Goal: Transaction & Acquisition: Purchase product/service

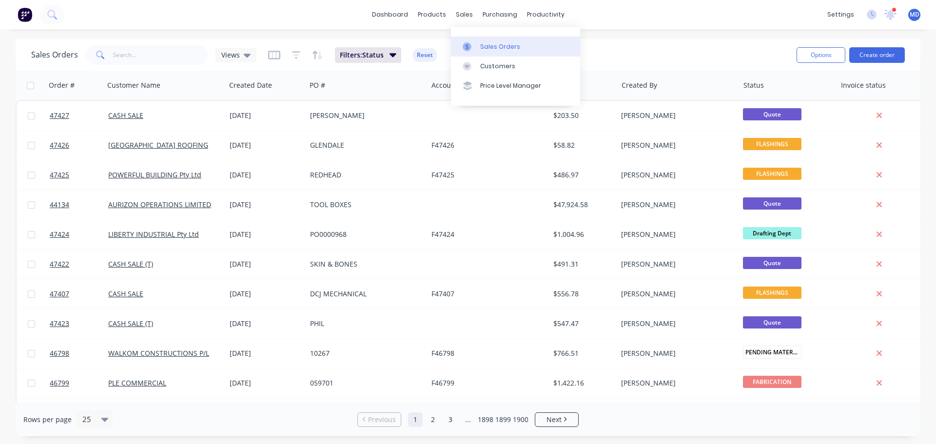
drag, startPoint x: 472, startPoint y: 48, endPoint x: 473, endPoint y: 42, distance: 5.9
click at [472, 48] on div at bounding box center [470, 46] width 15 height 9
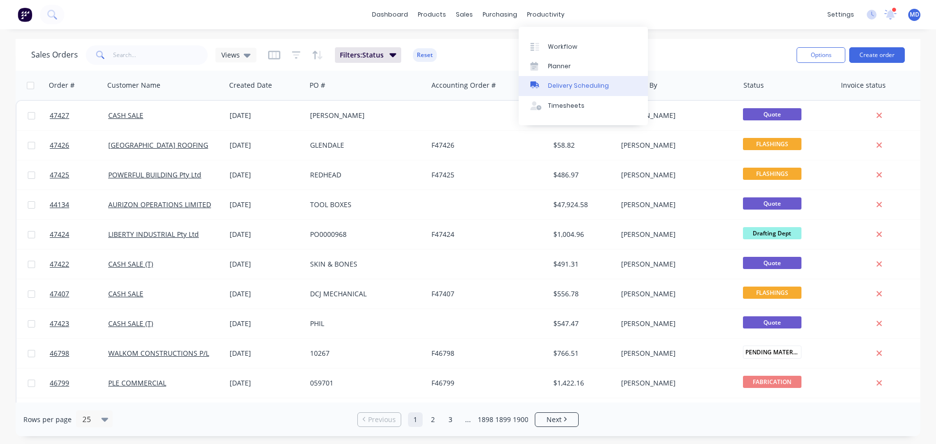
click at [569, 82] on div "Delivery Scheduling" at bounding box center [578, 85] width 61 height 9
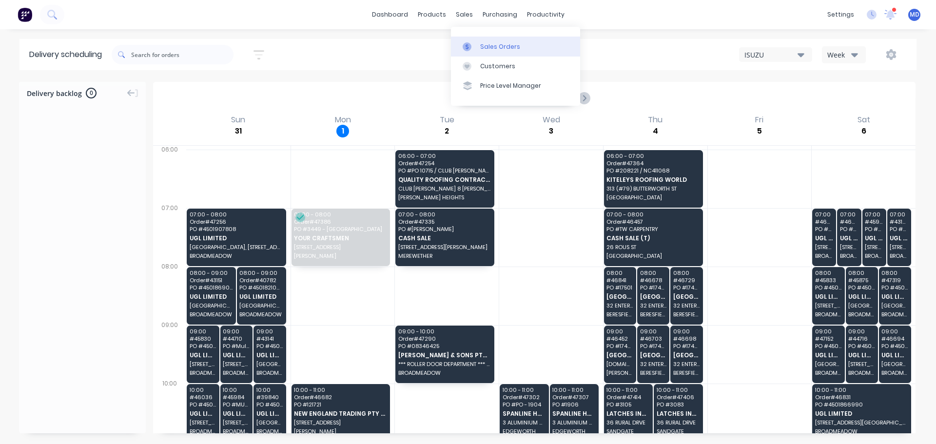
click at [483, 44] on div "Sales Orders" at bounding box center [500, 46] width 40 height 9
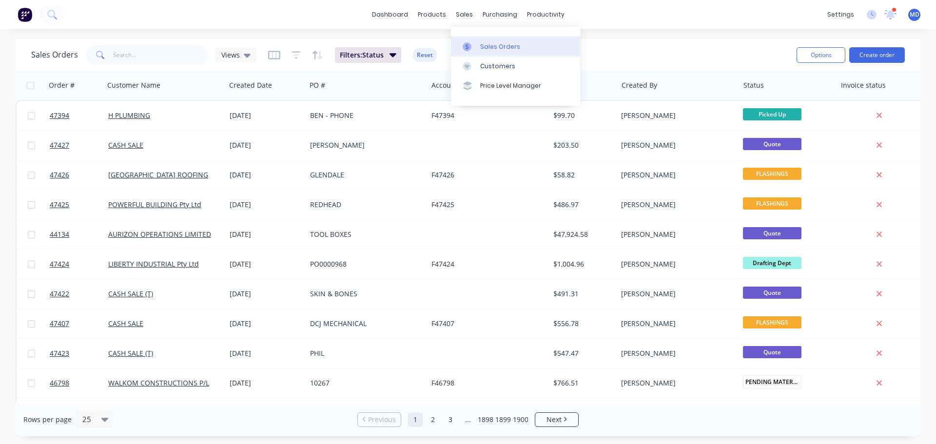
click at [471, 46] on icon at bounding box center [467, 46] width 9 height 9
click at [506, 44] on div "Purchase Orders" at bounding box center [532, 46] width 52 height 9
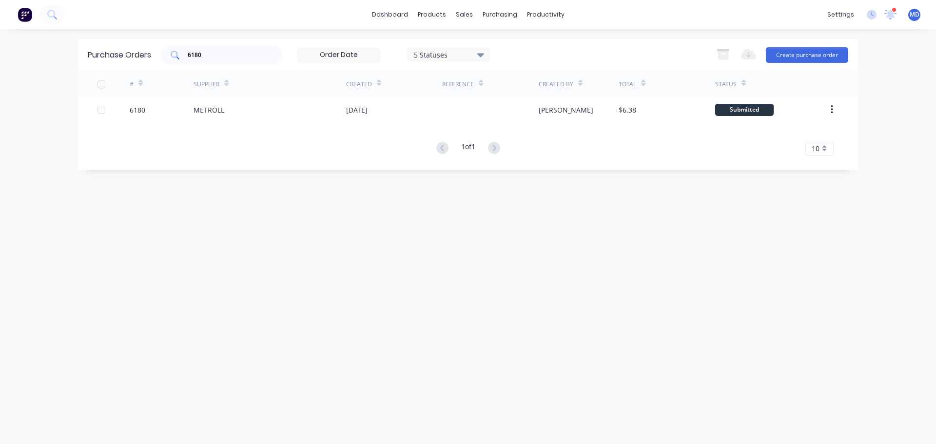
click at [225, 55] on input "6180" at bounding box center [227, 55] width 81 height 10
type input "6"
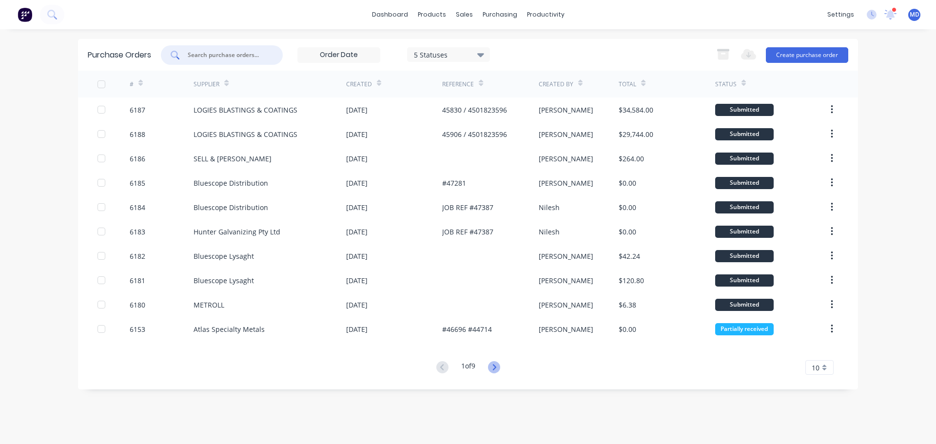
click at [499, 367] on icon at bounding box center [494, 367] width 12 height 12
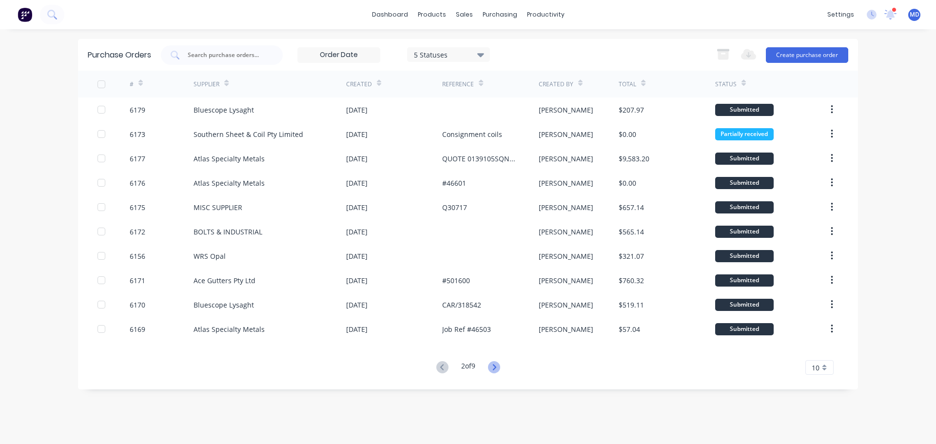
click at [496, 365] on icon at bounding box center [493, 367] width 3 height 6
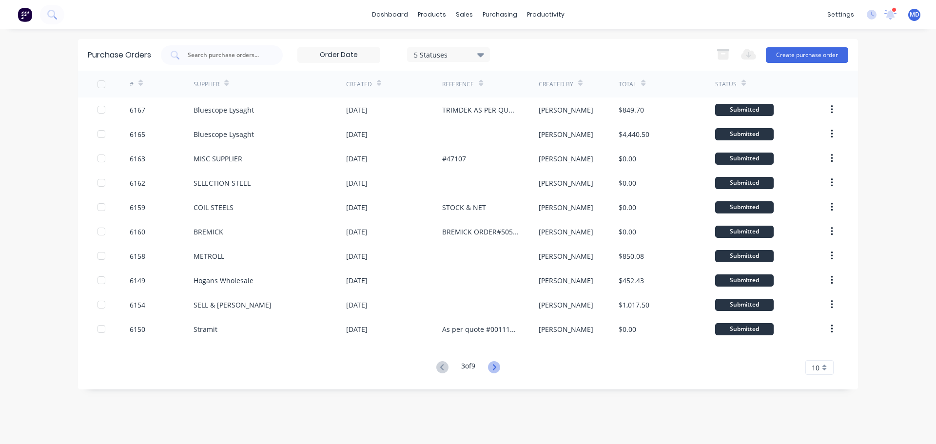
click at [493, 363] on icon at bounding box center [494, 367] width 12 height 12
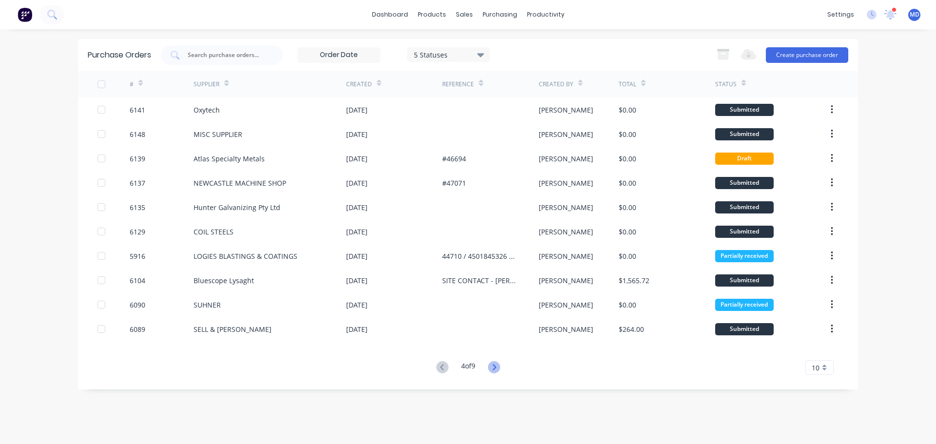
click at [494, 368] on icon at bounding box center [494, 367] width 12 height 12
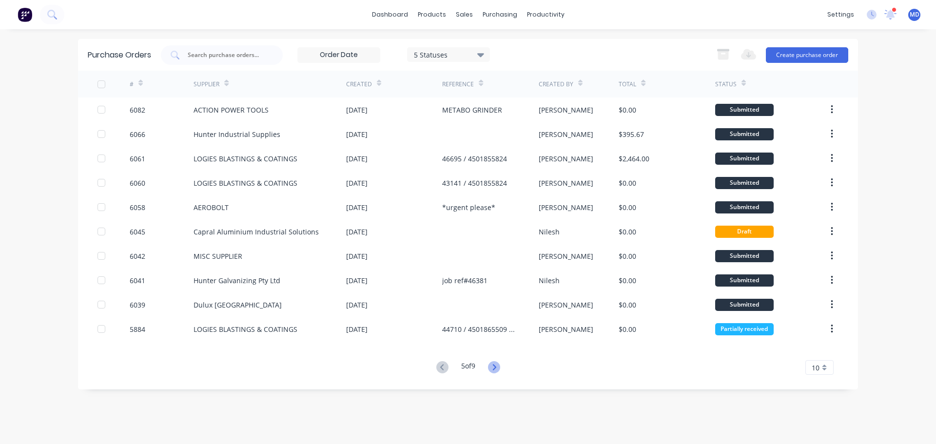
click at [495, 364] on icon at bounding box center [494, 367] width 12 height 12
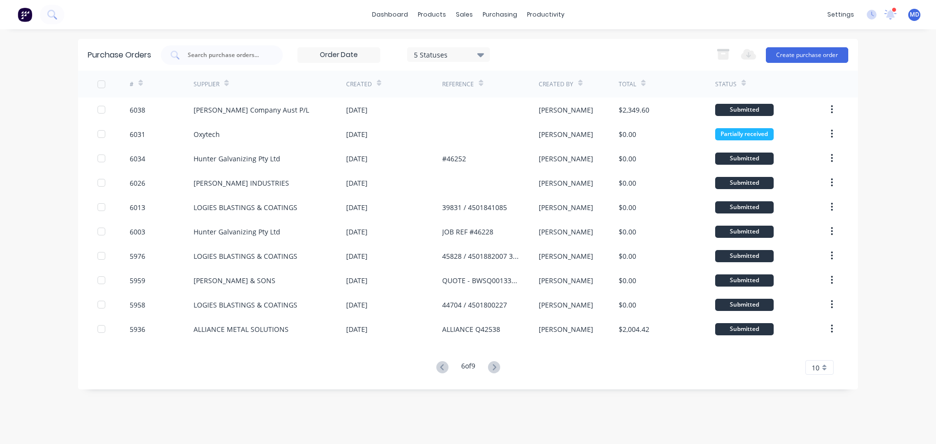
click at [493, 362] on icon at bounding box center [494, 367] width 12 height 12
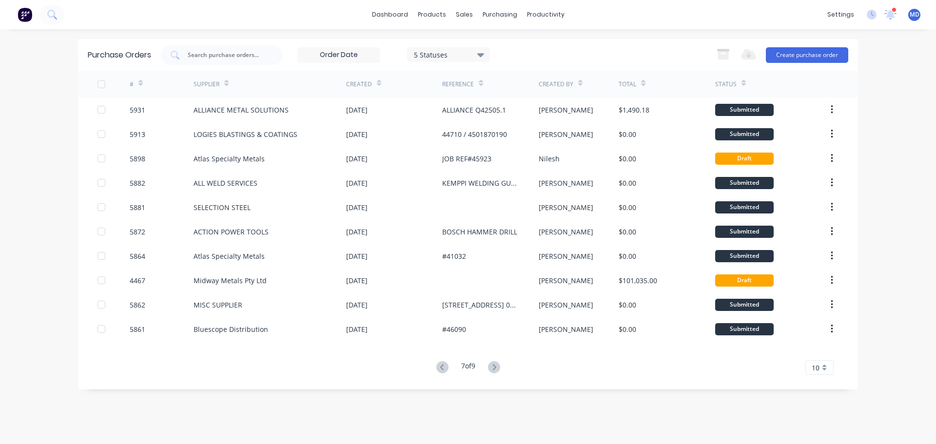
click at [498, 365] on icon at bounding box center [494, 367] width 12 height 12
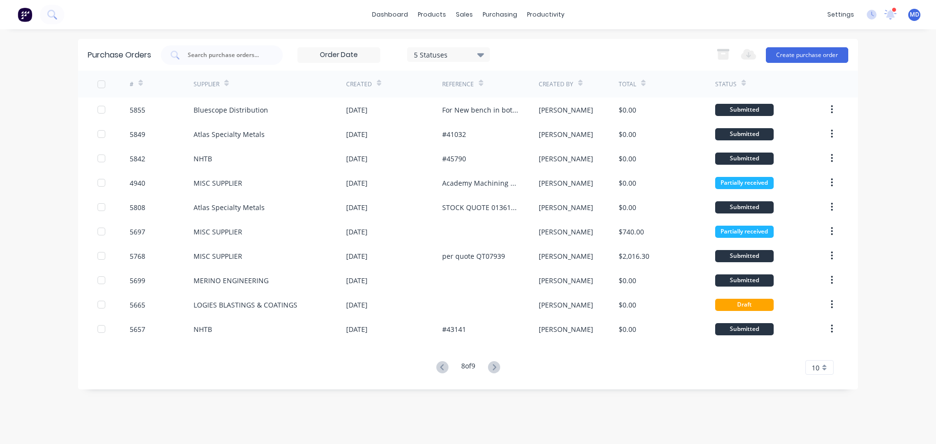
click at [498, 365] on icon at bounding box center [494, 367] width 12 height 12
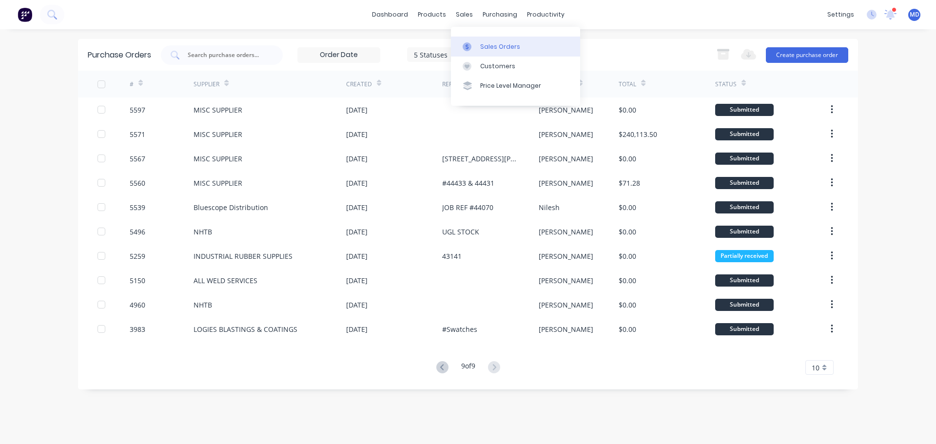
click at [474, 45] on div at bounding box center [470, 46] width 15 height 9
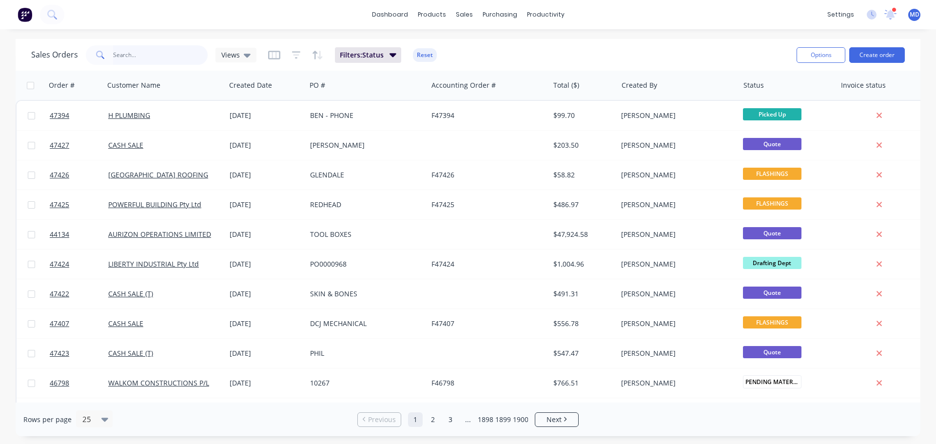
click at [136, 54] on input "text" at bounding box center [160, 54] width 95 height 19
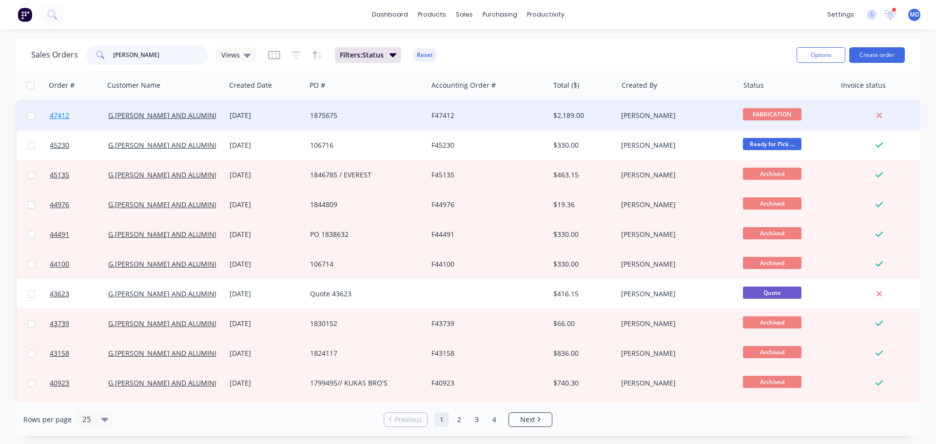
type input "[PERSON_NAME]"
click at [60, 114] on span "47412" at bounding box center [59, 116] width 19 height 10
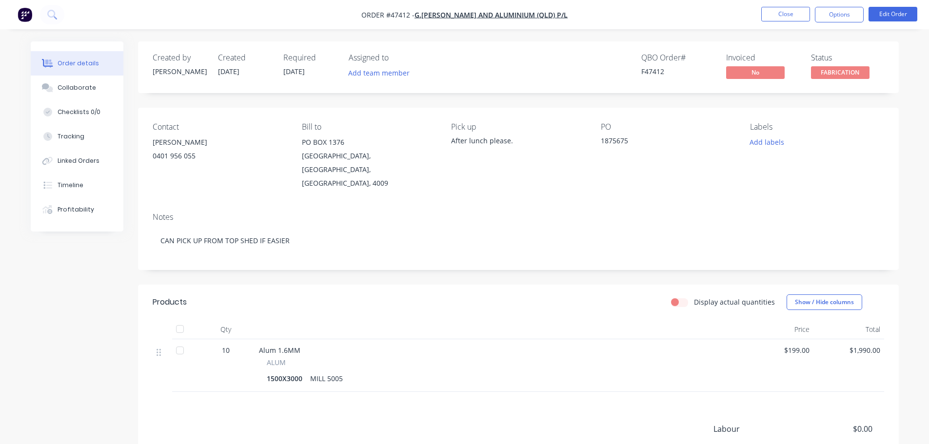
click at [759, 14] on ul "Close Options Edit Order" at bounding box center [838, 15] width 179 height 16
click at [766, 18] on button "Close" at bounding box center [785, 14] width 49 height 15
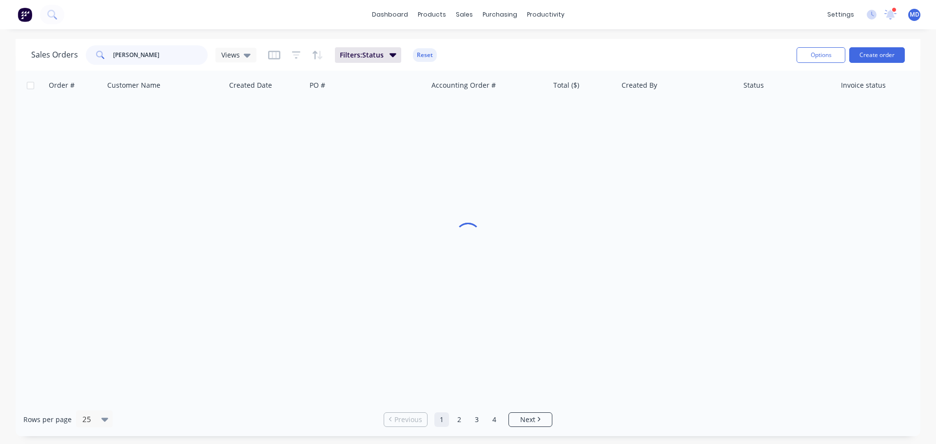
click at [136, 56] on input "[PERSON_NAME]" at bounding box center [160, 54] width 95 height 19
type input "G"
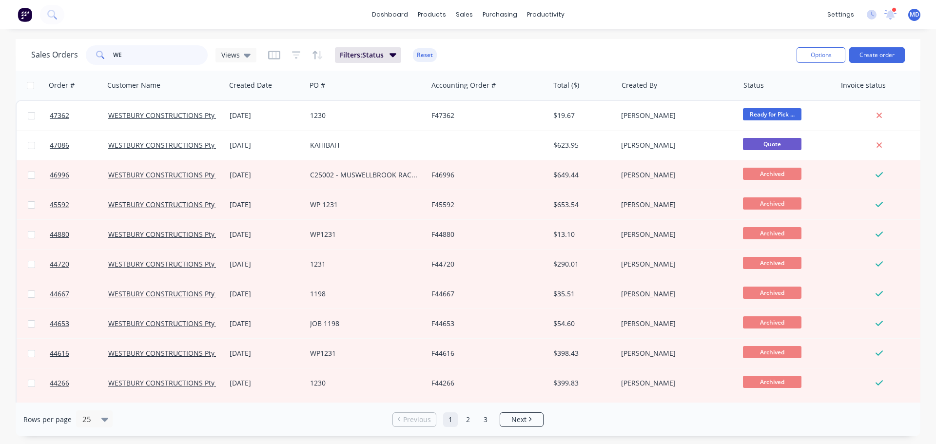
type input "W"
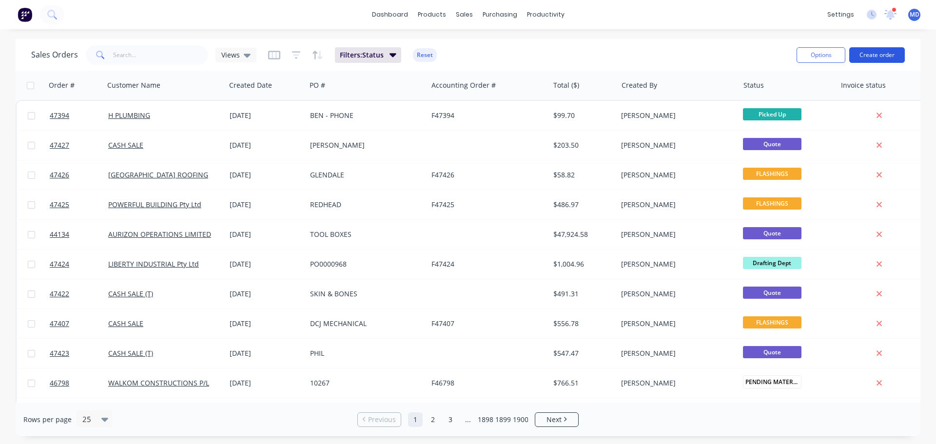
click at [887, 61] on button "Create order" at bounding box center [877, 55] width 56 height 16
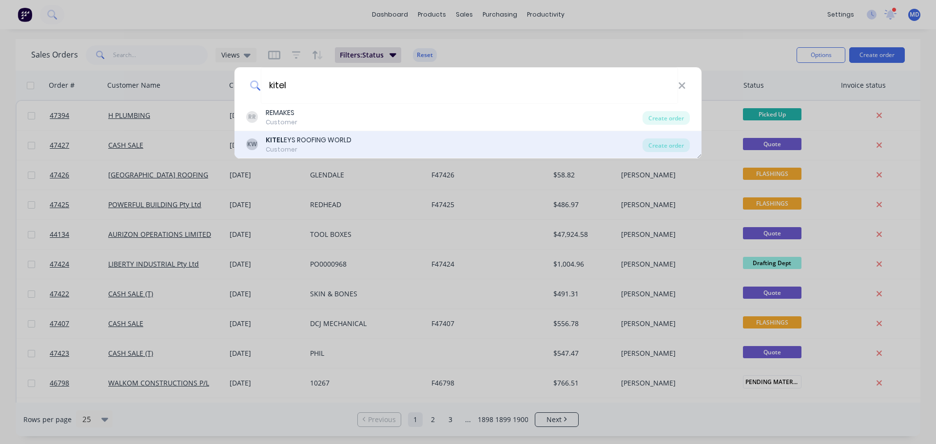
type input "kitel"
click at [319, 140] on div "KITEL EYS ROOFING WORLD" at bounding box center [309, 140] width 86 height 10
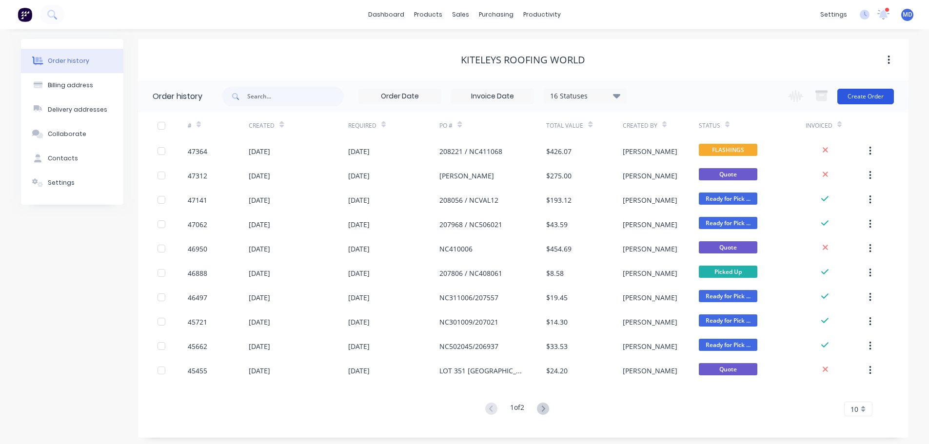
click at [862, 96] on button "Create Order" at bounding box center [865, 97] width 57 height 16
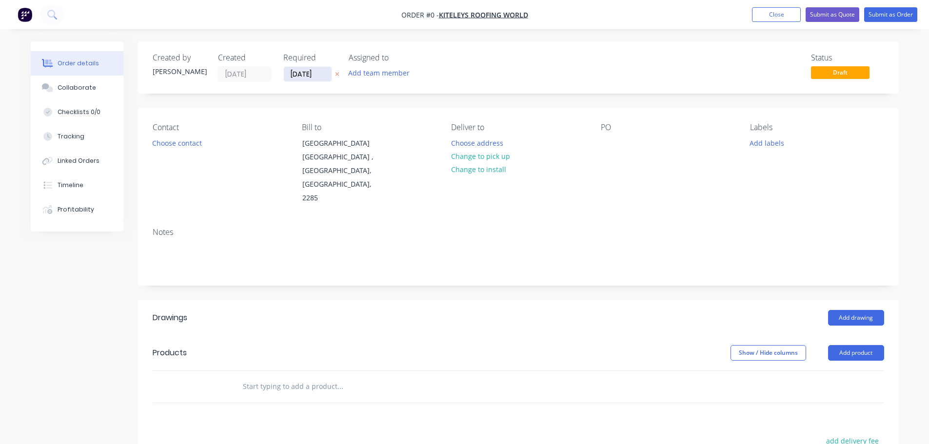
click at [318, 78] on input "[DATE]" at bounding box center [308, 74] width 48 height 15
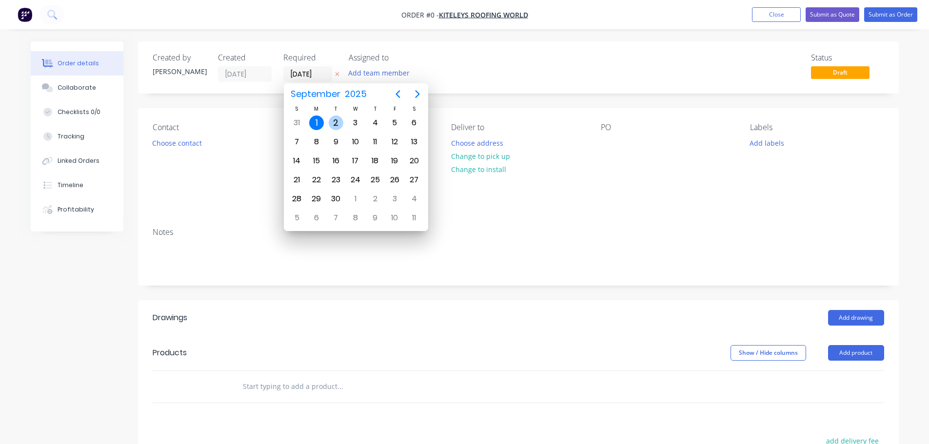
click at [334, 125] on div "2" at bounding box center [336, 123] width 15 height 15
type input "[DATE]"
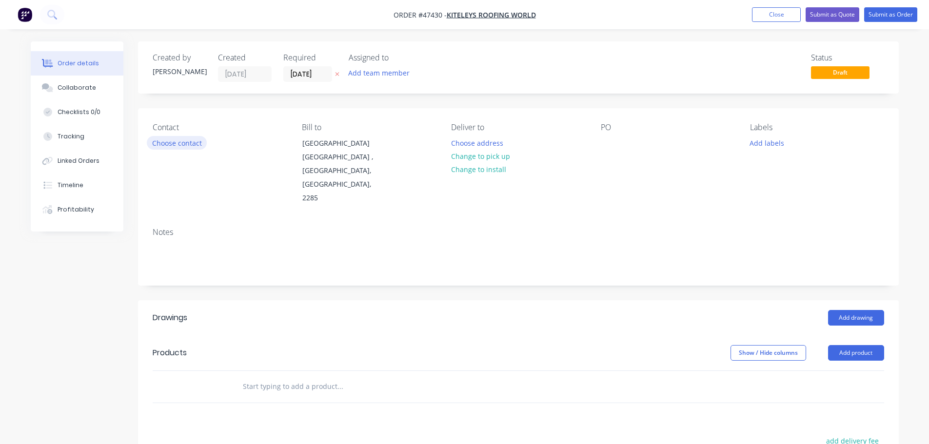
click at [172, 144] on button "Choose contact" at bounding box center [177, 142] width 60 height 13
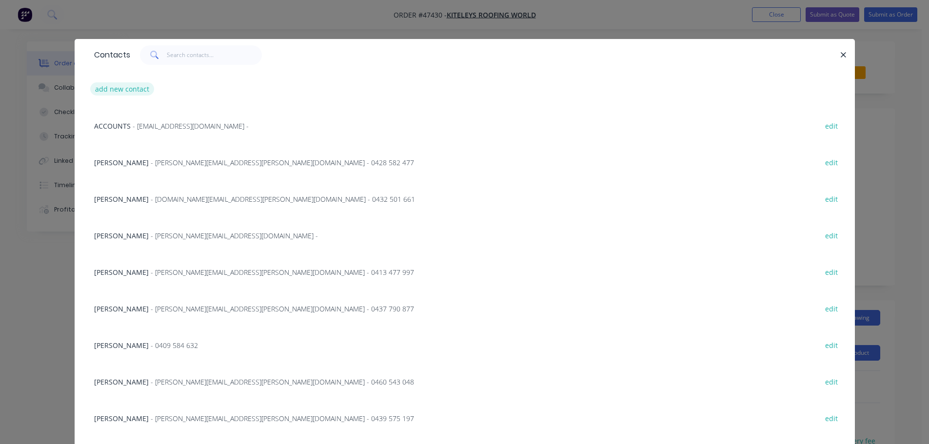
click at [120, 89] on button "add new contact" at bounding box center [122, 88] width 64 height 13
select select "AU"
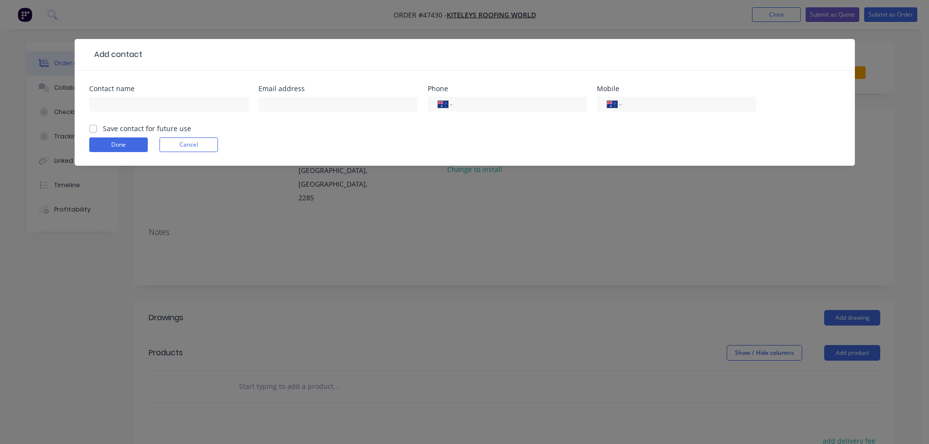
drag, startPoint x: 177, startPoint y: 146, endPoint x: 179, endPoint y: 119, distance: 27.4
click at [178, 145] on button "Cancel" at bounding box center [188, 144] width 58 height 15
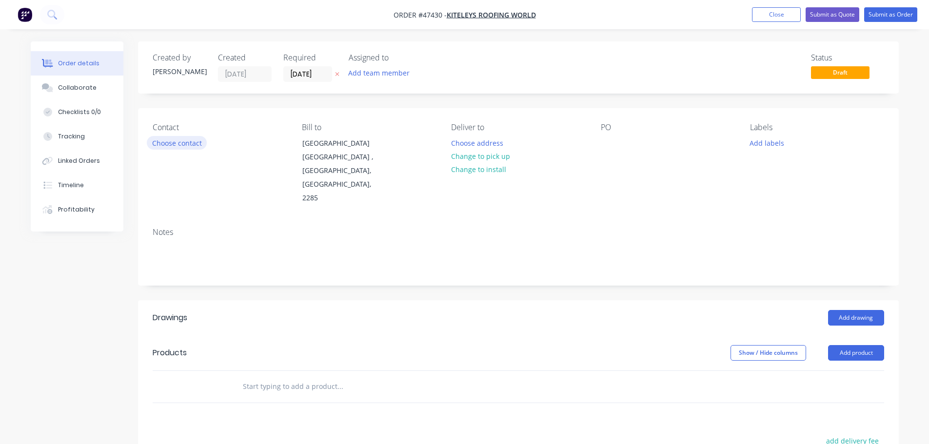
click at [170, 149] on button "Choose contact" at bounding box center [177, 142] width 60 height 13
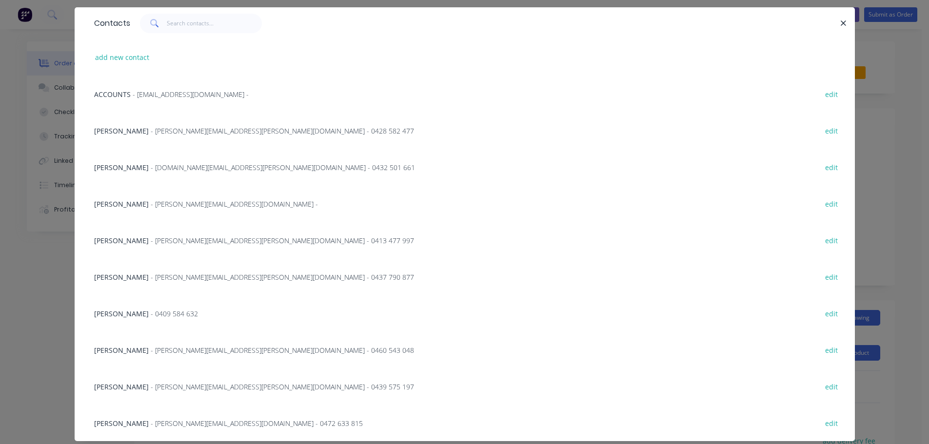
scroll to position [57, 0]
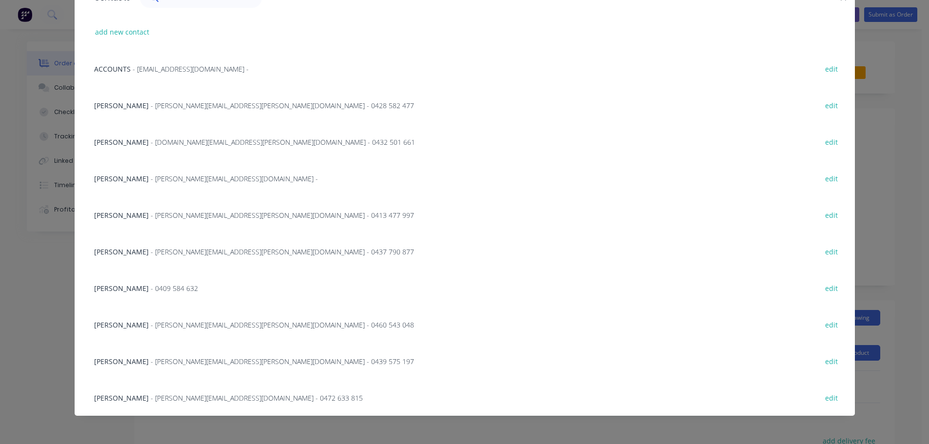
drag, startPoint x: 151, startPoint y: 360, endPoint x: 279, endPoint y: 190, distance: 213.3
click at [151, 360] on span "- [PERSON_NAME][EMAIL_ADDRESS][PERSON_NAME][DOMAIN_NAME] - 0439 575 197" at bounding box center [282, 361] width 263 height 9
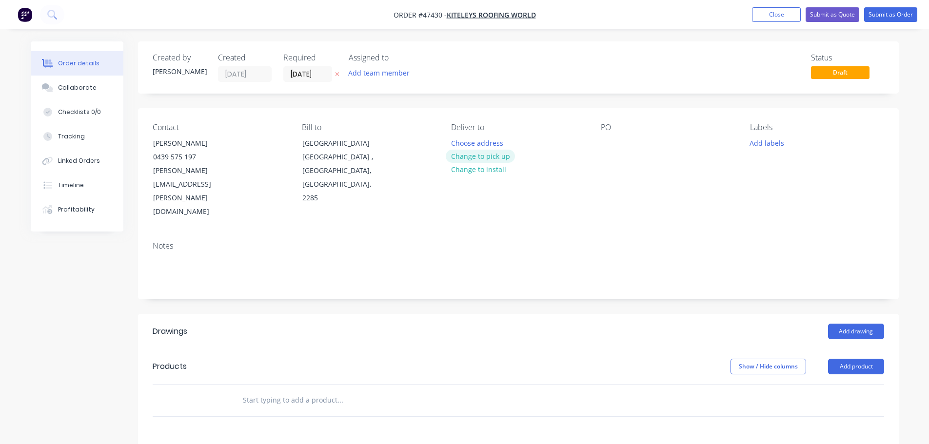
click at [468, 157] on button "Change to pick up" at bounding box center [480, 156] width 69 height 13
click at [463, 138] on div at bounding box center [459, 143] width 16 height 14
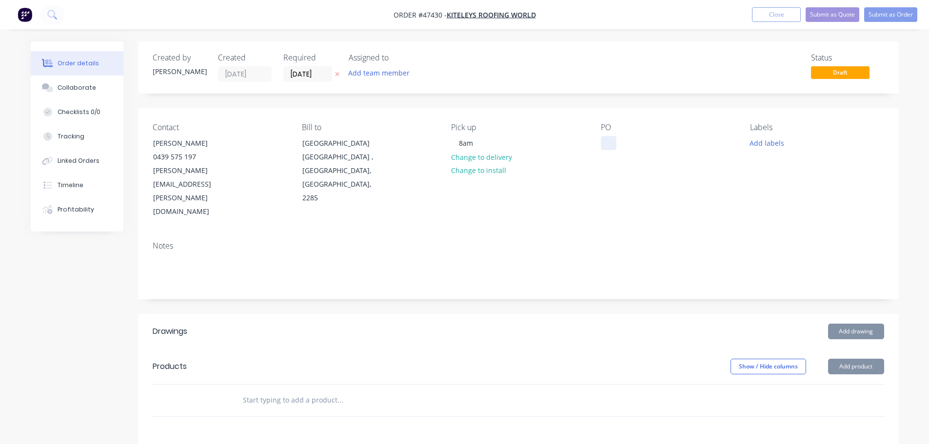
click at [608, 142] on div at bounding box center [609, 143] width 16 height 14
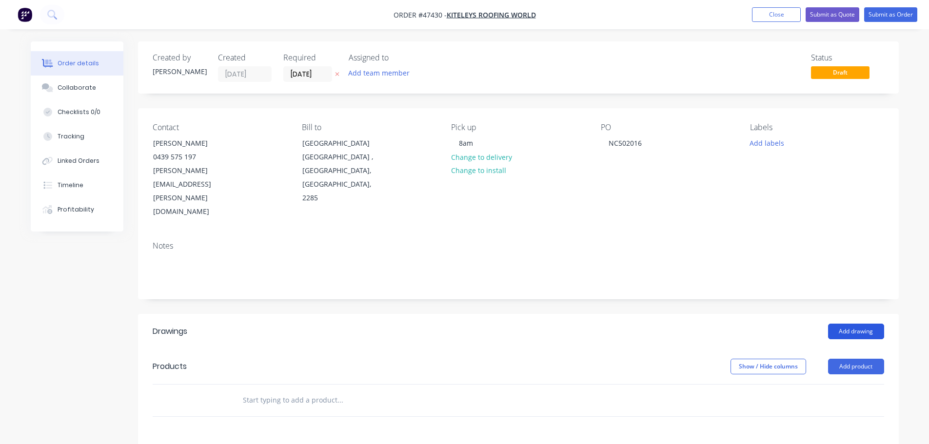
click at [859, 324] on button "Add drawing" at bounding box center [856, 332] width 56 height 16
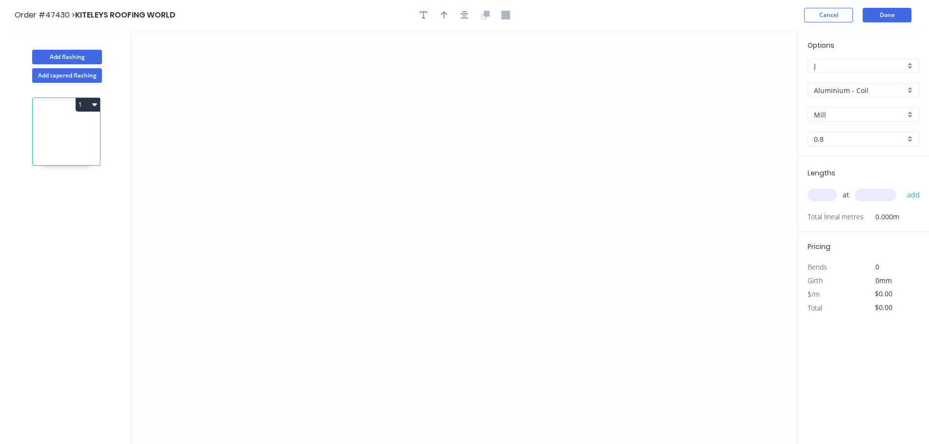
click at [859, 87] on input "Aluminium - Coil" at bounding box center [859, 90] width 91 height 10
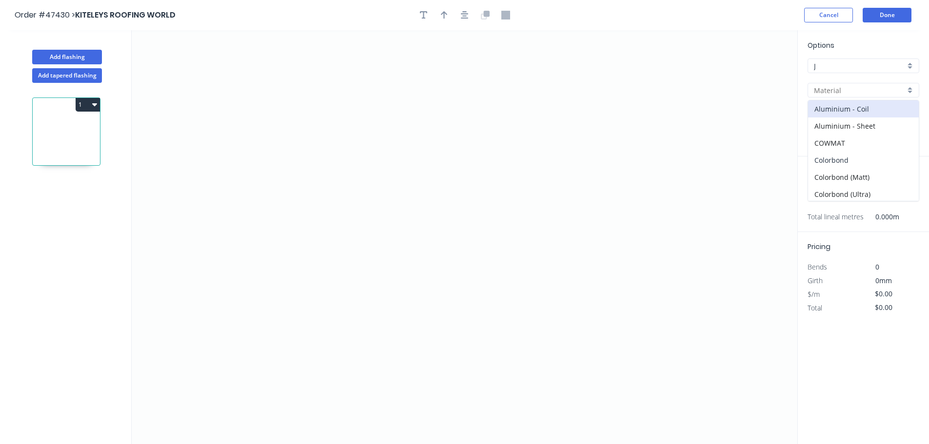
click at [824, 163] on div "Colorbond" at bounding box center [863, 160] width 111 height 17
type input "Colorbond"
type input "Basalt"
type input "0.55"
click at [830, 121] on div "Basalt" at bounding box center [863, 114] width 112 height 15
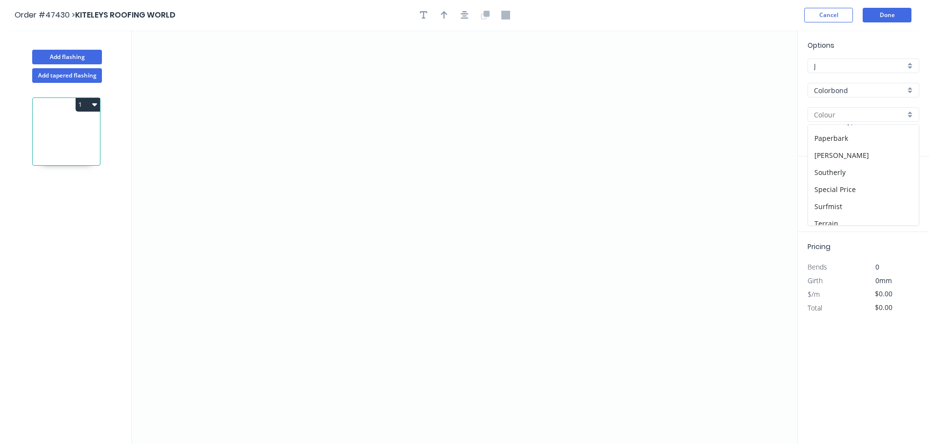
scroll to position [341, 0]
click at [834, 153] on div "Surfmist" at bounding box center [863, 150] width 111 height 17
type input "Surfmist"
click at [336, 80] on icon "0" at bounding box center [464, 237] width 665 height 414
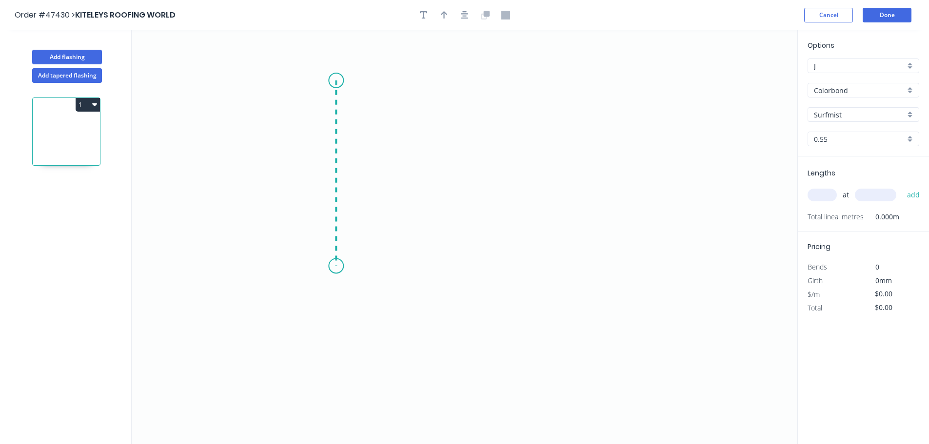
click at [330, 266] on icon "0" at bounding box center [464, 237] width 665 height 414
click at [453, 287] on icon "0 ?" at bounding box center [464, 237] width 665 height 414
click at [461, 369] on icon "0 ? ? ? º" at bounding box center [464, 237] width 665 height 414
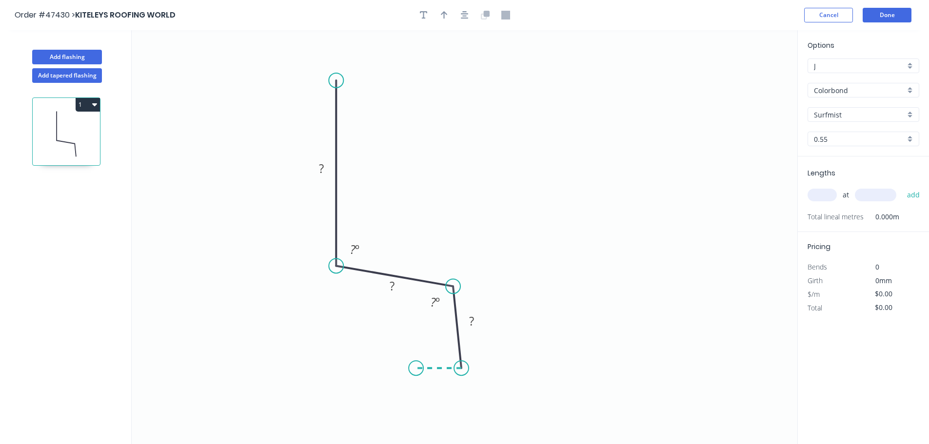
click at [416, 368] on icon "0 ? ? ? ? º ? º" at bounding box center [464, 237] width 665 height 414
click at [456, 369] on circle at bounding box center [453, 368] width 15 height 15
click at [323, 166] on tspan "?" at bounding box center [321, 168] width 5 height 16
click at [447, 14] on icon "button" at bounding box center [444, 15] width 7 height 8
type input "$7.80"
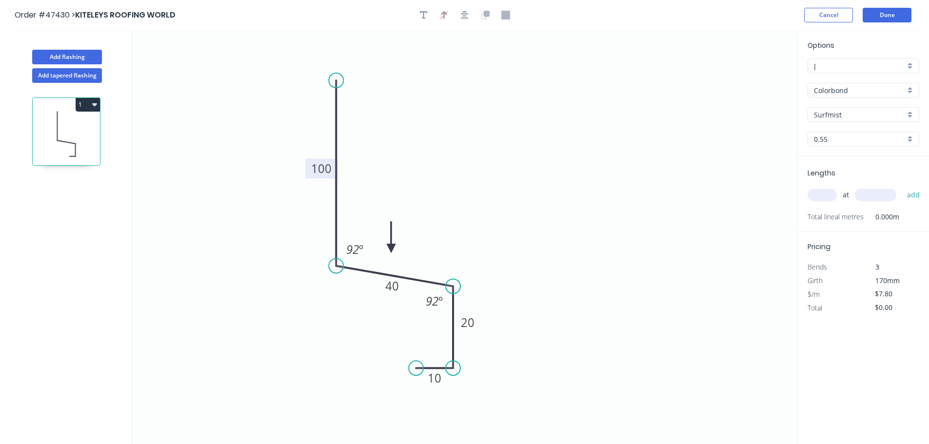
drag, startPoint x: 746, startPoint y: 78, endPoint x: 404, endPoint y: 245, distance: 380.7
click at [395, 247] on icon at bounding box center [391, 237] width 9 height 31
click at [820, 192] on input "text" at bounding box center [821, 195] width 29 height 13
type input "3"
type input "2200"
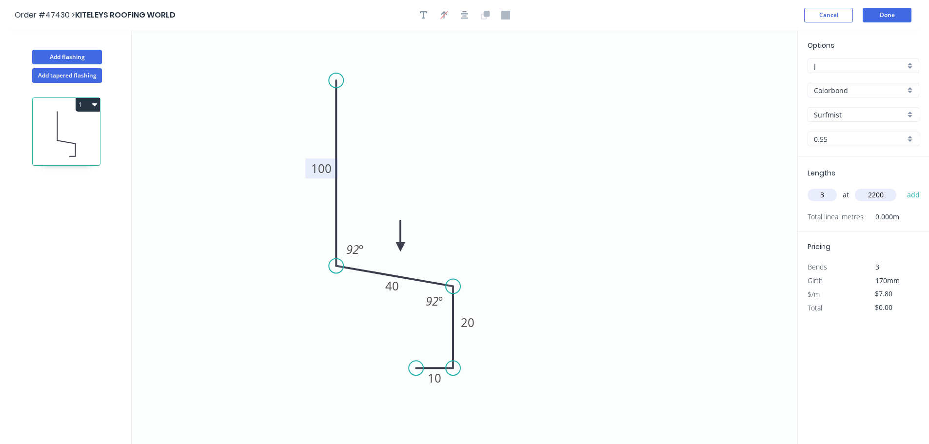
click at [902, 187] on button "add" at bounding box center [913, 195] width 23 height 17
type input "$51.48"
click at [892, 15] on button "Done" at bounding box center [886, 15] width 49 height 15
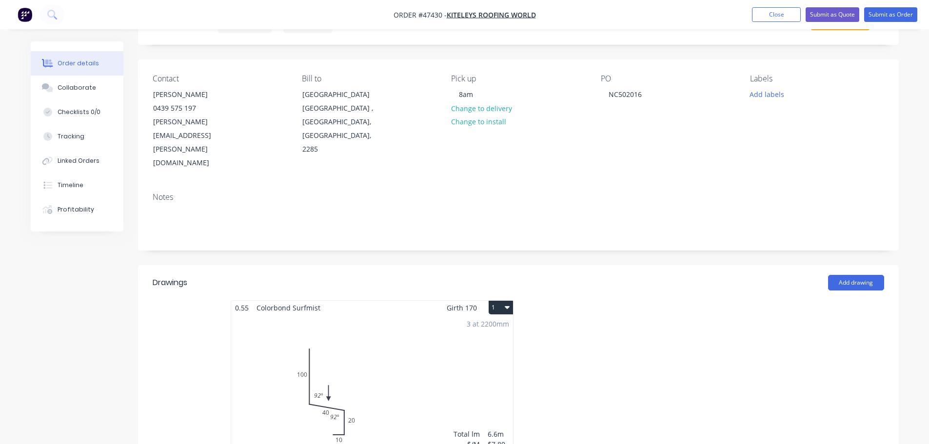
scroll to position [244, 0]
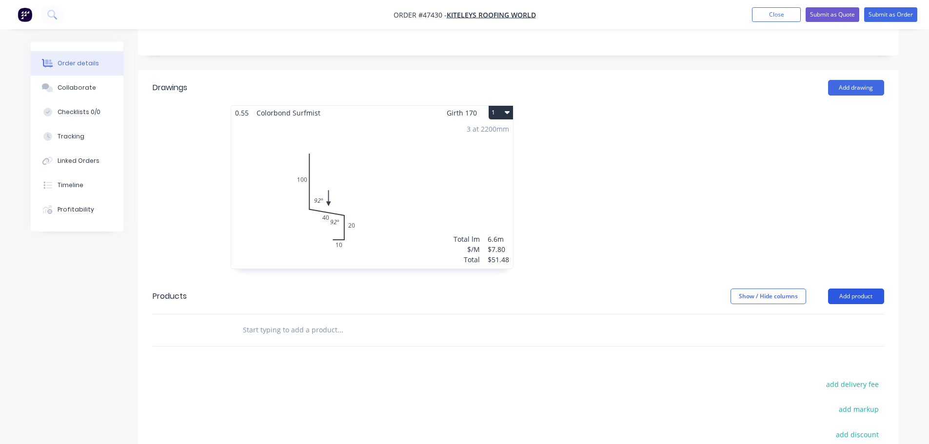
click at [832, 289] on button "Add product" at bounding box center [856, 297] width 56 height 16
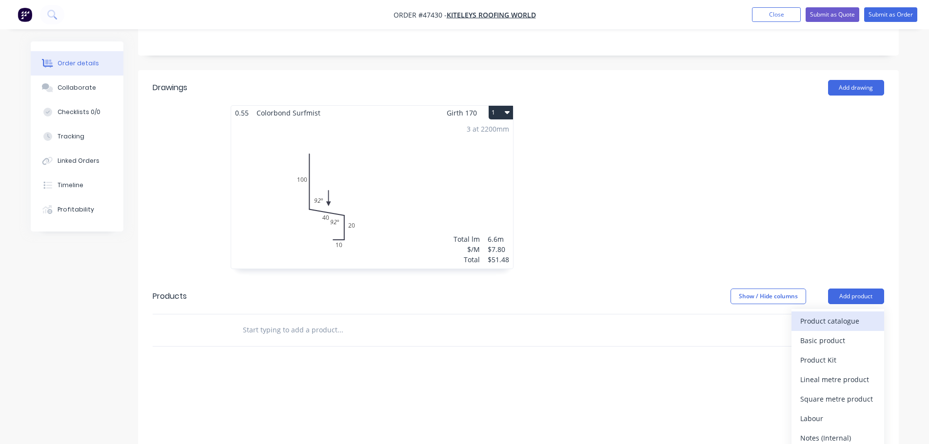
click at [822, 314] on div "Product catalogue" at bounding box center [837, 321] width 75 height 14
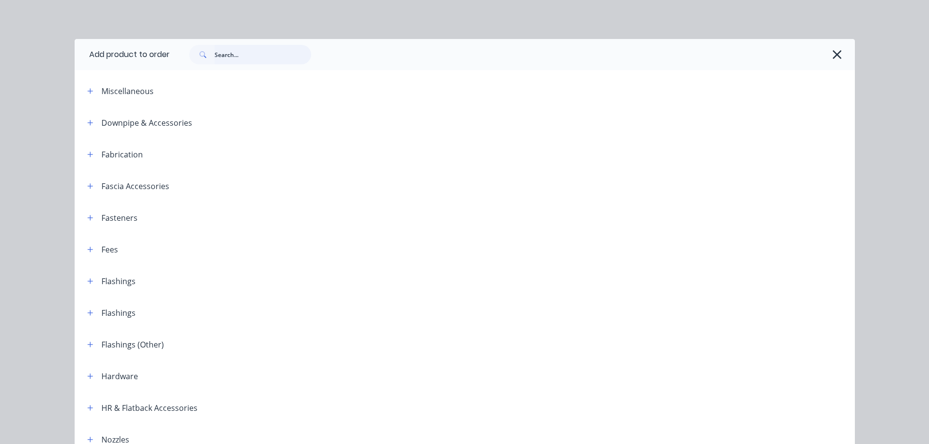
click at [224, 51] on input "text" at bounding box center [262, 54] width 97 height 19
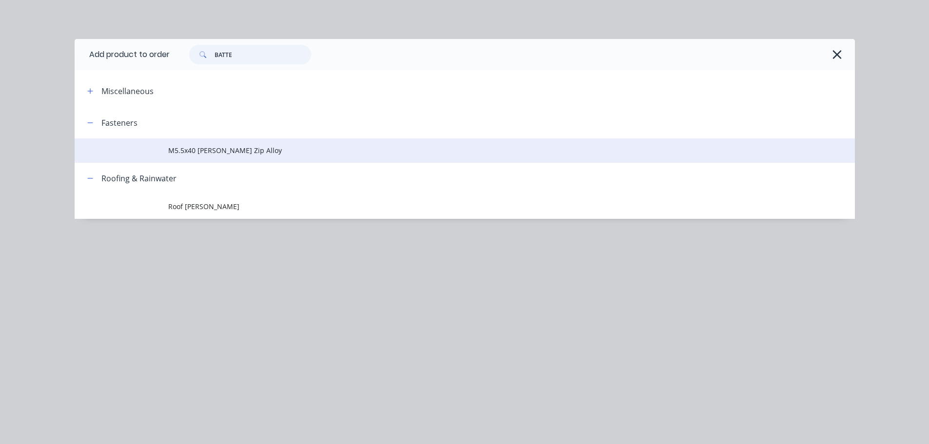
type input "BATTE"
click at [205, 141] on td "M5.5x40 [PERSON_NAME] Zip Alloy" at bounding box center [511, 150] width 686 height 24
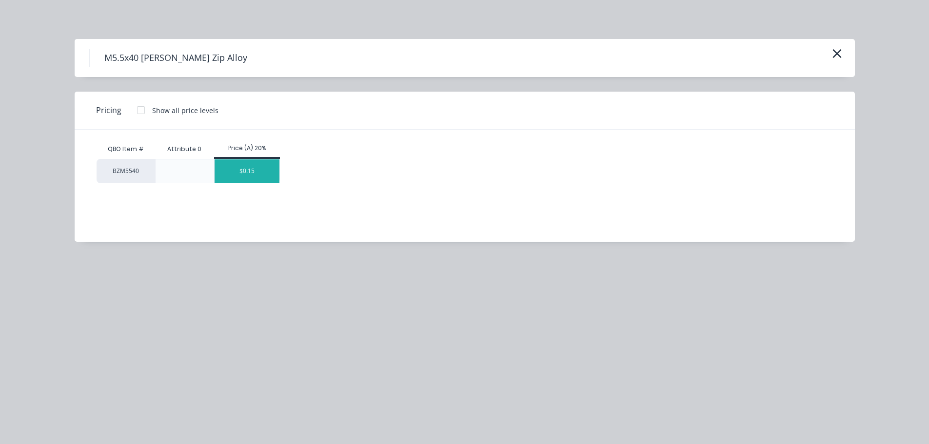
click at [250, 166] on div "$0.15" at bounding box center [246, 170] width 65 height 23
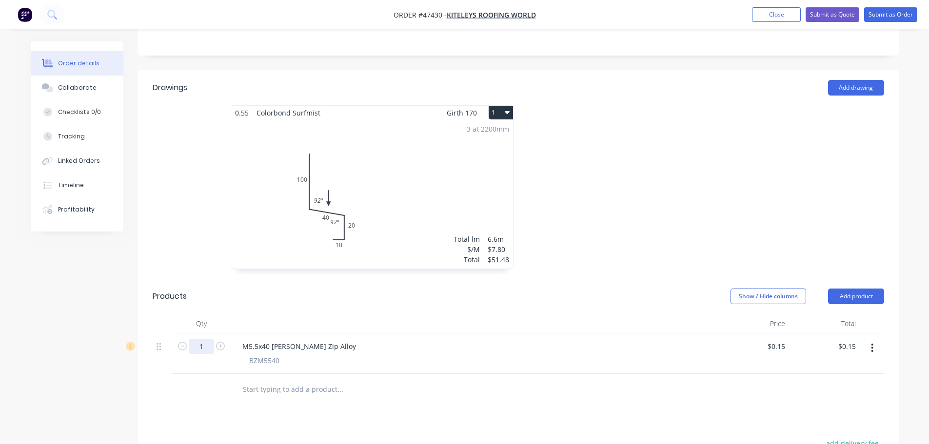
click at [202, 339] on input "1" at bounding box center [201, 346] width 25 height 15
type input "1000"
type input "$150.00"
drag, startPoint x: 372, startPoint y: 313, endPoint x: 323, endPoint y: 311, distance: 48.8
click at [370, 333] on div "M5.5x40 [PERSON_NAME] Zip Alloy BZM5540" at bounding box center [474, 353] width 487 height 40
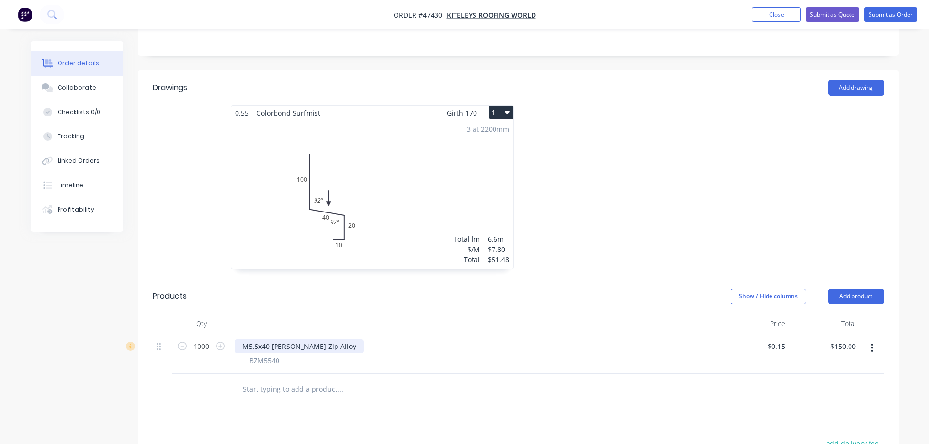
click at [321, 339] on div "M5.5x40 [PERSON_NAME] Zip Alloy" at bounding box center [298, 346] width 129 height 14
click at [396, 339] on div "M5.5x40 [PERSON_NAME] Zip Alloy - BOX" at bounding box center [474, 346] width 480 height 14
click at [860, 289] on button "Add product" at bounding box center [856, 297] width 56 height 16
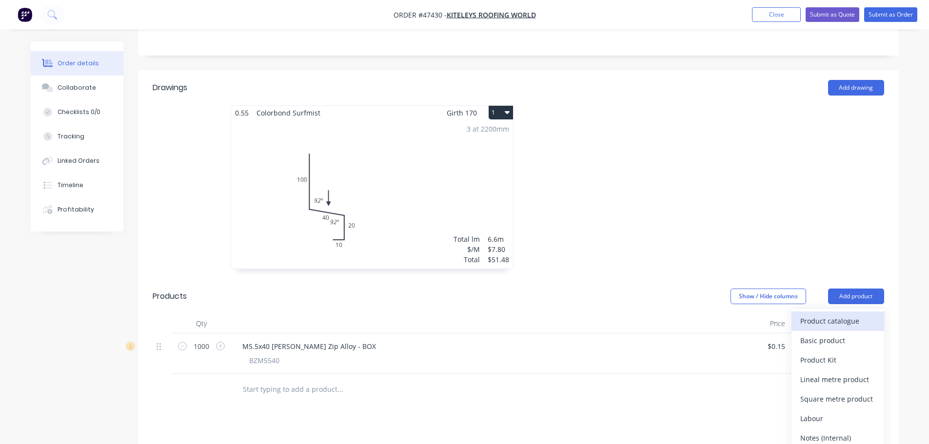
click at [826, 314] on div "Product catalogue" at bounding box center [837, 321] width 75 height 14
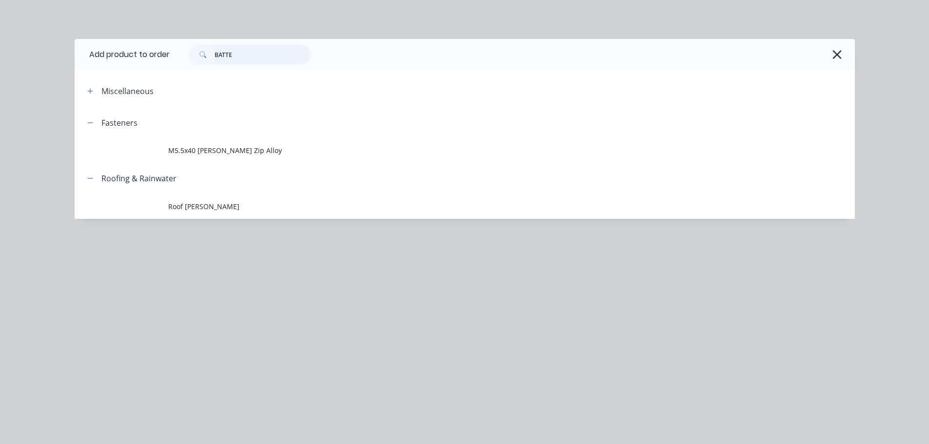
drag, startPoint x: 252, startPoint y: 60, endPoint x: 180, endPoint y: 67, distance: 71.5
click at [180, 67] on div "BATTE" at bounding box center [512, 54] width 685 height 31
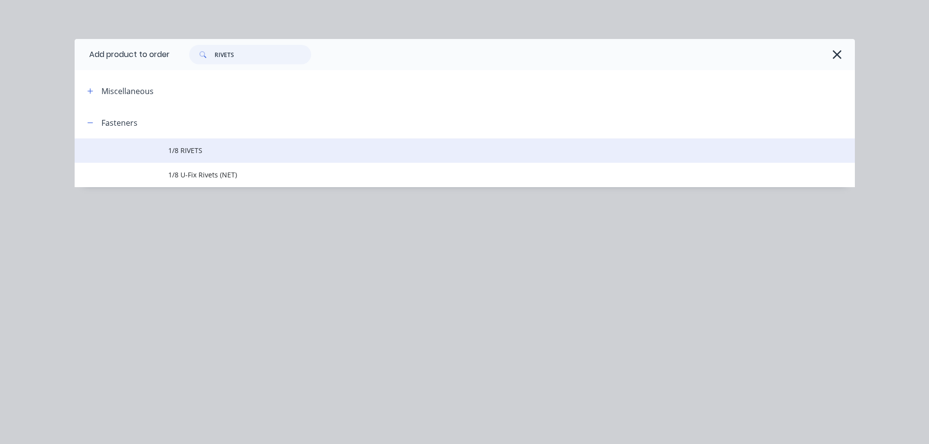
type input "RIVETS"
click at [202, 148] on span "1/8 RIVETS" at bounding box center [442, 150] width 549 height 10
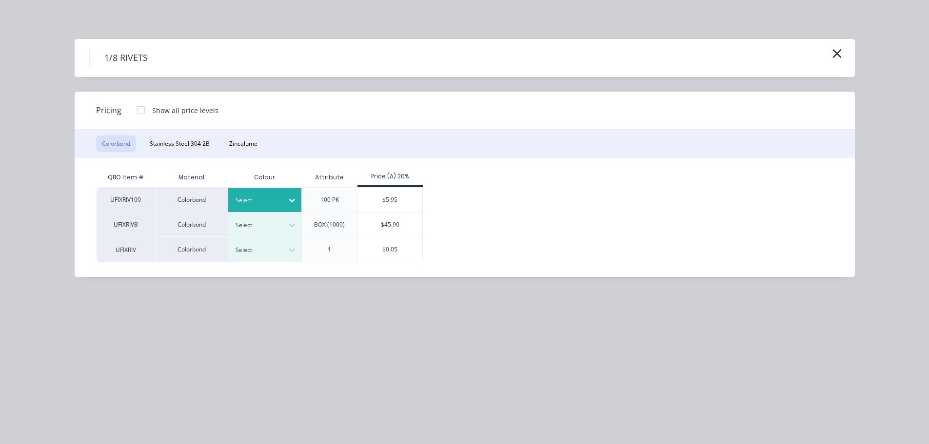
click at [248, 193] on div "Select" at bounding box center [264, 200] width 73 height 24
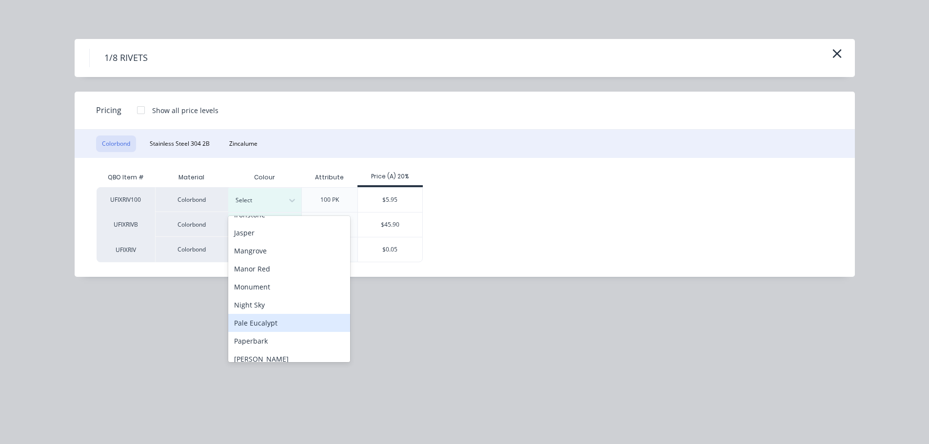
scroll to position [327, 0]
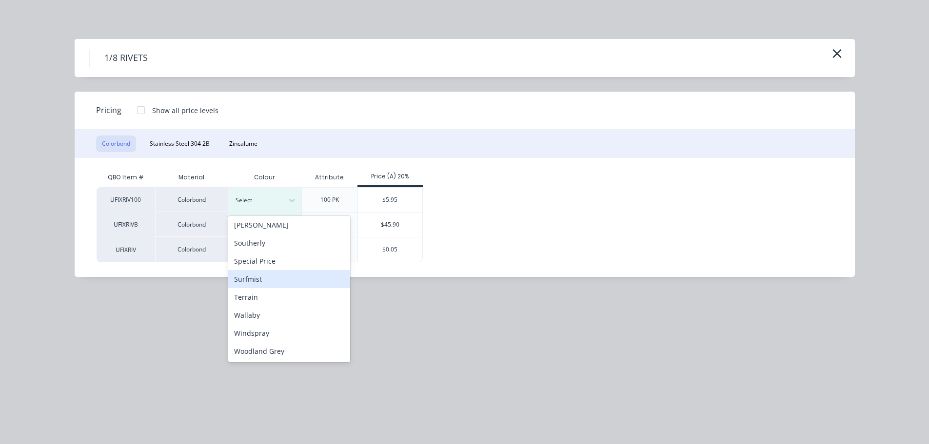
click at [247, 276] on div "Surfmist" at bounding box center [289, 279] width 122 height 18
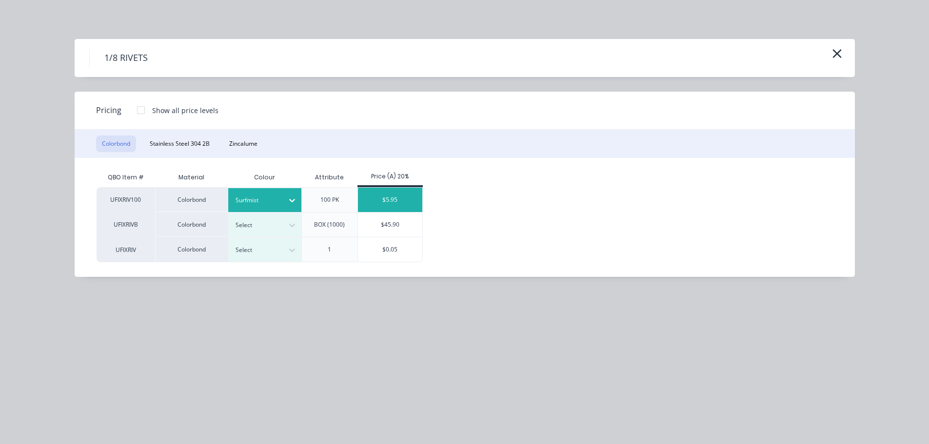
click at [387, 191] on div "$5.95" at bounding box center [390, 200] width 65 height 24
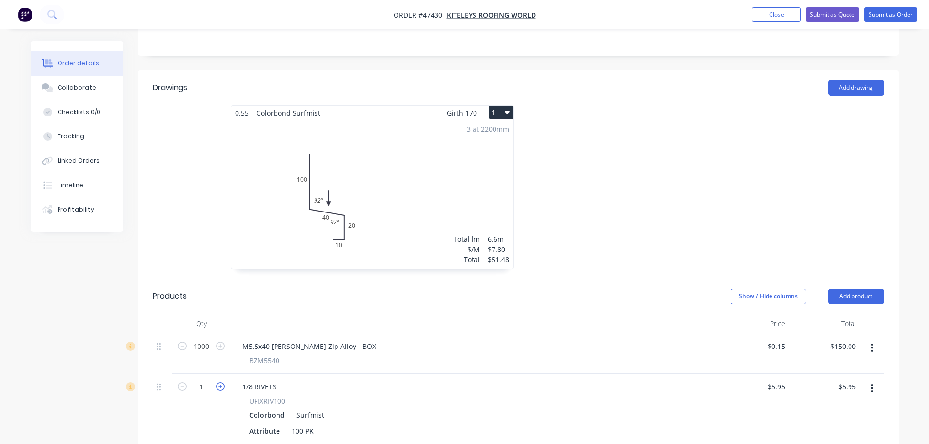
click at [219, 382] on icon "button" at bounding box center [220, 386] width 9 height 9
type input "2"
type input "$11.90"
click at [620, 279] on header "Products Show / Hide columns Add product" at bounding box center [518, 296] width 760 height 35
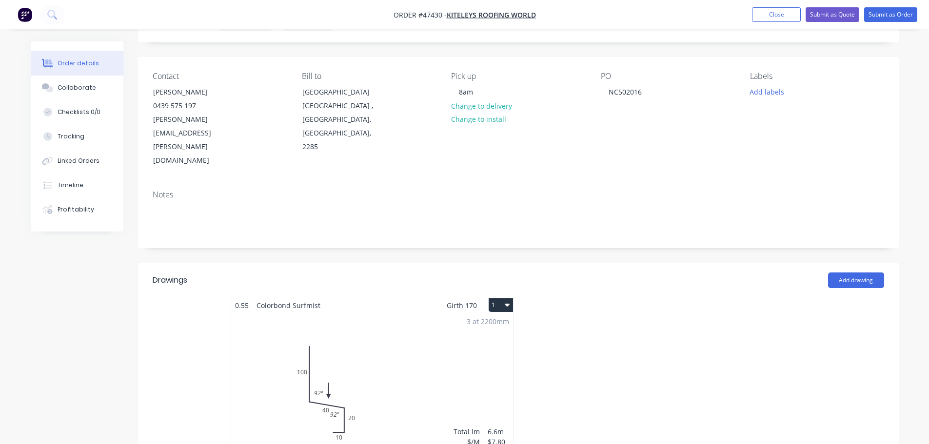
scroll to position [0, 0]
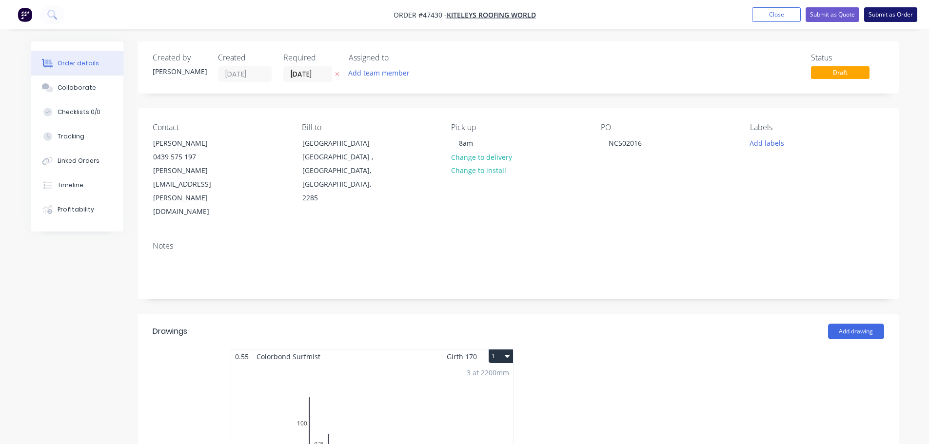
click at [883, 9] on button "Submit as Order" at bounding box center [890, 14] width 53 height 15
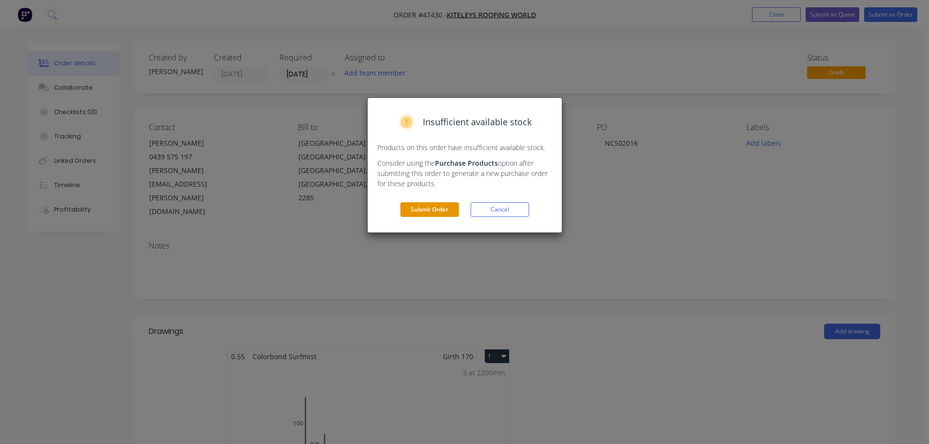
click at [405, 206] on button "Submit Order" at bounding box center [429, 209] width 58 height 15
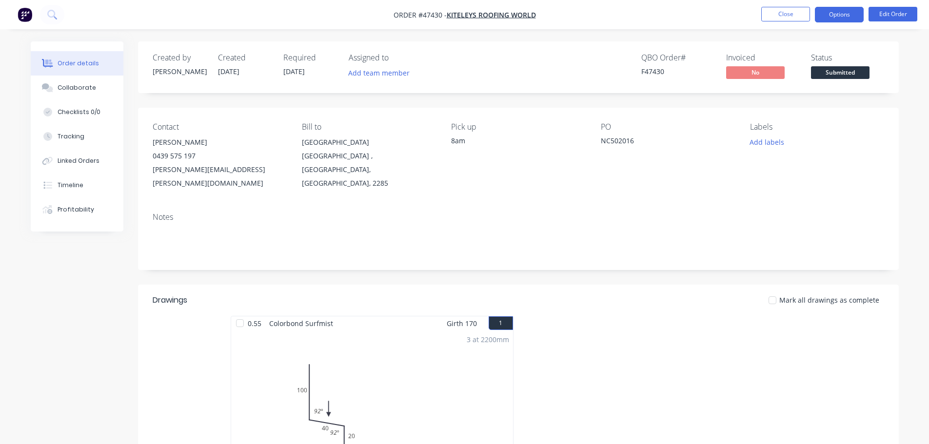
click at [845, 13] on button "Options" at bounding box center [839, 15] width 49 height 16
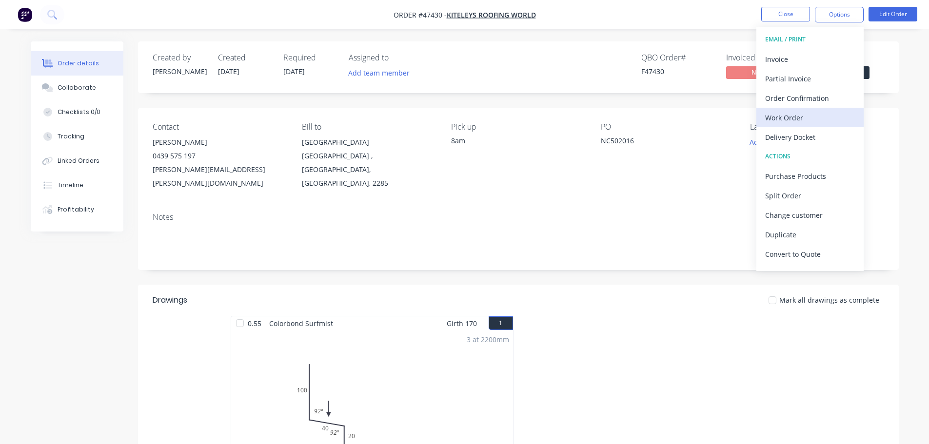
click at [812, 119] on div "Work Order" at bounding box center [810, 118] width 90 height 14
click at [817, 104] on div "Without pricing" at bounding box center [810, 98] width 90 height 14
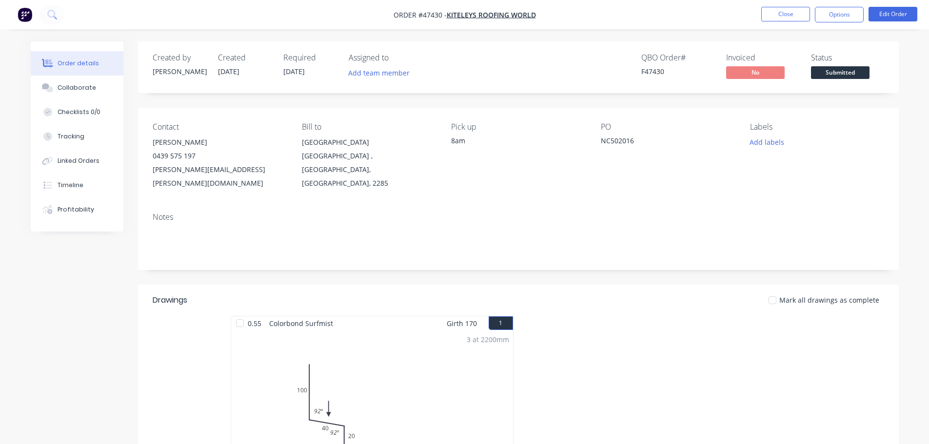
drag, startPoint x: 902, startPoint y: 87, endPoint x: 842, endPoint y: 81, distance: 60.3
click at [901, 87] on div "Order details Collaborate Checklists 0/0 Tracking Linked Orders Timeline Profit…" at bounding box center [464, 420] width 887 height 758
click at [842, 81] on button "Submitted" at bounding box center [840, 73] width 58 height 15
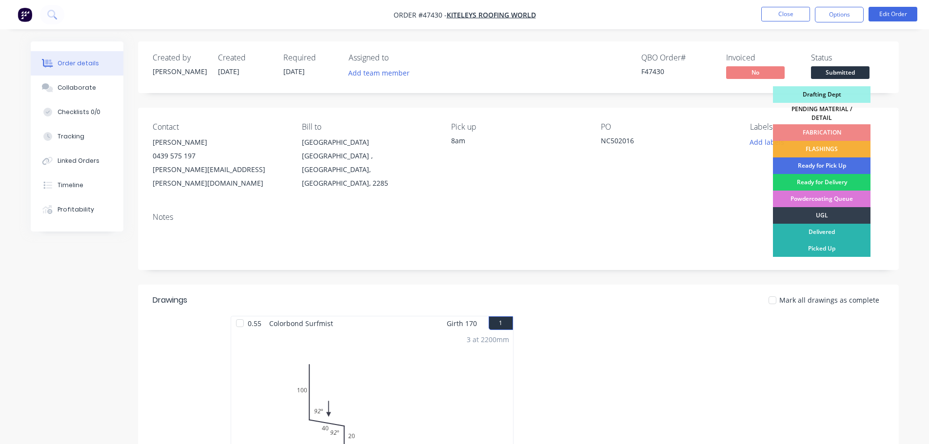
click at [842, 76] on span "Submitted" at bounding box center [840, 72] width 58 height 12
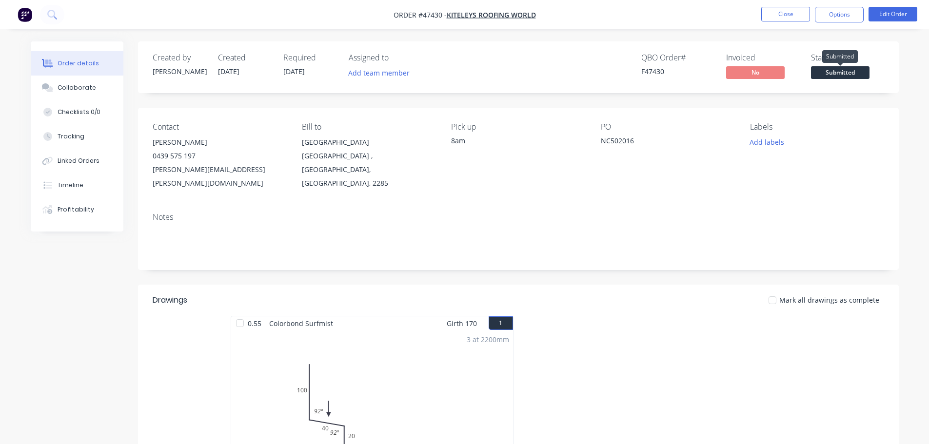
click at [841, 72] on span "Submitted" at bounding box center [840, 72] width 58 height 12
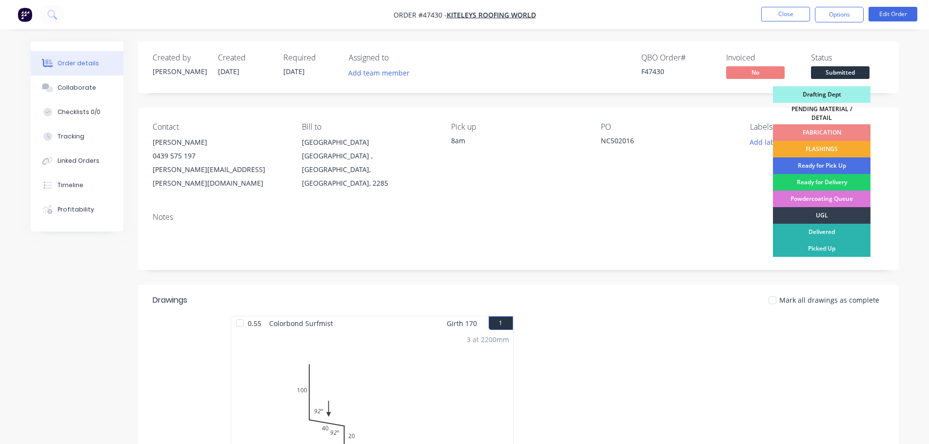
click at [816, 144] on div "FLASHINGS" at bounding box center [821, 149] width 97 height 17
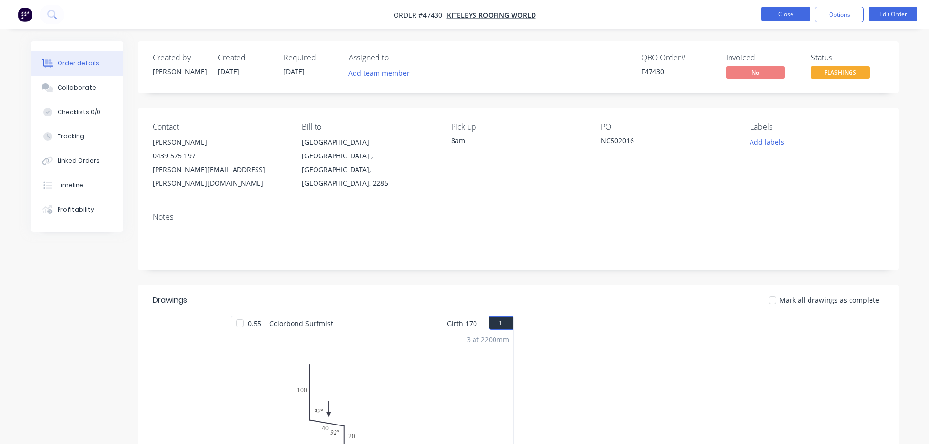
click at [773, 14] on button "Close" at bounding box center [785, 14] width 49 height 15
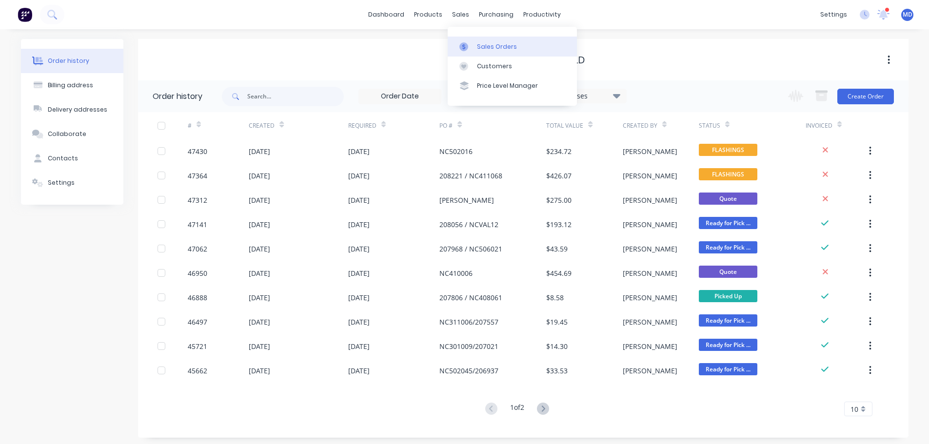
click at [476, 45] on link "Sales Orders" at bounding box center [511, 46] width 129 height 19
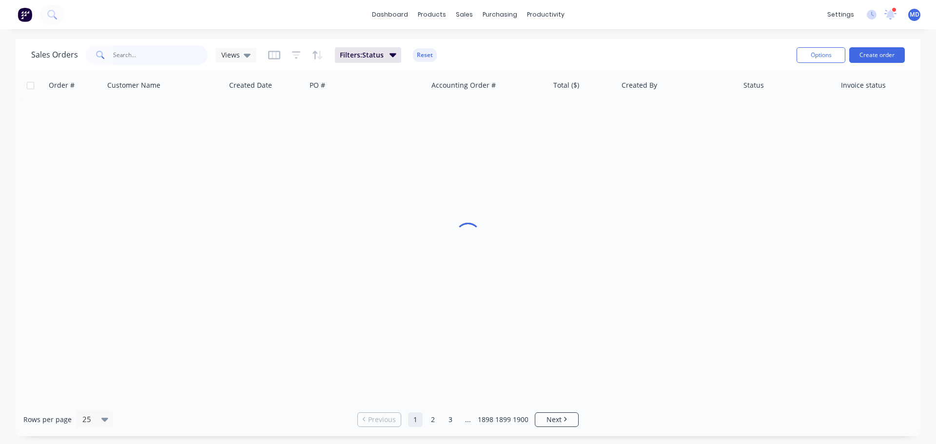
click at [134, 61] on input "text" at bounding box center [160, 54] width 95 height 19
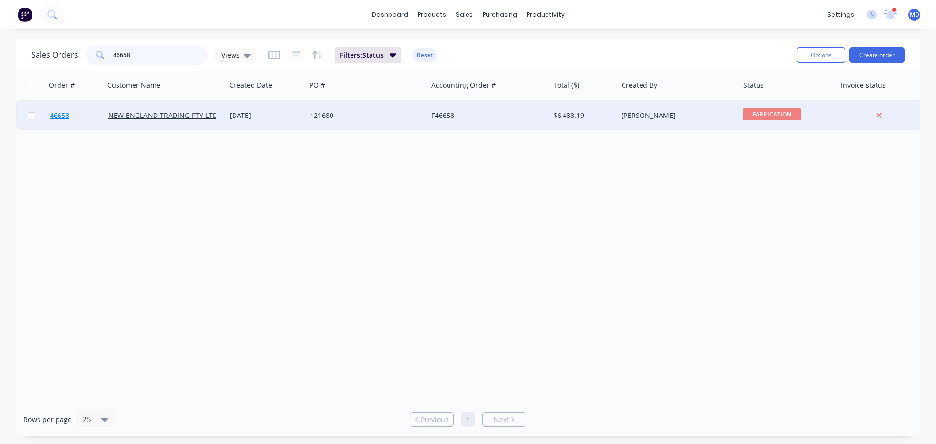
type input "46658"
click at [68, 119] on span "46658" at bounding box center [59, 116] width 19 height 10
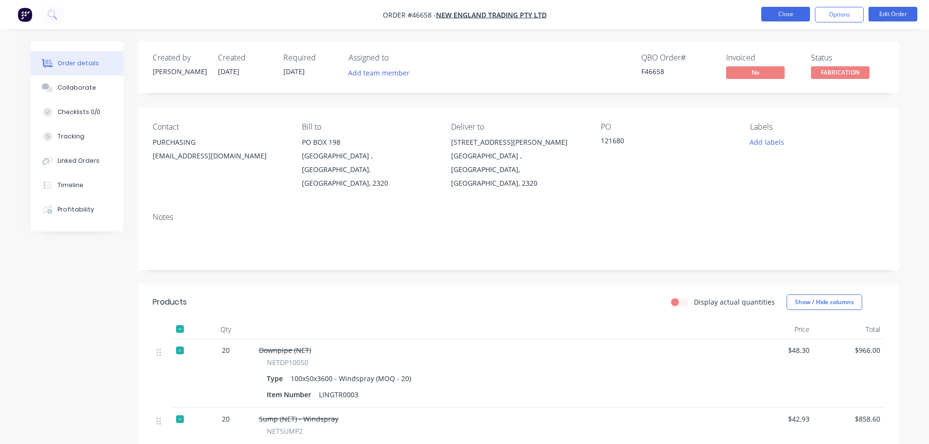
click at [784, 10] on button "Close" at bounding box center [785, 14] width 49 height 15
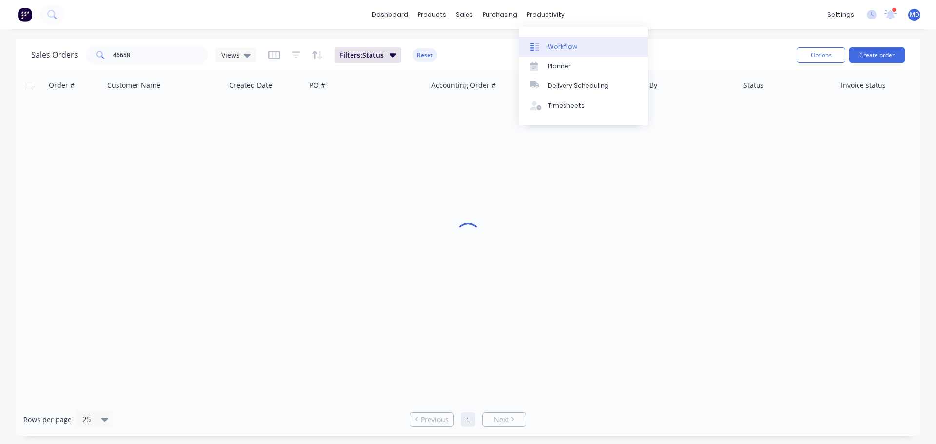
click at [542, 43] on div at bounding box center [537, 46] width 15 height 9
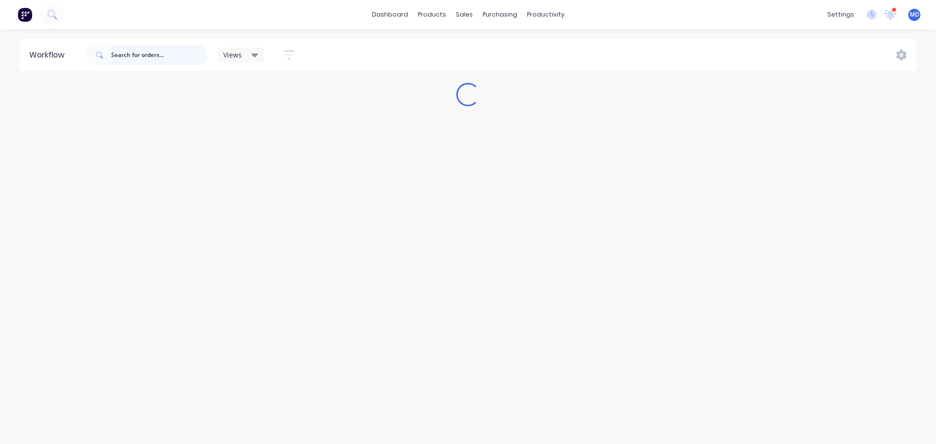
click at [156, 55] on input "text" at bounding box center [159, 54] width 97 height 19
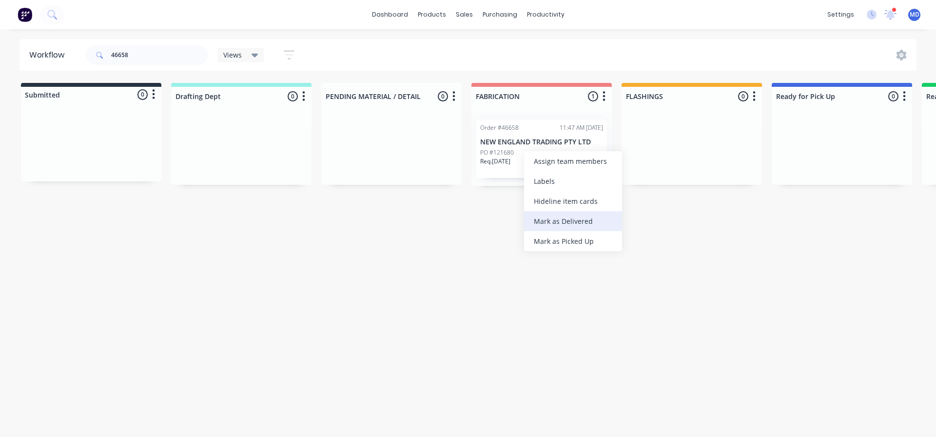
click at [540, 219] on div "Mark as Delivered" at bounding box center [573, 221] width 98 height 20
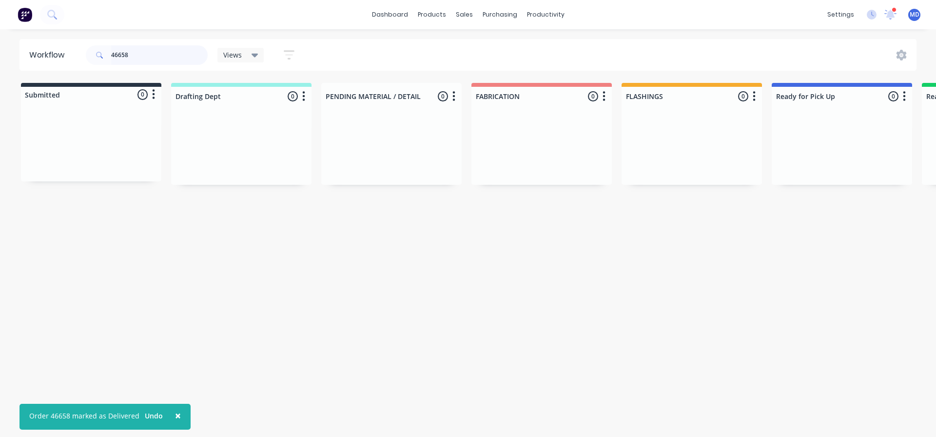
click at [150, 58] on input "46658" at bounding box center [159, 54] width 97 height 19
type input "4"
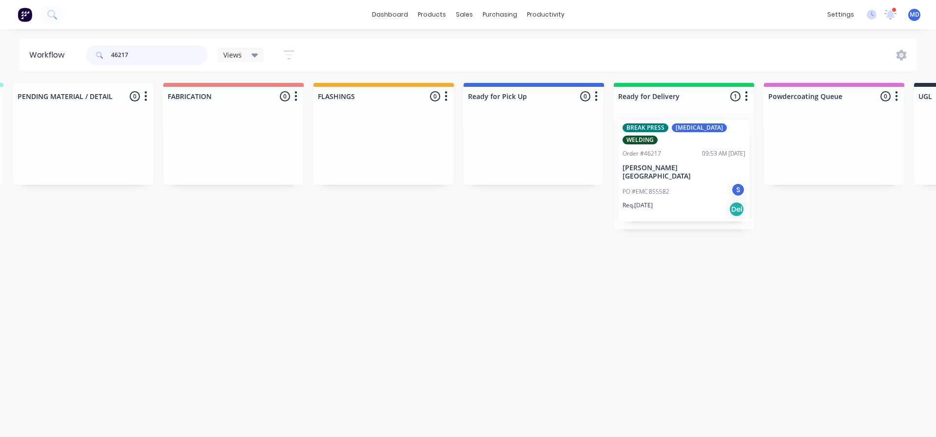
scroll to position [0, 309]
type input "46217"
click at [708, 270] on div "Mark as Delivered" at bounding box center [706, 266] width 98 height 20
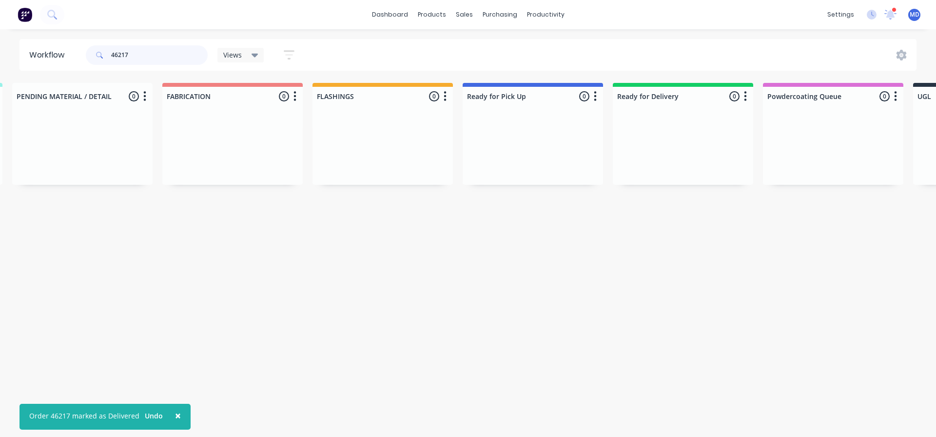
drag, startPoint x: 164, startPoint y: 51, endPoint x: 72, endPoint y: 49, distance: 92.6
click at [72, 50] on header "Workflow 46217 Views Save new view None (Default) edit [PERSON_NAME] edit Produ…" at bounding box center [467, 55] width 897 height 32
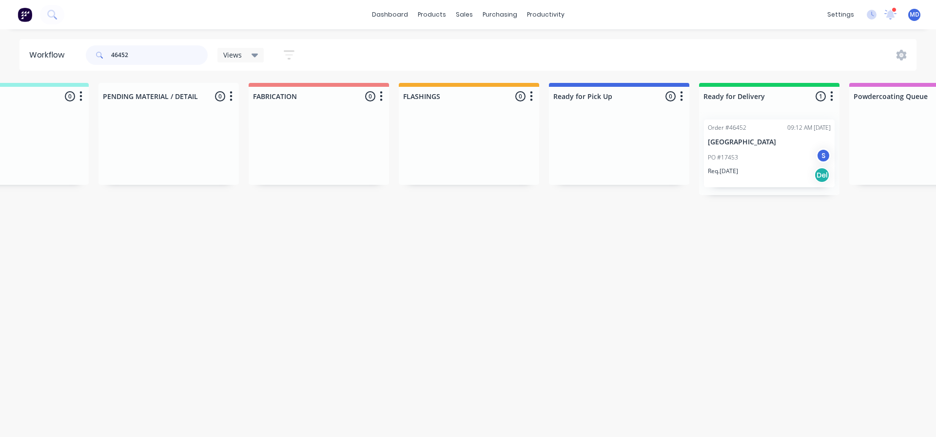
scroll to position [0, 361]
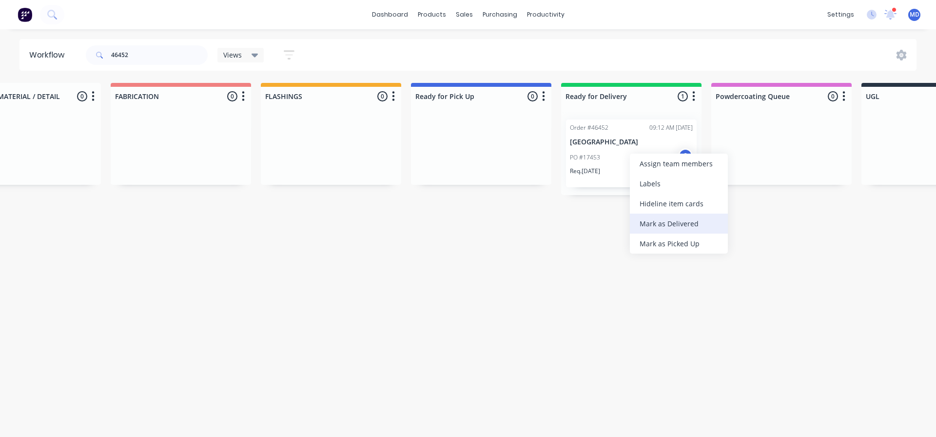
click at [679, 219] on div "Mark as Delivered" at bounding box center [679, 224] width 98 height 20
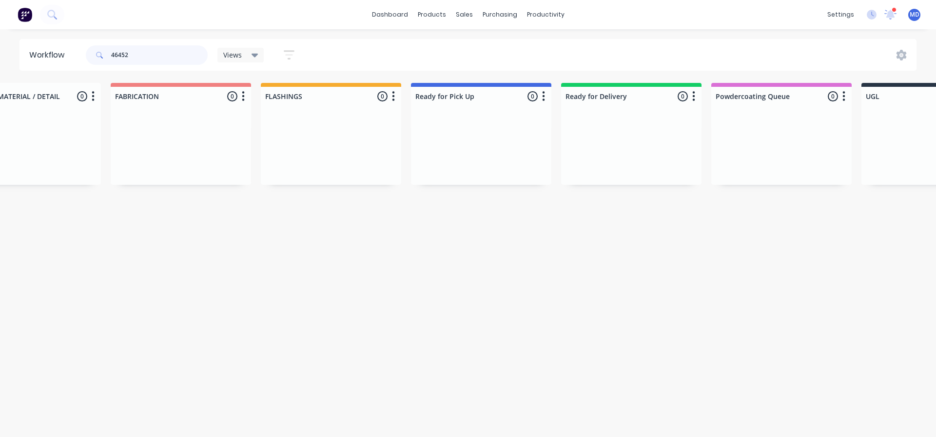
click at [141, 54] on input "46452" at bounding box center [159, 54] width 97 height 19
type input "4"
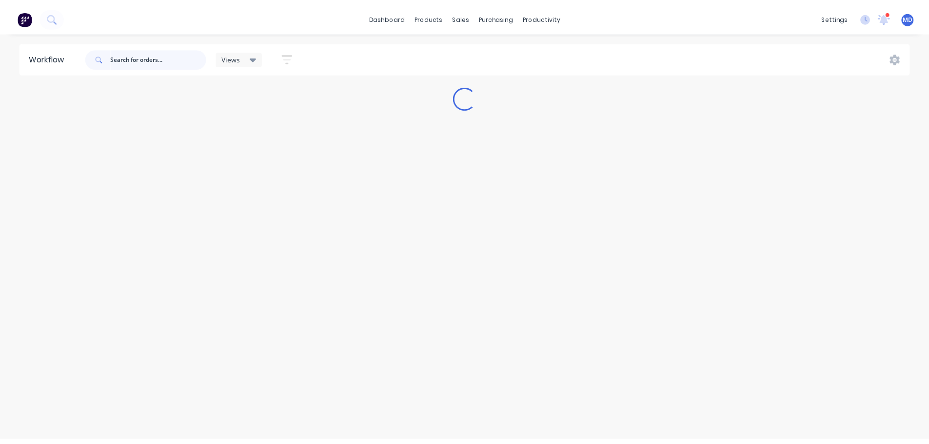
scroll to position [0, 0]
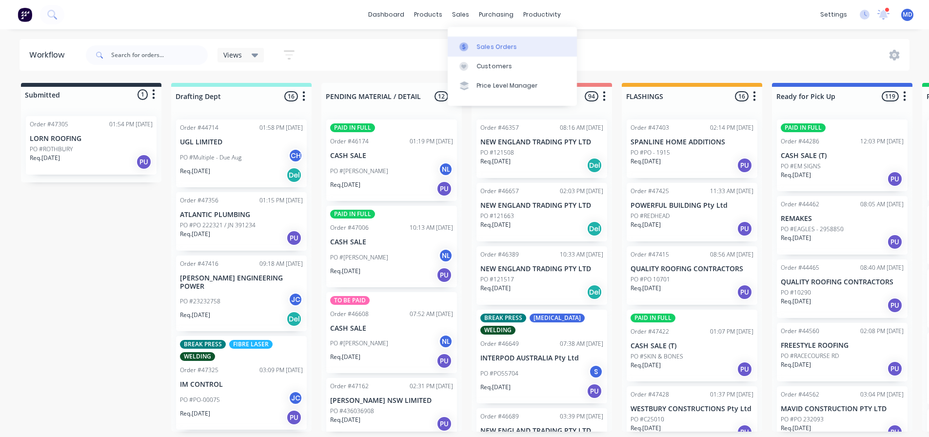
click at [475, 43] on link "Sales Orders" at bounding box center [511, 46] width 129 height 19
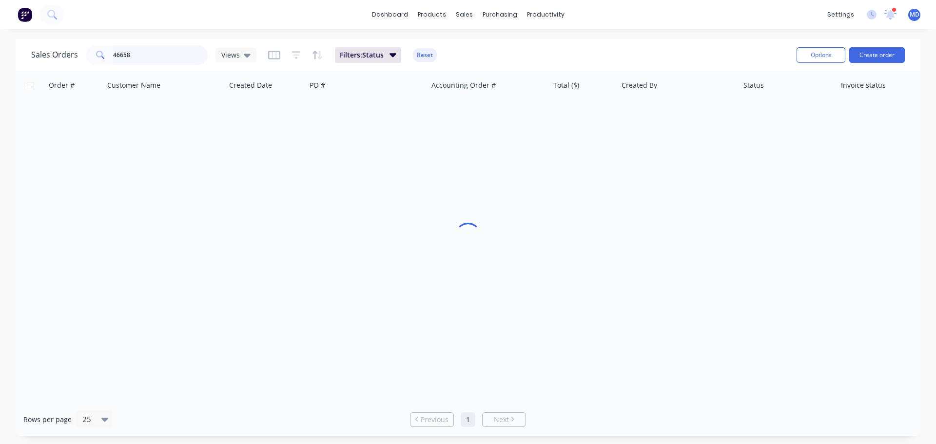
click at [156, 57] on input "46658" at bounding box center [160, 54] width 95 height 19
type input "4"
click at [868, 58] on button "Create order" at bounding box center [877, 55] width 56 height 16
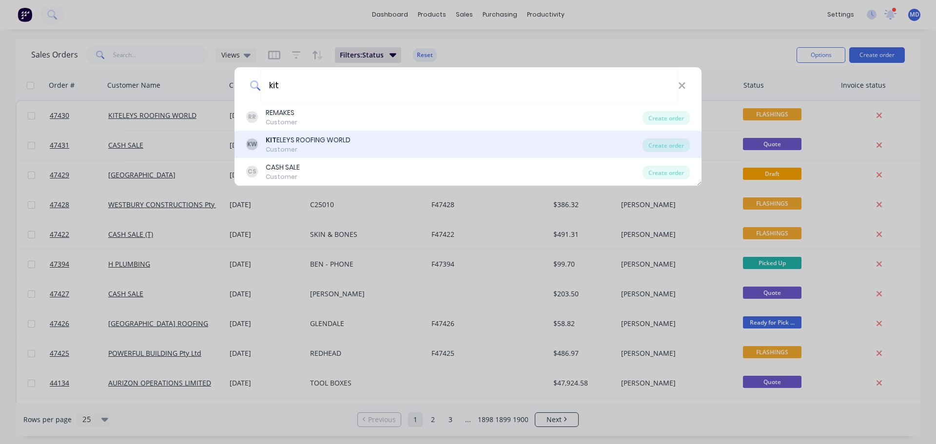
type input "kit"
click at [305, 132] on div "KW KIT ELEYS ROOFING WORLD Customer Create order" at bounding box center [467, 144] width 467 height 27
click at [316, 145] on div "Customer" at bounding box center [308, 149] width 85 height 9
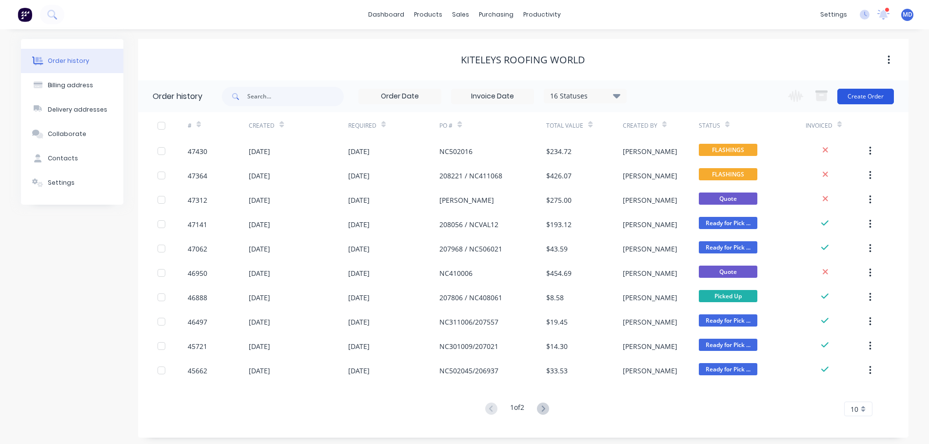
click at [862, 98] on button "Create Order" at bounding box center [865, 97] width 57 height 16
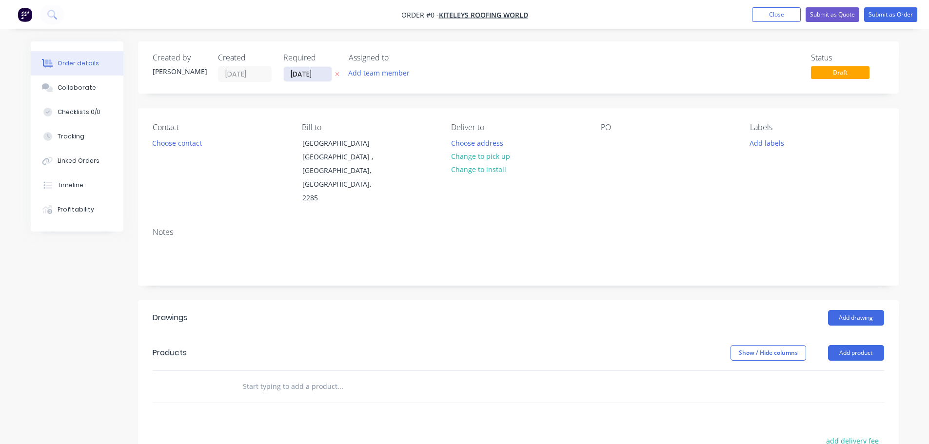
click at [299, 73] on input "[DATE]" at bounding box center [308, 74] width 48 height 15
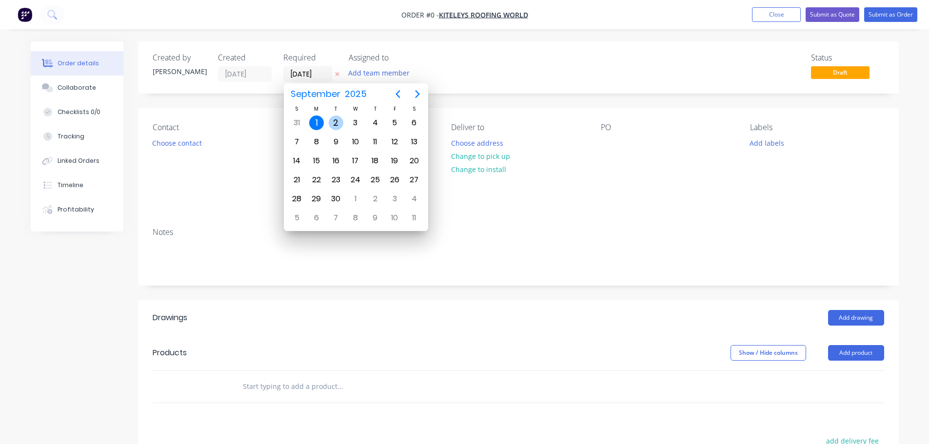
click at [333, 125] on div "2" at bounding box center [336, 123] width 15 height 15
type input "[DATE]"
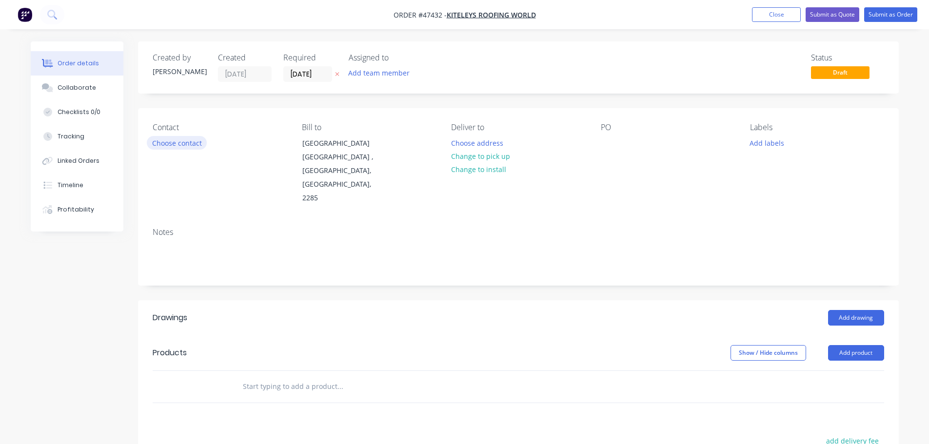
drag, startPoint x: 141, startPoint y: 150, endPoint x: 156, endPoint y: 141, distance: 17.5
click at [141, 150] on div "Contact Choose contact [PERSON_NAME] to [STREET_ADDRESS] Deliver to Choose addr…" at bounding box center [518, 164] width 760 height 112
click at [157, 141] on button "Choose contact" at bounding box center [177, 142] width 60 height 13
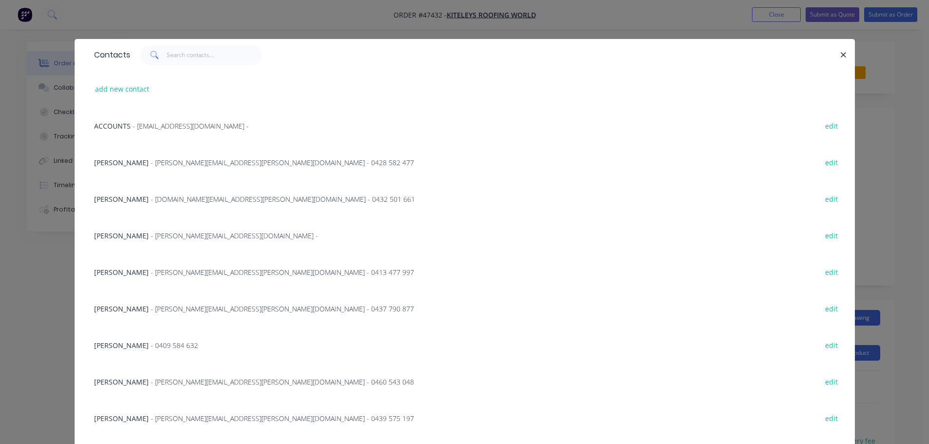
scroll to position [57, 0]
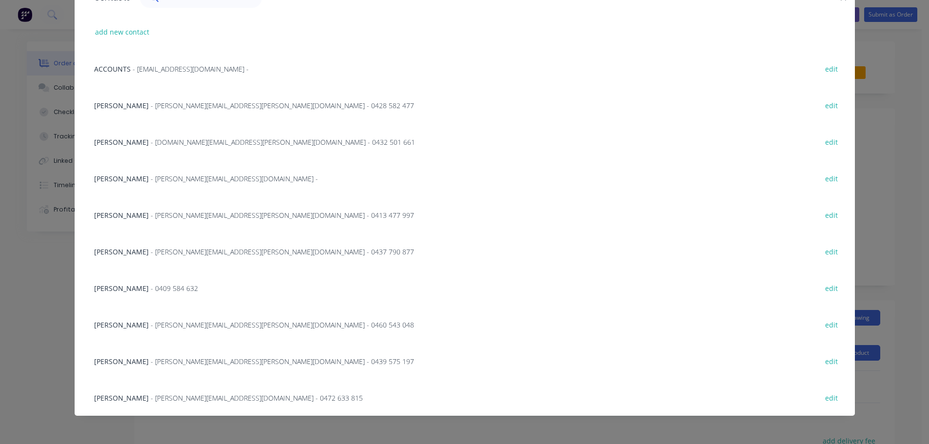
drag, startPoint x: 110, startPoint y: 361, endPoint x: 326, endPoint y: 129, distance: 316.6
click at [113, 358] on span "[PERSON_NAME]" at bounding box center [121, 361] width 55 height 9
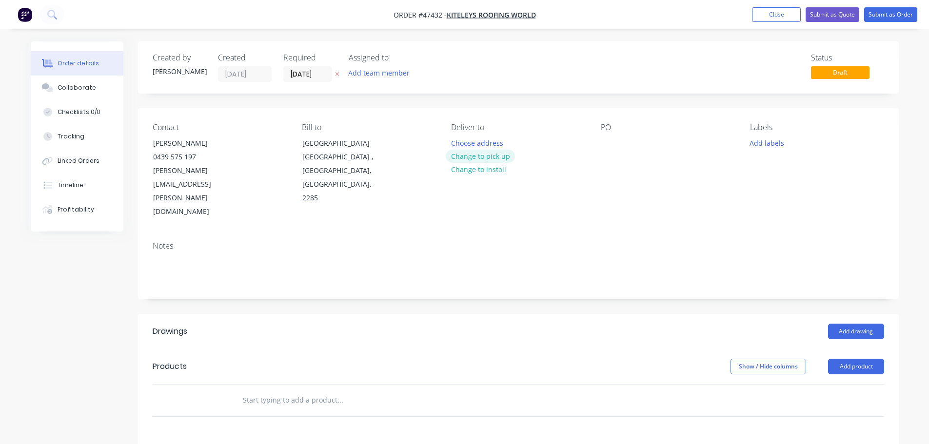
click at [449, 156] on button "Change to pick up" at bounding box center [480, 156] width 69 height 13
click at [458, 140] on div at bounding box center [459, 143] width 16 height 14
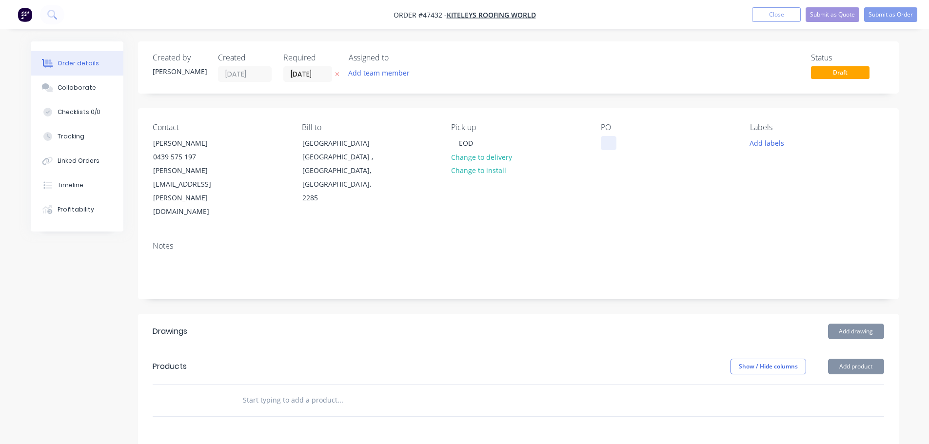
drag, startPoint x: 608, startPoint y: 142, endPoint x: 604, endPoint y: 145, distance: 5.3
click at [608, 142] on div at bounding box center [609, 143] width 16 height 14
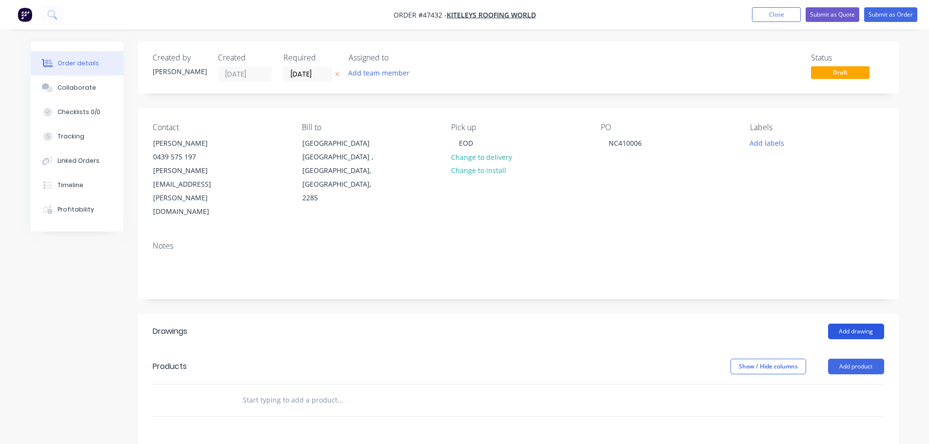
click at [852, 324] on button "Add drawing" at bounding box center [856, 332] width 56 height 16
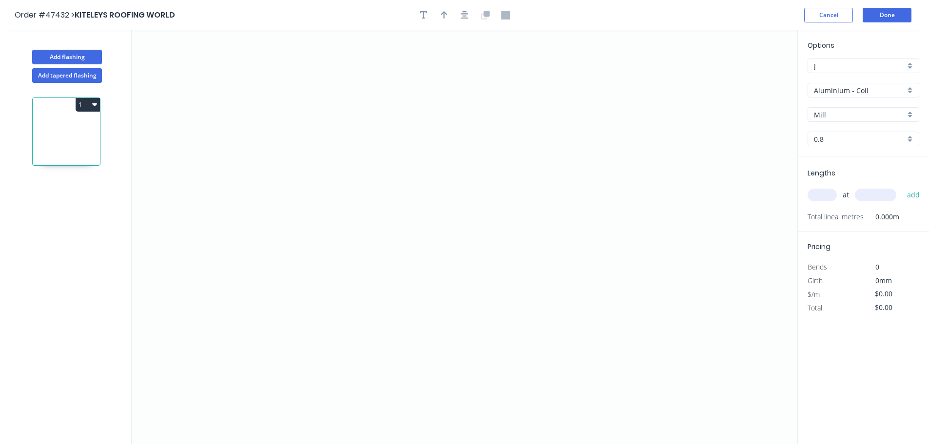
click at [824, 96] on div "Aluminium - Coil" at bounding box center [863, 90] width 112 height 15
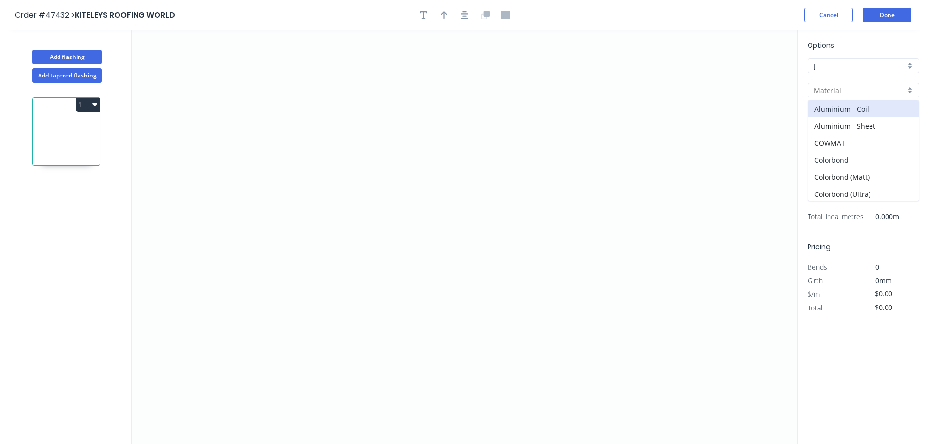
drag, startPoint x: 834, startPoint y: 165, endPoint x: 820, endPoint y: 113, distance: 54.5
click at [834, 165] on div "Colorbond" at bounding box center [863, 160] width 111 height 17
type input "Colorbond"
type input "Basalt"
type input "0.55"
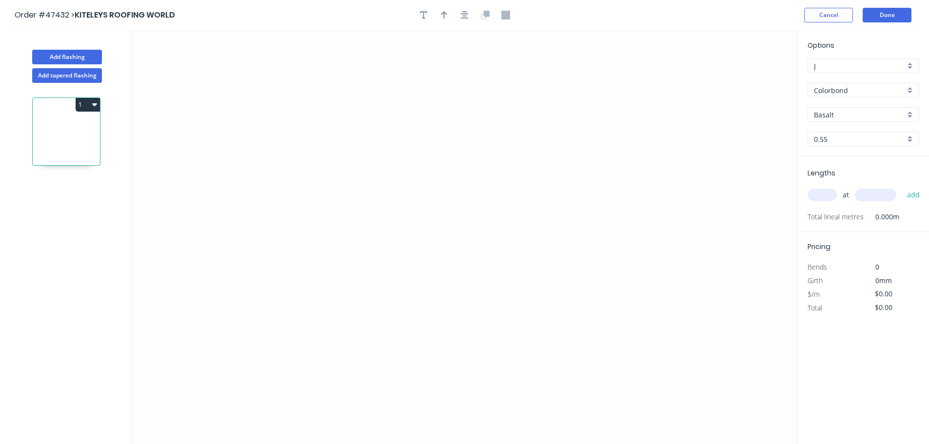
click at [819, 112] on input "Basalt" at bounding box center [859, 115] width 91 height 10
click at [830, 182] on div "Monument" at bounding box center [863, 177] width 111 height 17
type input "Monument"
click at [233, 87] on icon "0" at bounding box center [464, 237] width 665 height 414
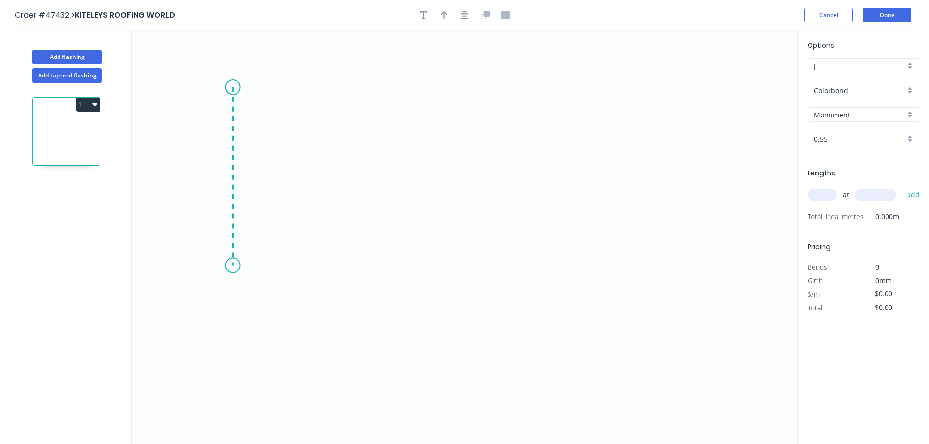
click at [238, 266] on icon "0" at bounding box center [464, 237] width 665 height 414
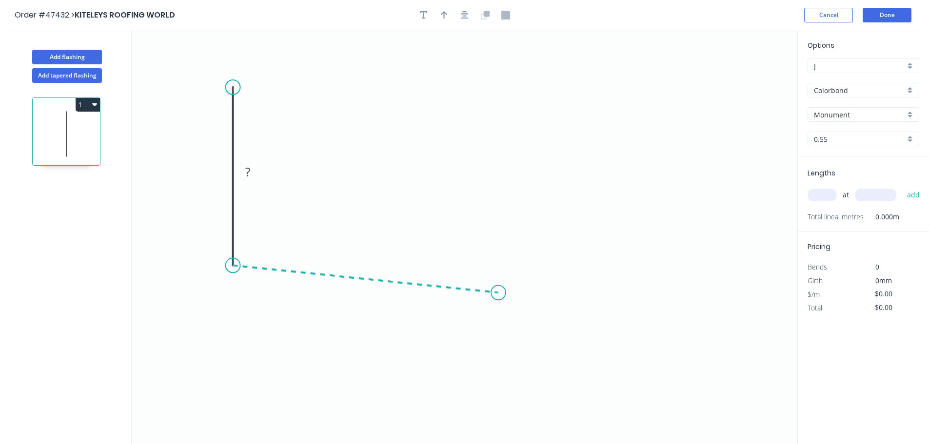
click at [498, 293] on icon "0 ?" at bounding box center [464, 237] width 665 height 414
click at [547, 337] on icon "0 ? ? ? º" at bounding box center [464, 237] width 665 height 414
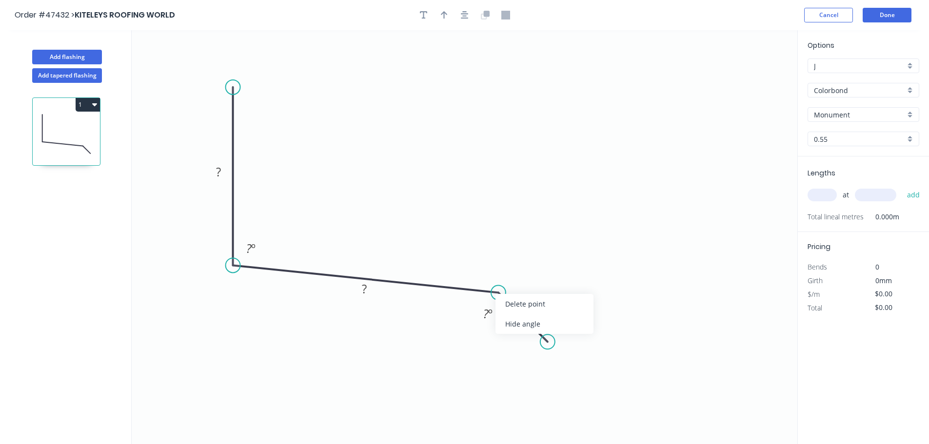
click at [502, 325] on div "Hide angle" at bounding box center [544, 324] width 98 height 20
click at [219, 171] on tspan "?" at bounding box center [218, 172] width 5 height 16
click at [446, 16] on icon "button" at bounding box center [444, 15] width 7 height 9
type input "$12.54"
drag, startPoint x: 746, startPoint y: 78, endPoint x: 370, endPoint y: 238, distance: 408.4
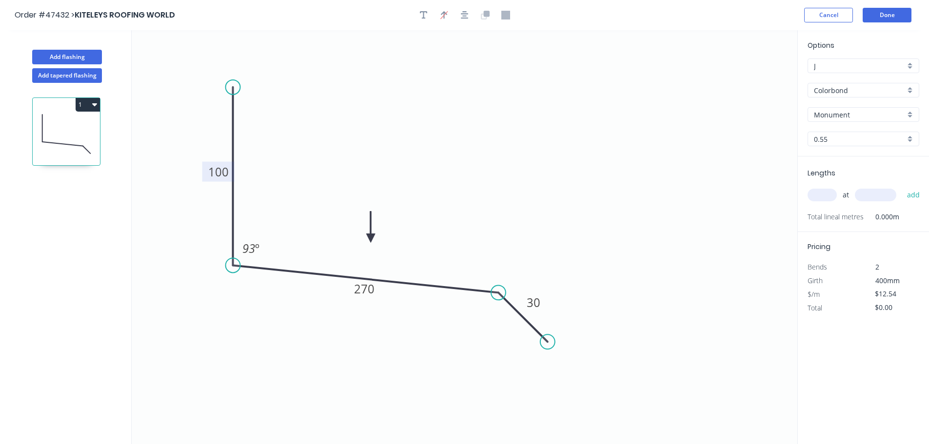
click at [370, 238] on icon at bounding box center [370, 227] width 9 height 31
click at [831, 194] on input "text" at bounding box center [821, 195] width 29 height 13
type input "2"
type input "5200"
click at [902, 187] on button "add" at bounding box center [913, 195] width 23 height 17
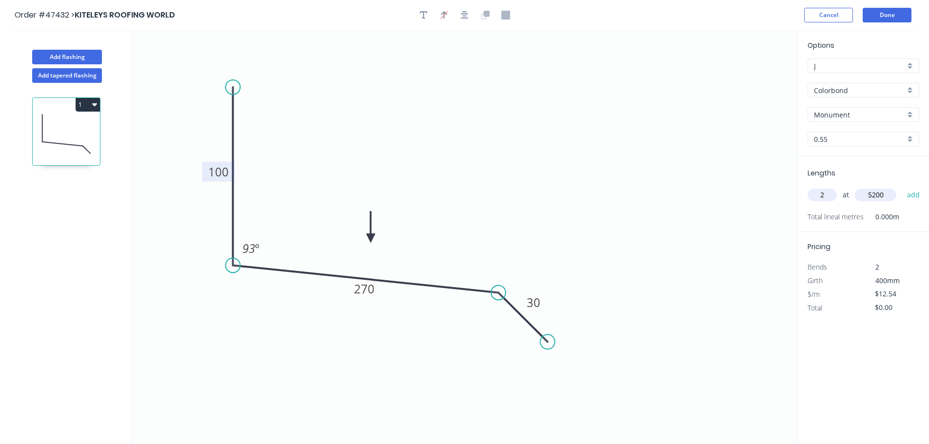
type input "$130.42"
click at [69, 59] on button "Add flashing" at bounding box center [67, 57] width 70 height 15
type input "$0.00"
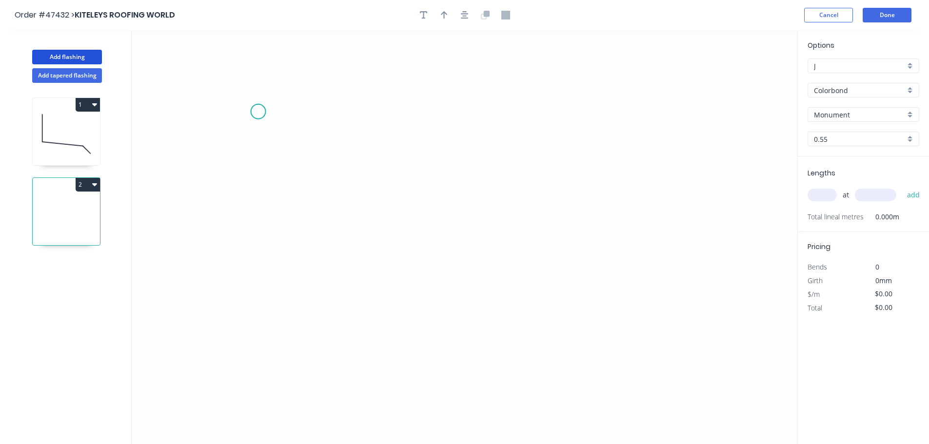
click at [258, 112] on icon "0" at bounding box center [464, 237] width 665 height 414
click at [258, 270] on icon "0" at bounding box center [464, 237] width 665 height 414
click at [464, 309] on icon "0 ?" at bounding box center [464, 237] width 665 height 414
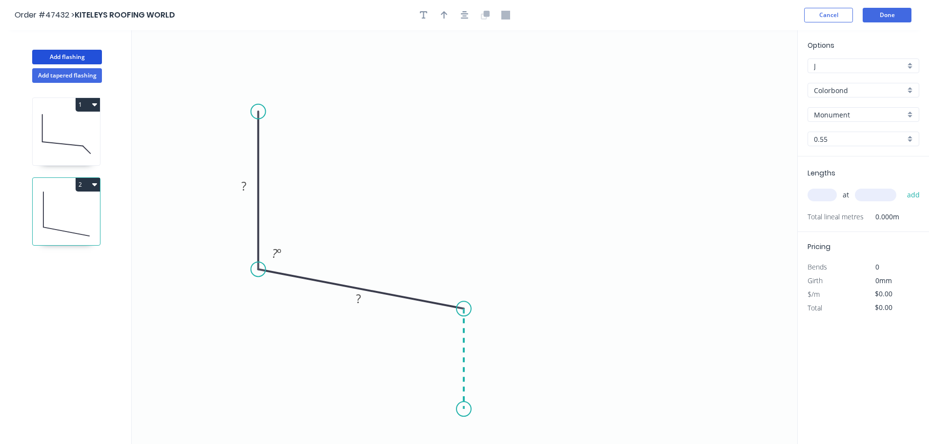
click at [468, 409] on icon "0 ? ? ? º" at bounding box center [464, 237] width 665 height 414
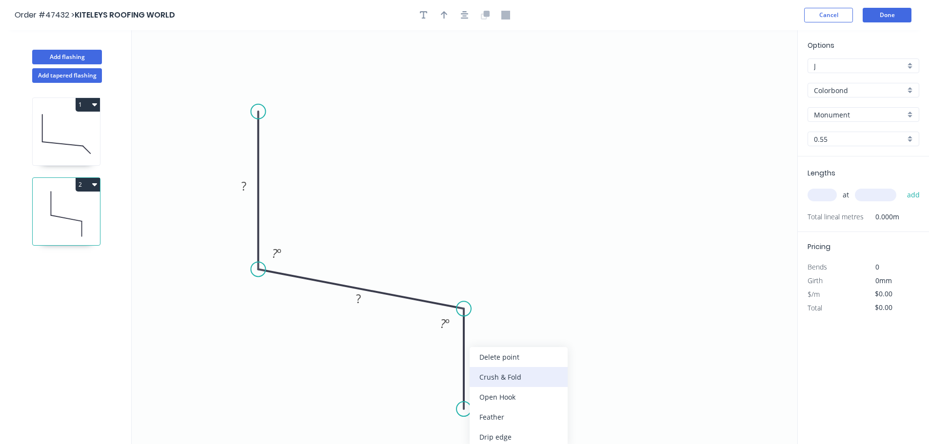
click at [497, 380] on div "Crush & Fold" at bounding box center [518, 377] width 98 height 20
click at [505, 428] on div "Delete bend" at bounding box center [516, 437] width 98 height 20
click at [499, 382] on div "Crush & Fold" at bounding box center [507, 377] width 98 height 20
click at [494, 413] on div "Flip bend" at bounding box center [516, 417] width 98 height 20
click at [240, 187] on rect at bounding box center [243, 187] width 19 height 14
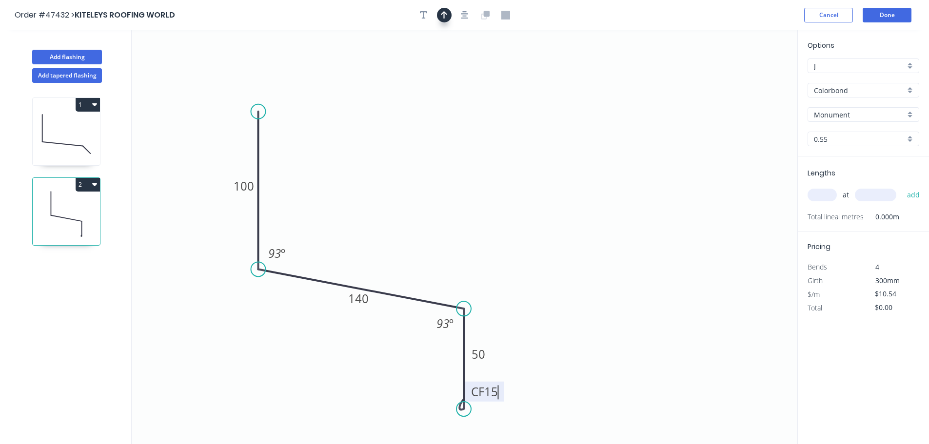
click at [441, 13] on icon "button" at bounding box center [444, 15] width 7 height 9
type input "$13.63"
drag, startPoint x: 748, startPoint y: 78, endPoint x: 366, endPoint y: 256, distance: 421.8
click at [366, 256] on icon at bounding box center [365, 244] width 9 height 31
click at [820, 193] on input "text" at bounding box center [821, 195] width 29 height 13
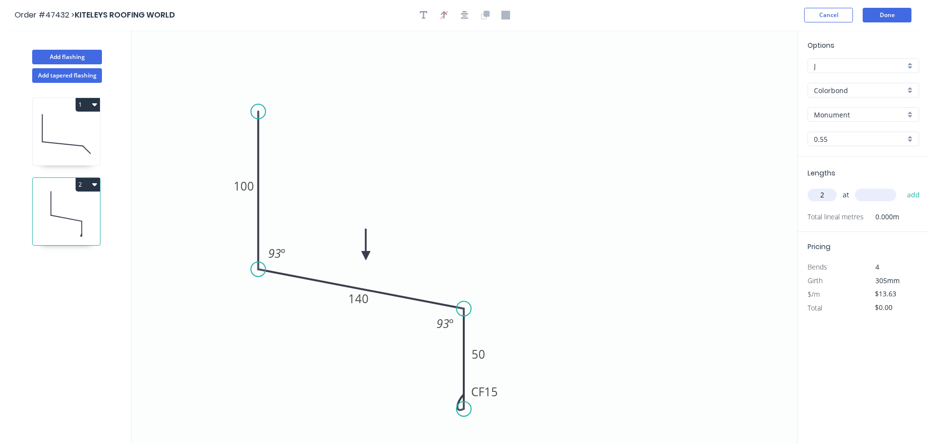
type input "2"
type input "4200"
click at [902, 187] on button "add" at bounding box center [913, 195] width 23 height 17
type input "$114.49"
click at [881, 14] on button "Done" at bounding box center [886, 15] width 49 height 15
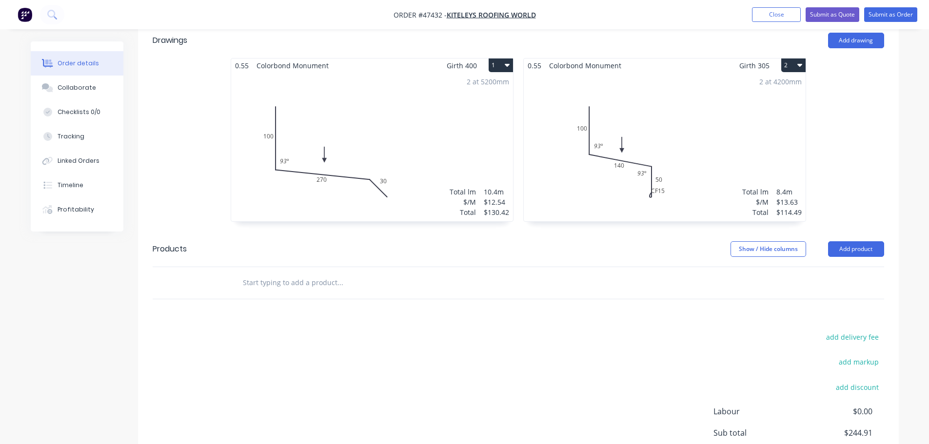
scroll to position [332, 0]
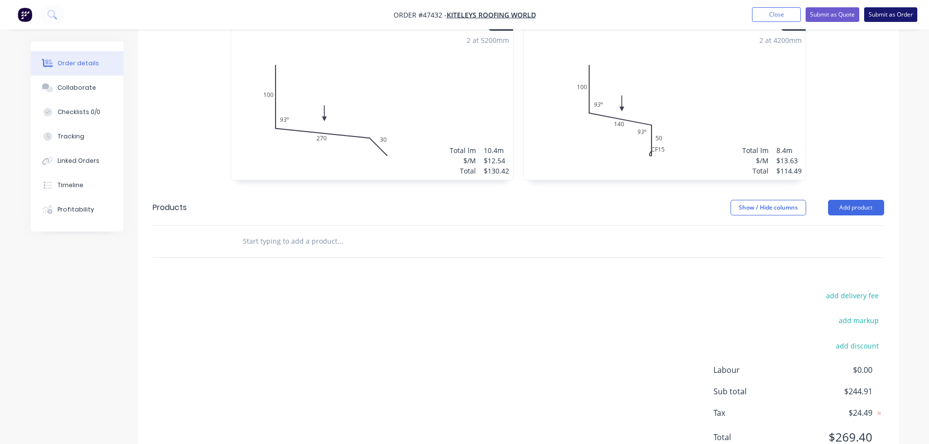
click at [879, 14] on button "Submit as Order" at bounding box center [890, 14] width 53 height 15
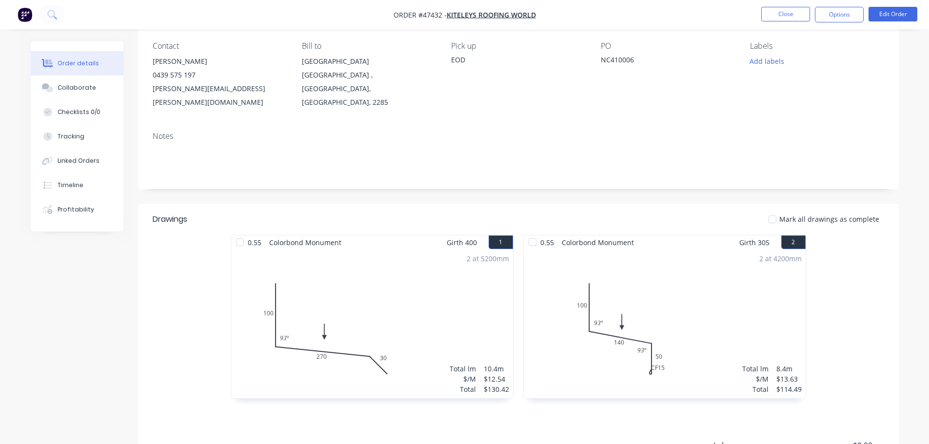
scroll to position [184, 0]
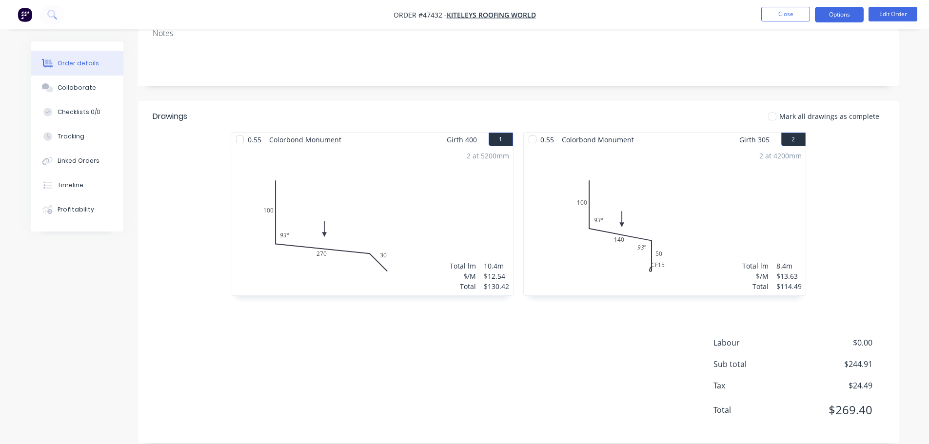
click at [837, 15] on button "Options" at bounding box center [839, 15] width 49 height 16
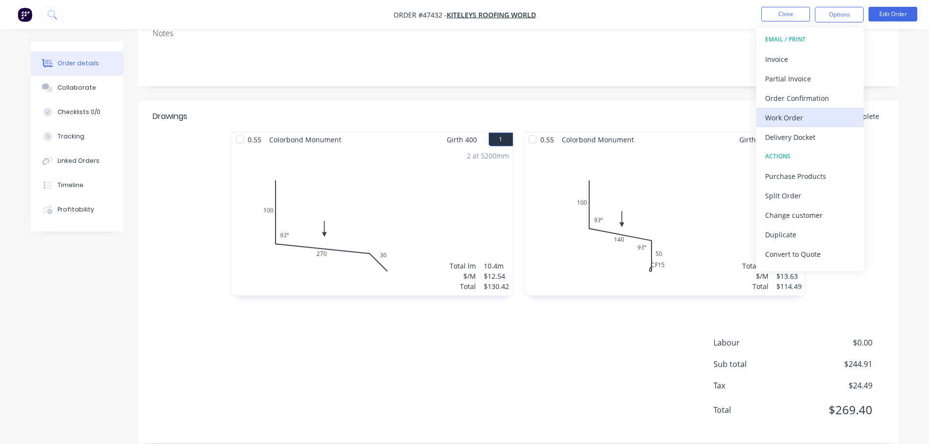
click at [799, 116] on div "Work Order" at bounding box center [810, 118] width 90 height 14
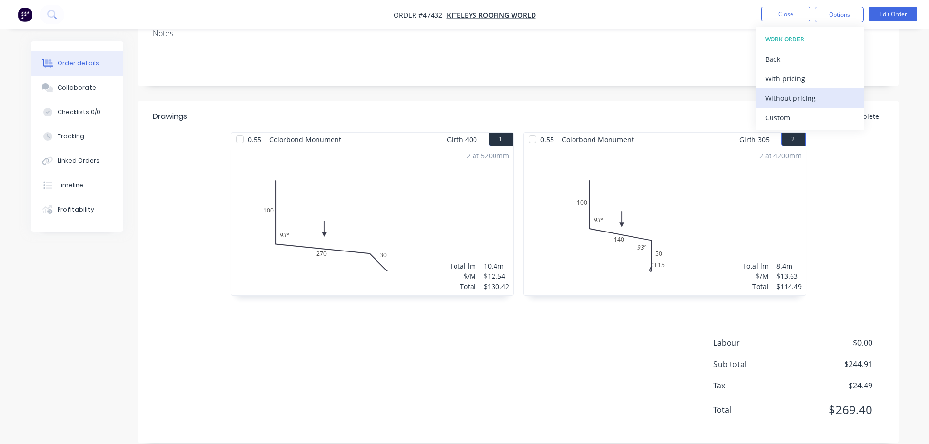
click at [805, 94] on div "Without pricing" at bounding box center [810, 98] width 90 height 14
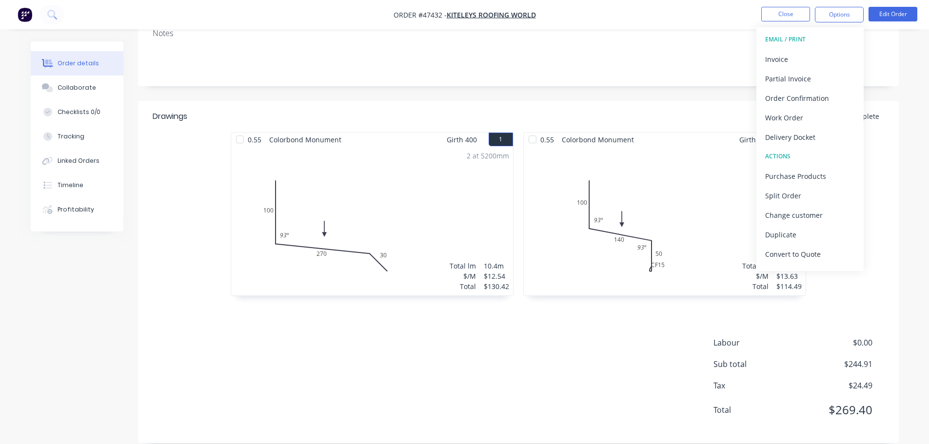
click at [896, 62] on div "Notes" at bounding box center [518, 53] width 760 height 65
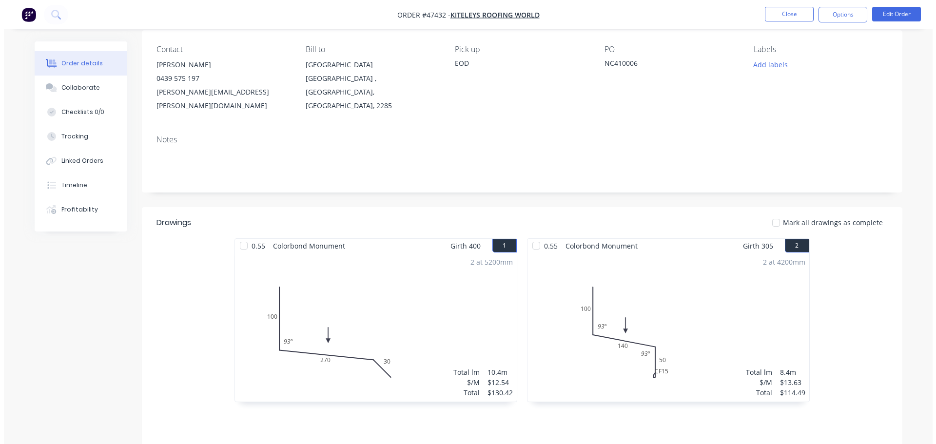
scroll to position [0, 0]
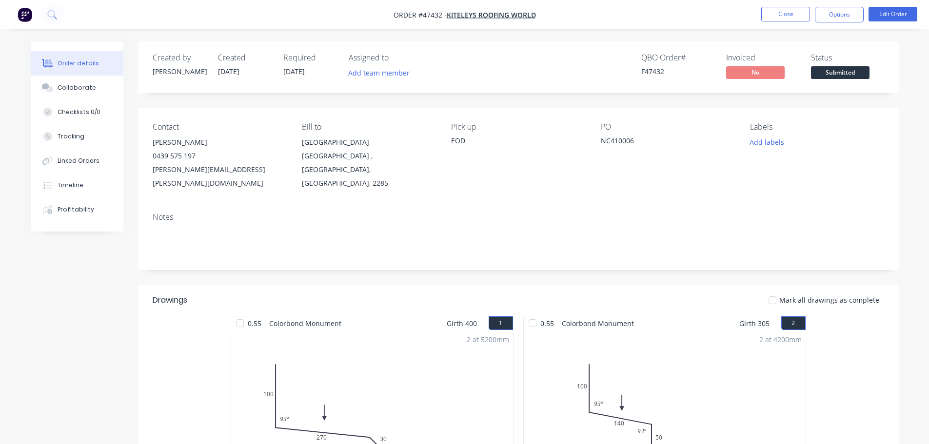
click at [856, 79] on button "Submitted" at bounding box center [840, 73] width 58 height 15
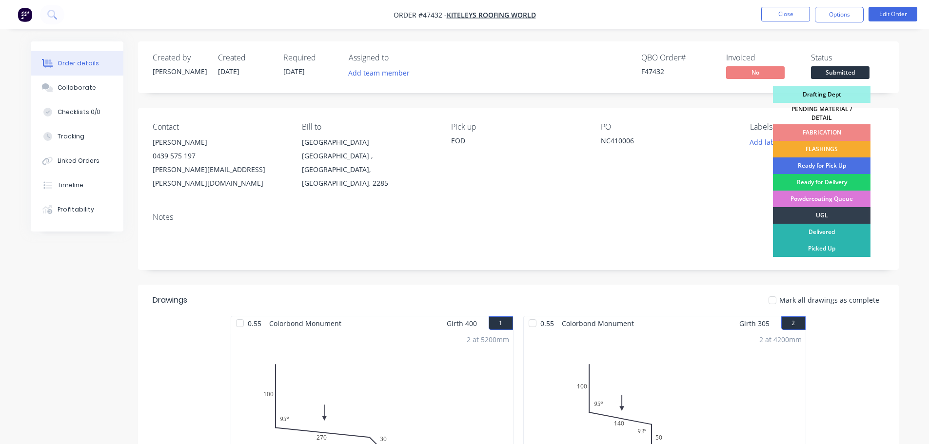
drag, startPoint x: 839, startPoint y: 149, endPoint x: 747, endPoint y: 44, distance: 139.9
click at [839, 148] on div "FLASHINGS" at bounding box center [821, 149] width 97 height 17
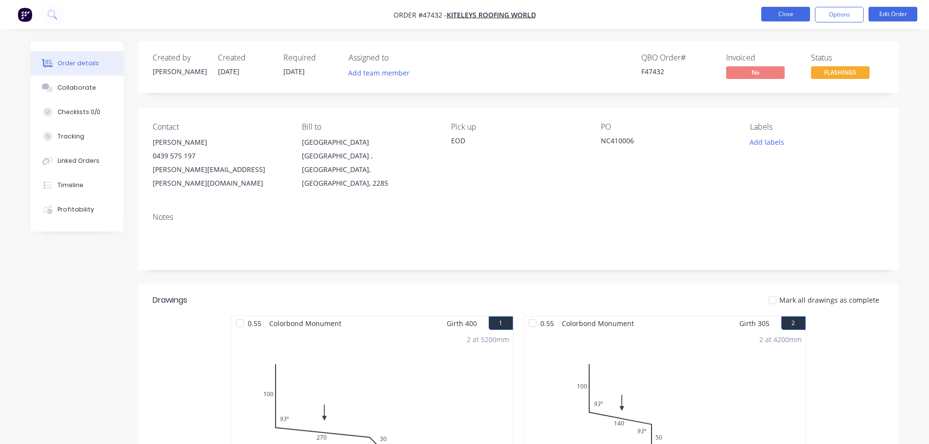
click at [778, 16] on button "Close" at bounding box center [785, 14] width 49 height 15
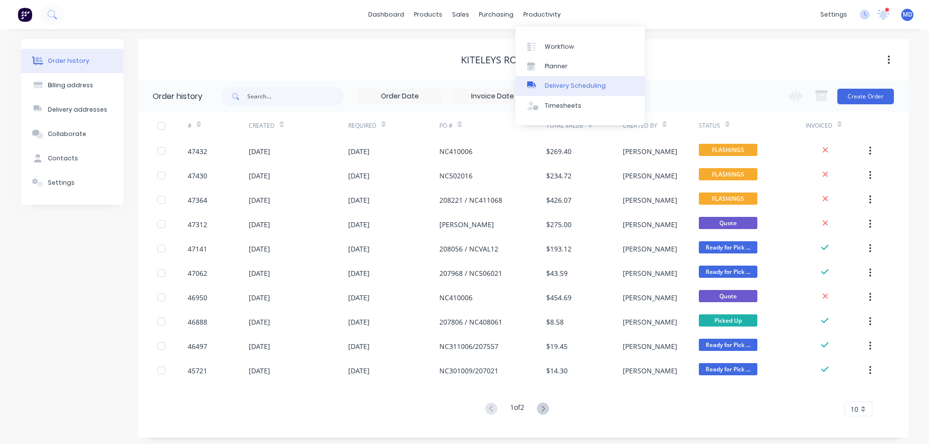
click at [564, 85] on div "Delivery Scheduling" at bounding box center [575, 85] width 61 height 9
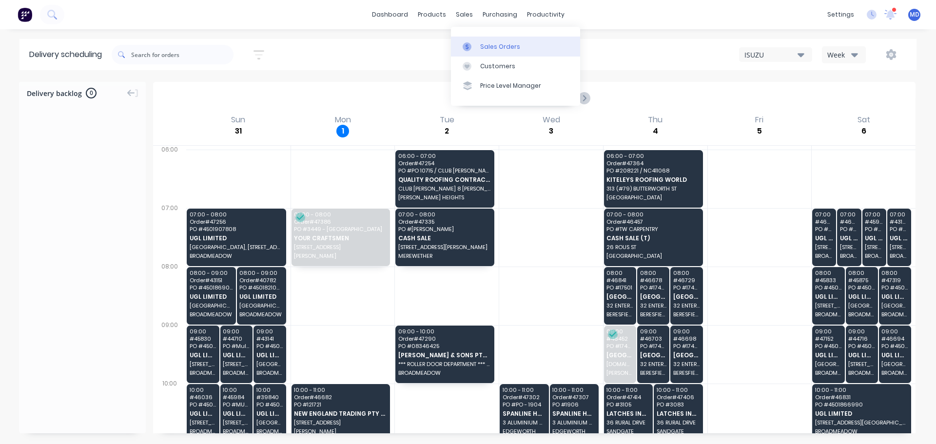
click at [467, 48] on icon at bounding box center [467, 46] width 3 height 5
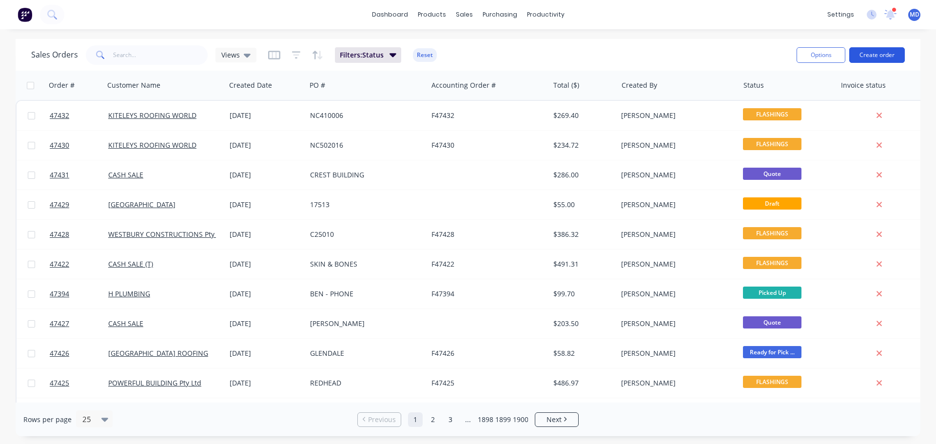
click at [878, 54] on button "Create order" at bounding box center [877, 55] width 56 height 16
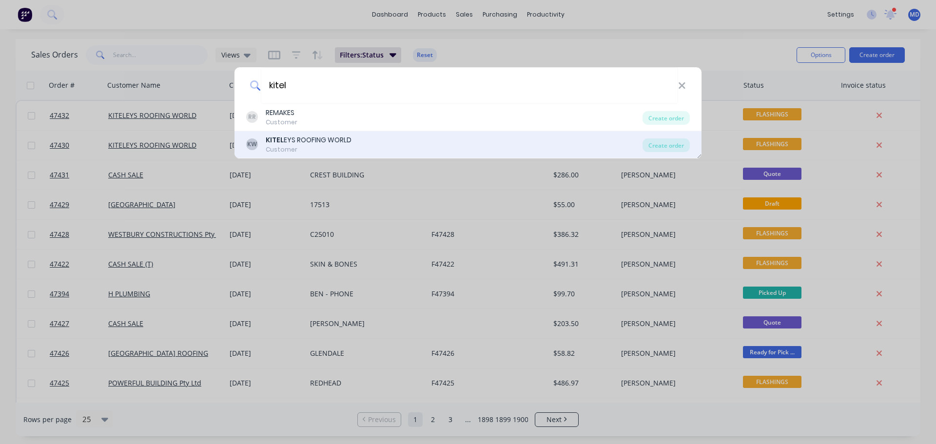
type input "kitel"
click at [303, 140] on div "KITEL EYS ROOFING WORLD" at bounding box center [309, 140] width 86 height 10
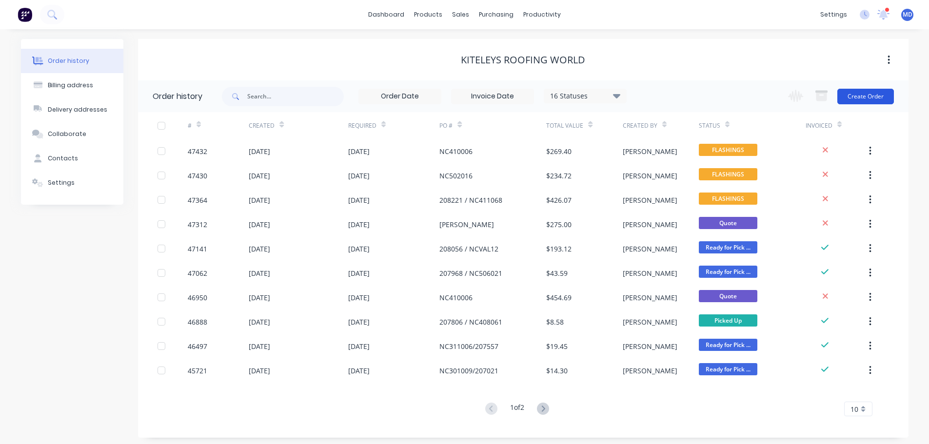
click at [860, 95] on button "Create Order" at bounding box center [865, 97] width 57 height 16
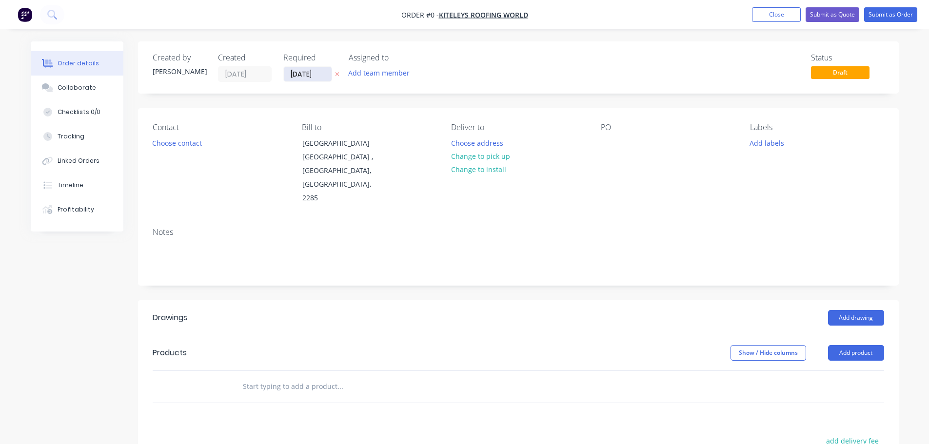
click at [299, 74] on input "[DATE]" at bounding box center [308, 74] width 48 height 15
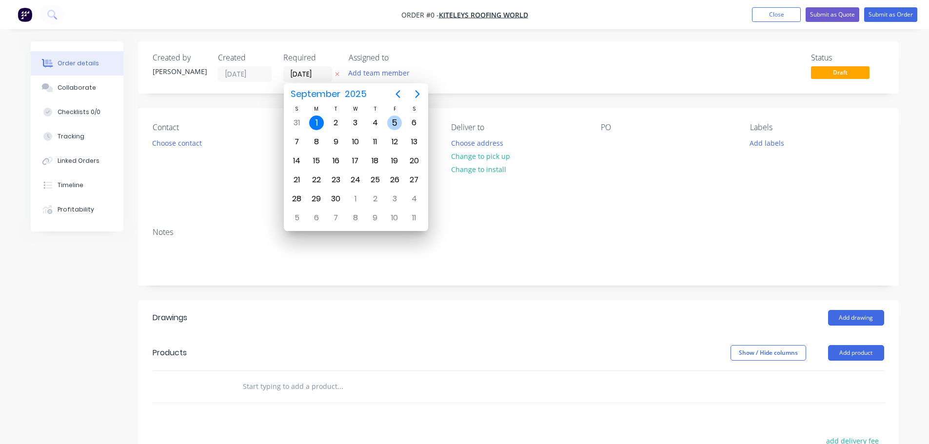
click at [389, 123] on div "5" at bounding box center [394, 123] width 15 height 15
type input "[DATE]"
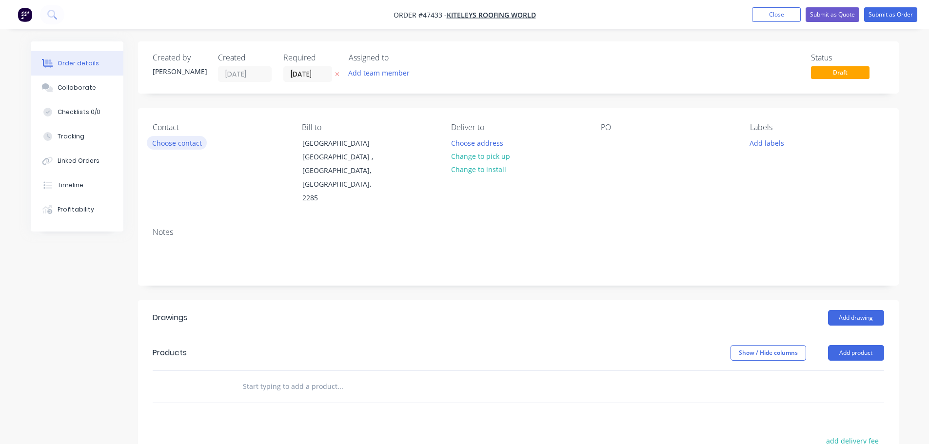
click at [198, 140] on button "Choose contact" at bounding box center [177, 142] width 60 height 13
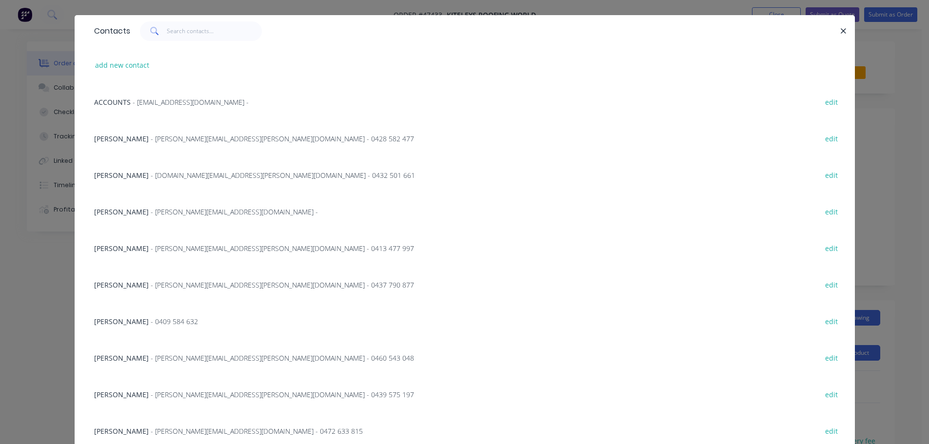
scroll to position [57, 0]
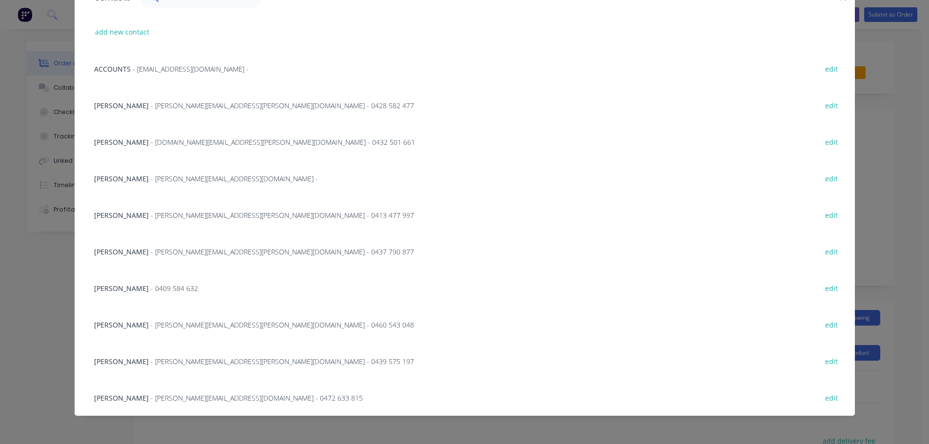
drag, startPoint x: 152, startPoint y: 356, endPoint x: 375, endPoint y: 178, distance: 285.8
click at [154, 357] on span "- [PERSON_NAME][EMAIL_ADDRESS][PERSON_NAME][DOMAIN_NAME] - 0439 575 197" at bounding box center [282, 361] width 263 height 9
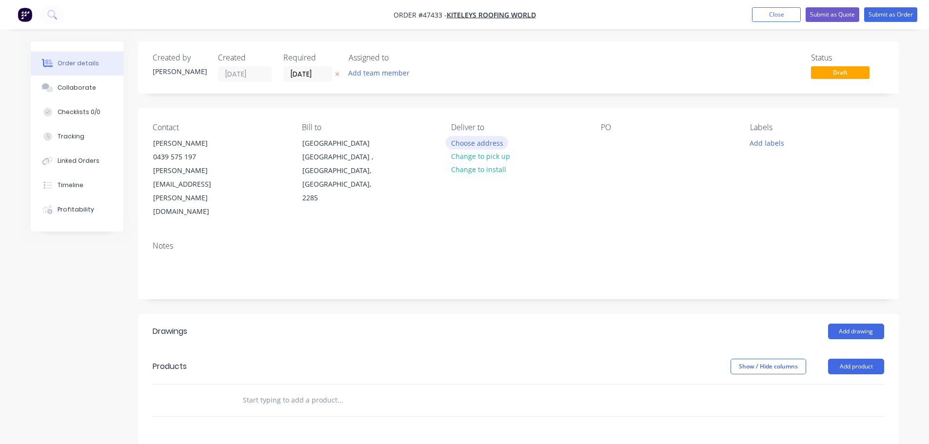
click at [466, 138] on button "Choose address" at bounding box center [477, 142] width 62 height 13
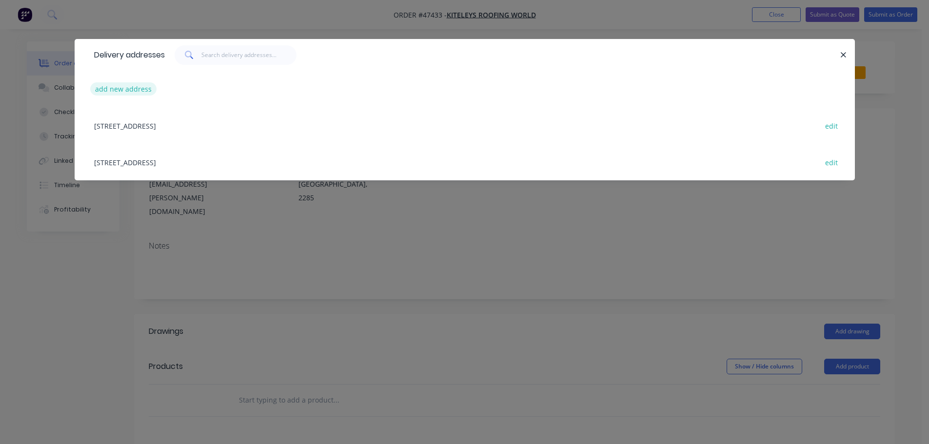
click at [131, 88] on button "add new address" at bounding box center [123, 88] width 67 height 13
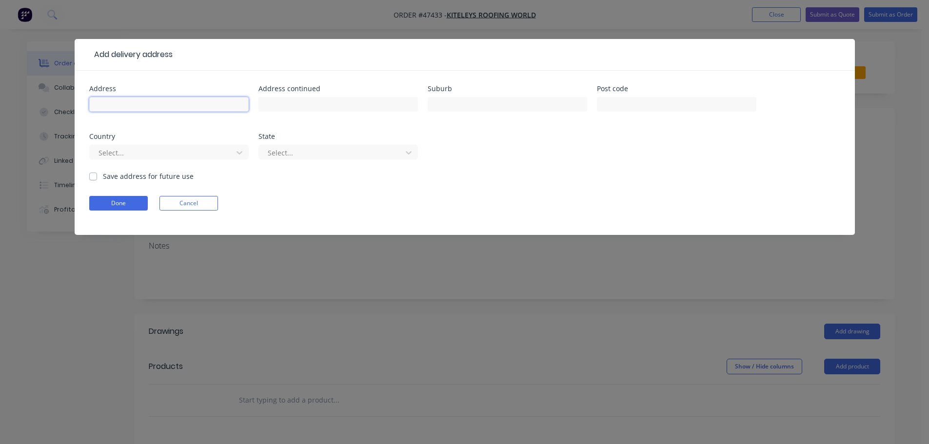
click at [113, 107] on input "text" at bounding box center [168, 104] width 159 height 15
type input "[STREET_ADDRESS][PERSON_NAME]"
click at [460, 106] on input "text" at bounding box center [507, 104] width 159 height 15
type input "MILLFIELD"
click at [119, 205] on button "Done" at bounding box center [118, 203] width 58 height 15
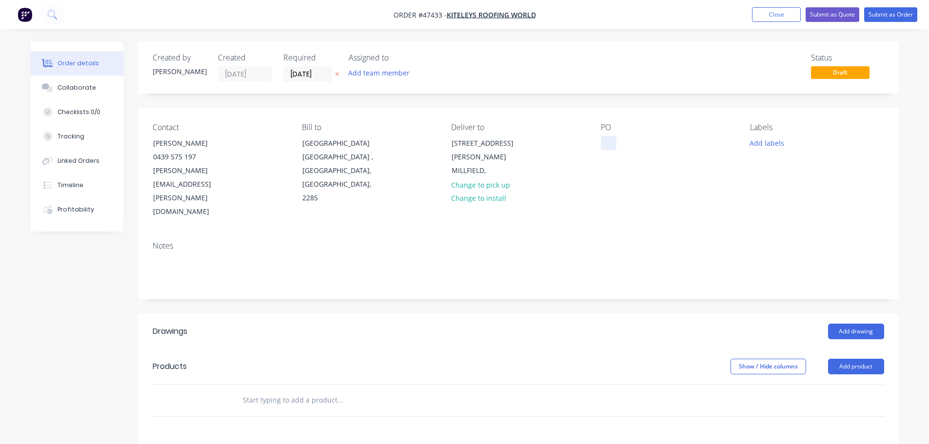
click at [601, 143] on div at bounding box center [609, 143] width 16 height 14
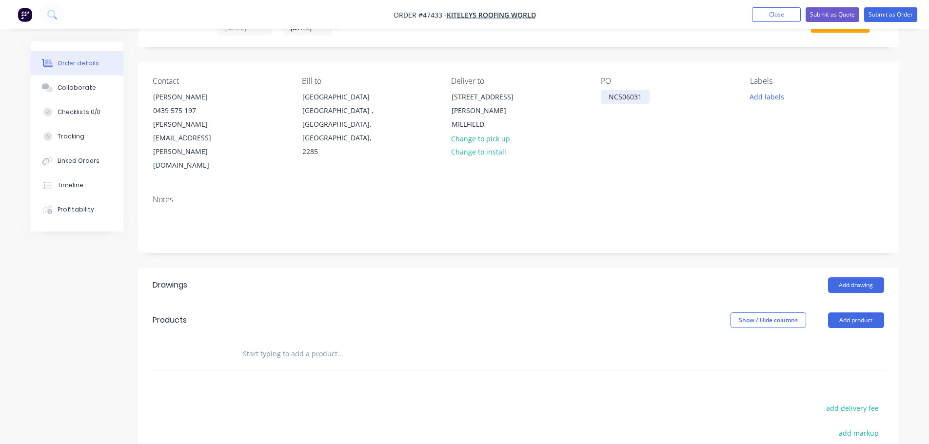
scroll to position [49, 0]
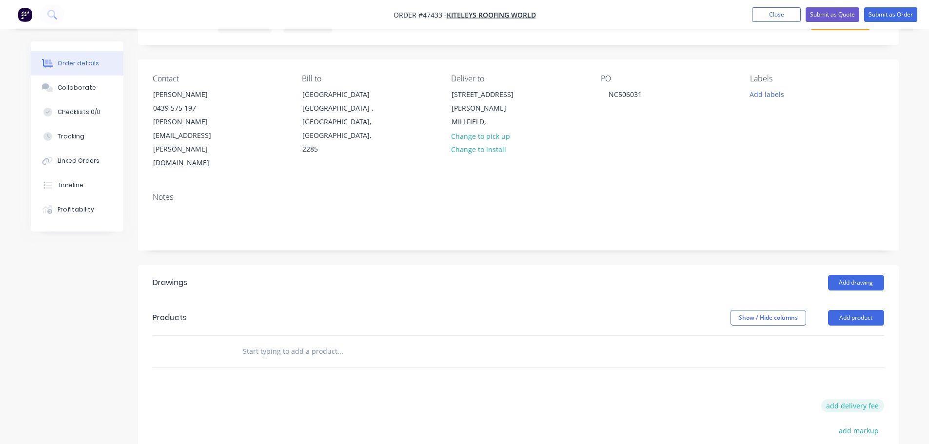
click at [853, 399] on button "add delivery fee" at bounding box center [852, 405] width 63 height 13
type input "160"
click input "submit" at bounding box center [0, 0] width 0 height 0
click at [872, 275] on button "Add drawing" at bounding box center [856, 283] width 56 height 16
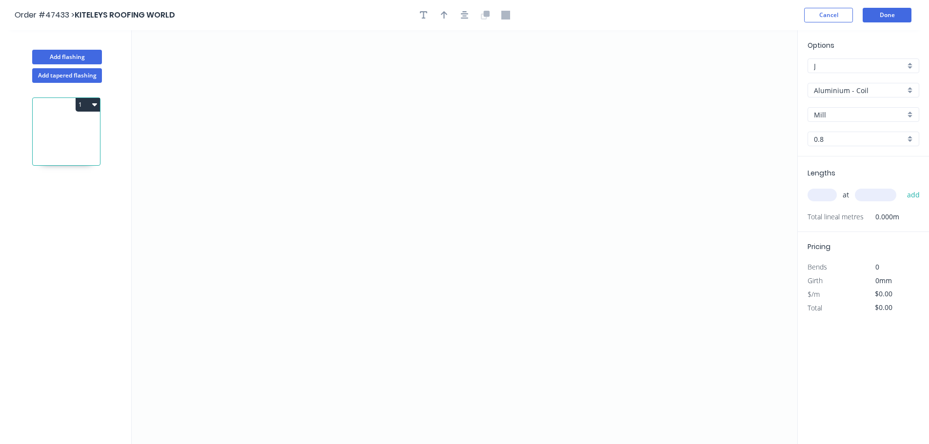
click at [843, 92] on input "Aluminium - Coil" at bounding box center [859, 90] width 91 height 10
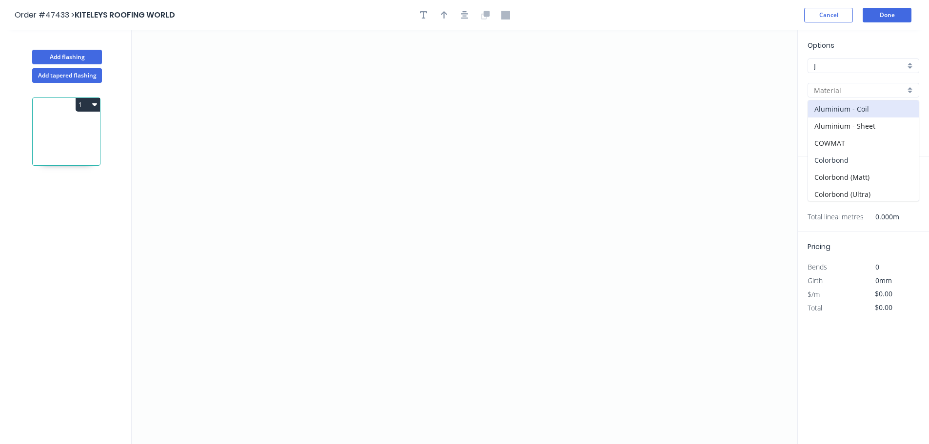
click at [837, 165] on div "Colorbond" at bounding box center [863, 160] width 111 height 17
type input "Colorbond"
type input "Basalt"
type input "0.55"
click at [844, 108] on div "Basalt" at bounding box center [863, 114] width 112 height 15
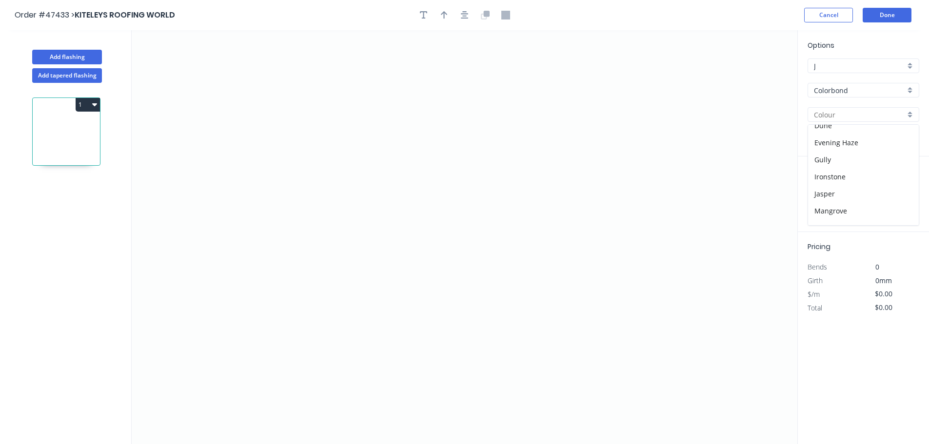
scroll to position [244, 0]
click at [837, 127] on div "Monument" at bounding box center [863, 128] width 111 height 17
type input "Monument"
click at [271, 290] on icon "0" at bounding box center [464, 237] width 665 height 414
click at [226, 330] on icon "0" at bounding box center [464, 237] width 665 height 414
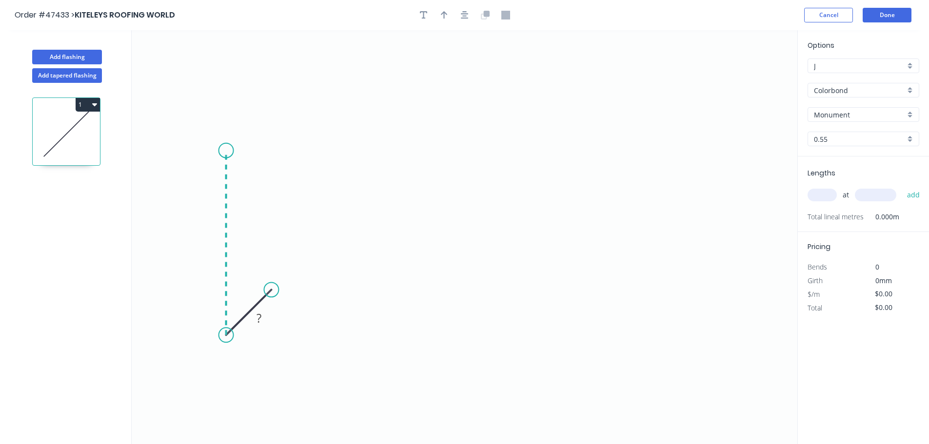
drag, startPoint x: 230, startPoint y: 151, endPoint x: 319, endPoint y: 154, distance: 88.8
click at [230, 150] on icon "0 ?" at bounding box center [464, 237] width 665 height 414
click at [583, 156] on icon "0 ? ?" at bounding box center [464, 237] width 665 height 414
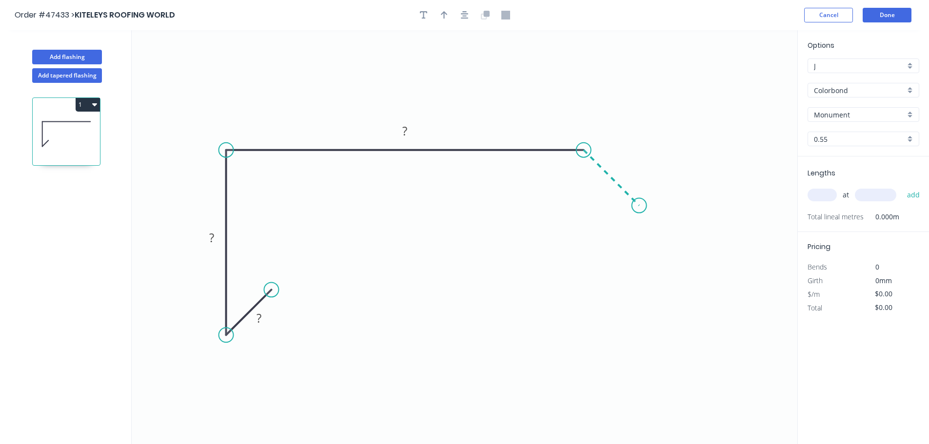
click at [639, 211] on icon "0 ? ? ?" at bounding box center [464, 237] width 665 height 414
click at [249, 318] on rect at bounding box center [259, 318] width 32 height 20
click at [259, 321] on tspan "?" at bounding box center [258, 318] width 5 height 16
click at [445, 16] on icon "button" at bounding box center [444, 15] width 7 height 9
type input "$13.00"
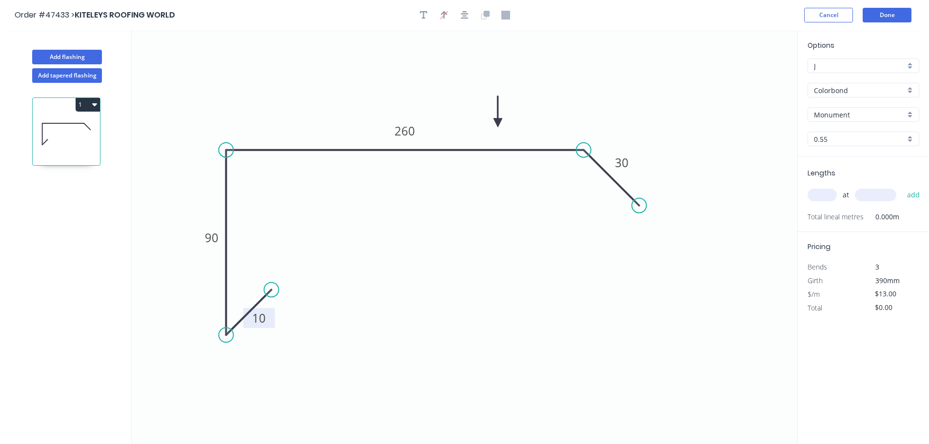
drag, startPoint x: 746, startPoint y: 75, endPoint x: 498, endPoint y: 123, distance: 253.2
click at [498, 123] on icon at bounding box center [497, 111] width 9 height 31
click at [831, 200] on input "text" at bounding box center [821, 195] width 29 height 13
type input "2"
type input "5600"
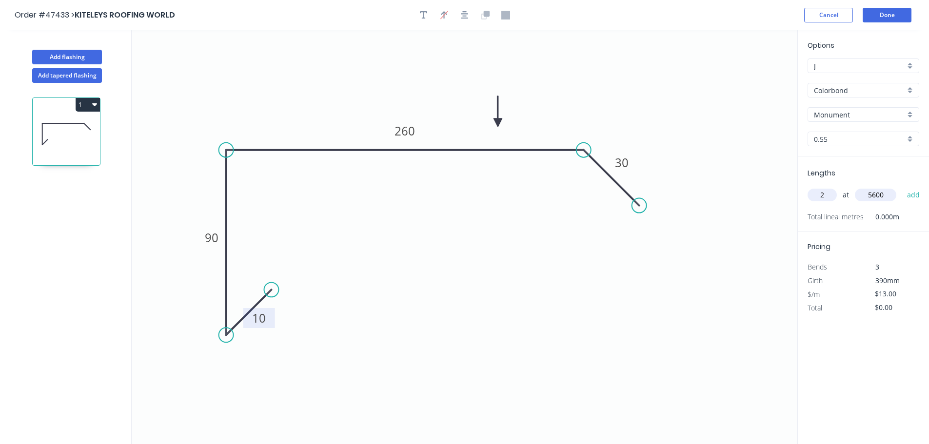
click at [902, 187] on button "add" at bounding box center [913, 195] width 23 height 17
click at [78, 100] on button "1" at bounding box center [88, 105] width 24 height 14
click at [77, 134] on div "Duplicate" at bounding box center [53, 129] width 75 height 14
type input "$0.00"
click at [405, 130] on tspan "260" at bounding box center [404, 131] width 20 height 16
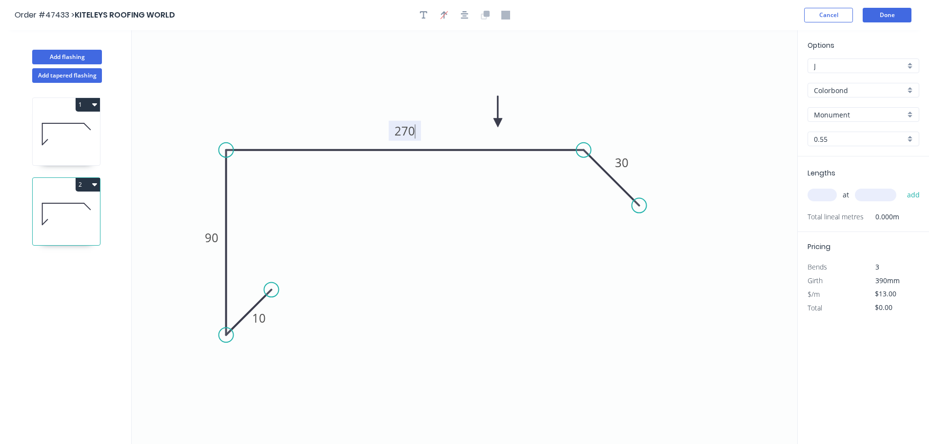
click at [812, 200] on input "text" at bounding box center [821, 195] width 29 height 13
type input "1"
type input "3000"
click at [902, 187] on button "add" at bounding box center [913, 195] width 23 height 17
type input "."
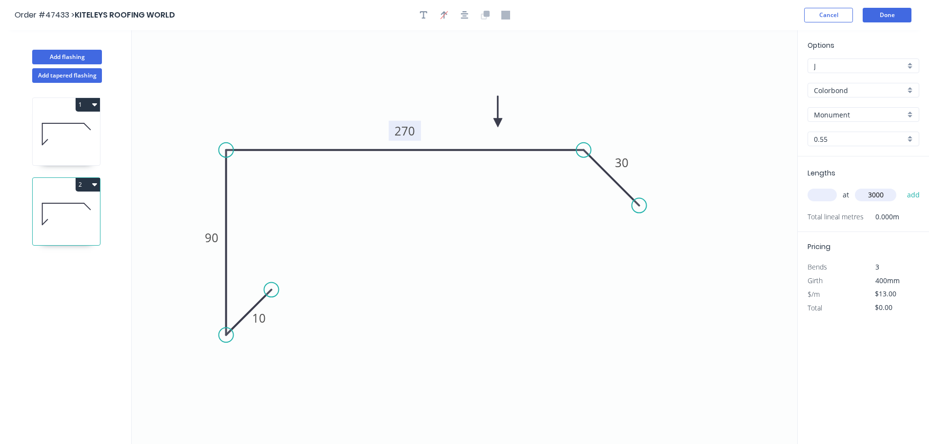
type input "$39.00"
click at [89, 182] on button "2" at bounding box center [88, 185] width 24 height 14
click at [56, 211] on div "Duplicate" at bounding box center [53, 209] width 75 height 14
type input "$0.00"
click at [410, 130] on tspan "270" at bounding box center [404, 131] width 20 height 16
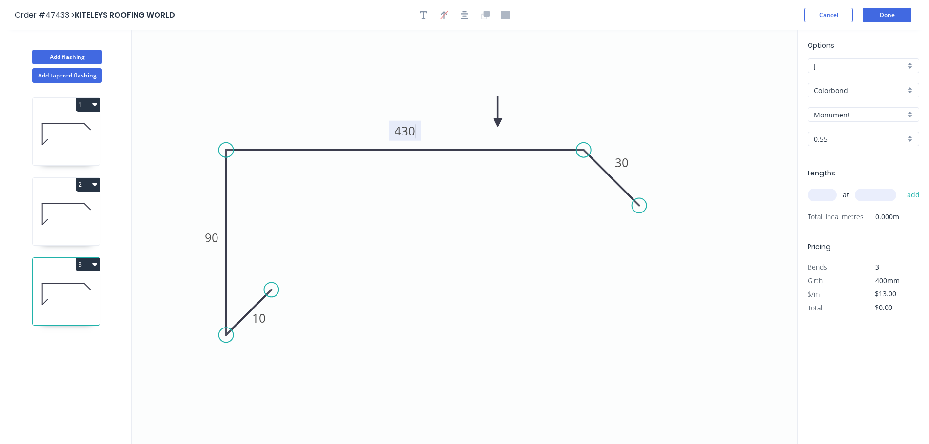
click at [822, 194] on input "text" at bounding box center [821, 195] width 29 height 13
type input "$19.62"
type input "2"
type input "5600"
click at [902, 187] on button "add" at bounding box center [913, 195] width 23 height 17
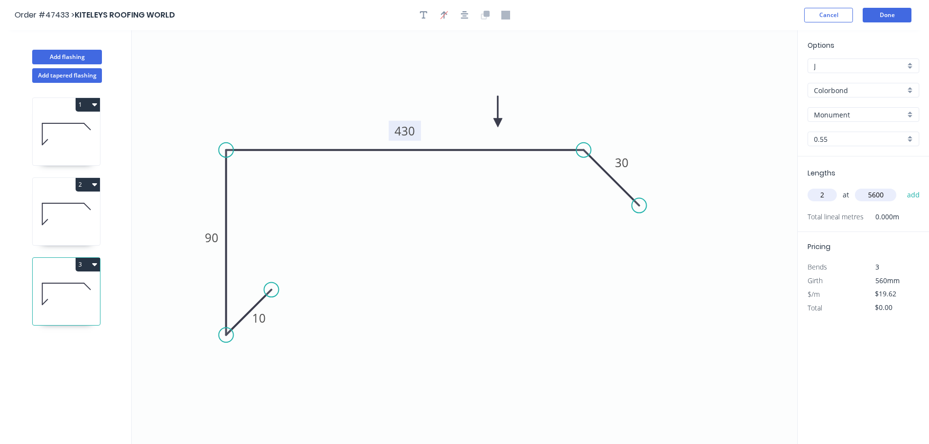
type input "$219.74"
click at [74, 56] on button "Add flashing" at bounding box center [67, 57] width 70 height 15
type input "$0.00"
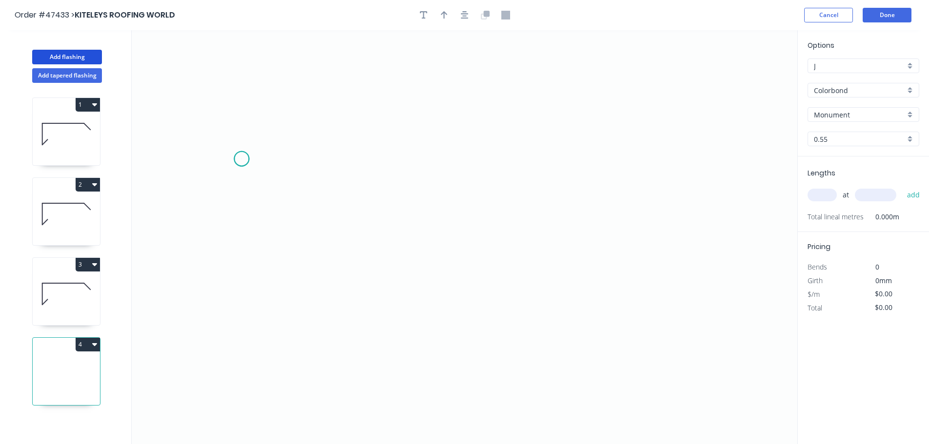
click at [241, 159] on icon "0" at bounding box center [464, 237] width 665 height 414
click at [237, 325] on icon "0" at bounding box center [464, 237] width 665 height 414
click at [386, 330] on icon "0 ?" at bounding box center [464, 237] width 665 height 414
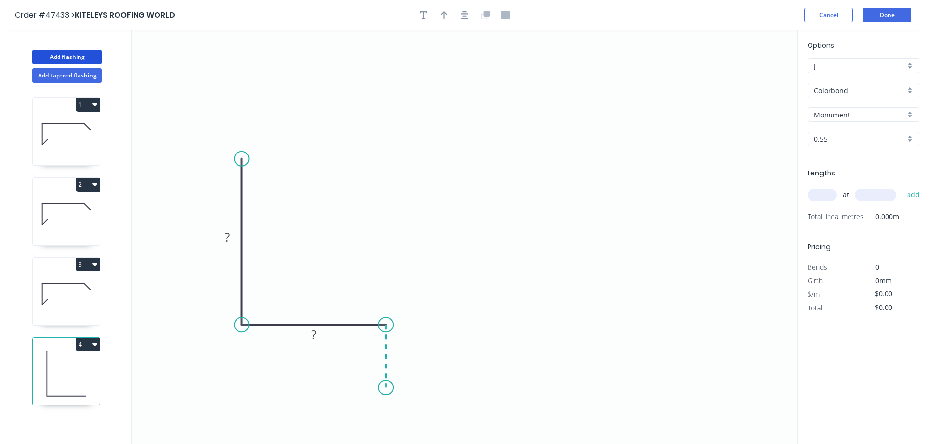
click at [387, 388] on icon "0 ? ?" at bounding box center [464, 237] width 665 height 414
click at [225, 236] on tspan "?" at bounding box center [227, 237] width 5 height 16
drag, startPoint x: 441, startPoint y: 16, endPoint x: 568, endPoint y: 36, distance: 129.3
click at [442, 16] on icon "button" at bounding box center [444, 15] width 7 height 9
type input "$15.68"
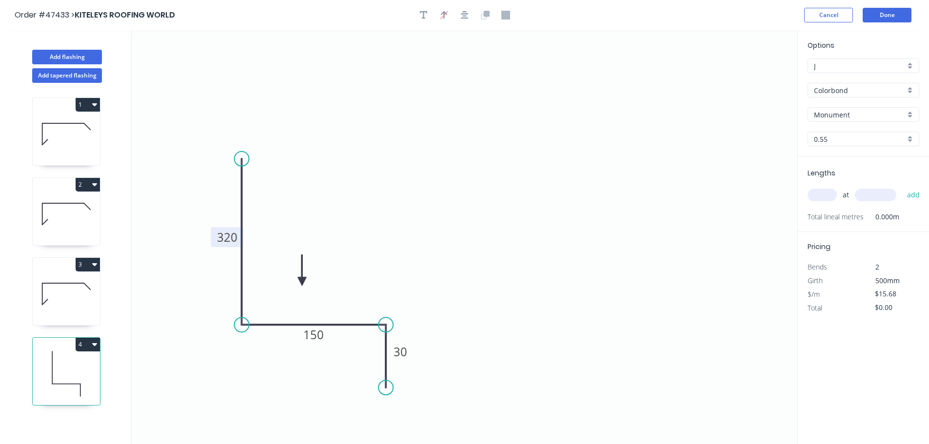
drag, startPoint x: 750, startPoint y: 78, endPoint x: 299, endPoint y: 283, distance: 495.2
click at [299, 283] on icon at bounding box center [301, 269] width 9 height 31
click at [821, 193] on input "text" at bounding box center [821, 195] width 29 height 13
type input "1"
type input "6000"
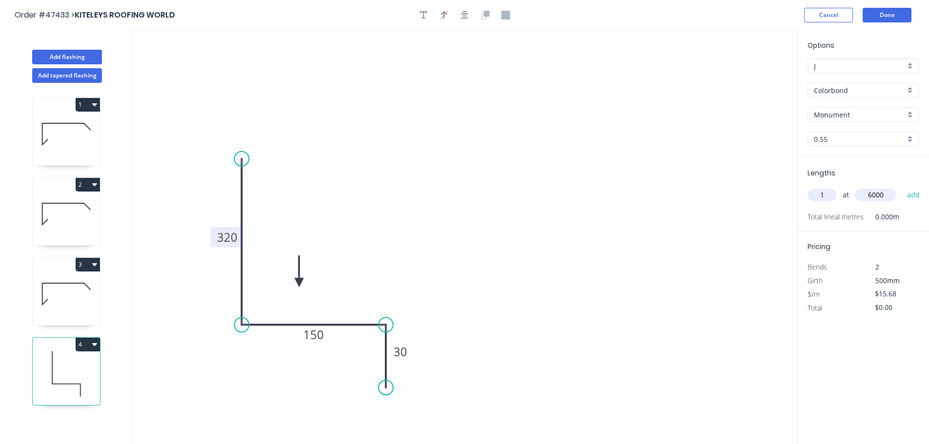
click at [902, 187] on button "add" at bounding box center [913, 195] width 23 height 17
type input "$94.08"
click at [58, 64] on div "Add tapered flashing" at bounding box center [67, 73] width 128 height 19
drag, startPoint x: 67, startPoint y: 59, endPoint x: 127, endPoint y: 65, distance: 59.8
click at [67, 59] on button "Add flashing" at bounding box center [67, 57] width 70 height 15
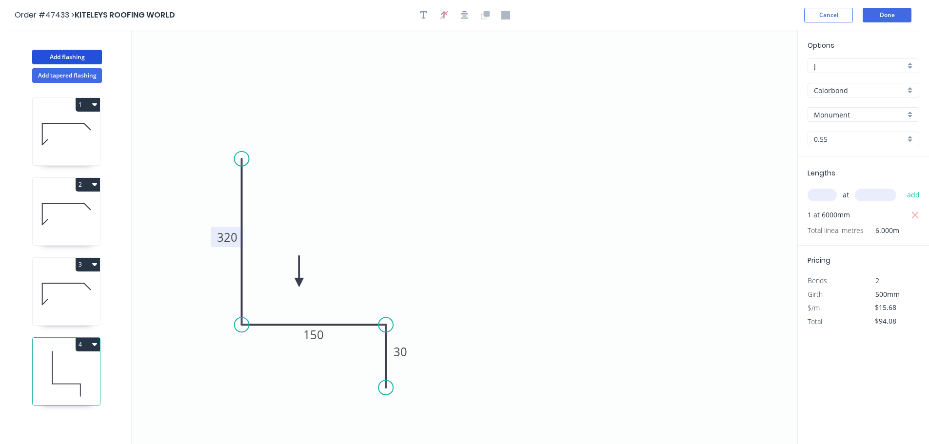
type input "$0.00"
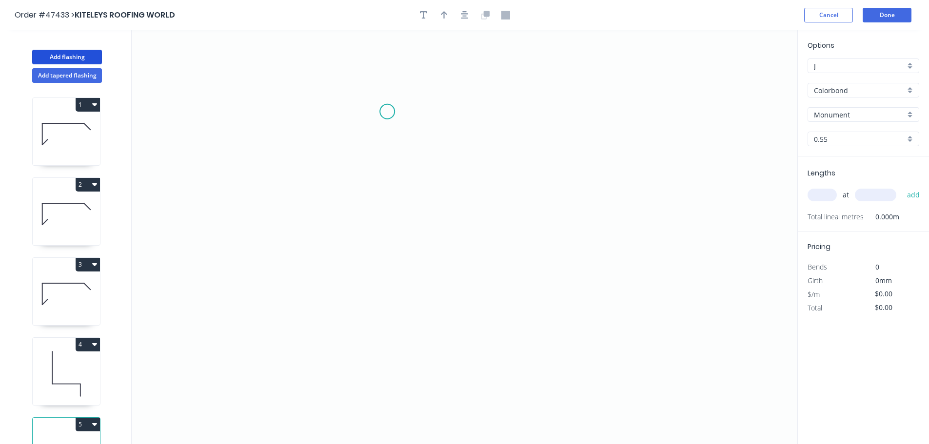
click at [336, 112] on icon "0" at bounding box center [464, 237] width 665 height 414
click at [425, 109] on icon "0" at bounding box center [464, 237] width 665 height 414
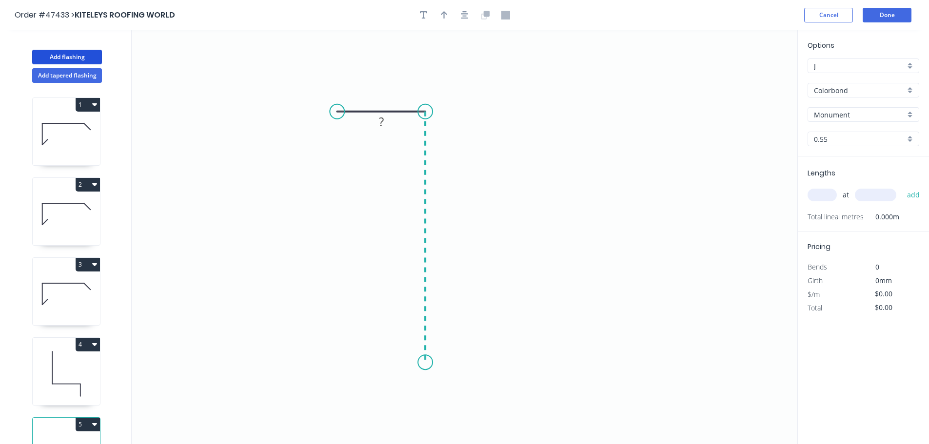
click at [431, 363] on icon "0 ?" at bounding box center [464, 237] width 665 height 414
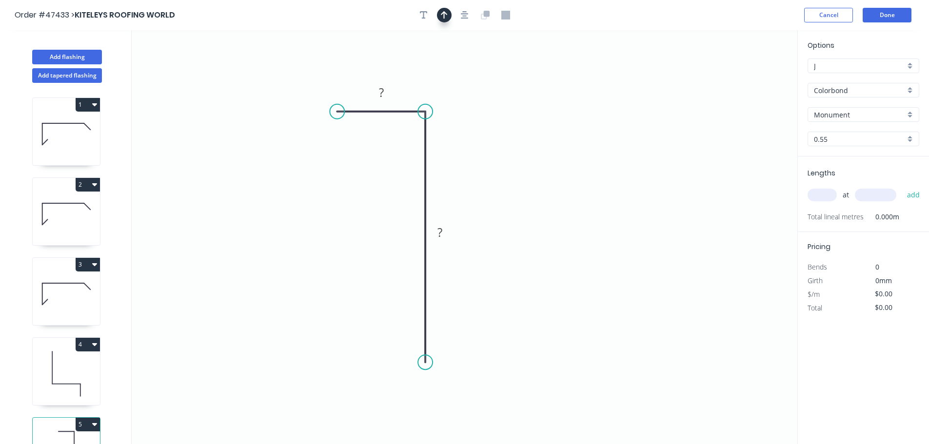
click at [443, 17] on icon "button" at bounding box center [444, 15] width 7 height 9
drag, startPoint x: 747, startPoint y: 76, endPoint x: 368, endPoint y: 219, distance: 404.8
click at [367, 219] on icon at bounding box center [367, 208] width 9 height 31
click at [368, 219] on icon at bounding box center [367, 208] width 9 height 31
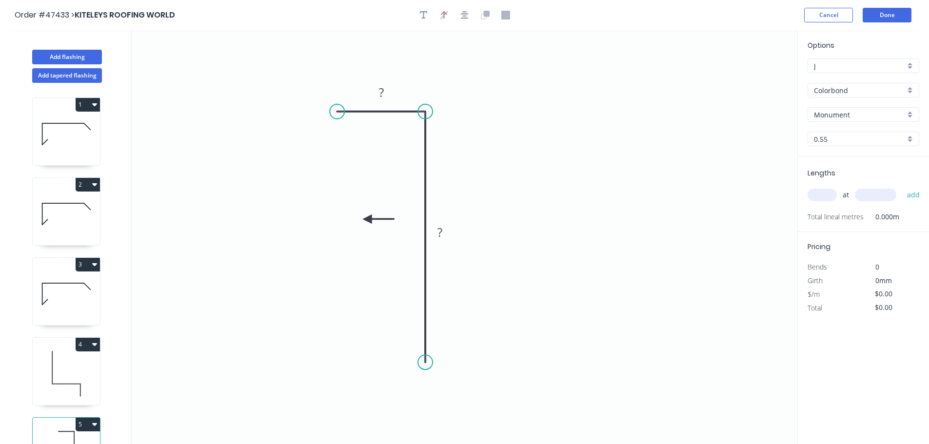
click at [368, 219] on icon at bounding box center [378, 219] width 31 height 9
click at [368, 219] on icon at bounding box center [375, 227] width 28 height 28
click at [368, 219] on icon at bounding box center [359, 227] width 28 height 28
click at [383, 93] on tspan "?" at bounding box center [381, 92] width 5 height 16
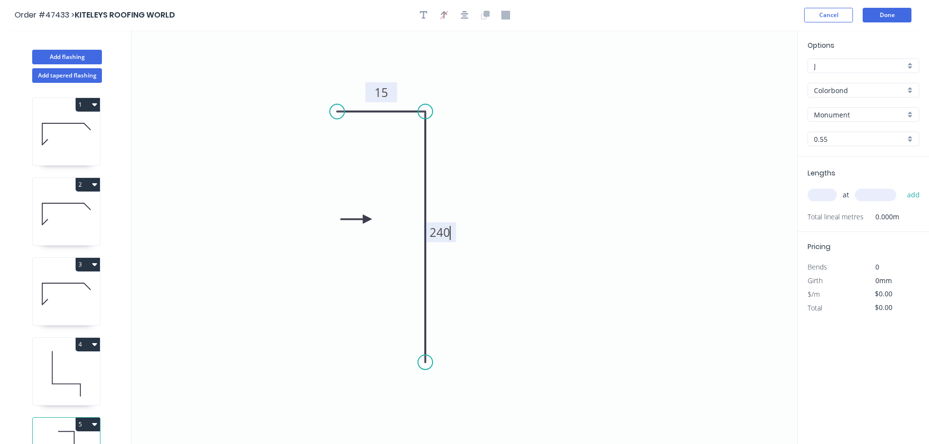
click at [825, 197] on input "text" at bounding box center [821, 195] width 29 height 13
type input "$9.11"
type input "1"
type input "1200"
click at [902, 187] on button "add" at bounding box center [913, 195] width 23 height 17
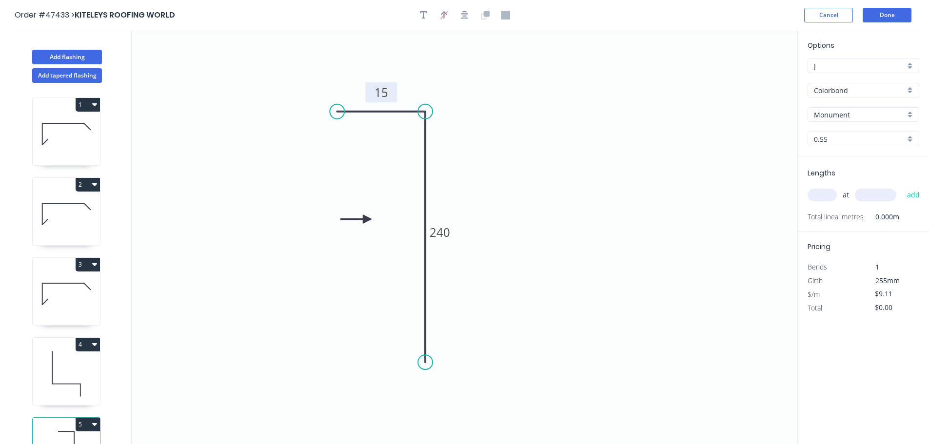
type input "$10.93"
click at [894, 12] on button "Done" at bounding box center [886, 15] width 49 height 15
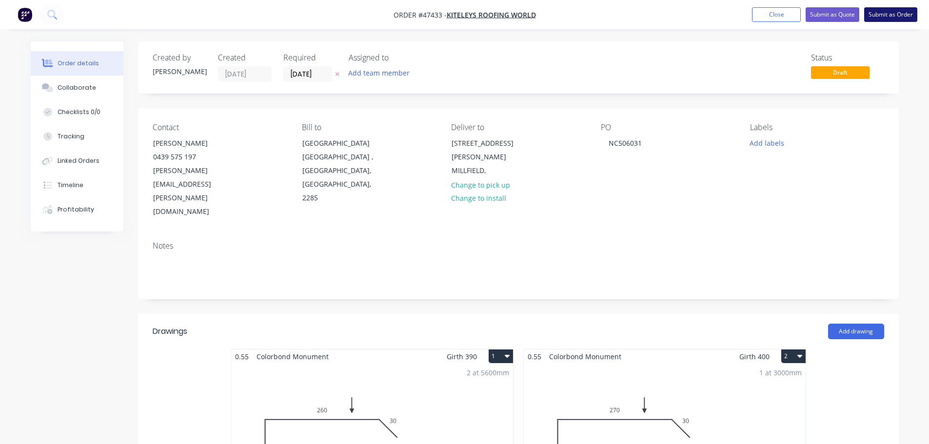
click at [893, 14] on button "Submit as Order" at bounding box center [890, 14] width 53 height 15
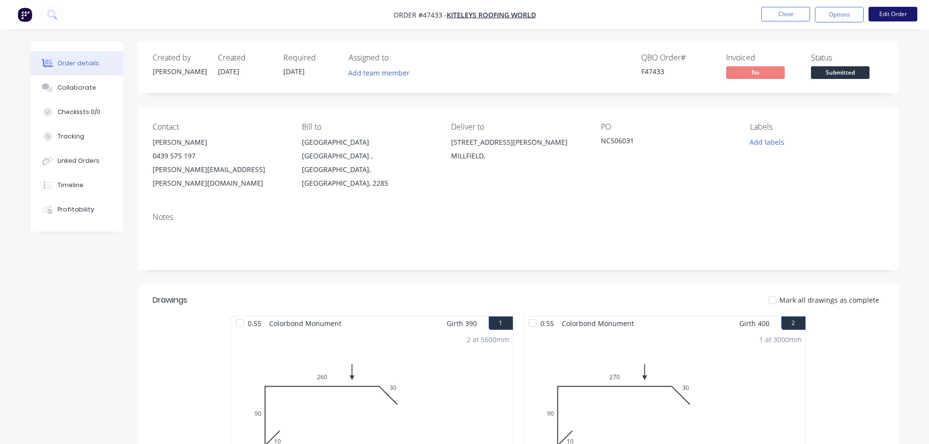
click at [887, 14] on button "Edit Order" at bounding box center [892, 14] width 49 height 15
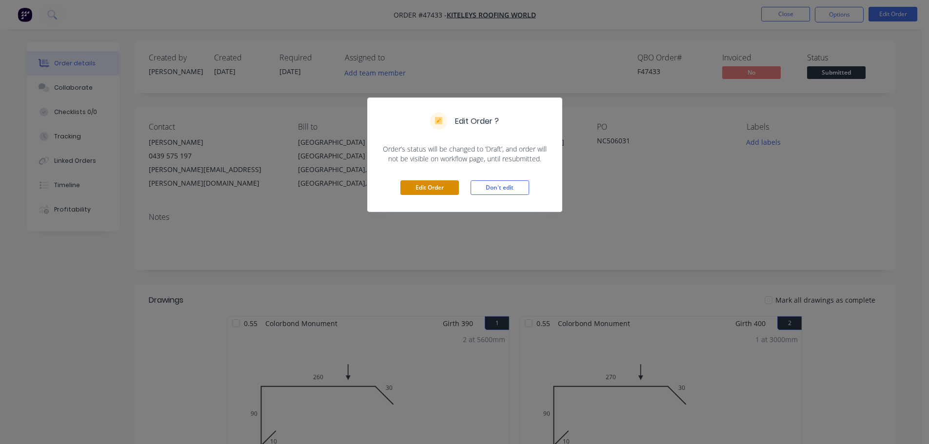
click at [406, 186] on button "Edit Order" at bounding box center [429, 187] width 58 height 15
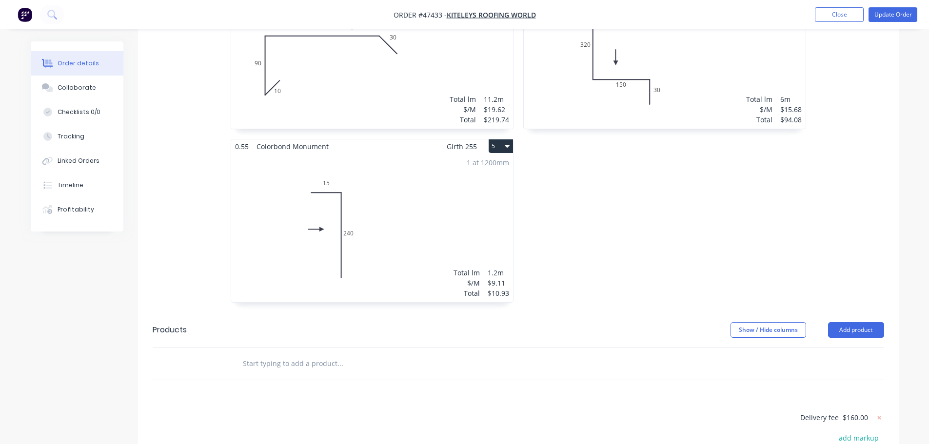
scroll to position [634, 0]
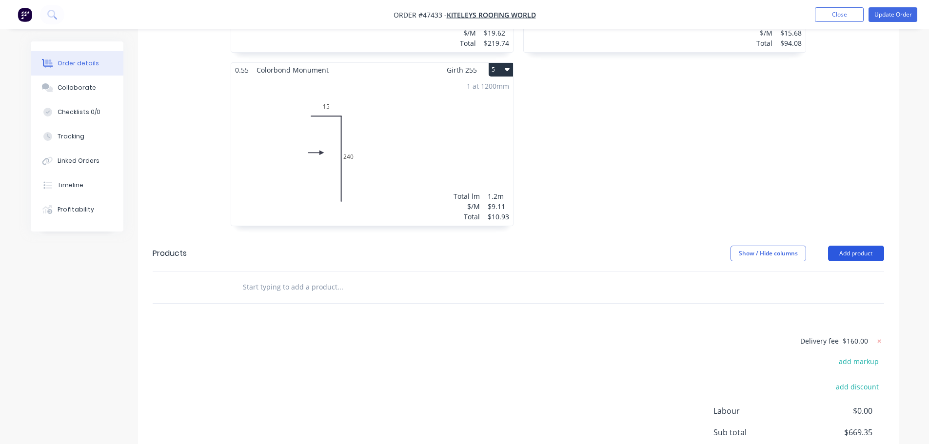
click at [854, 246] on button "Add product" at bounding box center [856, 254] width 56 height 16
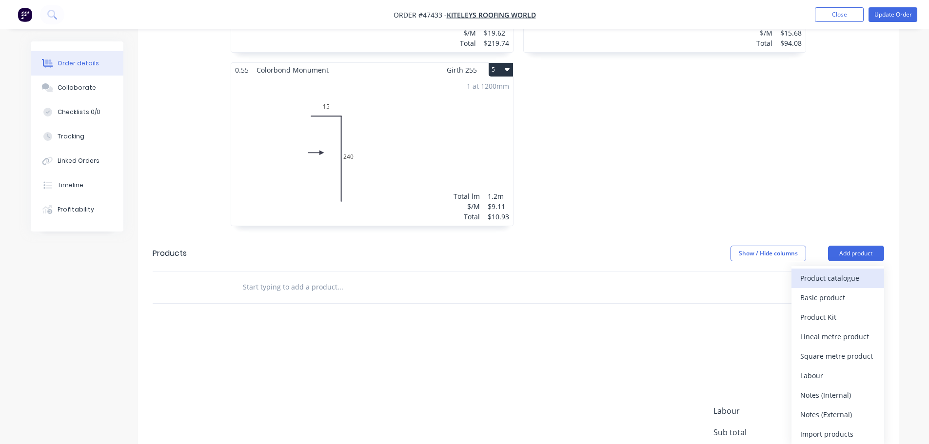
click at [833, 269] on button "Product catalogue" at bounding box center [837, 278] width 93 height 19
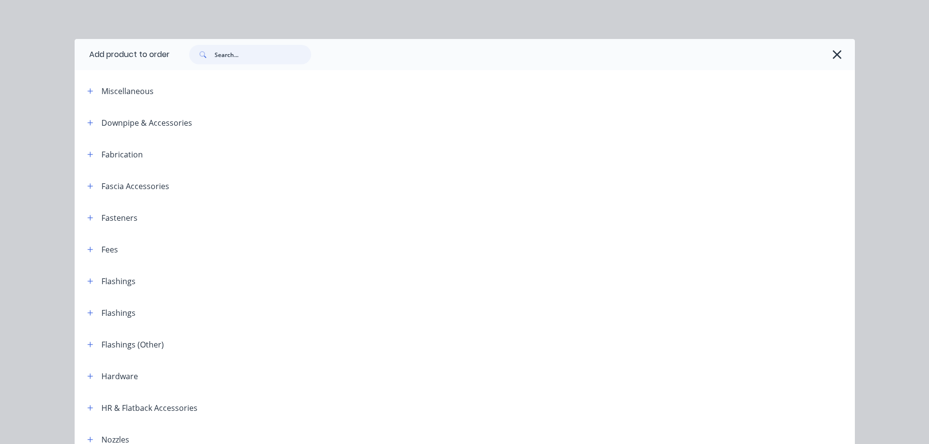
click at [231, 59] on input "text" at bounding box center [262, 54] width 97 height 19
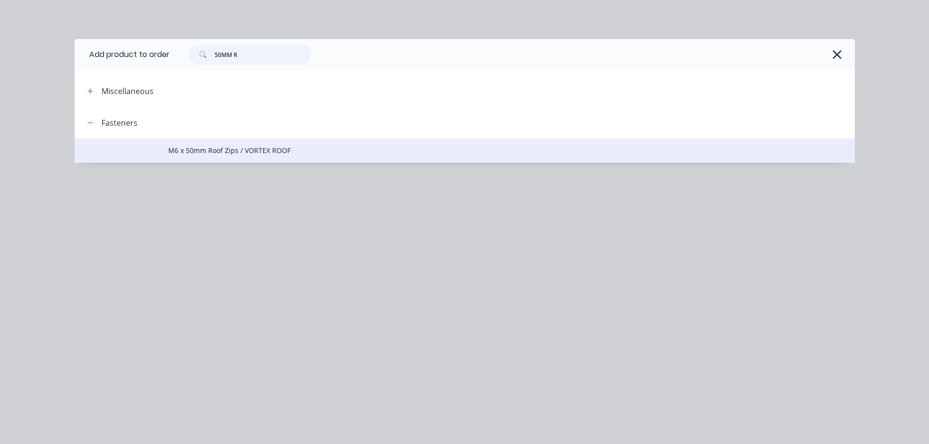
type input "50MM R"
click at [199, 146] on span "M6 x 50mm Roof Zips / VORTEX ROOF" at bounding box center [442, 150] width 549 height 10
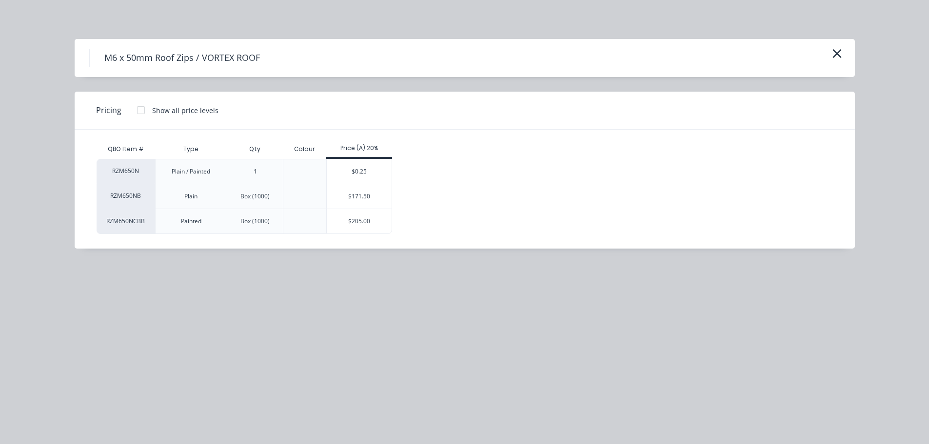
click at [342, 173] on div "$0.25" at bounding box center [359, 171] width 65 height 24
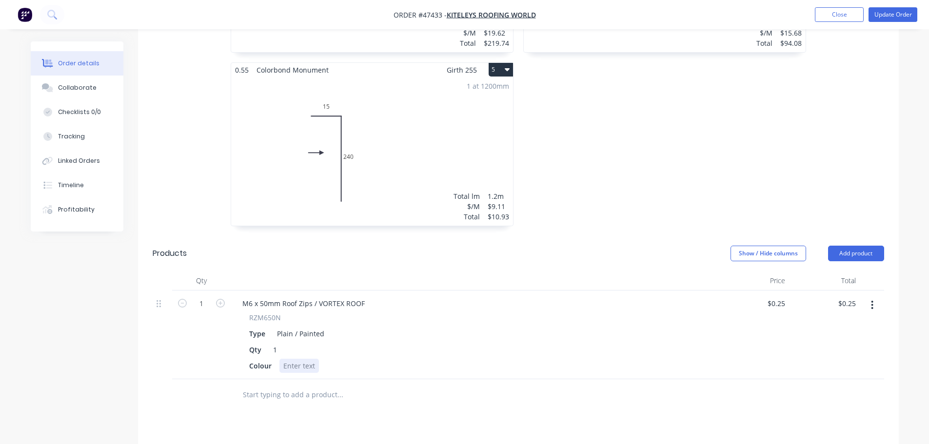
click at [292, 359] on div at bounding box center [298, 366] width 39 height 14
click at [203, 296] on input "1" at bounding box center [201, 303] width 25 height 15
type input "200"
type input "$50.00"
click at [403, 343] on div "Qty 1" at bounding box center [472, 350] width 454 height 14
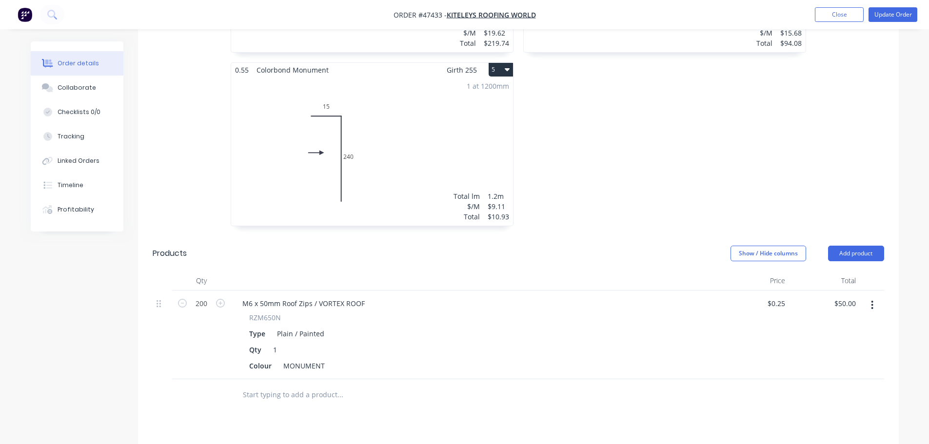
drag, startPoint x: 883, startPoint y: 202, endPoint x: 876, endPoint y: 204, distance: 7.6
click at [881, 236] on header "Products Show / Hide columns Add product" at bounding box center [518, 253] width 760 height 35
click at [869, 246] on button "Add product" at bounding box center [856, 254] width 56 height 16
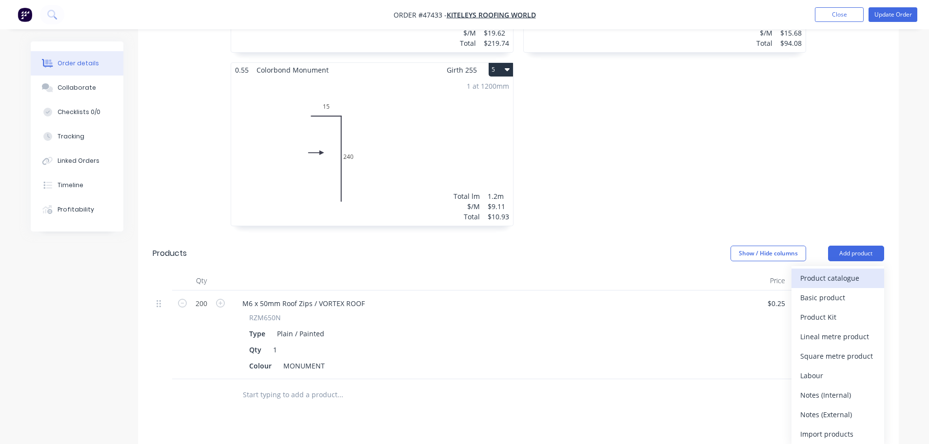
click at [838, 271] on div "Product catalogue" at bounding box center [837, 278] width 75 height 14
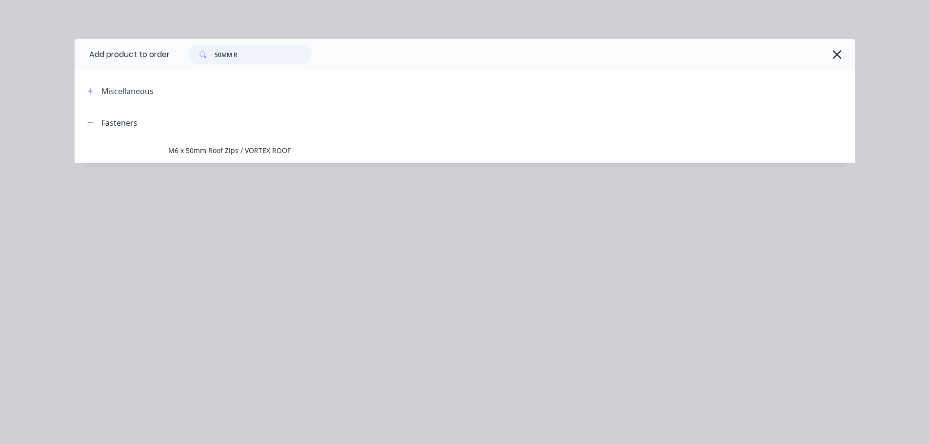
drag, startPoint x: 248, startPoint y: 58, endPoint x: 190, endPoint y: 47, distance: 59.0
click at [188, 59] on div "50MM R" at bounding box center [245, 54] width 132 height 19
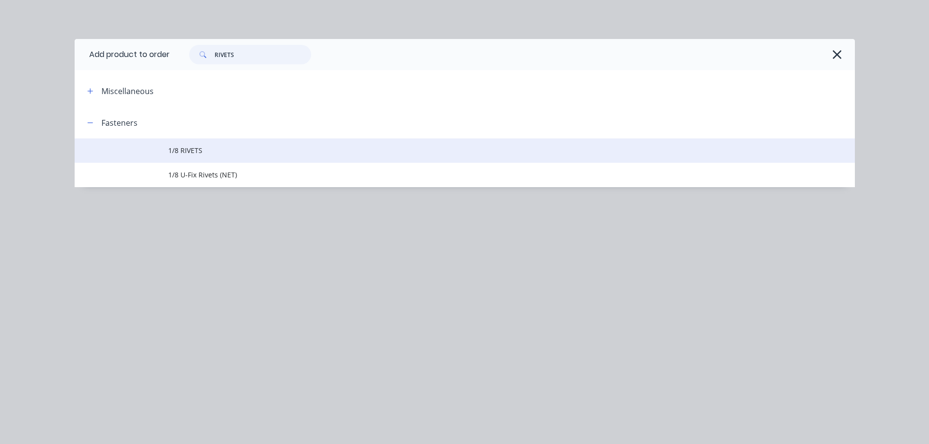
type input "RIVETS"
click at [198, 146] on span "1/8 RIVETS" at bounding box center [442, 150] width 549 height 10
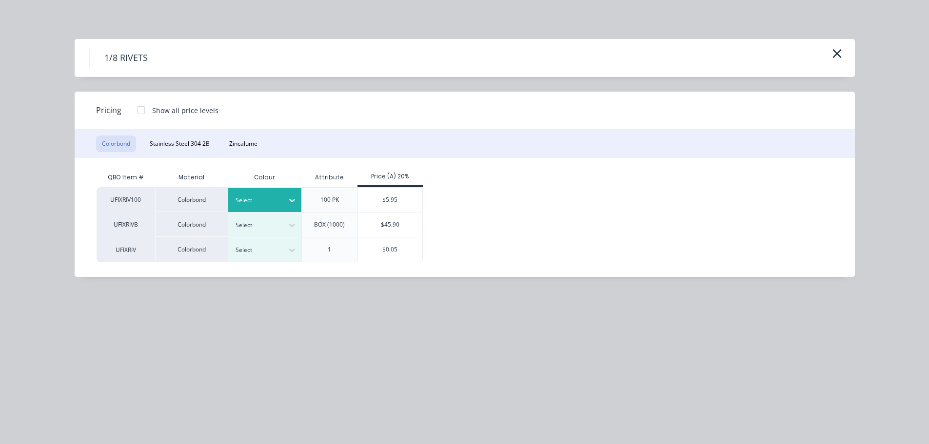
click at [260, 198] on div at bounding box center [257, 200] width 44 height 11
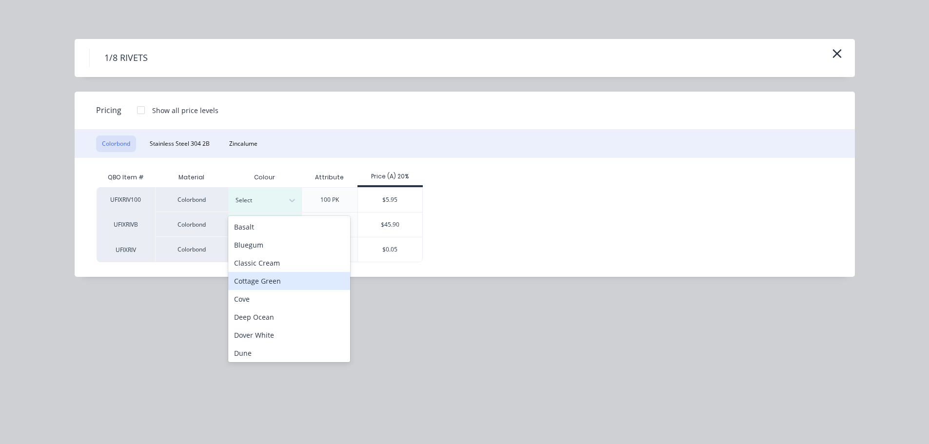
scroll to position [244, 0]
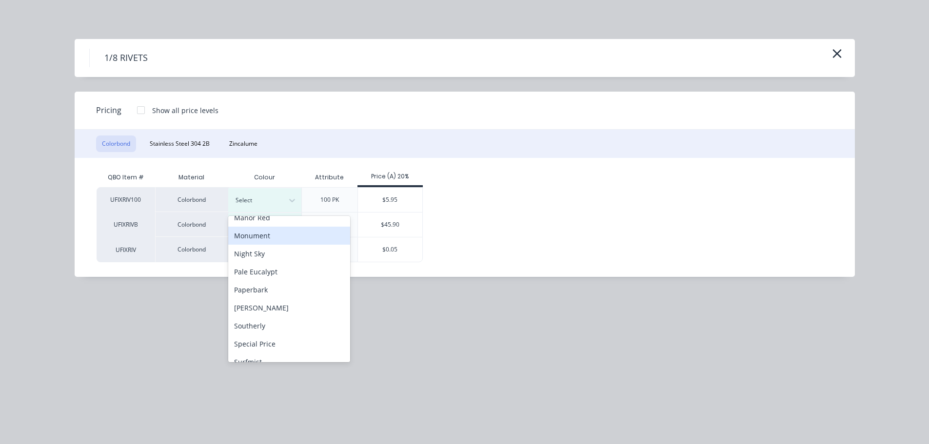
click at [264, 237] on div "Monument" at bounding box center [289, 236] width 122 height 18
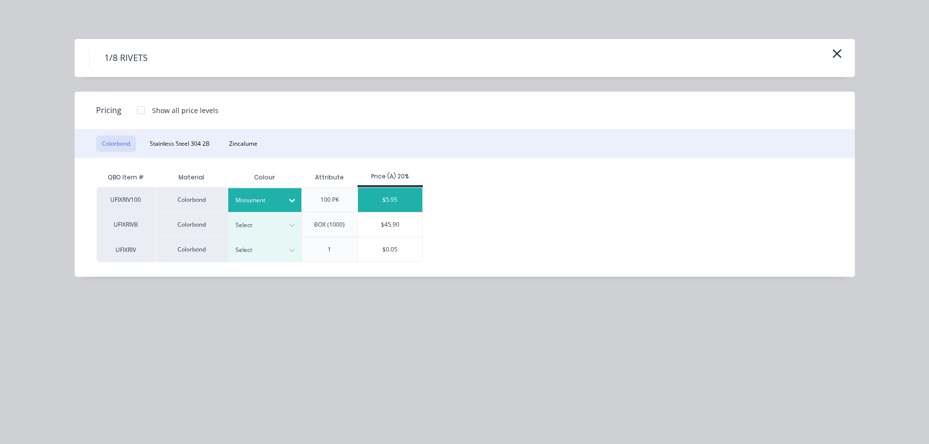
click at [390, 196] on div "$5.95" at bounding box center [390, 200] width 65 height 24
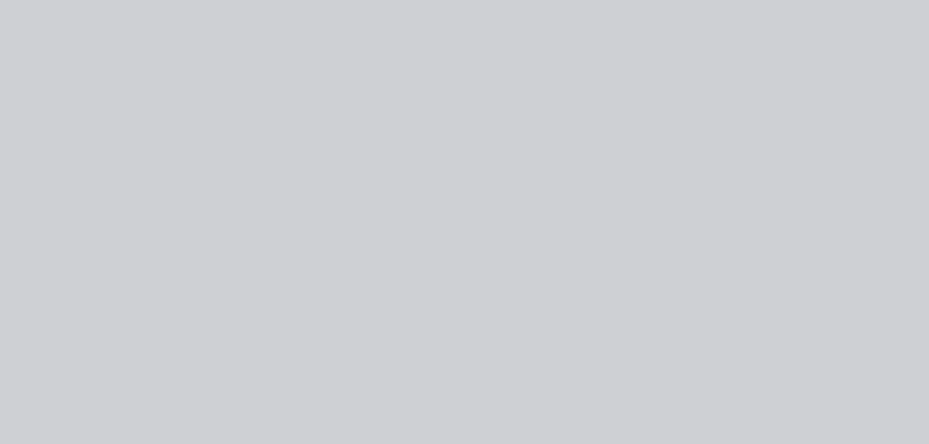
type input "$5.95"
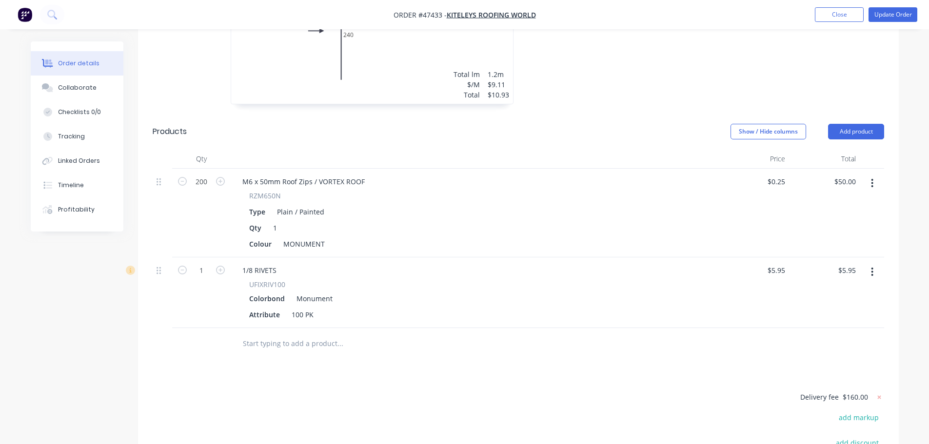
scroll to position [829, 0]
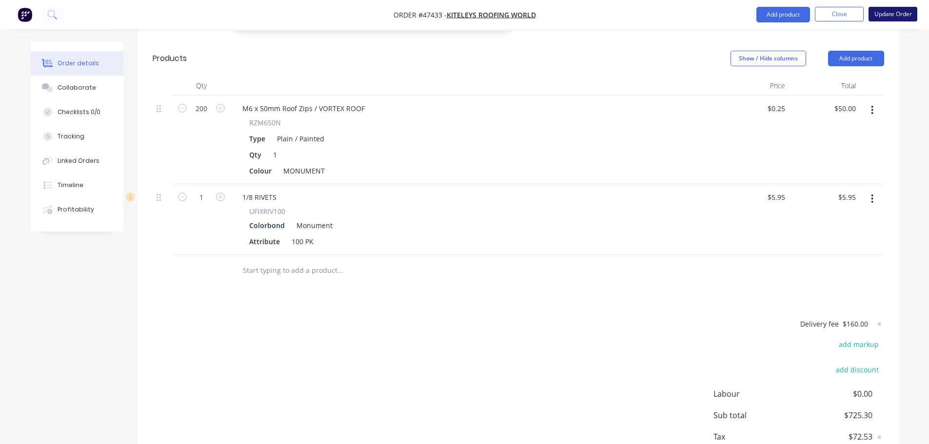
click at [904, 16] on button "Update Order" at bounding box center [892, 14] width 49 height 15
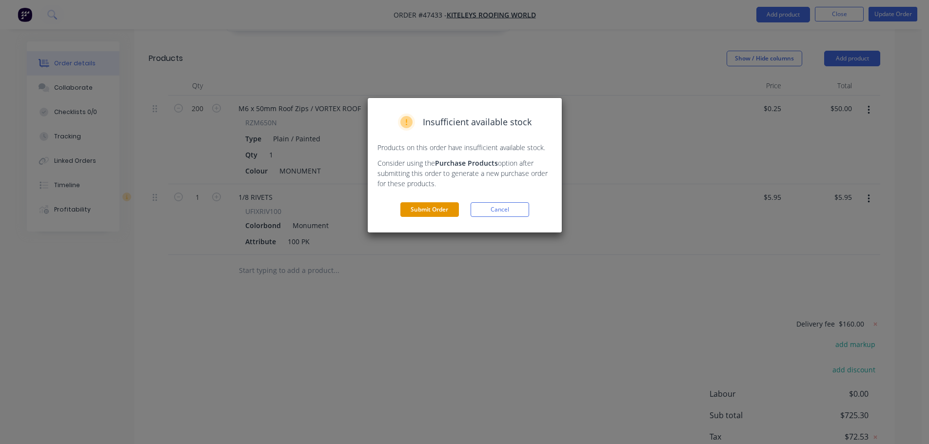
click at [409, 213] on button "Submit Order" at bounding box center [429, 209] width 58 height 15
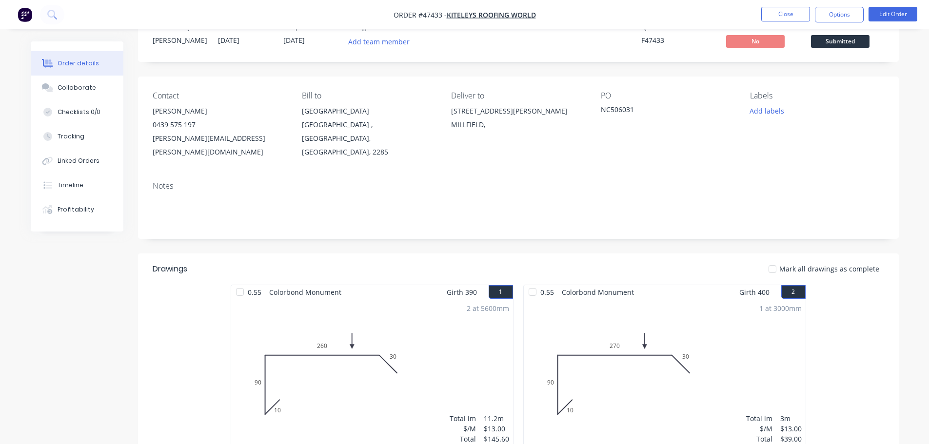
scroll to position [0, 0]
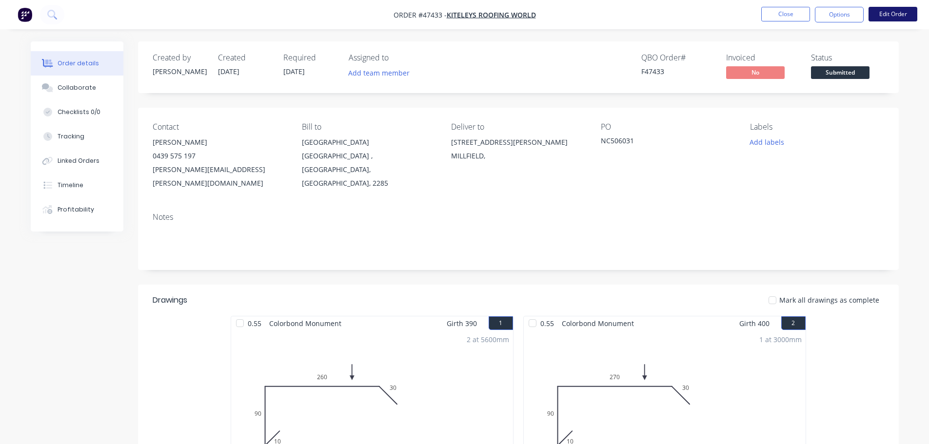
click at [883, 19] on button "Edit Order" at bounding box center [892, 14] width 49 height 15
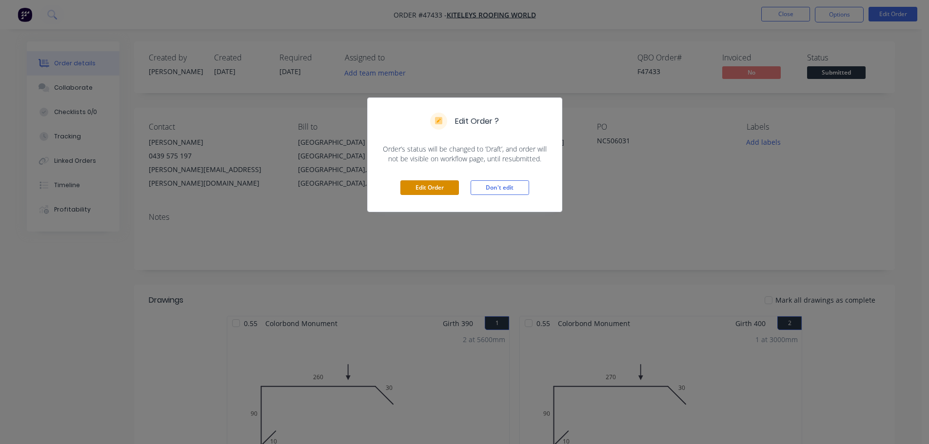
click at [438, 189] on button "Edit Order" at bounding box center [429, 187] width 58 height 15
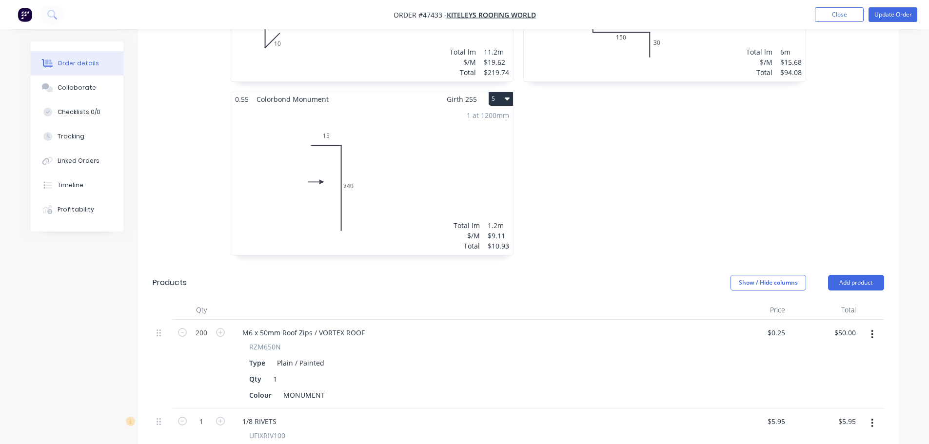
scroll to position [731, 0]
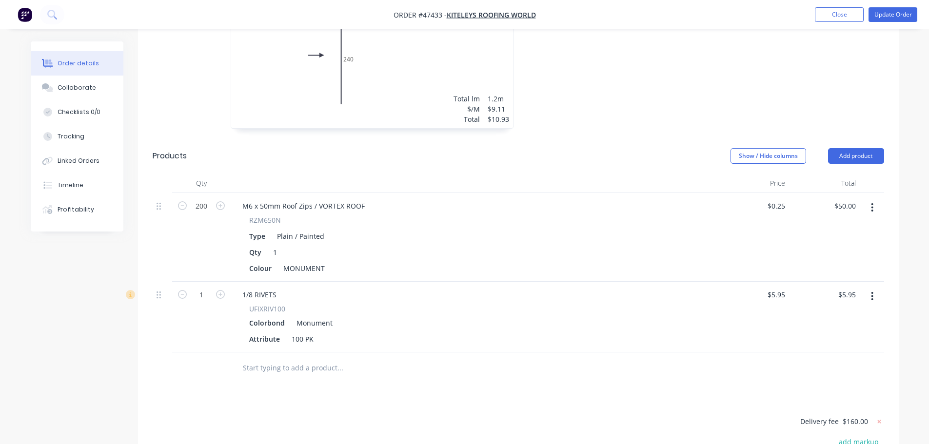
click at [858, 416] on span "$160.00" at bounding box center [854, 421] width 25 height 10
click at [862, 416] on span "$160.00" at bounding box center [854, 421] width 25 height 10
drag, startPoint x: 865, startPoint y: 384, endPoint x: 877, endPoint y: 380, distance: 13.1
click at [865, 416] on span "$160.00" at bounding box center [854, 421] width 25 height 10
click at [879, 420] on icon at bounding box center [878, 421] width 3 height 3
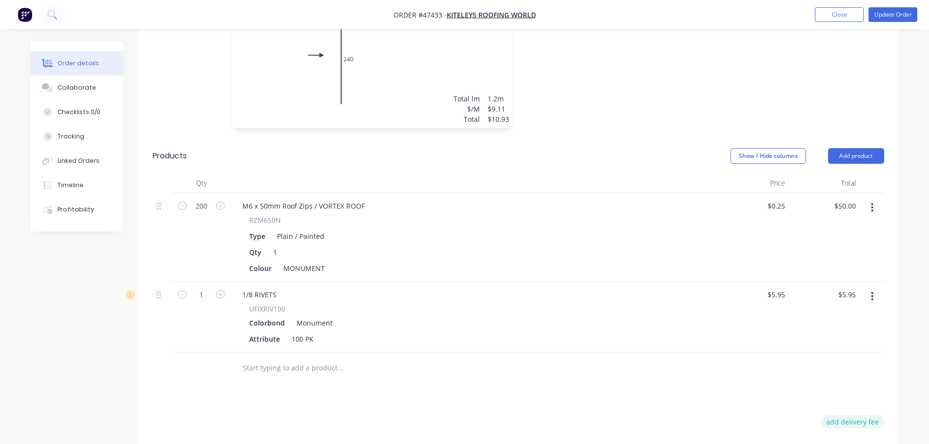
click at [866, 415] on button "add delivery fee" at bounding box center [852, 421] width 63 height 13
type input "240"
click input "submit" at bounding box center [0, 0] width 0 height 0
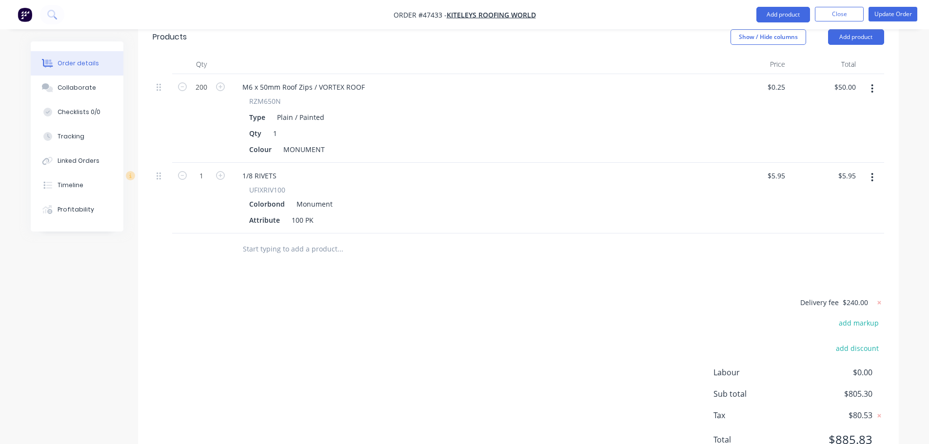
scroll to position [853, 0]
click at [888, 15] on button "Update Order" at bounding box center [892, 14] width 49 height 15
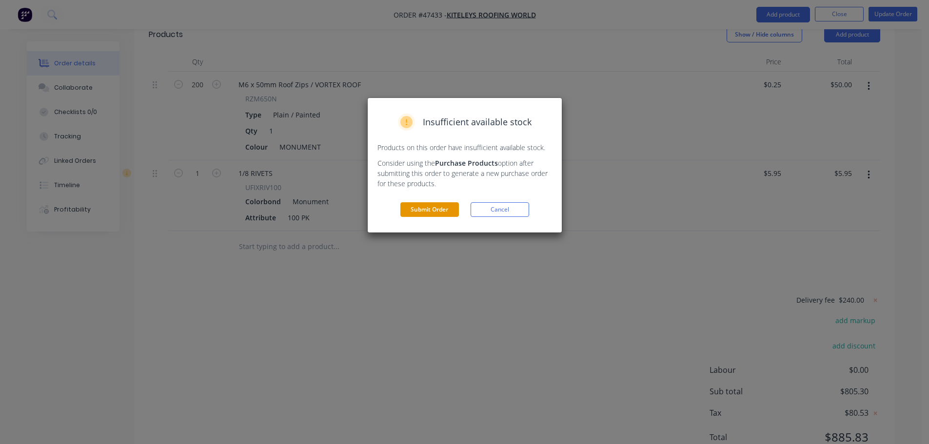
click at [441, 209] on button "Submit Order" at bounding box center [429, 209] width 58 height 15
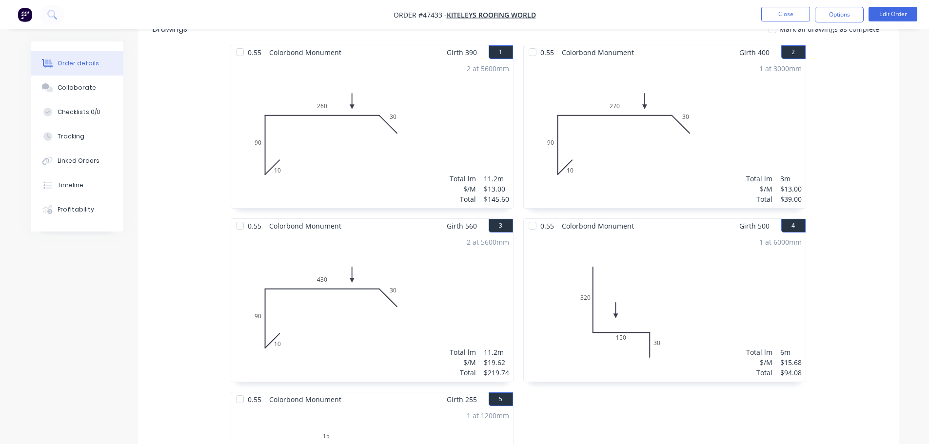
scroll to position [0, 0]
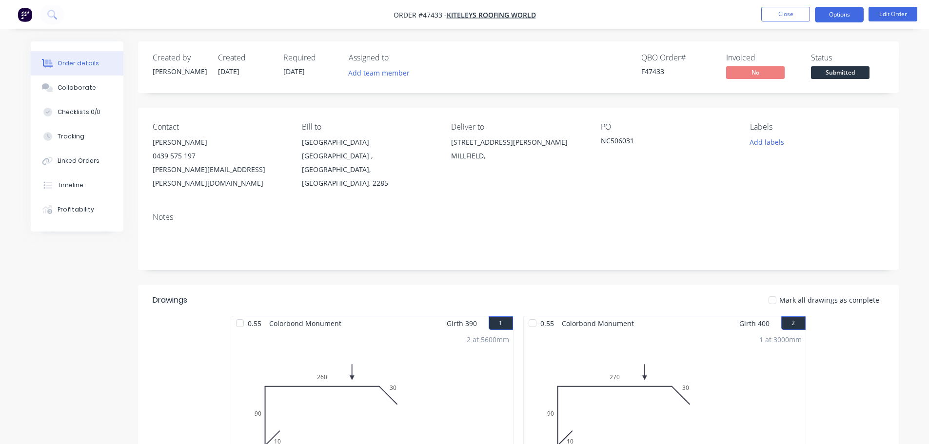
click at [825, 14] on button "Options" at bounding box center [839, 15] width 49 height 16
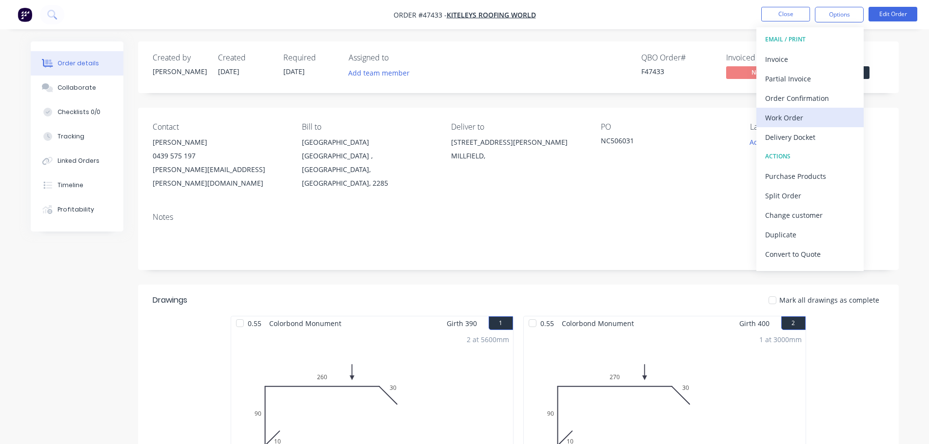
click at [804, 114] on div "Work Order" at bounding box center [810, 118] width 90 height 14
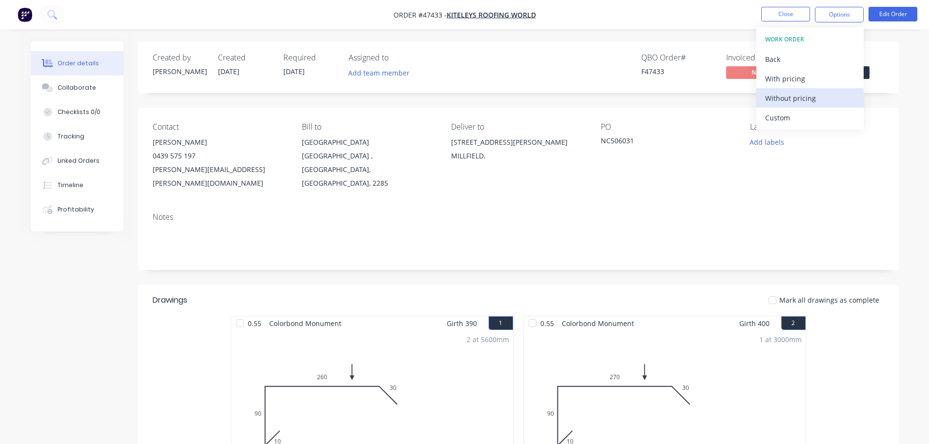
click at [808, 102] on div "Without pricing" at bounding box center [810, 98] width 90 height 14
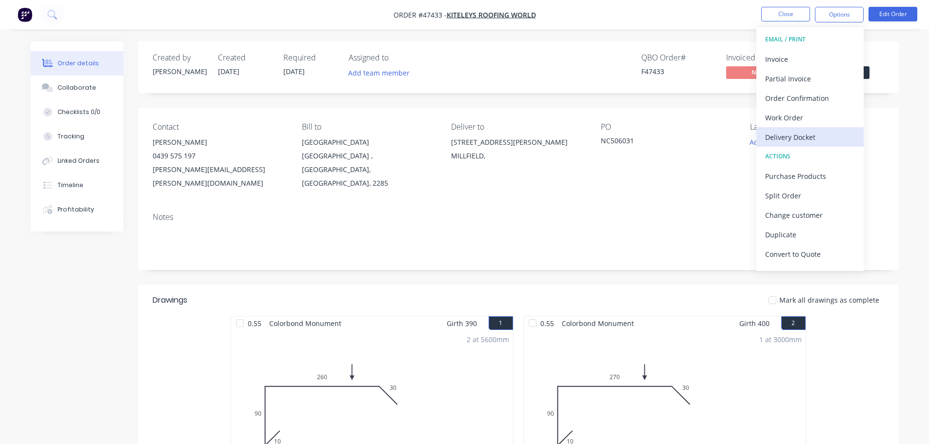
click at [785, 132] on div "Delivery Docket" at bounding box center [810, 137] width 90 height 14
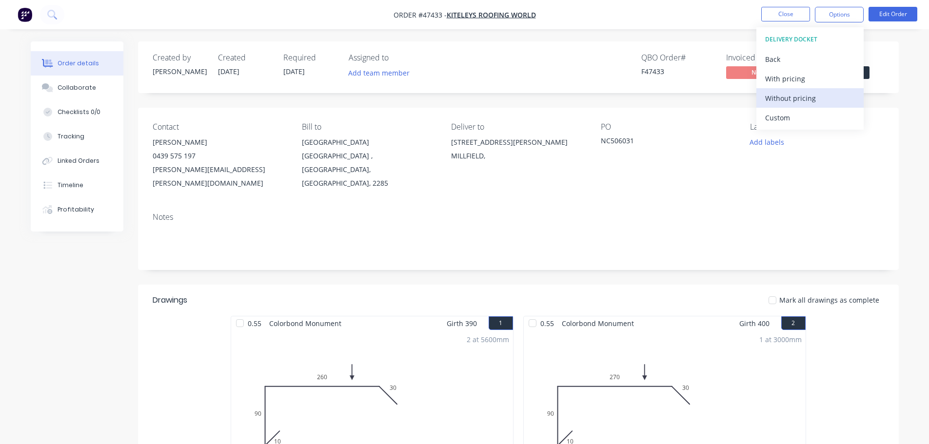
click at [787, 102] on div "Without pricing" at bounding box center [810, 98] width 90 height 14
click at [884, 82] on div "Created by [PERSON_NAME] Created [DATE] Required [DATE] Assigned to Add team me…" at bounding box center [518, 67] width 760 height 52
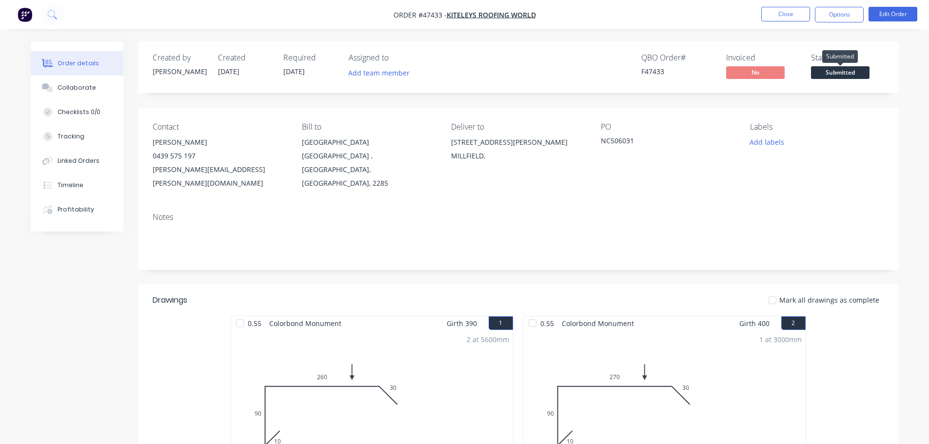
click at [858, 72] on span "Submitted" at bounding box center [840, 72] width 58 height 12
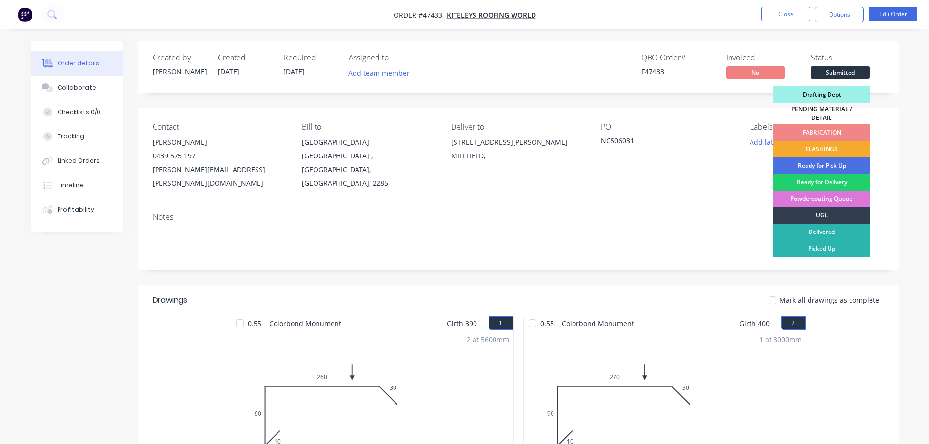
click at [846, 142] on div "FLASHINGS" at bounding box center [821, 149] width 97 height 17
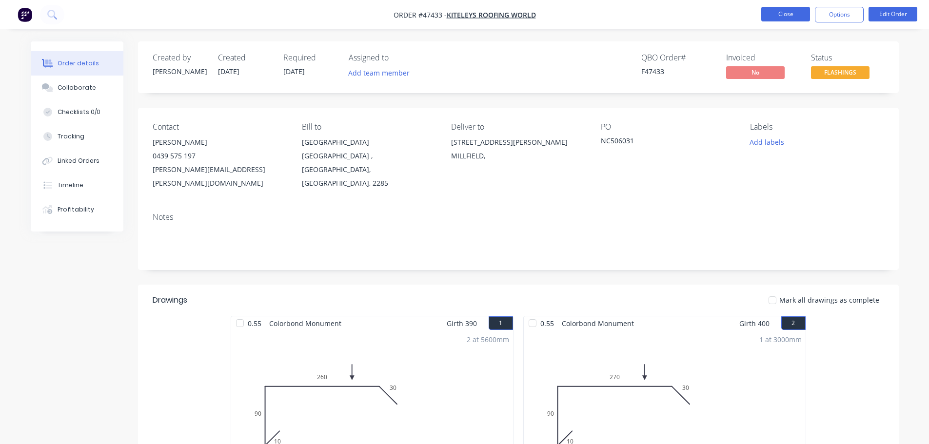
click at [782, 14] on button "Close" at bounding box center [785, 14] width 49 height 15
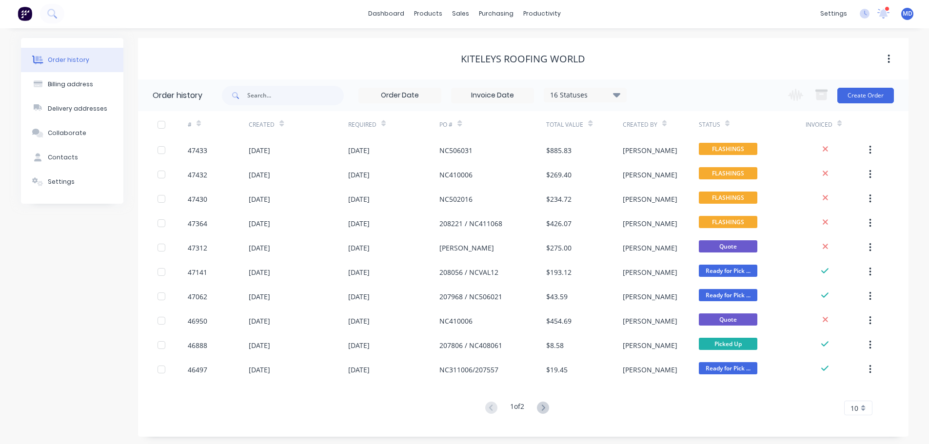
scroll to position [3, 0]
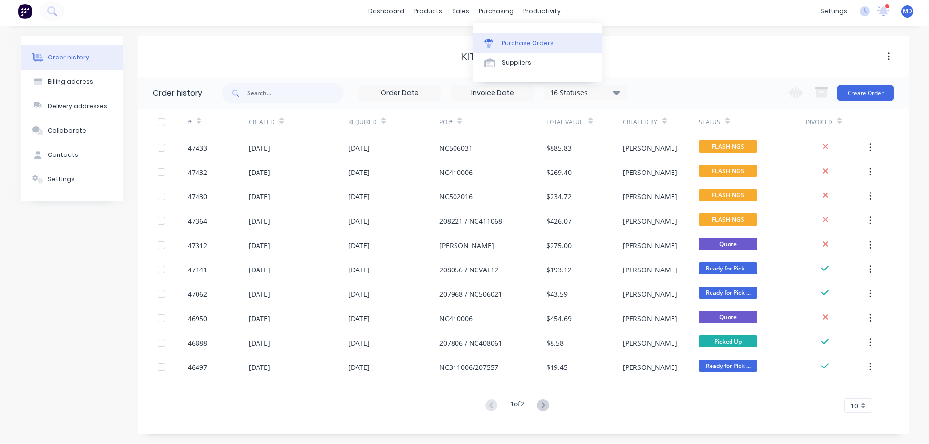
click at [503, 45] on div "Purchase Orders" at bounding box center [528, 43] width 52 height 9
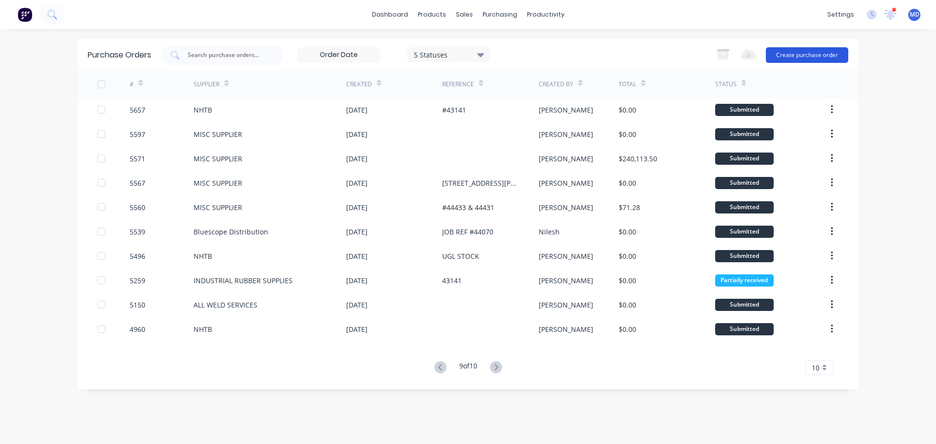
click at [786, 56] on button "Create purchase order" at bounding box center [807, 55] width 82 height 16
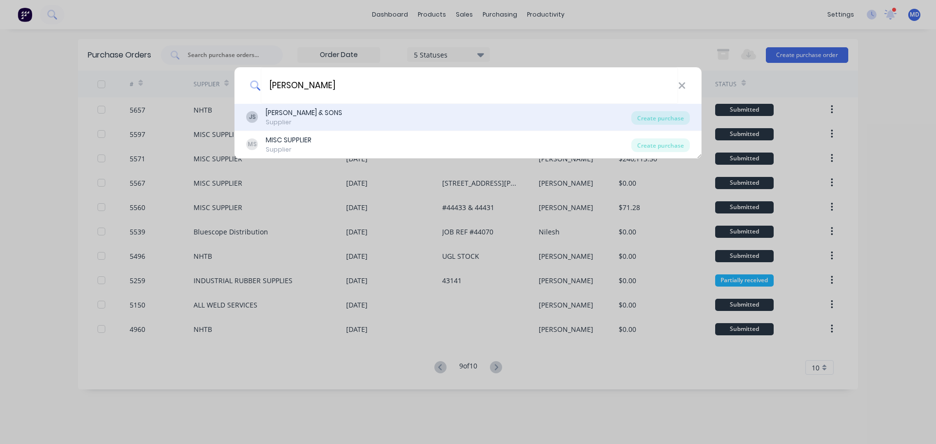
type input "[PERSON_NAME]"
click at [286, 116] on div "[PERSON_NAME] & SONS" at bounding box center [304, 113] width 77 height 10
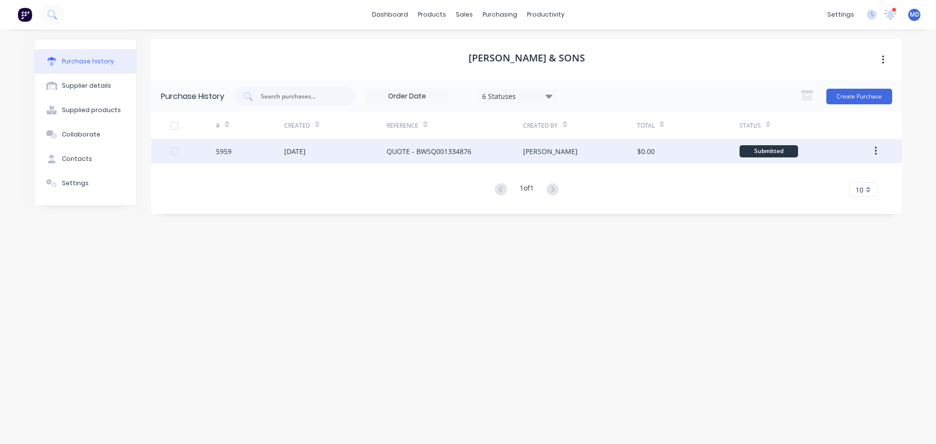
click at [389, 152] on div "QUOTE - BWSQ001334876" at bounding box center [429, 151] width 85 height 10
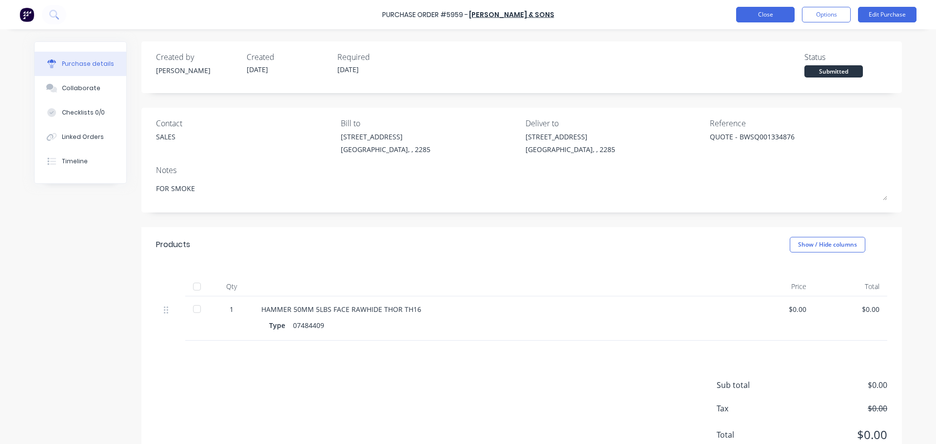
click at [750, 10] on button "Close" at bounding box center [765, 15] width 58 height 16
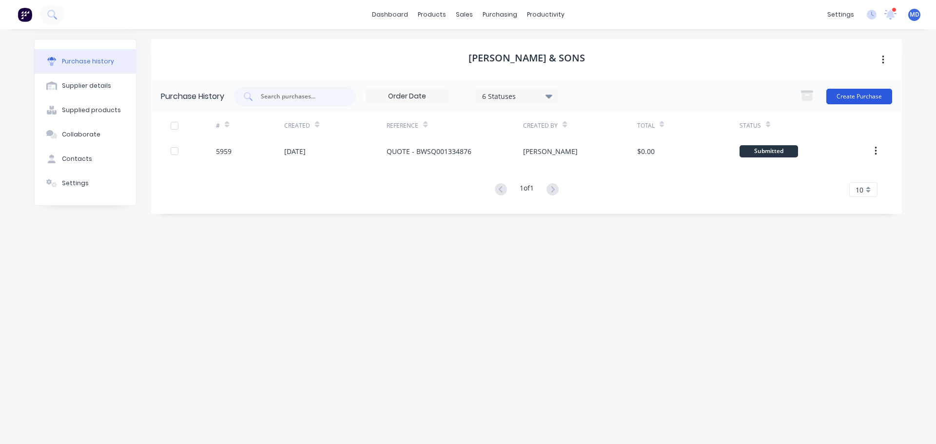
click at [856, 95] on button "Create Purchase" at bounding box center [859, 97] width 66 height 16
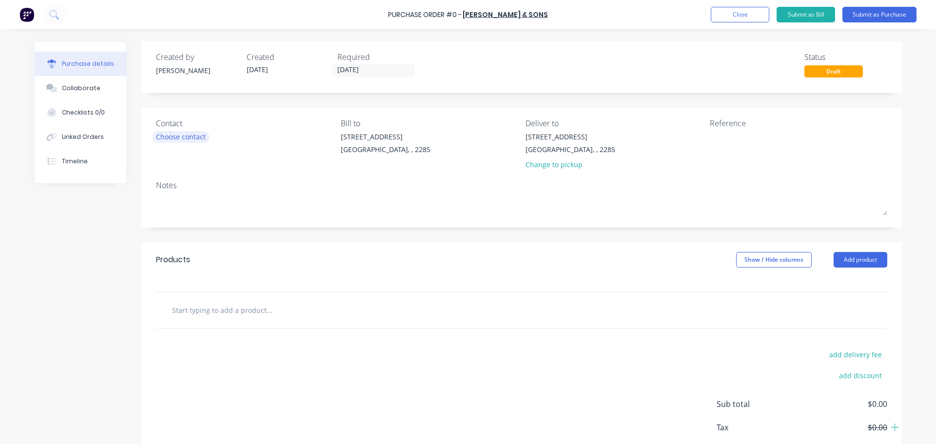
click at [187, 134] on div "Choose contact" at bounding box center [181, 137] width 50 height 10
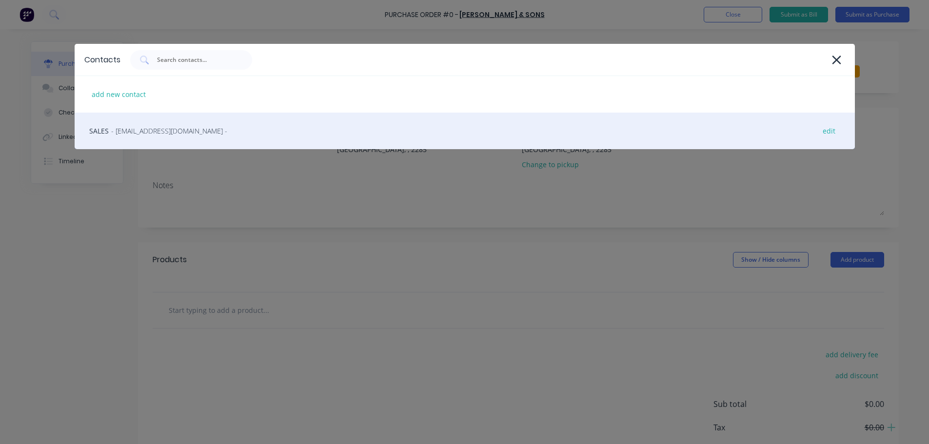
click at [171, 135] on span "- [EMAIL_ADDRESS][DOMAIN_NAME] -" at bounding box center [169, 131] width 116 height 10
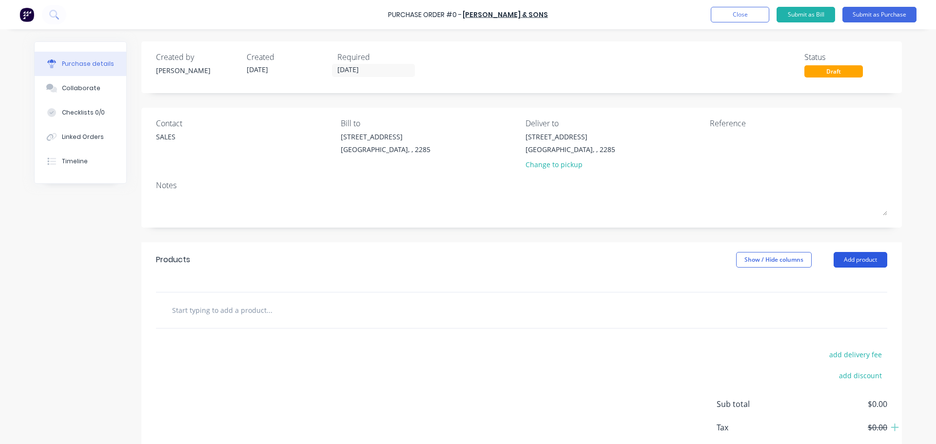
click at [834, 259] on button "Add product" at bounding box center [861, 260] width 54 height 16
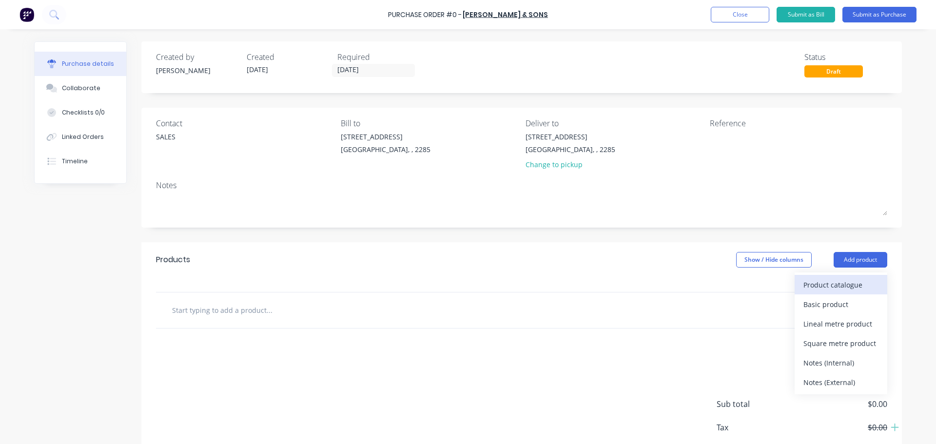
click at [814, 283] on div "Product catalogue" at bounding box center [840, 285] width 75 height 14
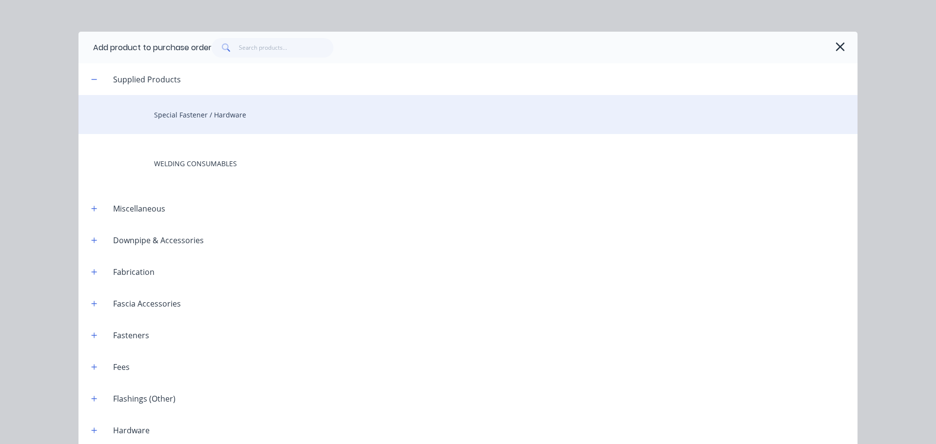
click at [171, 122] on div "Special Fastener / Hardware" at bounding box center [467, 114] width 779 height 39
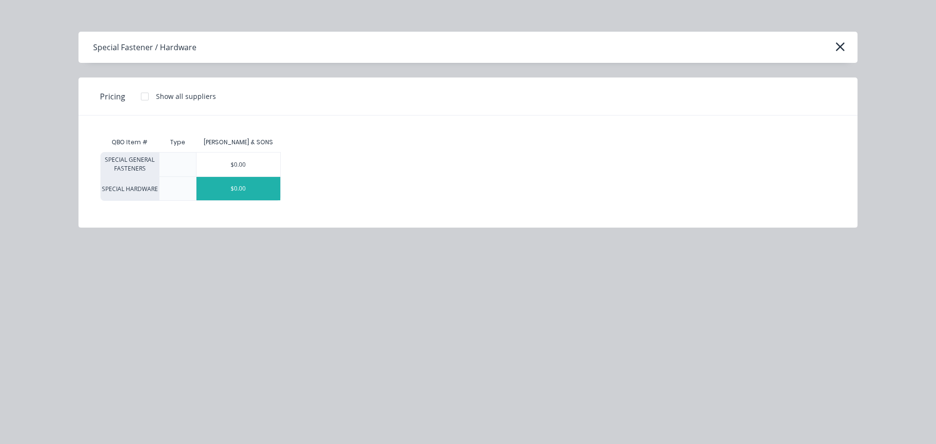
click at [233, 189] on div "$0.00" at bounding box center [238, 188] width 84 height 23
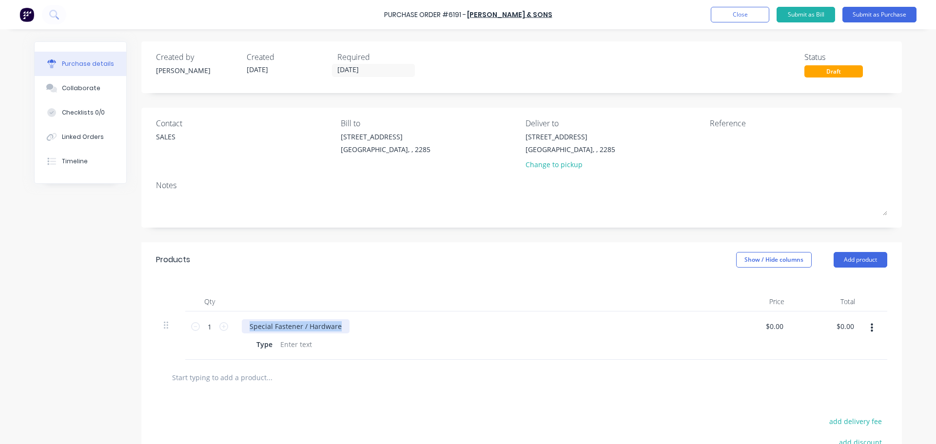
drag, startPoint x: 337, startPoint y: 325, endPoint x: 191, endPoint y: 312, distance: 146.8
click at [191, 312] on div "1 1 Special Fastener / Hardware Type $0.00 $0.00 $0.00 $0.00" at bounding box center [521, 335] width 731 height 48
click at [287, 346] on div at bounding box center [295, 344] width 39 height 14
click at [312, 327] on div "[PERSON_NAME] M3 TAP SET" at bounding box center [297, 326] width 110 height 14
drag, startPoint x: 398, startPoint y: 336, endPoint x: 476, endPoint y: 321, distance: 79.5
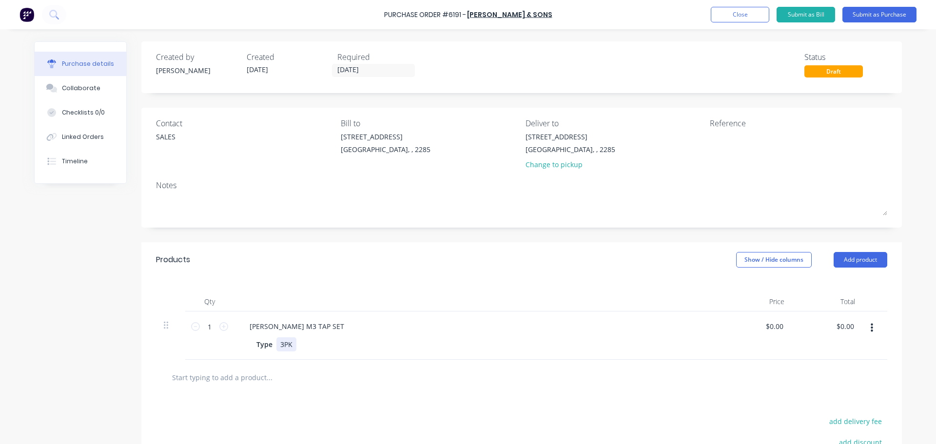
click at [398, 336] on div "[PERSON_NAME] M3 TAP SET Type 3PK" at bounding box center [477, 335] width 487 height 48
drag, startPoint x: 286, startPoint y: 327, endPoint x: 290, endPoint y: 323, distance: 5.9
click at [286, 327] on div "[PERSON_NAME] M3 TAP SET" at bounding box center [297, 326] width 110 height 14
click at [871, 326] on icon "button" at bounding box center [872, 328] width 2 height 11
click at [816, 382] on button "Duplicate" at bounding box center [841, 373] width 83 height 19
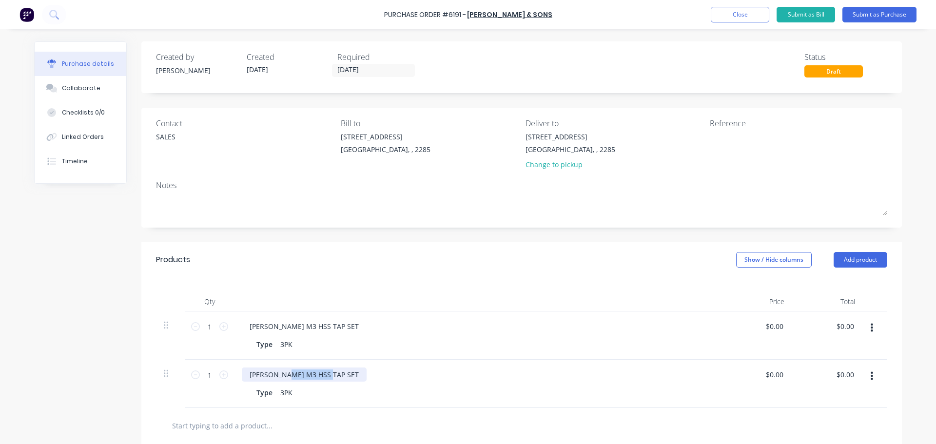
drag, startPoint x: 327, startPoint y: 373, endPoint x: 287, endPoint y: 374, distance: 40.5
click at [287, 374] on div "[PERSON_NAME] M3 HSS TAP SET" at bounding box center [304, 375] width 125 height 14
click at [288, 393] on div "3PK" at bounding box center [286, 393] width 20 height 14
click at [386, 390] on div "Type EACH" at bounding box center [476, 393] width 447 height 14
click at [207, 374] on input "1" at bounding box center [209, 375] width 19 height 15
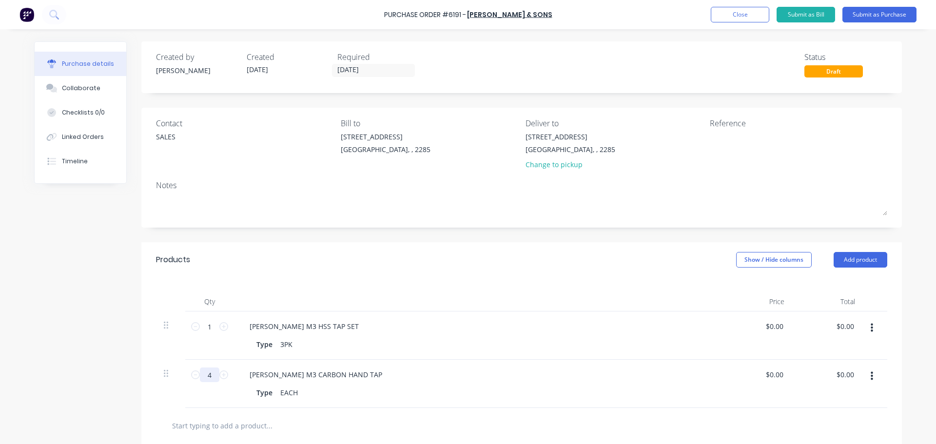
type input "4"
click at [452, 374] on div "[PERSON_NAME] M3 CARBON HAND TAP" at bounding box center [478, 375] width 472 height 14
drag, startPoint x: 284, startPoint y: 326, endPoint x: 325, endPoint y: 310, distance: 44.2
click at [283, 326] on div "[PERSON_NAME] M3 HSS TAP SET" at bounding box center [304, 326] width 125 height 14
click at [286, 374] on div "[PERSON_NAME] M3 CARBON HAND TAP" at bounding box center [316, 375] width 148 height 14
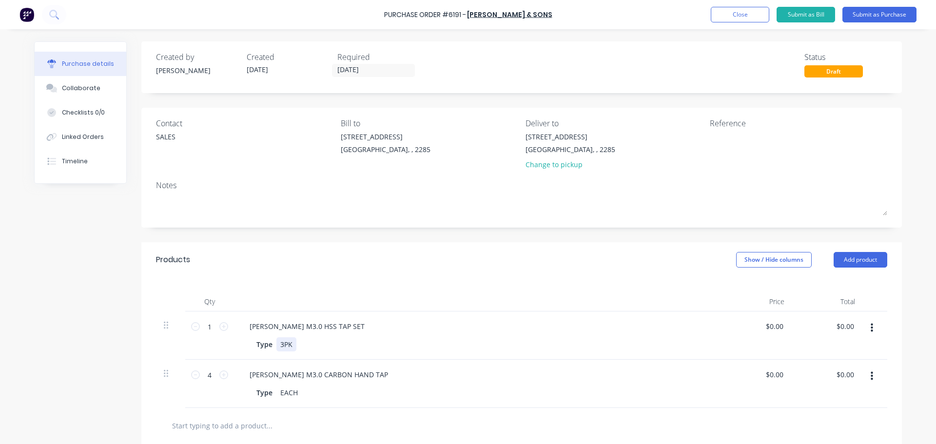
click at [396, 336] on div "[PERSON_NAME] M3.0 HSS TAP SET Type 3PK" at bounding box center [477, 335] width 487 height 48
click at [389, 329] on div "[PERSON_NAME] M3.0 HSS TAP SET" at bounding box center [478, 326] width 472 height 14
click at [877, 14] on button "Submit as Purchase" at bounding box center [879, 15] width 74 height 16
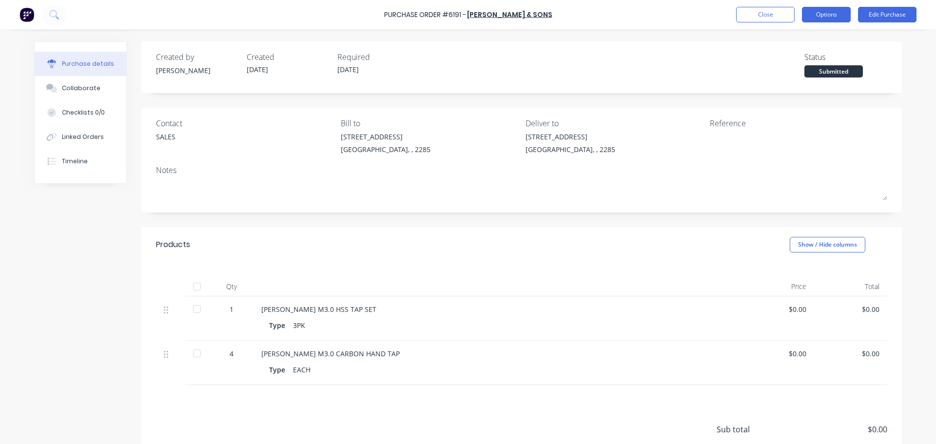
click at [821, 8] on button "Options" at bounding box center [826, 15] width 49 height 16
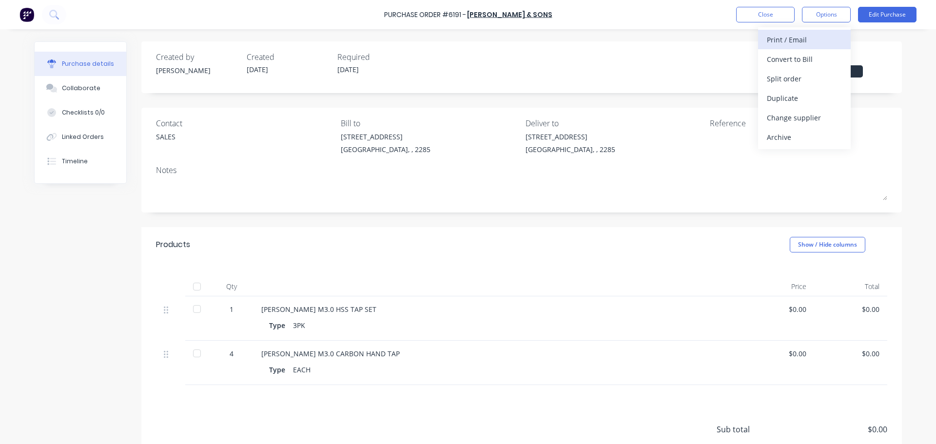
click at [807, 39] on div "Print / Email" at bounding box center [804, 40] width 75 height 14
click at [790, 77] on div "Without pricing" at bounding box center [804, 79] width 75 height 14
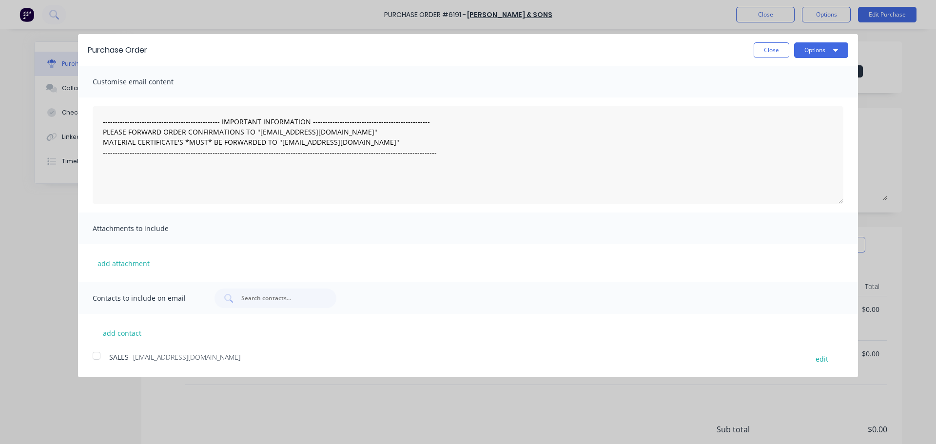
click at [95, 357] on div at bounding box center [96, 355] width 19 height 19
click at [836, 53] on icon "button" at bounding box center [835, 50] width 5 height 8
click at [821, 100] on div "Email" at bounding box center [801, 94] width 75 height 14
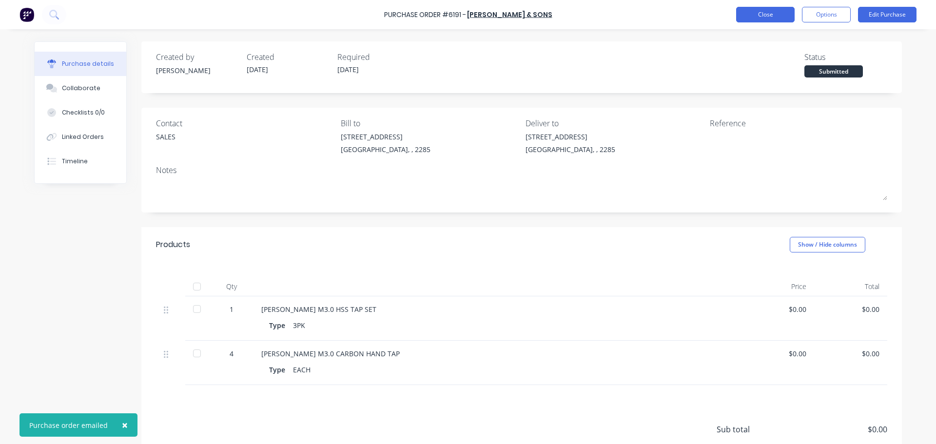
click at [747, 11] on button "Close" at bounding box center [765, 15] width 58 height 16
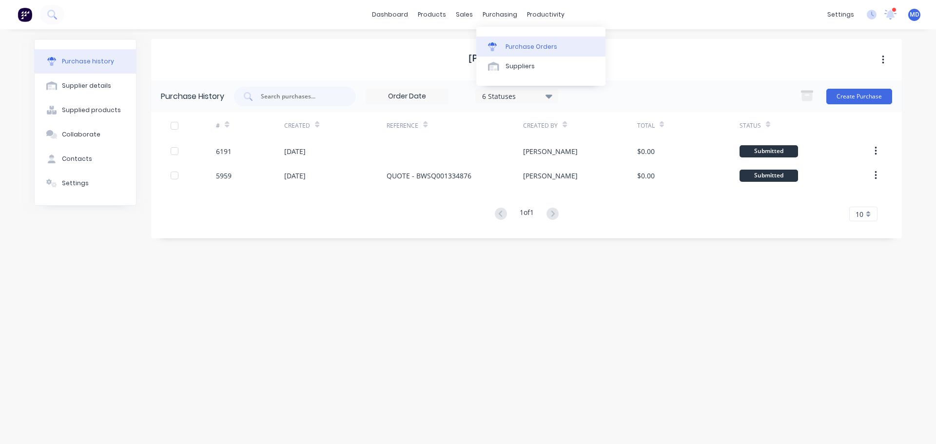
click at [530, 45] on div "Purchase Orders" at bounding box center [532, 46] width 52 height 9
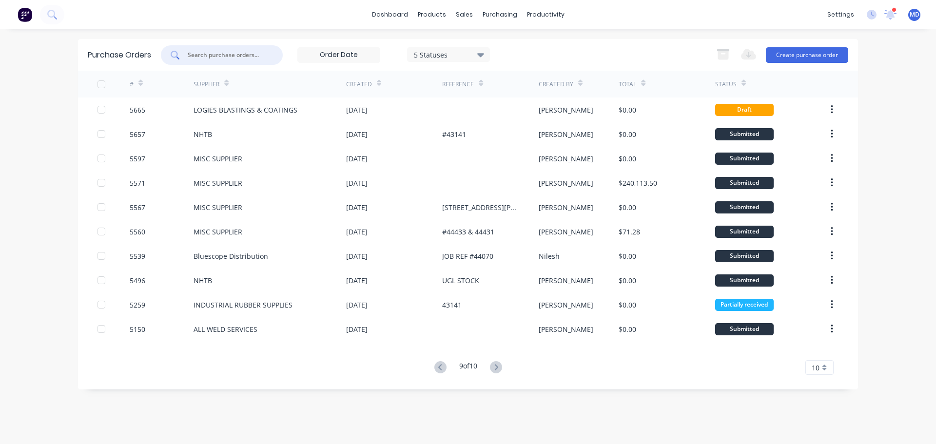
click at [214, 56] on input "text" at bounding box center [227, 55] width 81 height 10
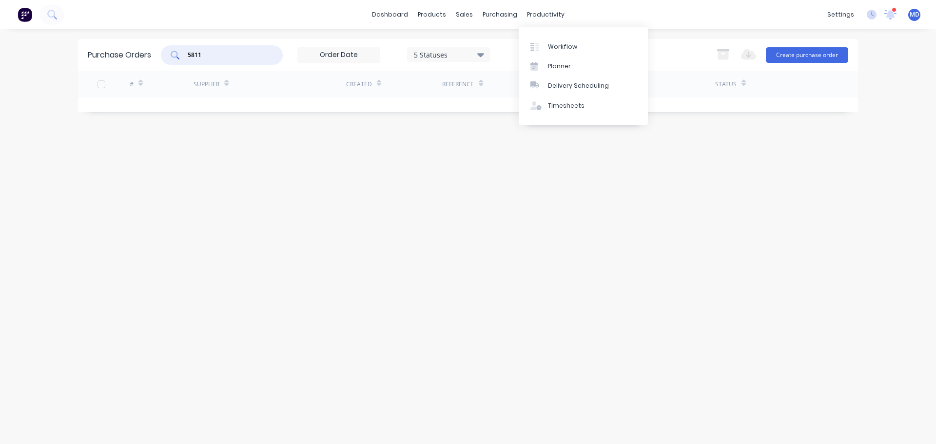
type input "5811"
click at [421, 51] on div "5 Statuses" at bounding box center [449, 54] width 70 height 10
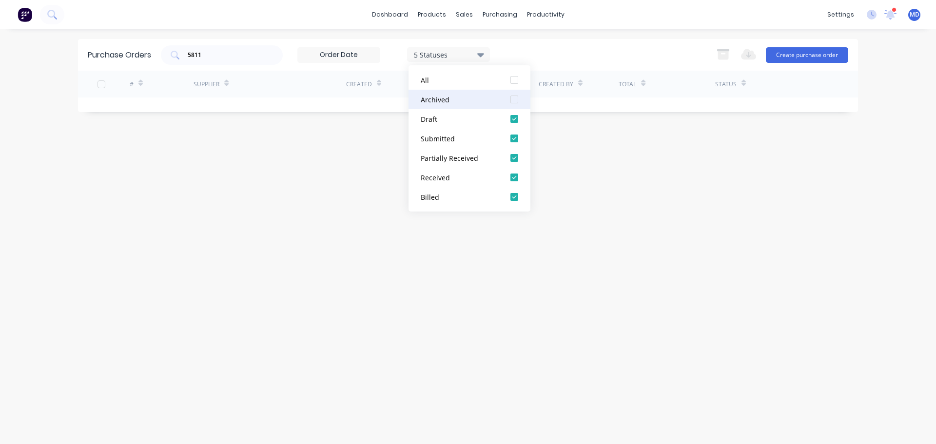
click at [442, 97] on div "Archived" at bounding box center [460, 100] width 78 height 10
click at [674, 183] on div "Purchase Orders 5811 7 Statuses 7 Statuses Export to Excel (XLSX) Create purcha…" at bounding box center [468, 236] width 780 height 395
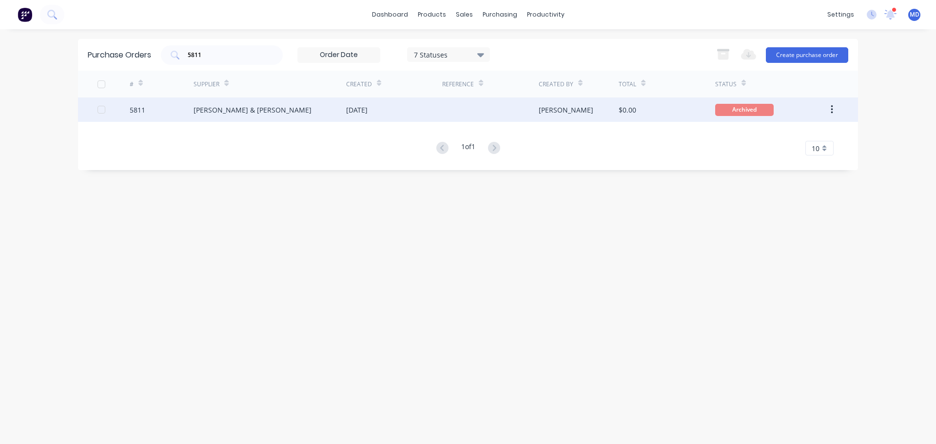
click at [131, 110] on div "5811" at bounding box center [138, 110] width 16 height 10
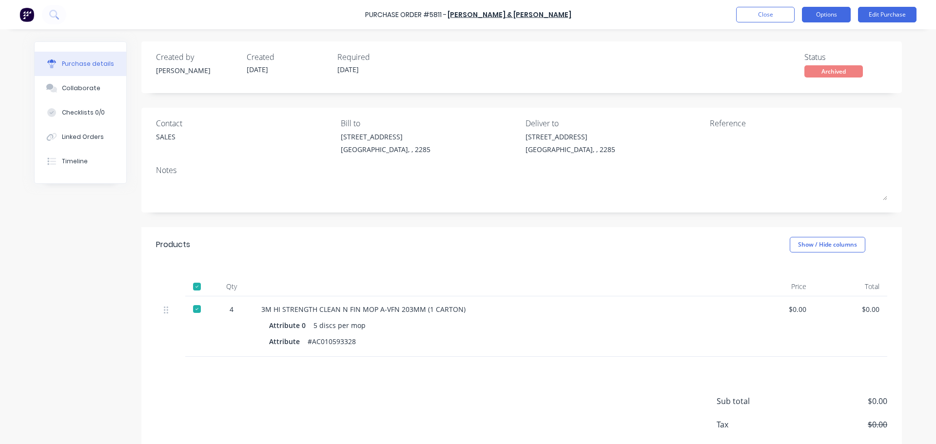
click at [836, 14] on button "Options" at bounding box center [826, 15] width 49 height 16
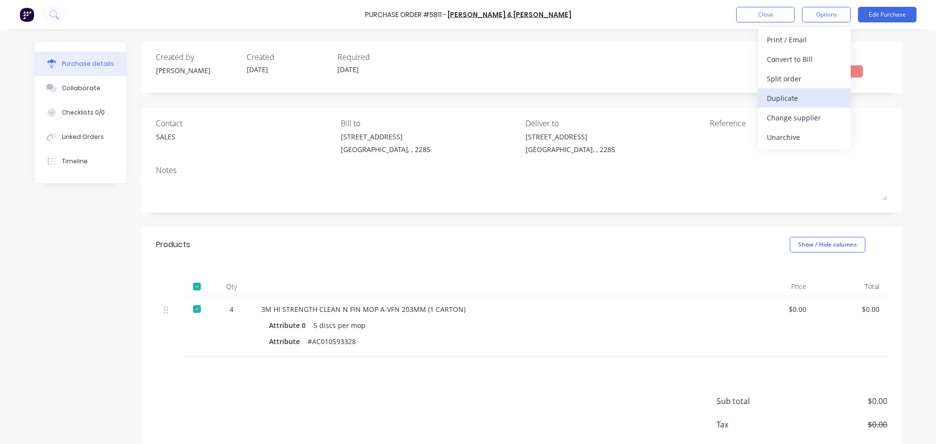
click at [797, 95] on div "Duplicate" at bounding box center [804, 98] width 75 height 14
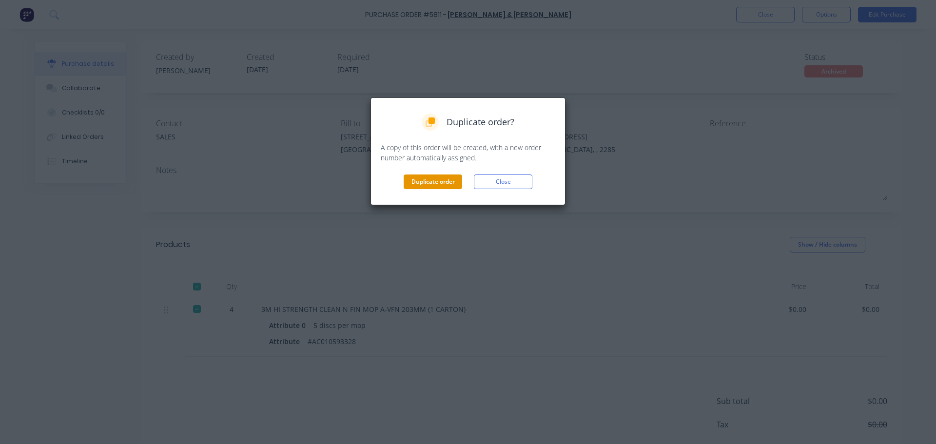
click at [450, 182] on button "Duplicate order" at bounding box center [433, 182] width 58 height 15
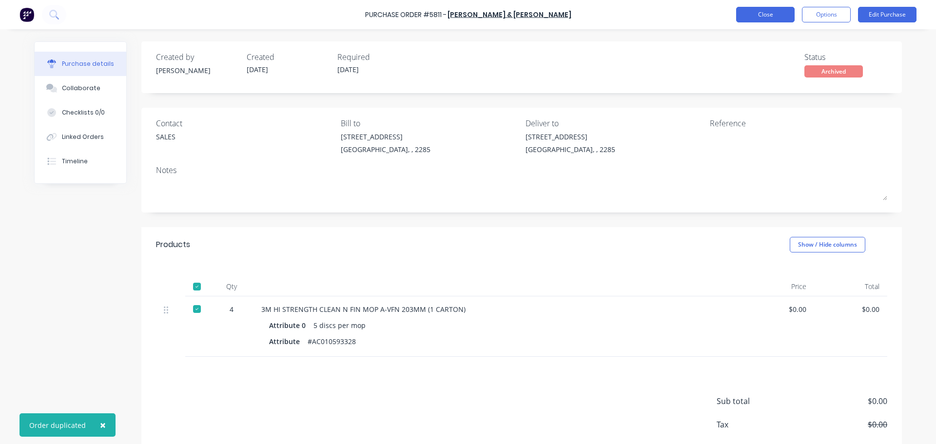
click at [761, 12] on button "Close" at bounding box center [765, 15] width 58 height 16
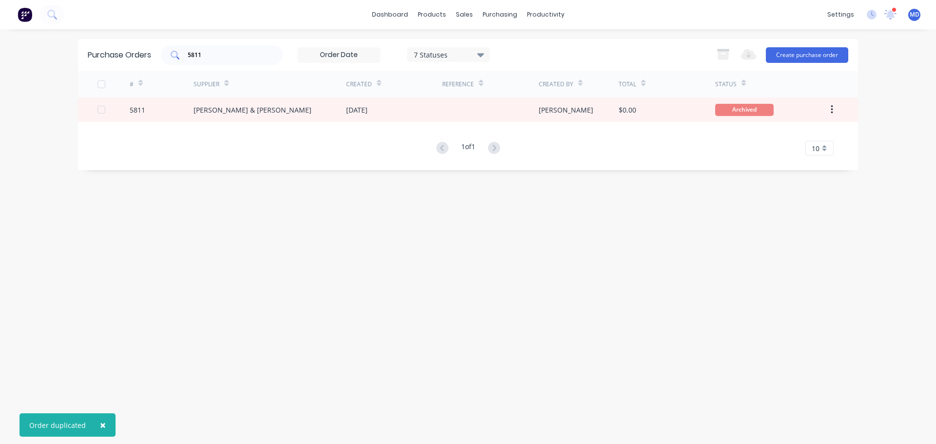
click at [217, 55] on input "5811" at bounding box center [227, 55] width 81 height 10
type input "5"
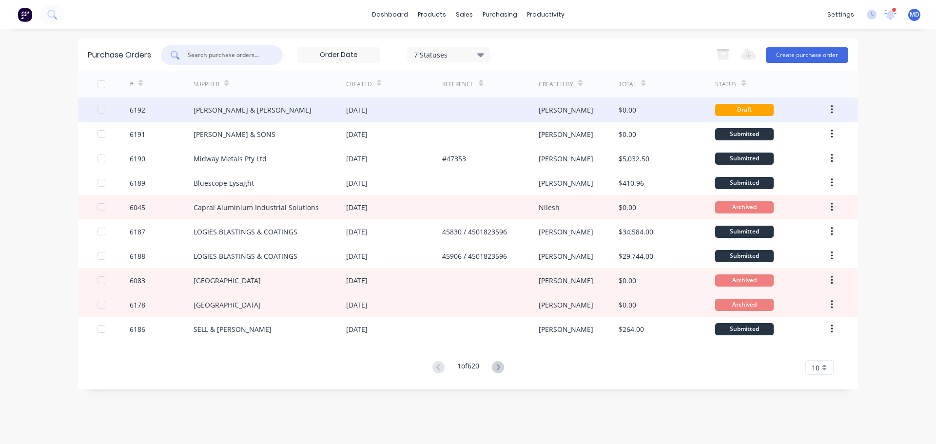
click at [143, 104] on div "6192" at bounding box center [162, 109] width 64 height 24
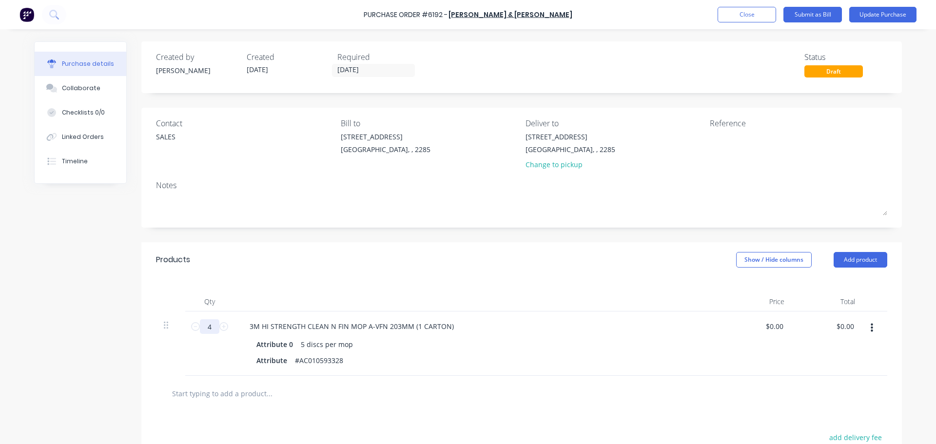
click at [210, 328] on input "4" at bounding box center [209, 326] width 19 height 15
type input "8"
click at [413, 329] on div "3M HI STRENGTH CLEAN N FIN MOP A-VFN 203MM (1 CARTON)" at bounding box center [352, 326] width 220 height 14
click at [443, 325] on div "3M HI STRENGTH CLEAN N FIN MOP A-VFN 203MM (2 CARTON)" at bounding box center [352, 326] width 220 height 14
click at [522, 319] on div "3M HI STRENGTH CLEAN N FIN MOP A-VFN 203MM (2 CARTONS)" at bounding box center [478, 326] width 472 height 14
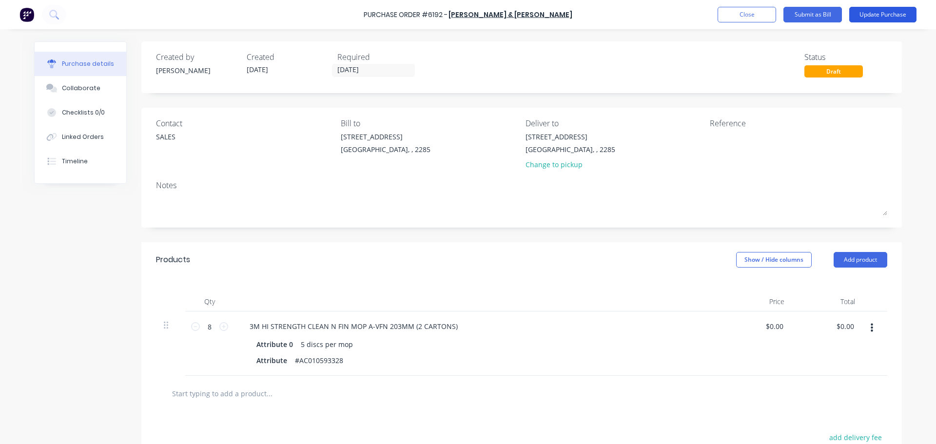
click at [872, 10] on button "Update Purchase" at bounding box center [882, 15] width 67 height 16
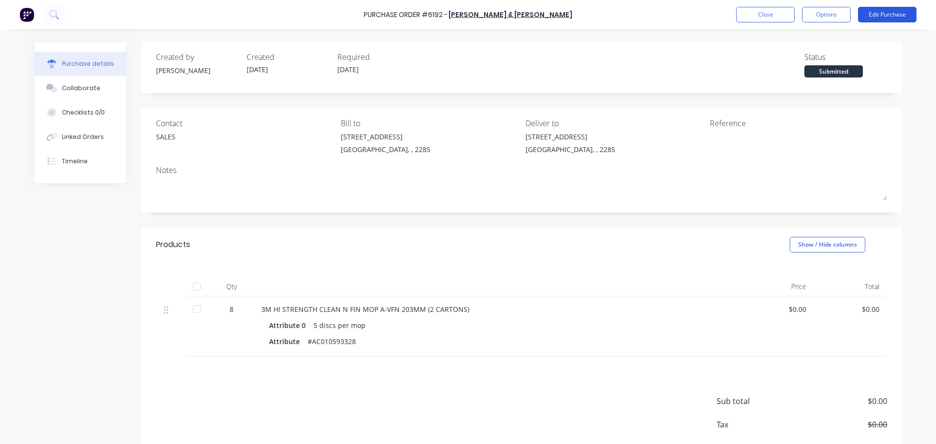
click at [897, 18] on button "Edit Purchase" at bounding box center [887, 15] width 58 height 16
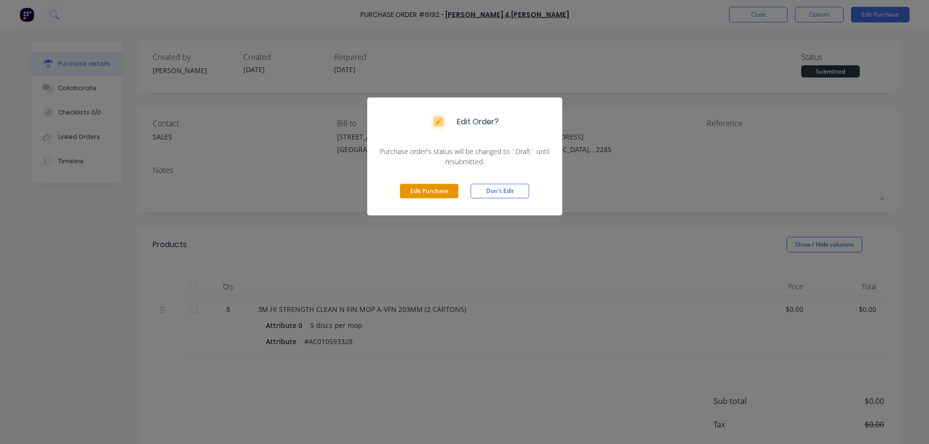
click at [436, 186] on button "Edit Purchase" at bounding box center [429, 191] width 58 height 15
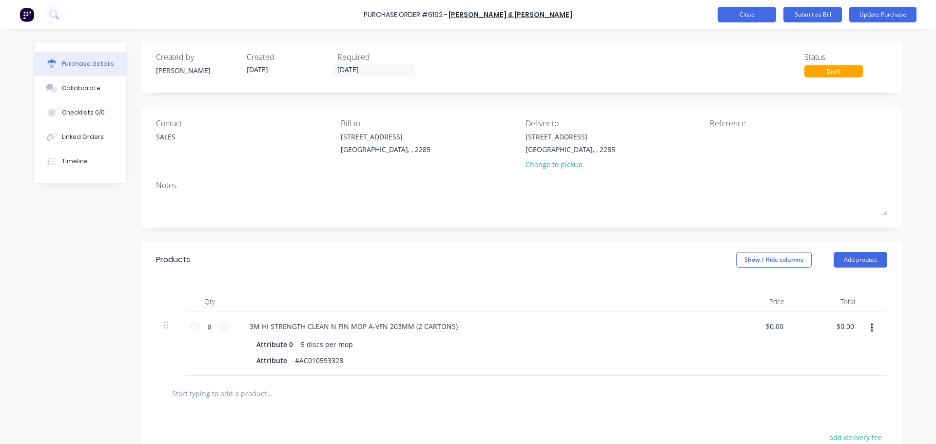
click at [743, 10] on button "Close" at bounding box center [747, 15] width 58 height 16
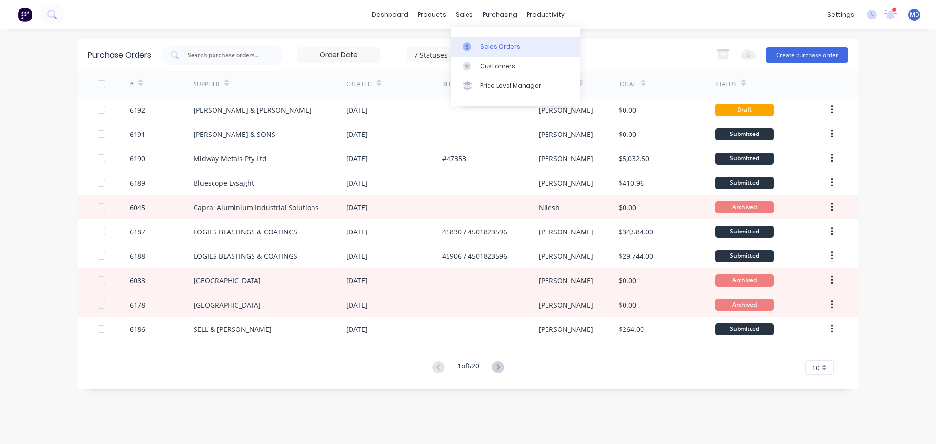
click at [471, 43] on div at bounding box center [470, 46] width 15 height 9
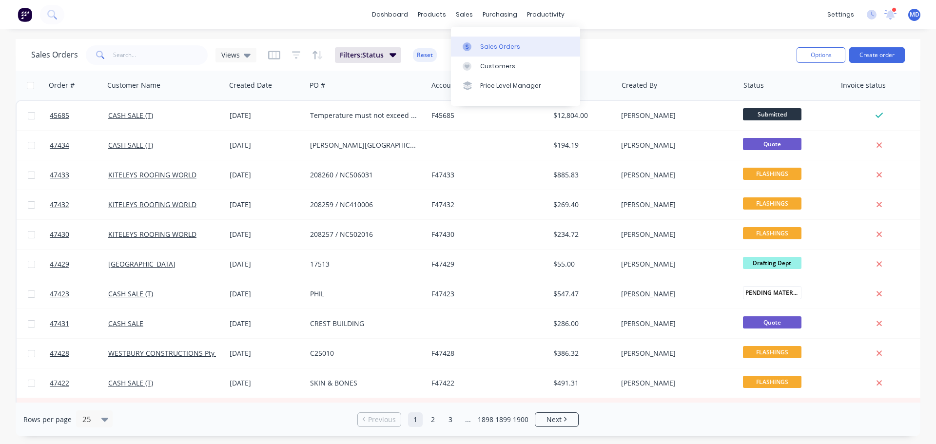
drag, startPoint x: 484, startPoint y: 46, endPoint x: 475, endPoint y: 40, distance: 10.3
click at [484, 46] on div "Sales Orders" at bounding box center [500, 46] width 40 height 9
click at [530, 52] on link "Purchase Orders" at bounding box center [540, 46] width 129 height 19
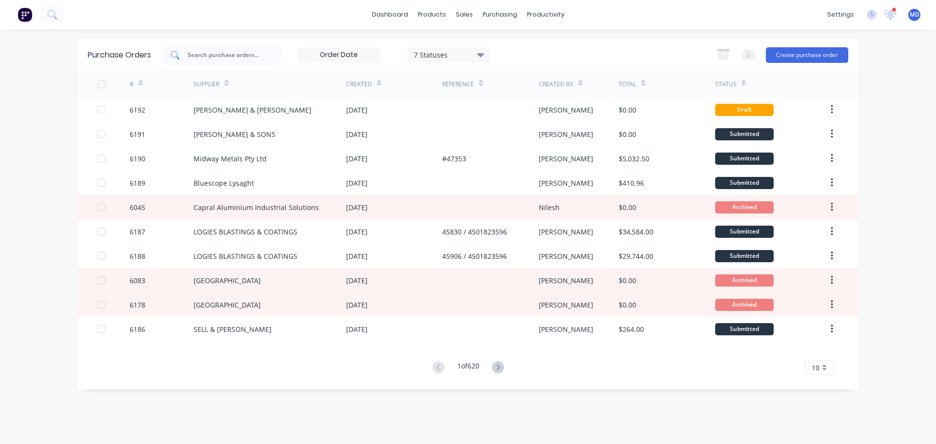
click at [214, 56] on input "text" at bounding box center [227, 55] width 81 height 10
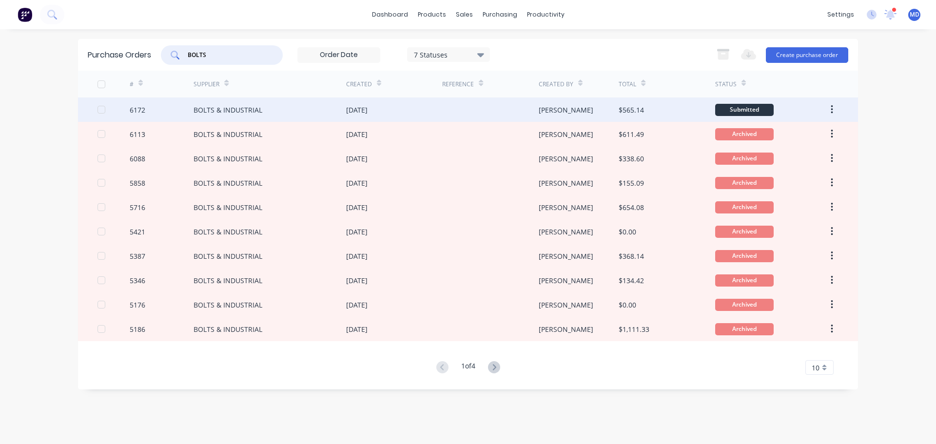
type input "BOLTS"
click at [134, 112] on div "6172" at bounding box center [138, 110] width 16 height 10
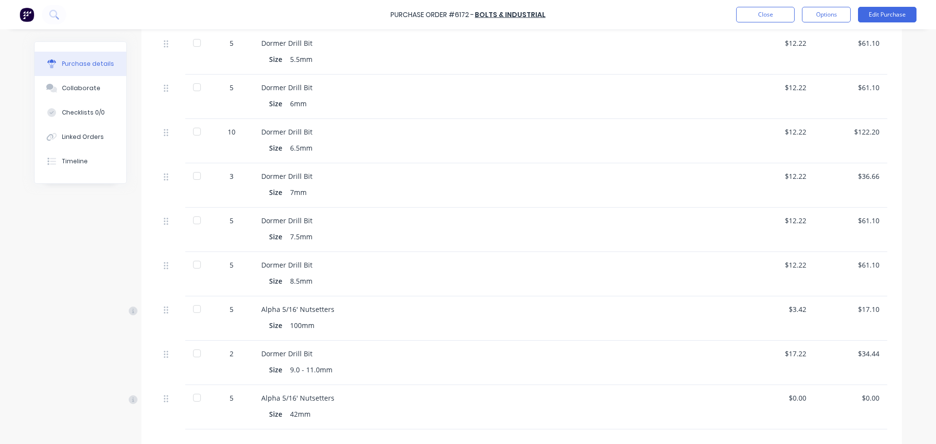
scroll to position [377, 0]
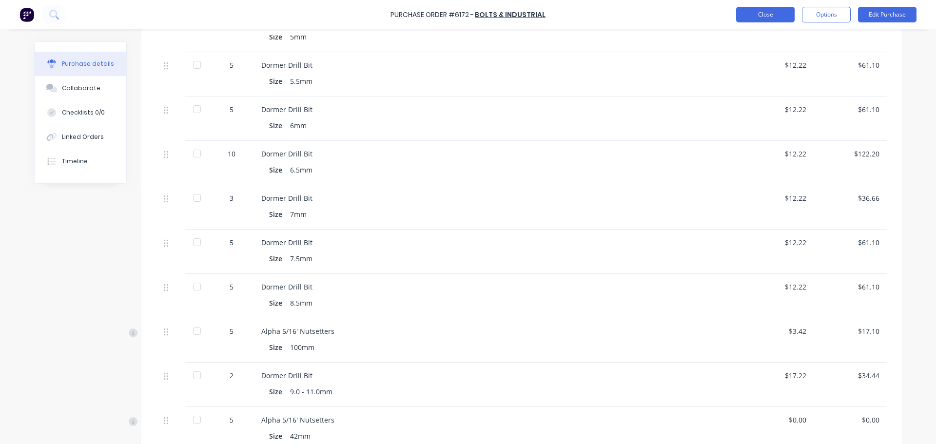
click at [767, 18] on button "Close" at bounding box center [765, 15] width 58 height 16
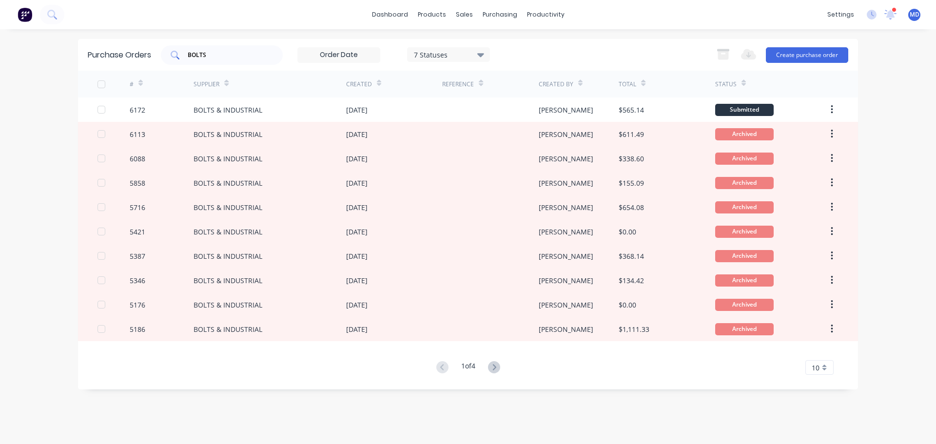
click at [219, 53] on input "BOLTS" at bounding box center [227, 55] width 81 height 10
type input "B"
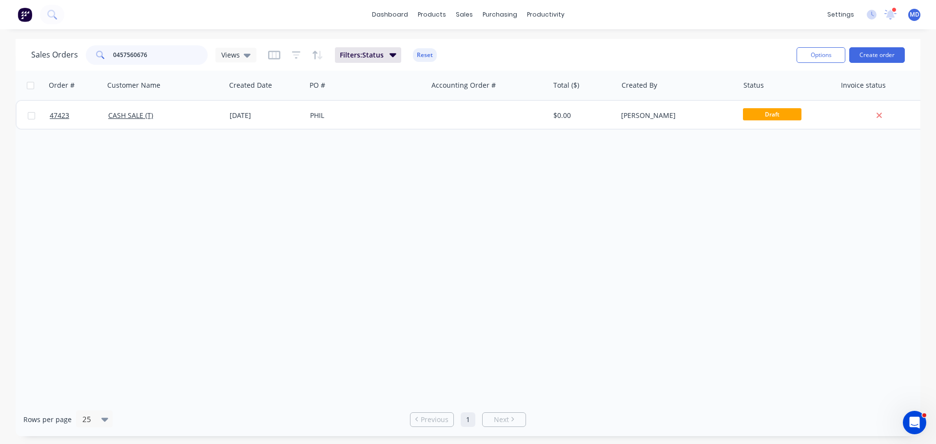
click at [159, 55] on input "0457560676" at bounding box center [160, 54] width 95 height 19
type input "0"
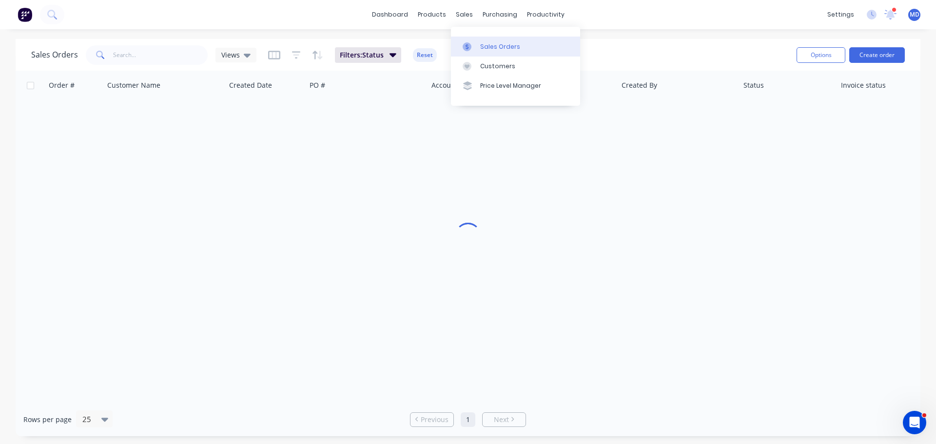
click at [479, 49] on link "Sales Orders" at bounding box center [515, 46] width 129 height 19
click at [477, 46] on link "Sales Orders" at bounding box center [515, 46] width 129 height 19
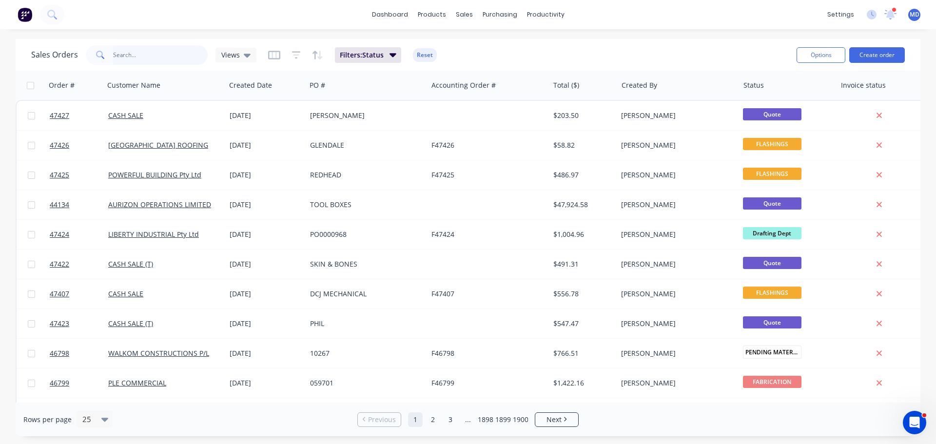
click at [153, 55] on input "text" at bounding box center [160, 54] width 95 height 19
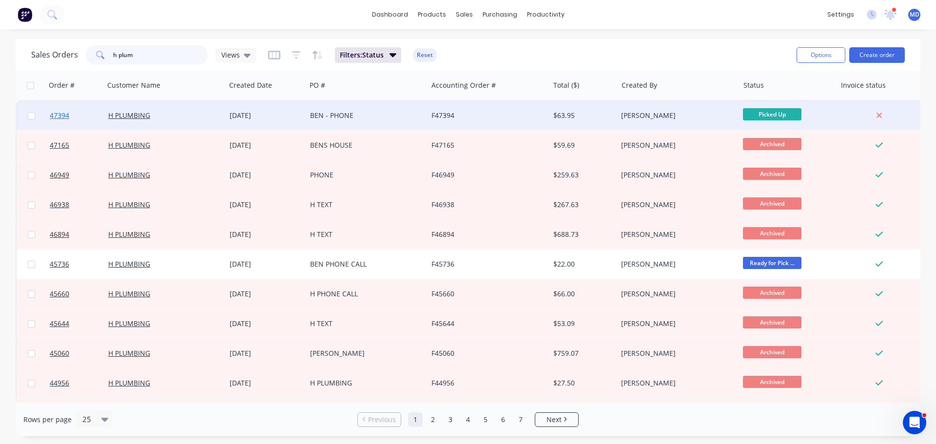
type input "h plum"
click at [59, 117] on span "47394" at bounding box center [59, 116] width 19 height 10
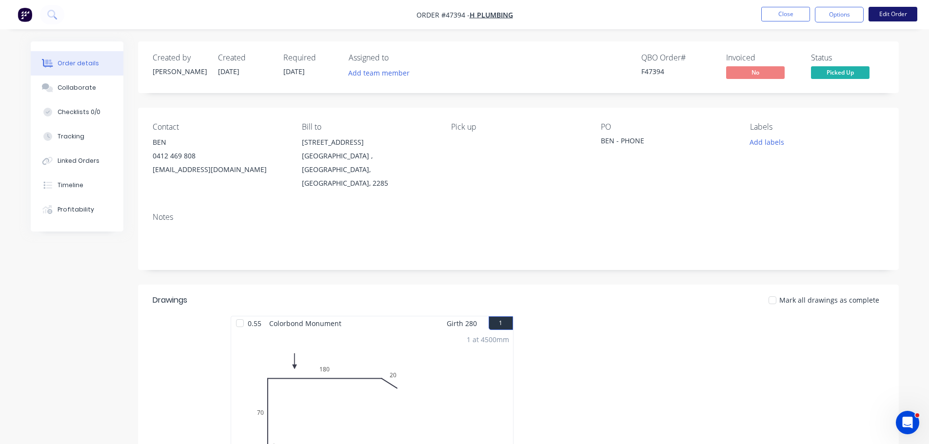
click at [885, 14] on button "Edit Order" at bounding box center [892, 14] width 49 height 15
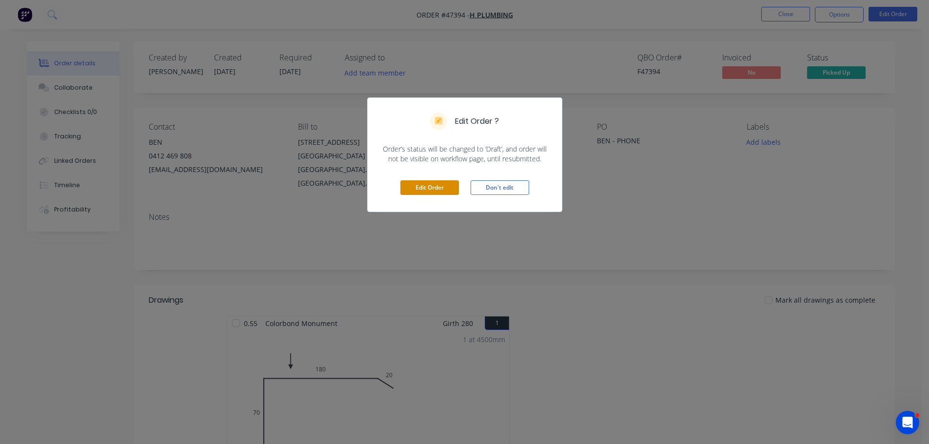
click at [431, 184] on button "Edit Order" at bounding box center [429, 187] width 58 height 15
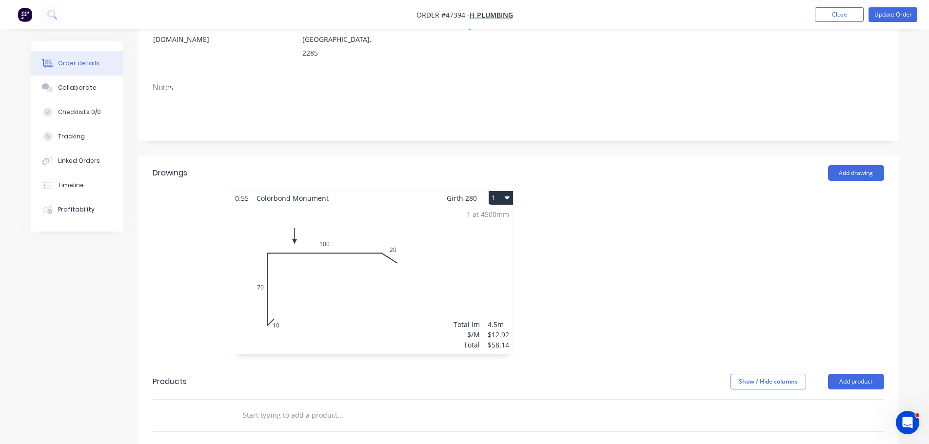
scroll to position [341, 0]
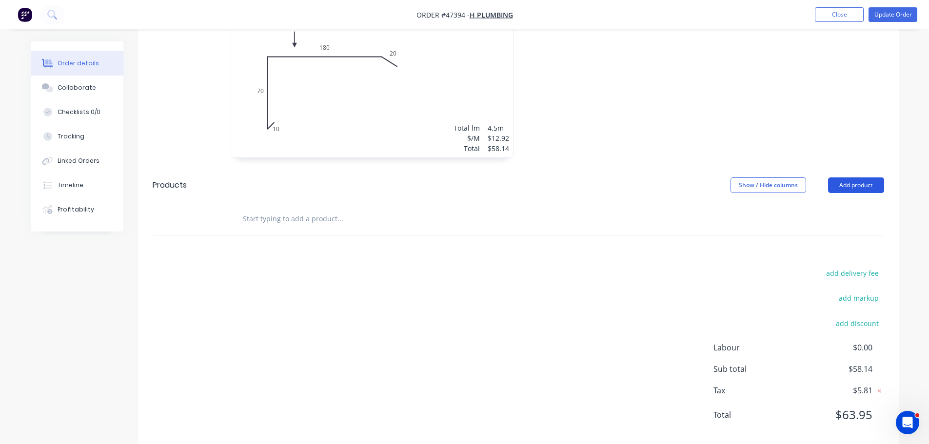
click at [849, 177] on button "Add product" at bounding box center [856, 185] width 56 height 16
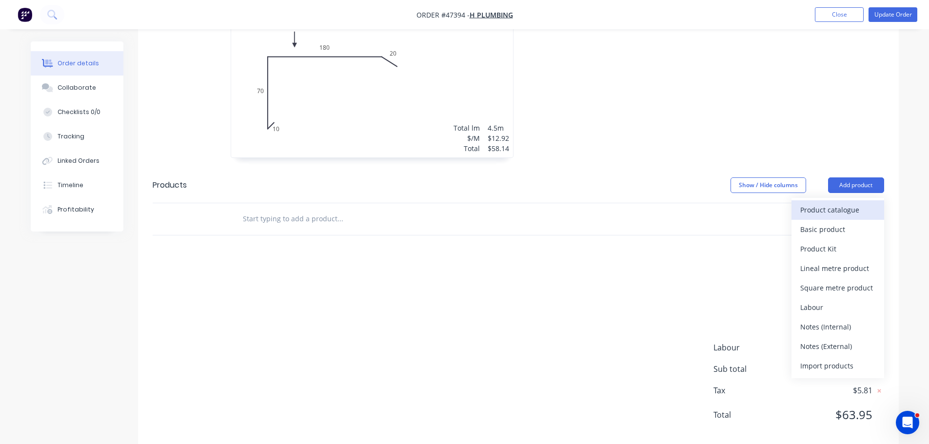
click at [808, 203] on div "Product catalogue" at bounding box center [837, 210] width 75 height 14
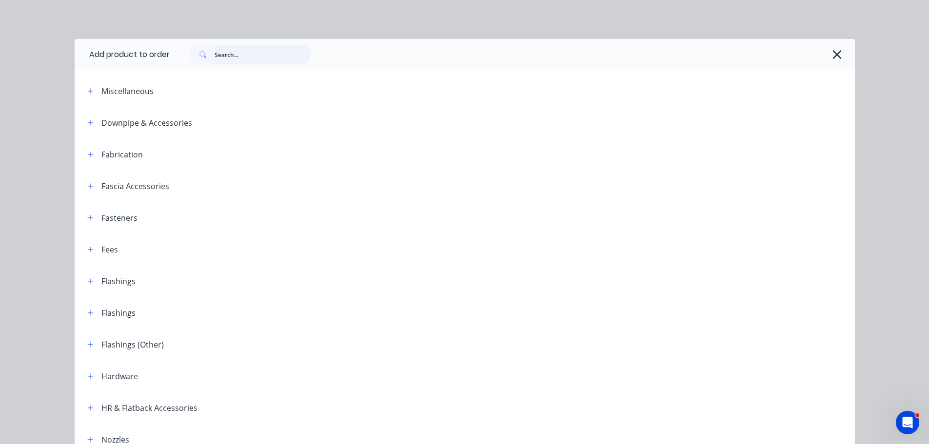
click at [234, 62] on input "text" at bounding box center [262, 54] width 97 height 19
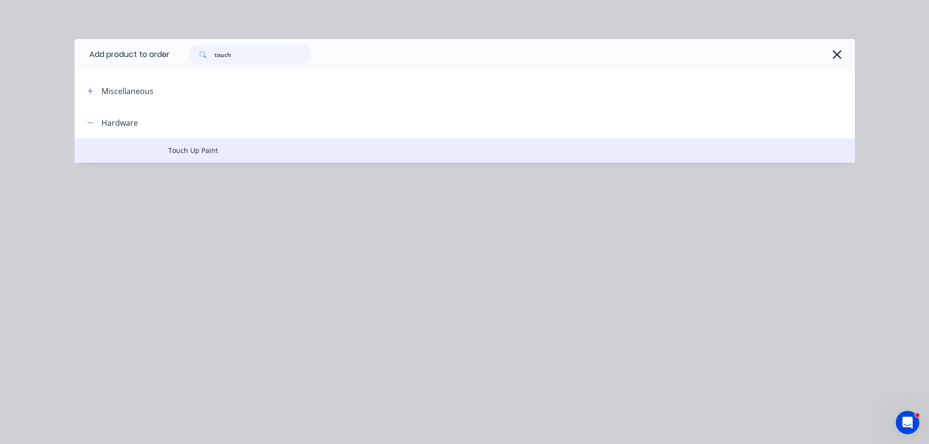
type input "touch"
click at [187, 149] on span "Touch Up Paint" at bounding box center [442, 150] width 549 height 10
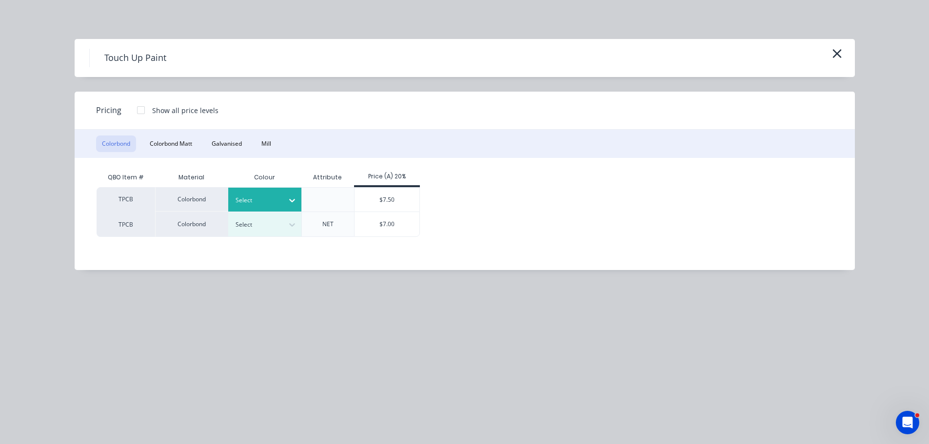
click at [260, 203] on div at bounding box center [257, 200] width 44 height 11
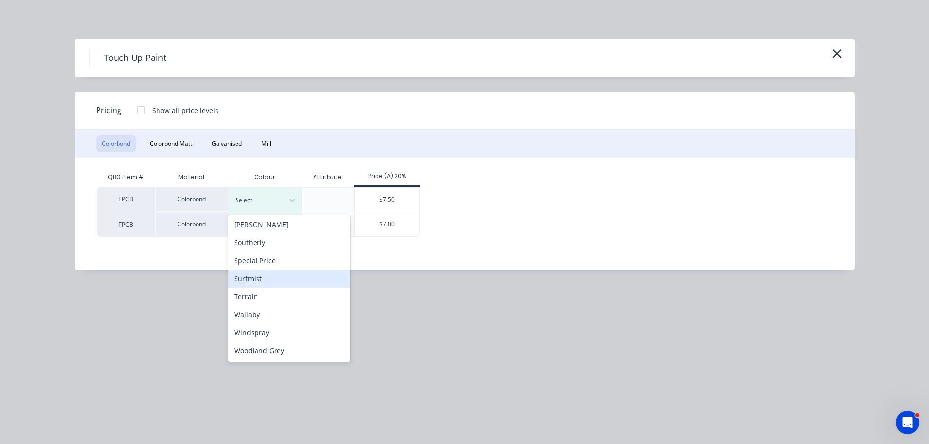
scroll to position [229, 0]
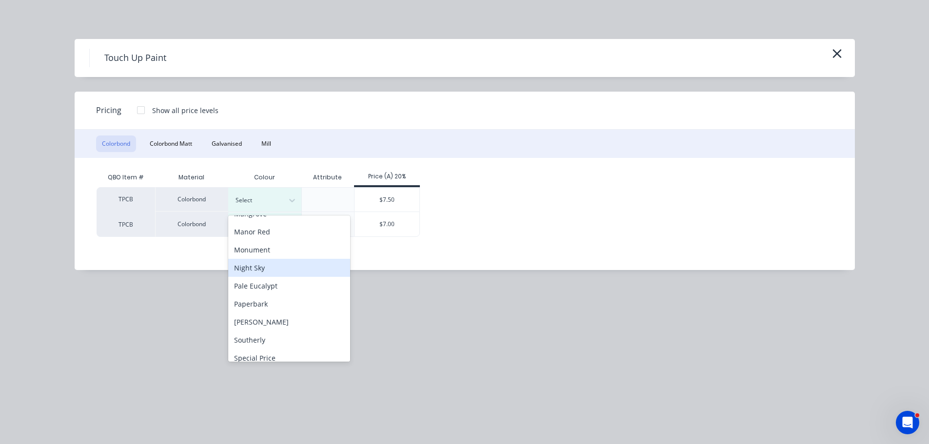
click at [253, 258] on div "Monument" at bounding box center [289, 250] width 122 height 18
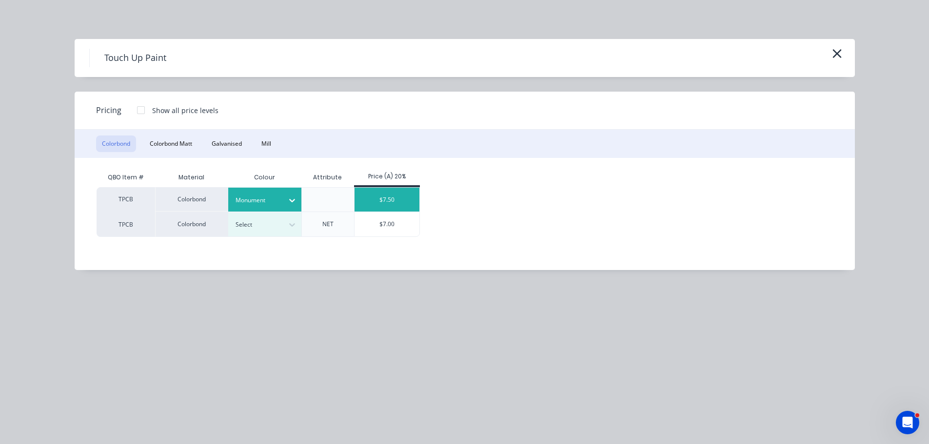
click at [381, 203] on div "$7.50" at bounding box center [386, 200] width 65 height 24
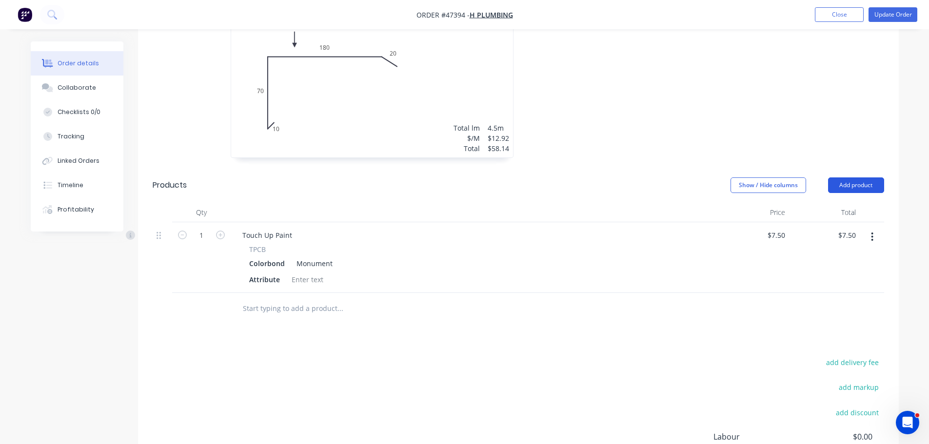
click at [850, 177] on button "Add product" at bounding box center [856, 185] width 56 height 16
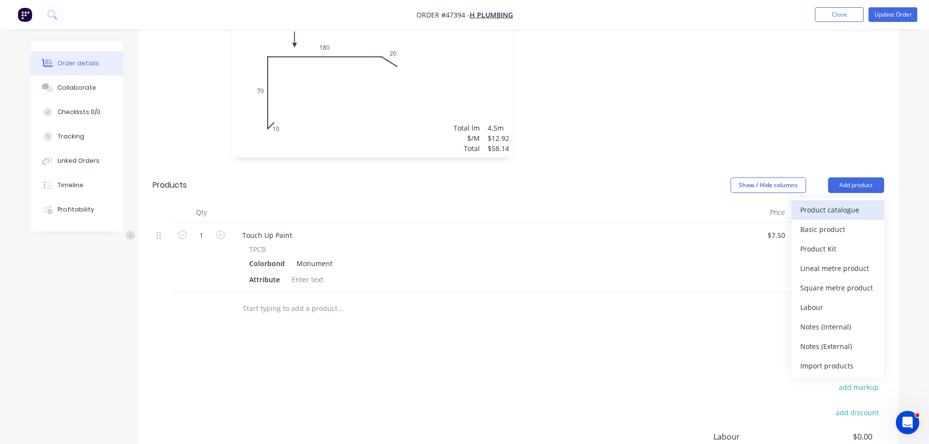
click at [817, 203] on div "Product catalogue" at bounding box center [837, 210] width 75 height 14
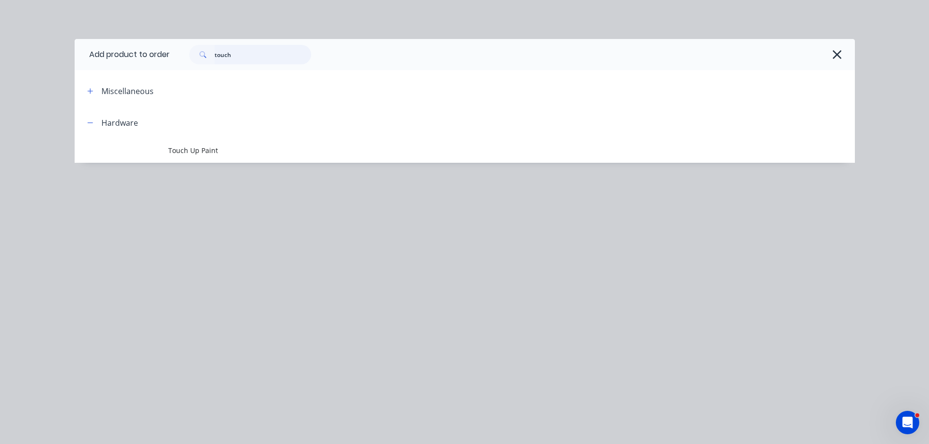
drag, startPoint x: 235, startPoint y: 52, endPoint x: 177, endPoint y: 55, distance: 58.6
click at [177, 55] on div "touch" at bounding box center [507, 54] width 675 height 19
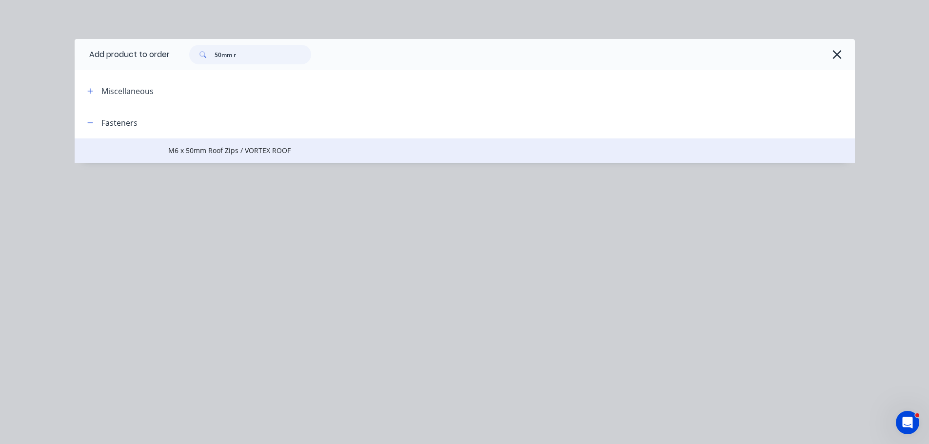
type input "50mm r"
click at [229, 151] on span "M6 x 50mm Roof Zips / VORTEX ROOF" at bounding box center [442, 150] width 549 height 10
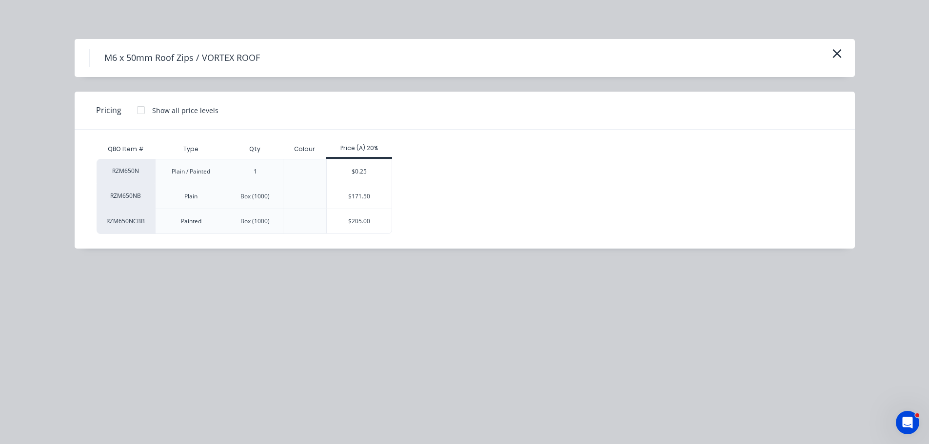
drag, startPoint x: 374, startPoint y: 173, endPoint x: 369, endPoint y: 163, distance: 10.5
click at [373, 173] on div "$0.25" at bounding box center [359, 171] width 65 height 24
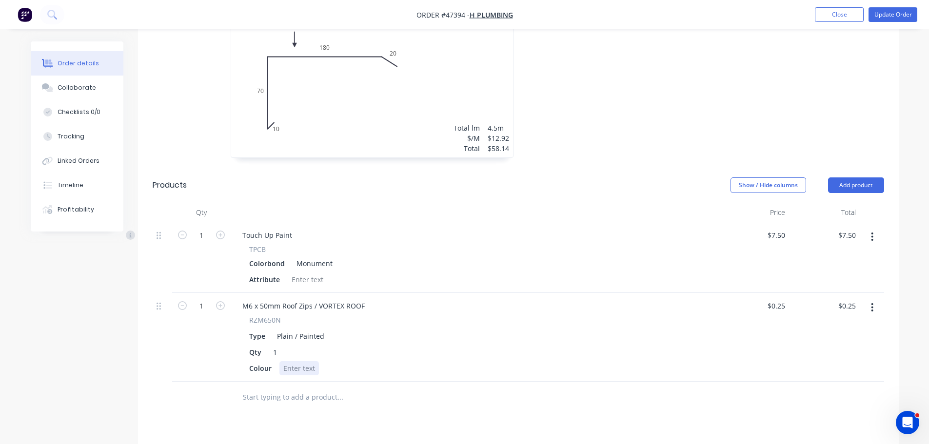
click at [289, 361] on div at bounding box center [298, 368] width 39 height 14
click at [201, 243] on input "1" at bounding box center [201, 235] width 25 height 15
type input "100"
type input "$25.00"
drag, startPoint x: 399, startPoint y: 302, endPoint x: 409, endPoint y: 297, distance: 11.3
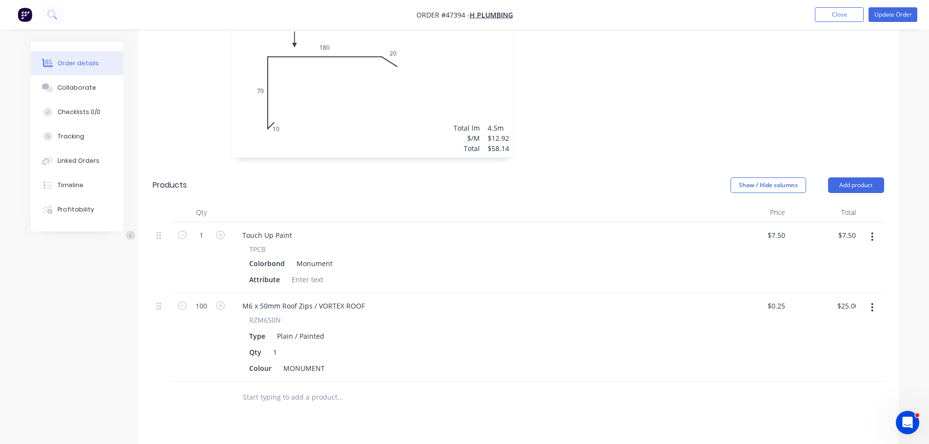
click at [400, 315] on div "RZM650N" at bounding box center [474, 320] width 450 height 10
click at [891, 10] on button "Update Order" at bounding box center [892, 14] width 49 height 15
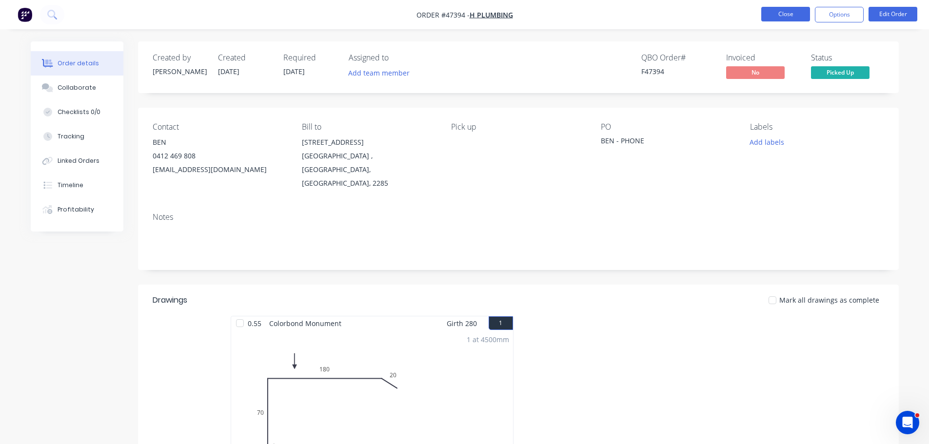
click at [785, 12] on button "Close" at bounding box center [785, 14] width 49 height 15
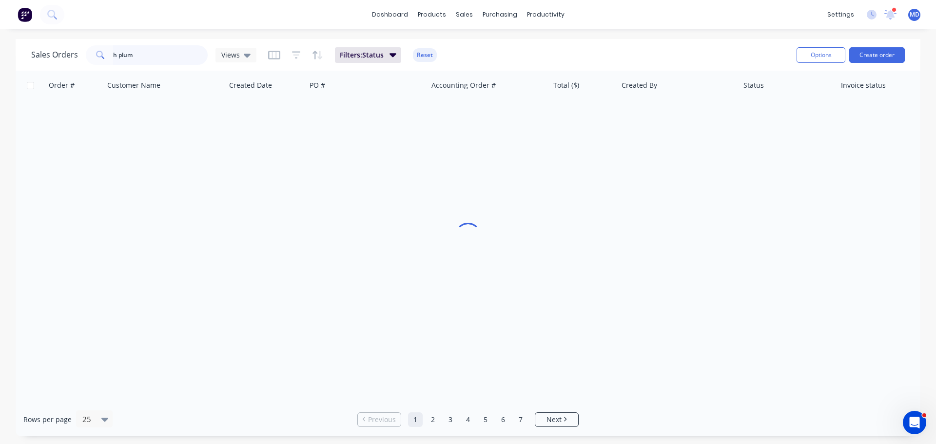
click at [144, 57] on input "h plum" at bounding box center [160, 54] width 95 height 19
type input "h"
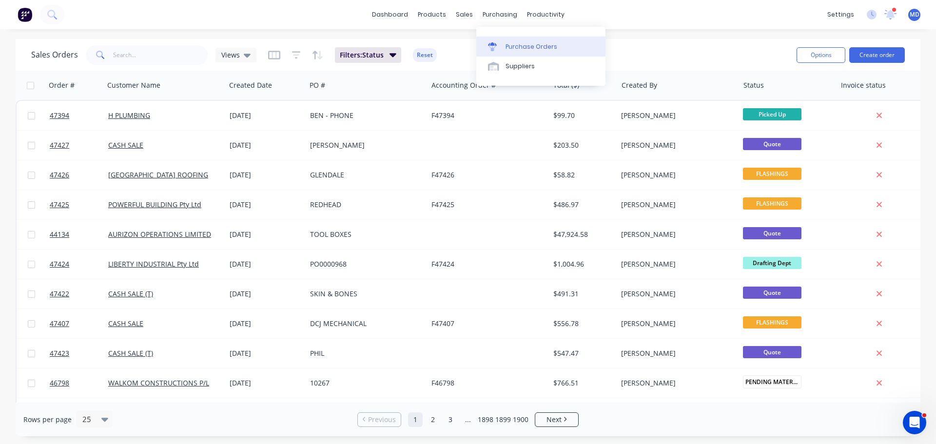
drag, startPoint x: 511, startPoint y: 46, endPoint x: 486, endPoint y: 40, distance: 26.5
click at [511, 46] on div "Purchase Orders" at bounding box center [532, 46] width 52 height 9
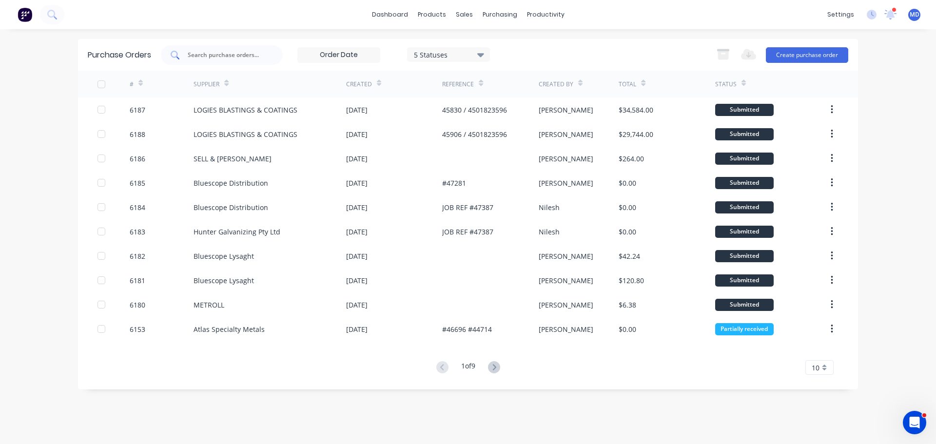
click at [224, 62] on div at bounding box center [222, 54] width 122 height 19
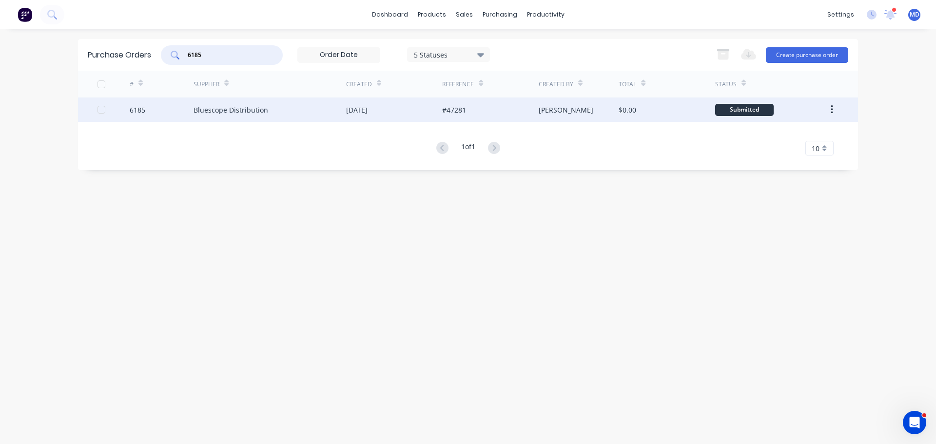
type input "6185"
click at [145, 109] on div "6185" at bounding box center [162, 109] width 64 height 24
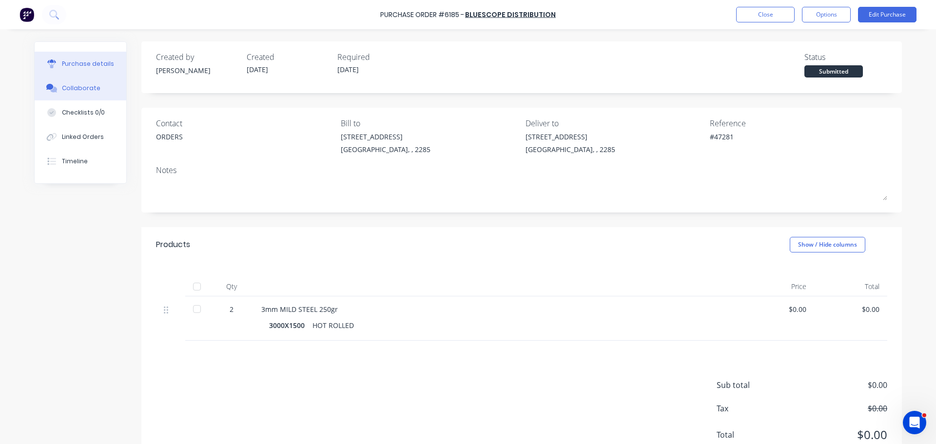
click at [55, 82] on button "Collaborate" at bounding box center [81, 88] width 92 height 24
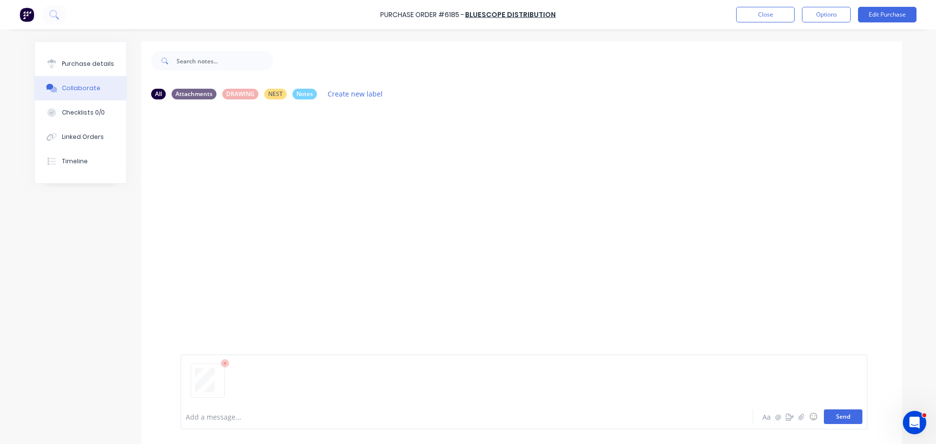
click at [846, 418] on button "Send" at bounding box center [843, 416] width 39 height 15
click at [99, 55] on button "Purchase details" at bounding box center [81, 64] width 92 height 24
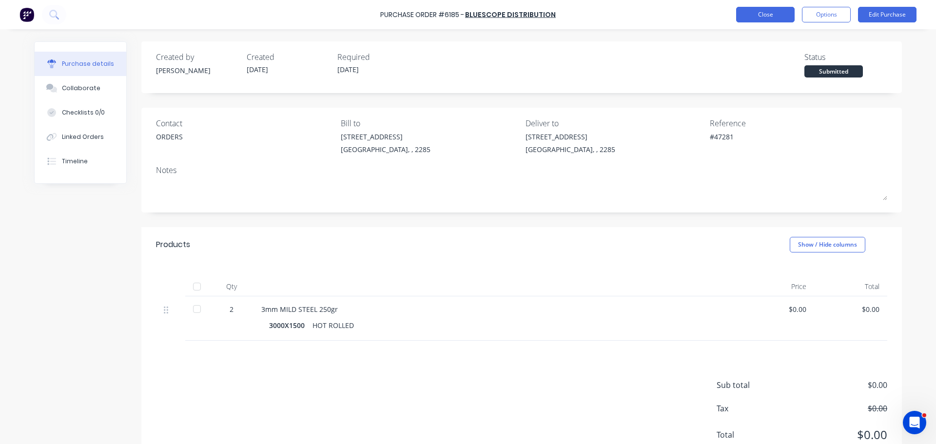
click at [751, 17] on button "Close" at bounding box center [765, 15] width 58 height 16
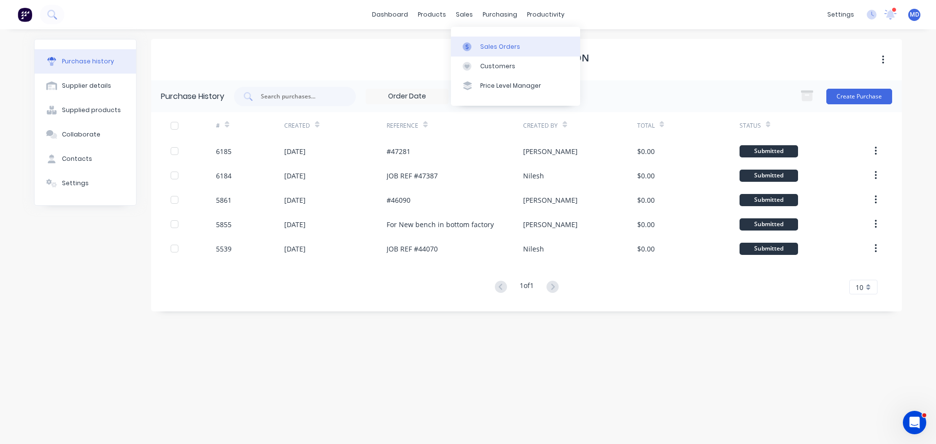
click at [500, 49] on div "Sales Orders" at bounding box center [500, 46] width 40 height 9
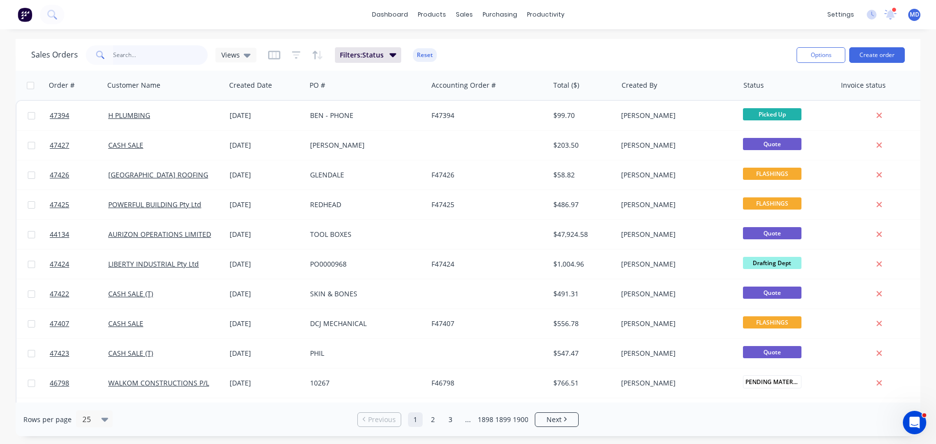
click at [145, 58] on input "text" at bounding box center [160, 54] width 95 height 19
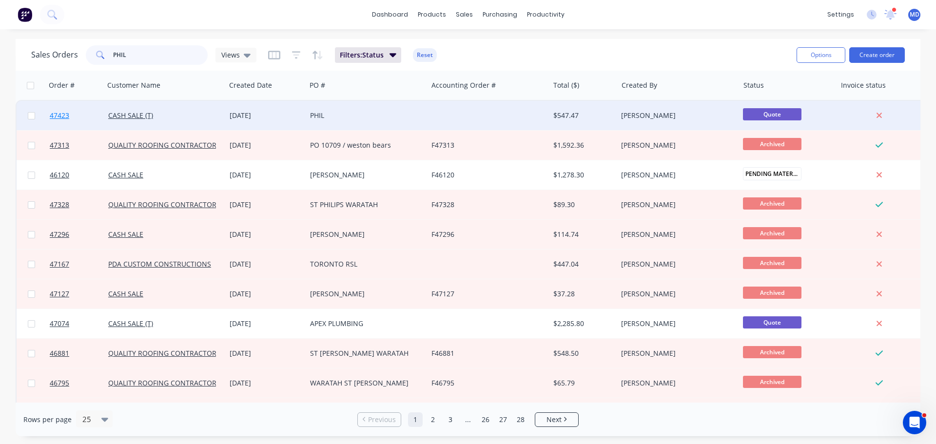
type input "PHIL"
click at [56, 115] on span "47423" at bounding box center [59, 116] width 19 height 10
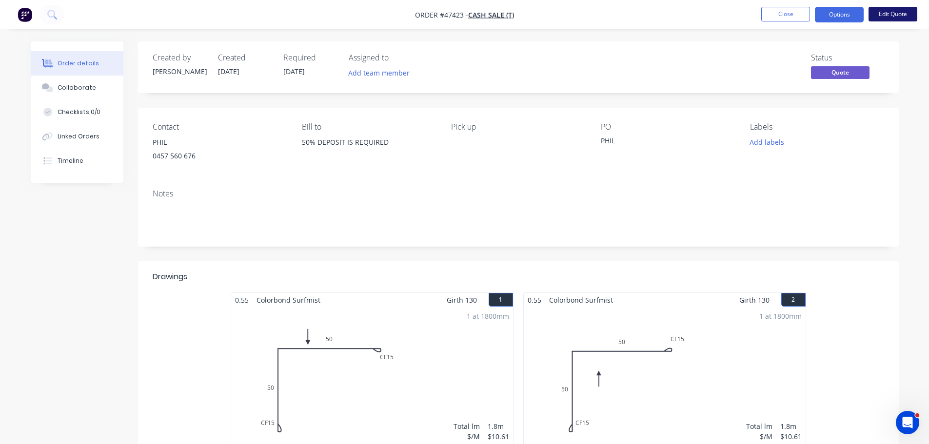
click at [903, 11] on button "Edit Quote" at bounding box center [892, 14] width 49 height 15
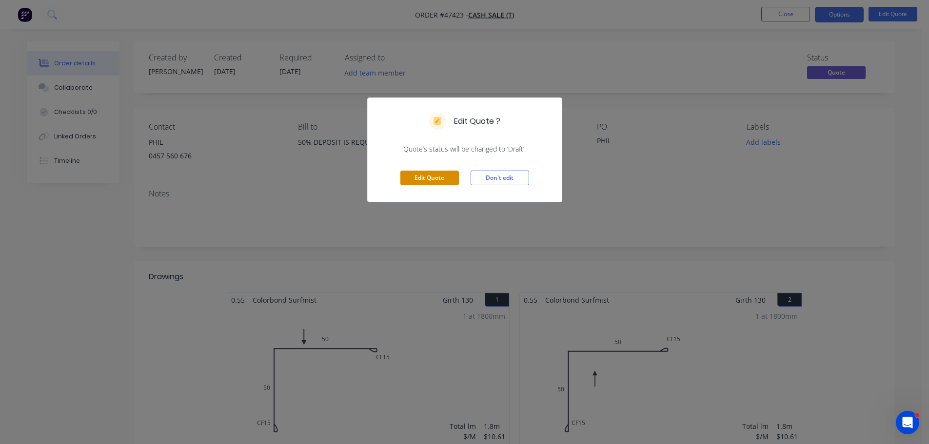
click at [433, 176] on button "Edit Quote" at bounding box center [429, 178] width 58 height 15
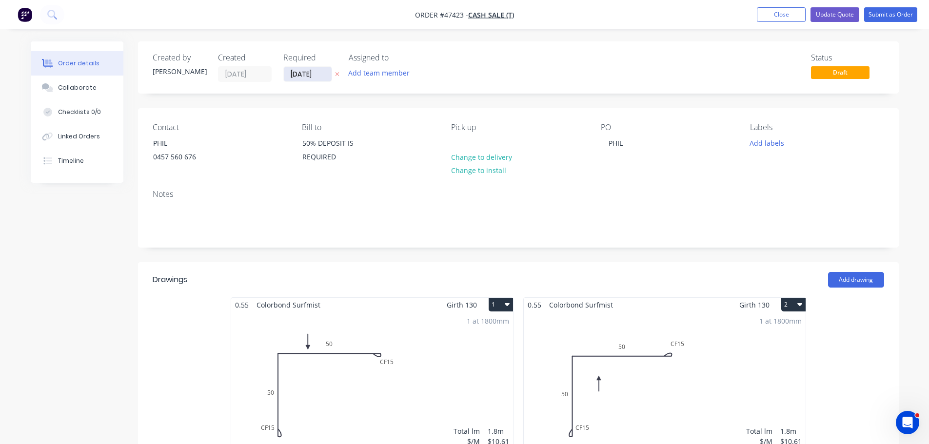
click at [308, 80] on input "[DATE]" at bounding box center [308, 74] width 48 height 15
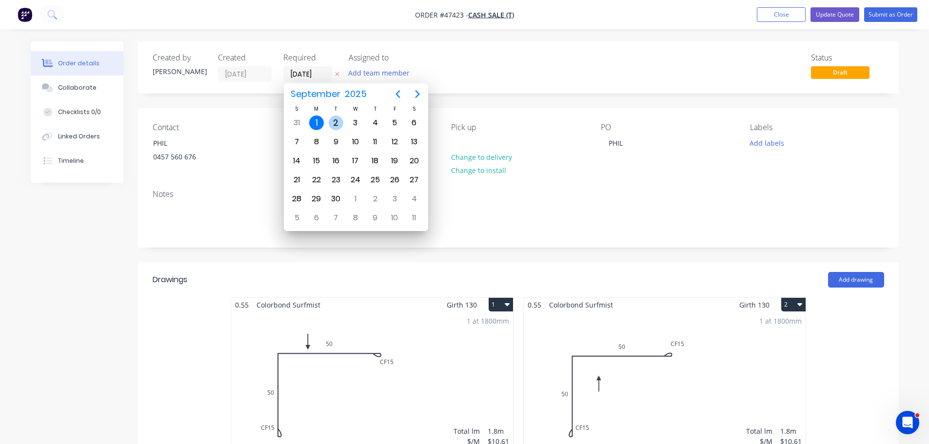
click at [337, 126] on div "2" at bounding box center [336, 123] width 15 height 15
type input "[DATE]"
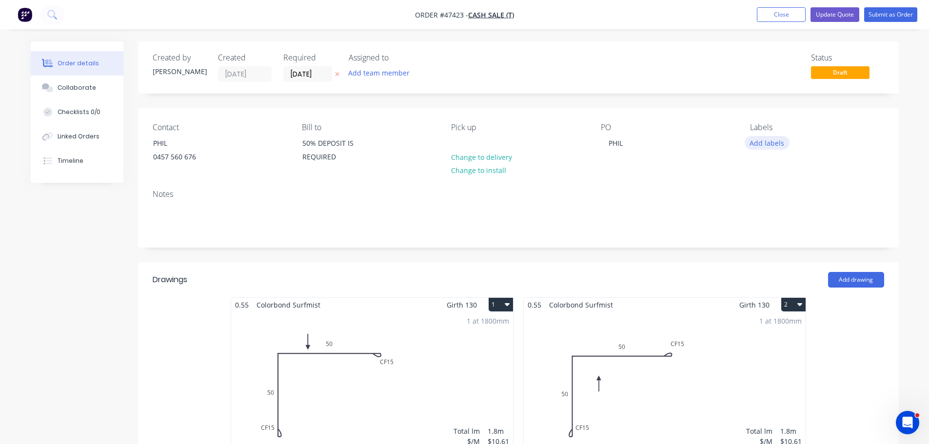
click at [774, 142] on button "Add labels" at bounding box center [766, 142] width 45 height 13
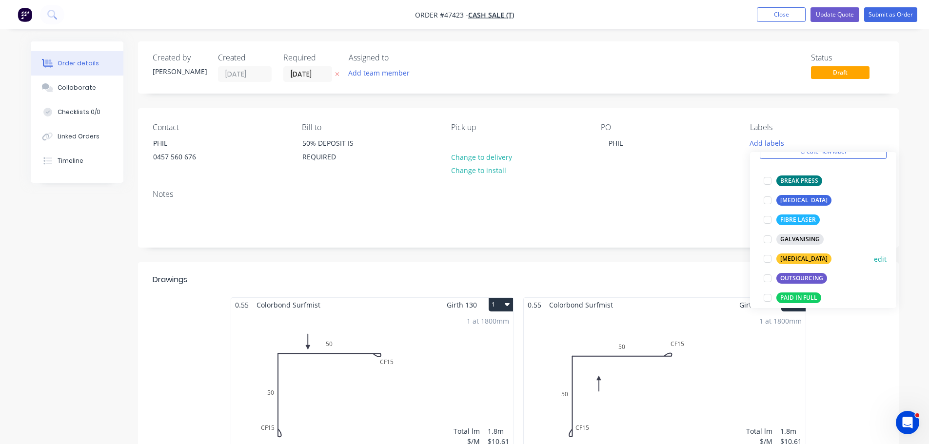
scroll to position [146, 0]
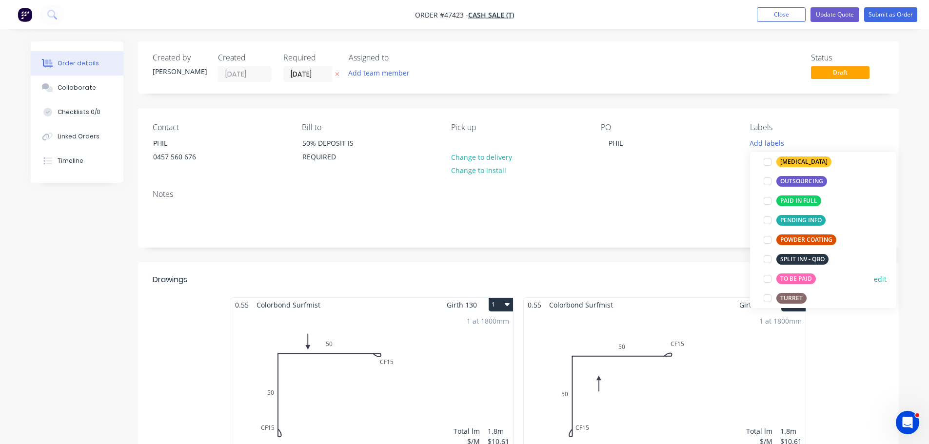
click at [762, 279] on div at bounding box center [767, 278] width 19 height 19
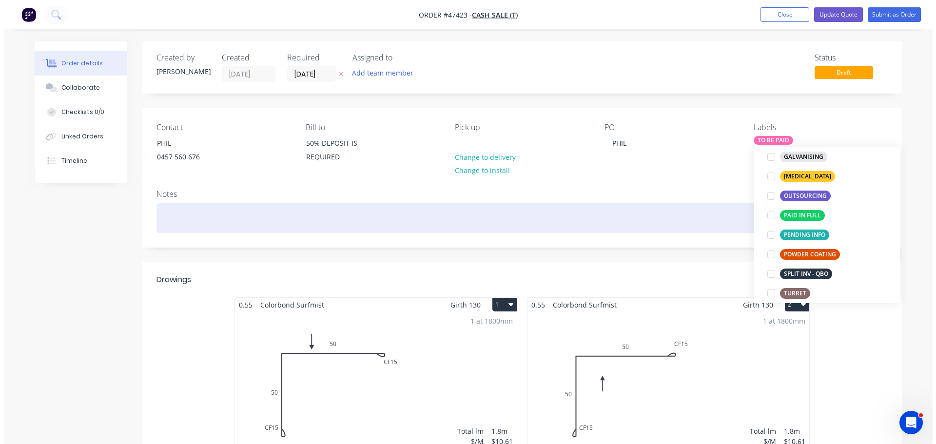
scroll to position [0, 0]
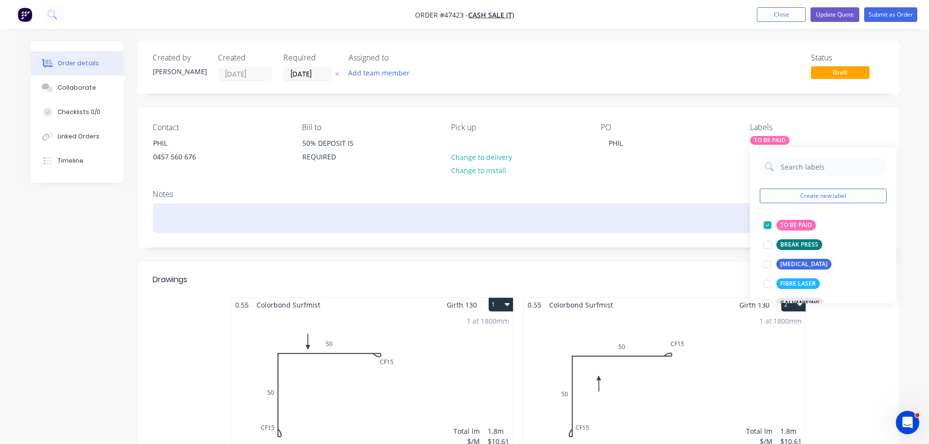
click at [713, 205] on div at bounding box center [518, 218] width 731 height 30
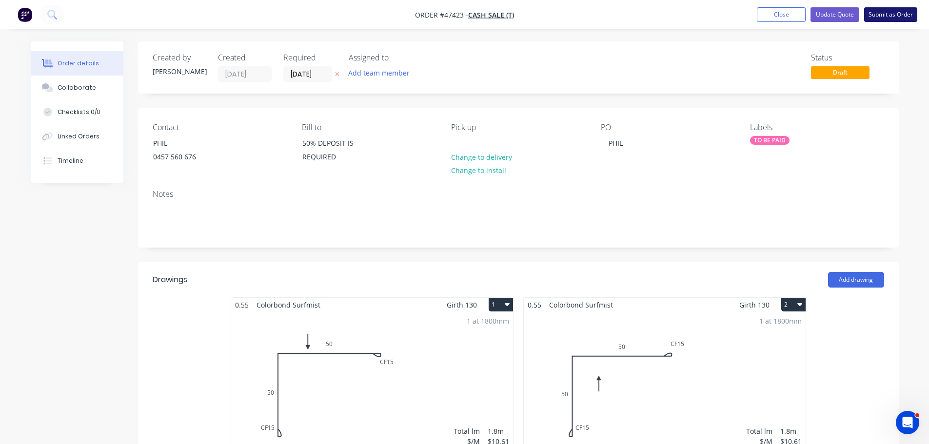
click at [895, 16] on button "Submit as Order" at bounding box center [890, 14] width 53 height 15
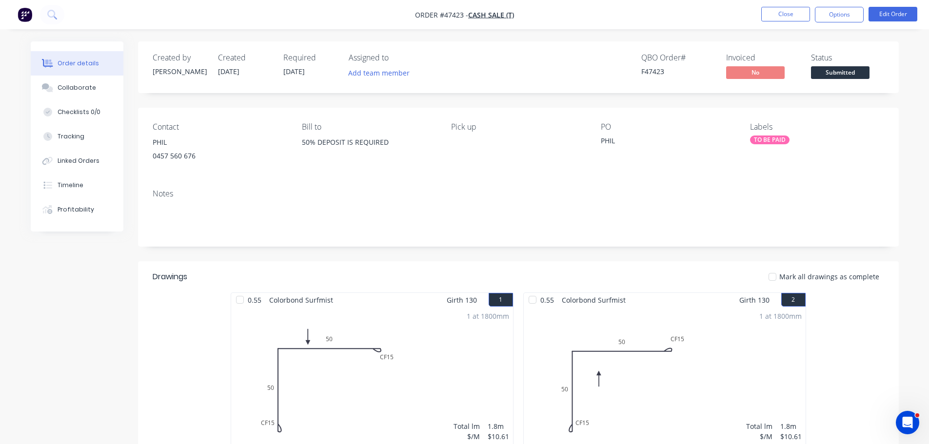
click at [846, 21] on button "Options" at bounding box center [839, 15] width 49 height 16
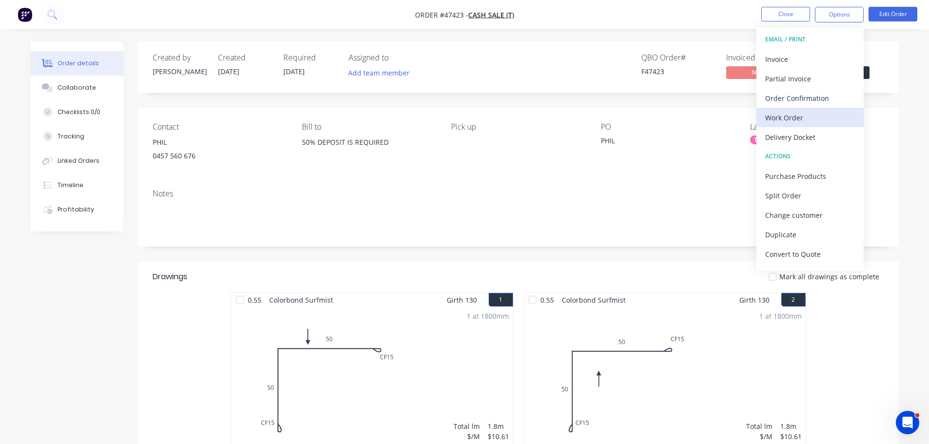
click at [815, 112] on div "Work Order" at bounding box center [810, 118] width 90 height 14
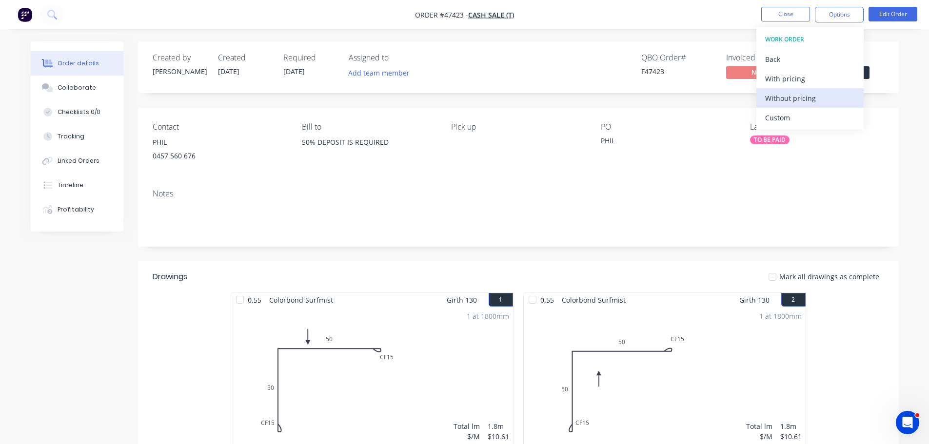
click at [817, 104] on div "Without pricing" at bounding box center [810, 98] width 90 height 14
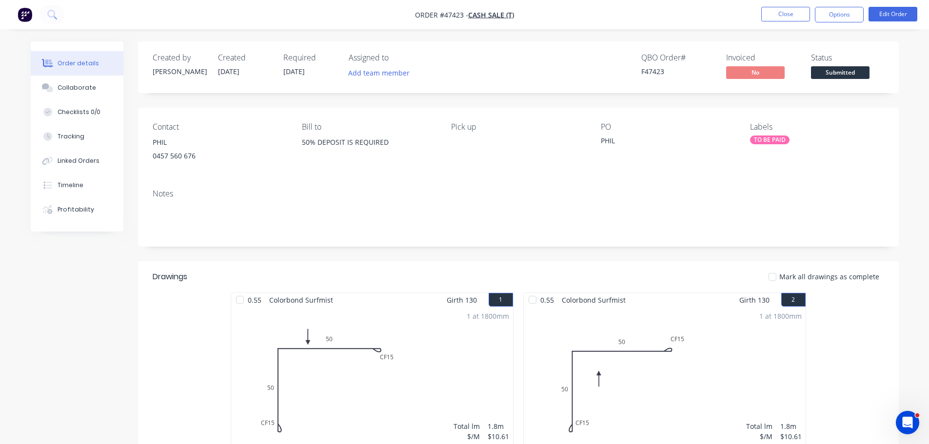
click at [855, 71] on span "Submitted" at bounding box center [840, 72] width 58 height 12
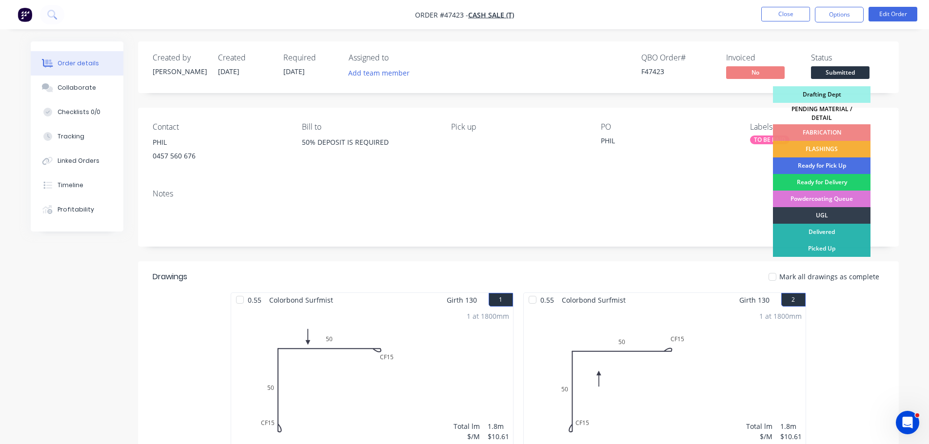
click at [832, 111] on div "PENDING MATERIAL / DETAIL" at bounding box center [821, 113] width 97 height 21
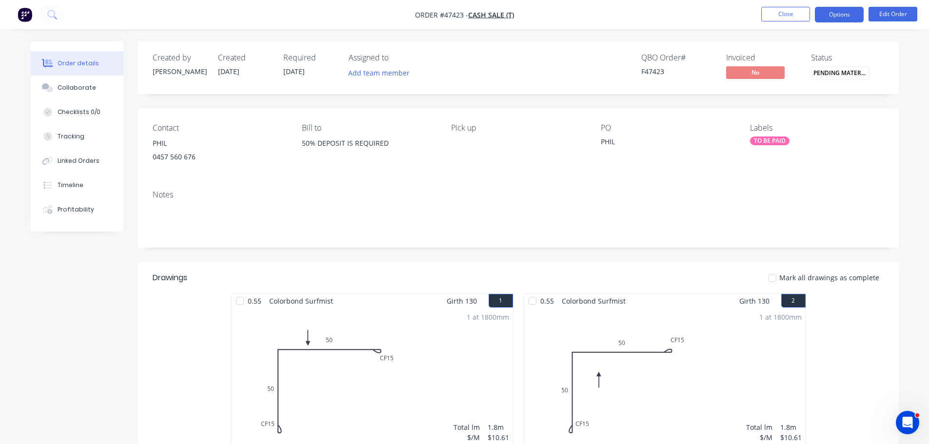
click at [833, 18] on button "Options" at bounding box center [839, 15] width 49 height 16
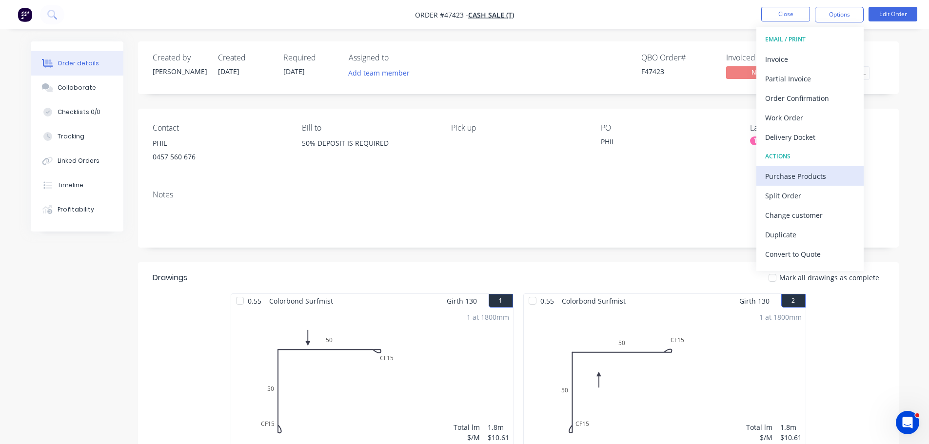
click at [798, 174] on div "Purchase Products" at bounding box center [810, 176] width 90 height 14
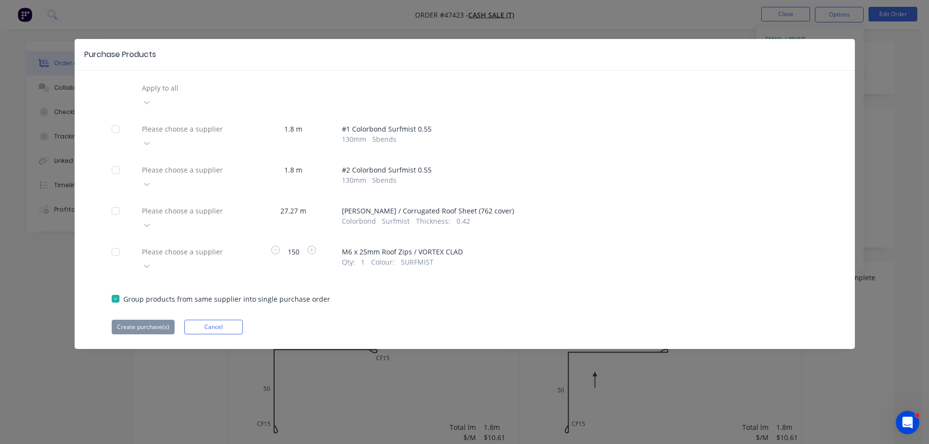
click at [224, 94] on div at bounding box center [211, 88] width 140 height 12
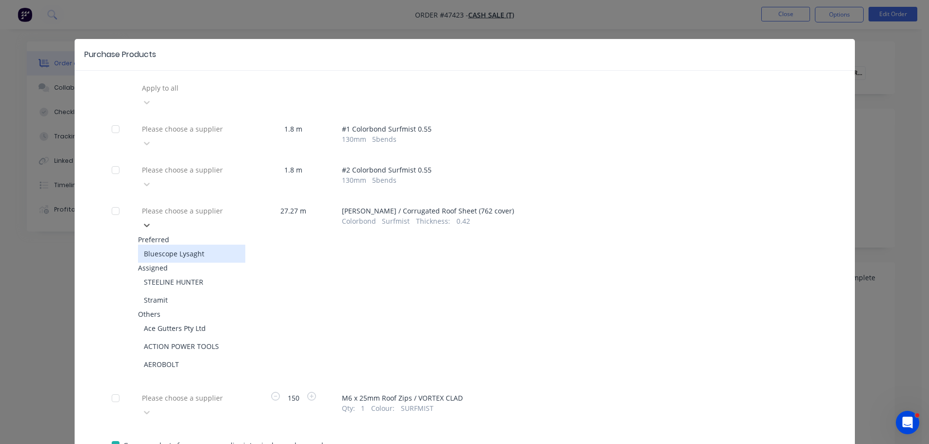
click at [185, 245] on div "Bluescope Lysaght" at bounding box center [191, 254] width 107 height 18
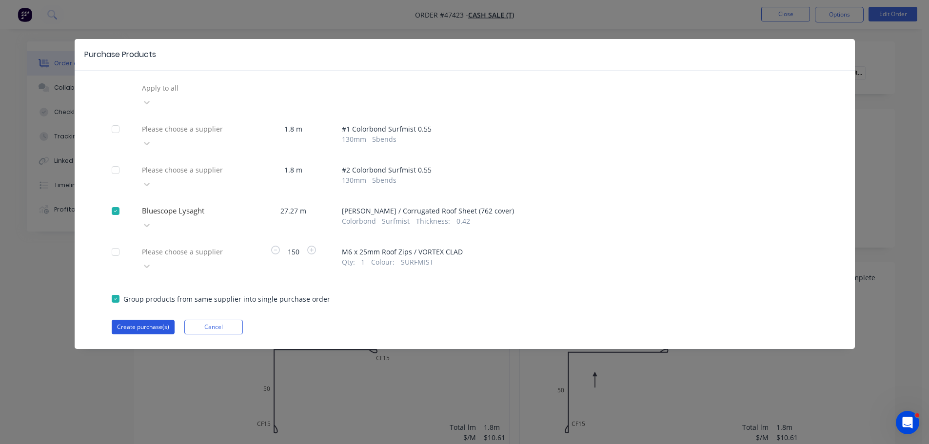
click at [134, 320] on button "Create purchase(s)" at bounding box center [143, 327] width 63 height 15
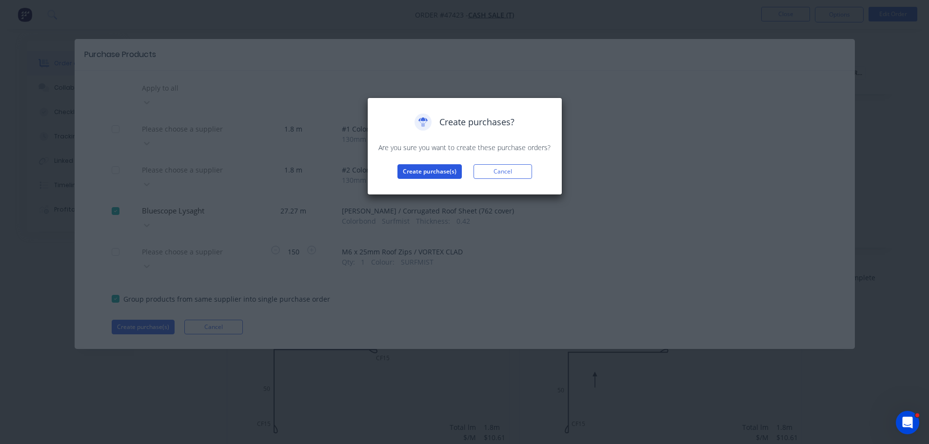
click at [440, 171] on button "Create purchase(s)" at bounding box center [429, 171] width 64 height 15
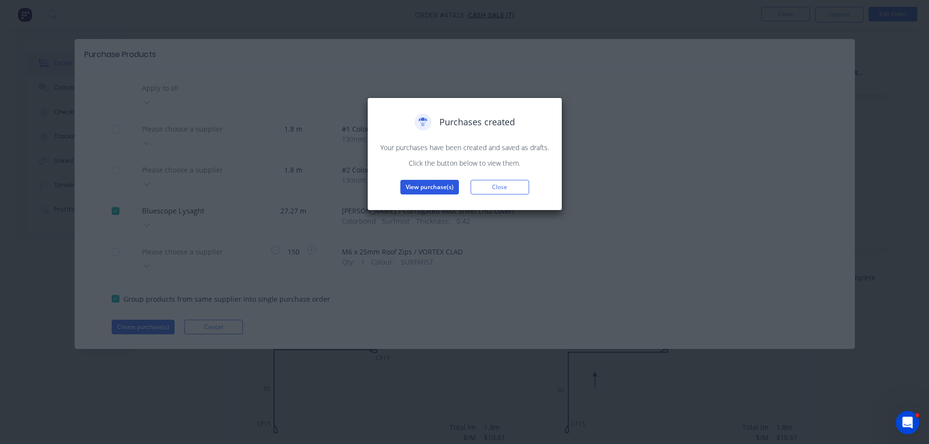
click at [431, 185] on button "View purchase(s)" at bounding box center [429, 187] width 58 height 15
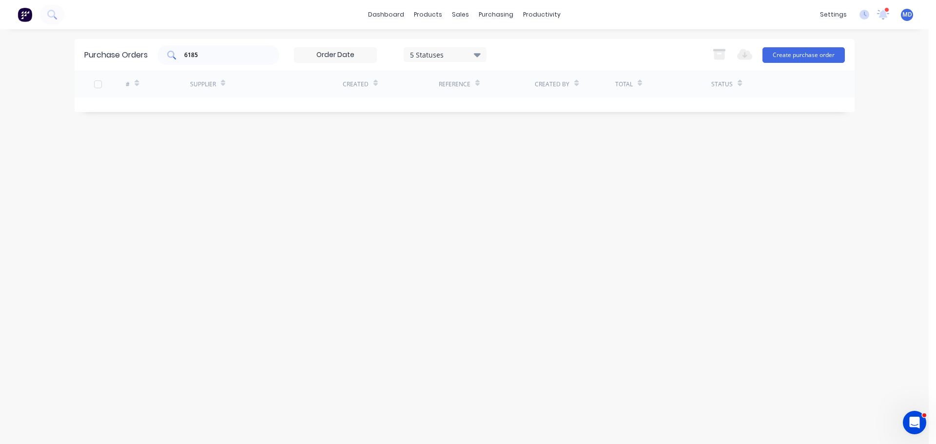
drag, startPoint x: 216, startPoint y: 52, endPoint x: 177, endPoint y: 56, distance: 38.7
click at [177, 56] on div "6185" at bounding box center [218, 54] width 122 height 19
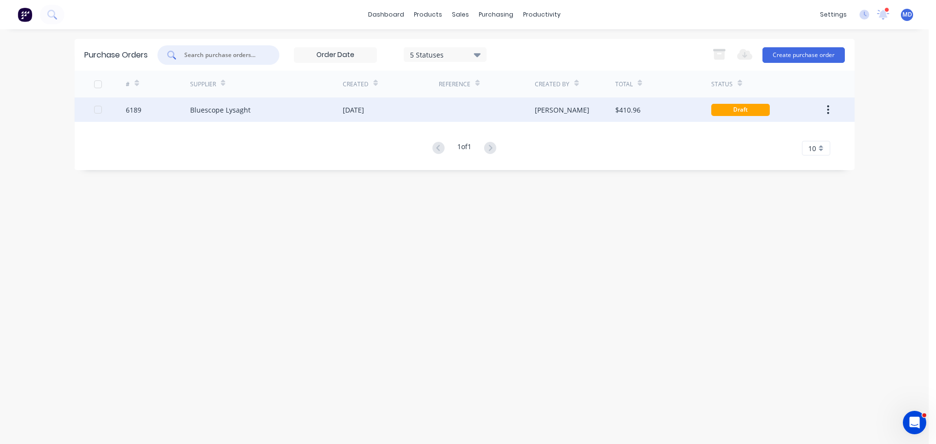
click at [137, 111] on div "6189" at bounding box center [134, 110] width 16 height 10
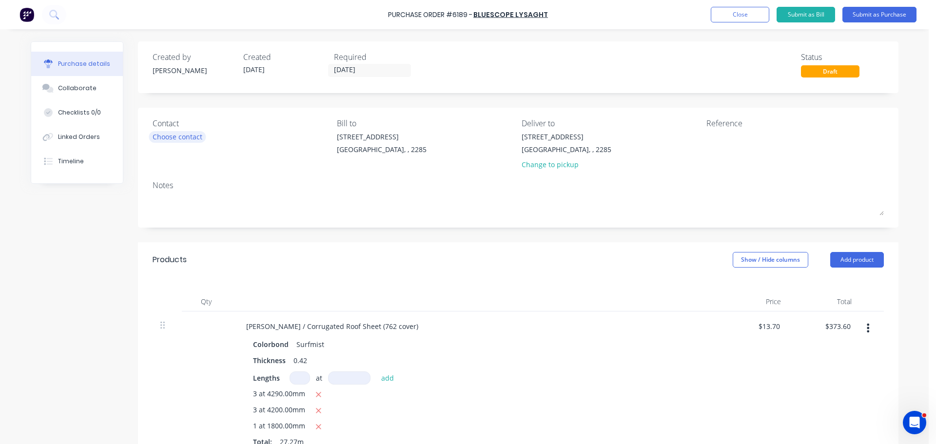
click at [158, 133] on div "Choose contact" at bounding box center [178, 137] width 50 height 10
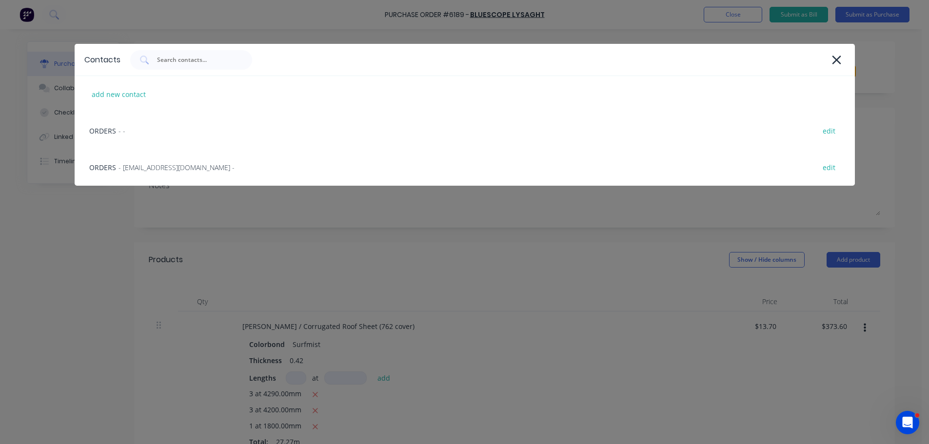
drag, startPoint x: 152, startPoint y: 166, endPoint x: 173, endPoint y: 166, distance: 21.4
click at [152, 165] on span "- LysaghtCardiffSales@lysaght.com -" at bounding box center [176, 167] width 116 height 10
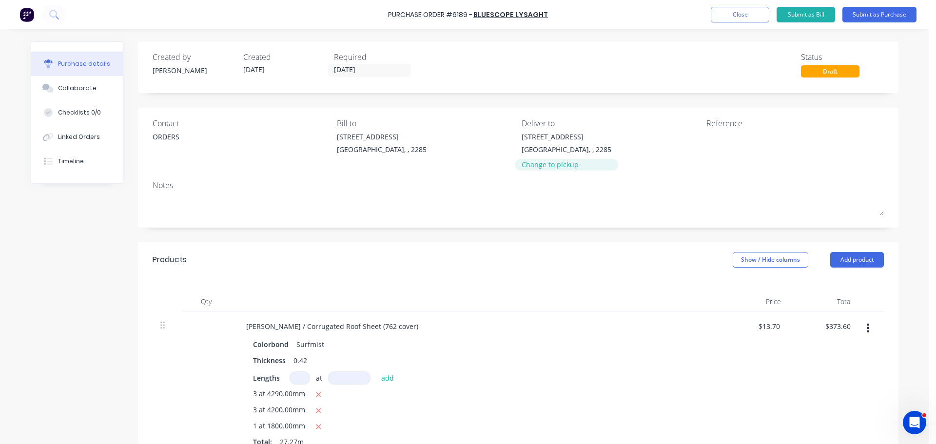
click at [558, 167] on div "Change to pickup" at bounding box center [567, 164] width 90 height 10
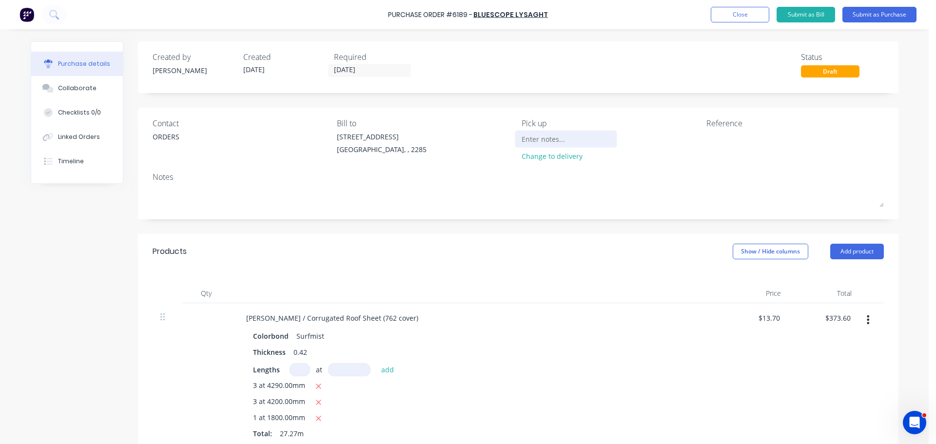
click at [535, 142] on input at bounding box center [566, 139] width 89 height 15
type input "PICK UP TOMORROW 2/9 PLEASE :)"
click at [863, 15] on button "Submit as Purchase" at bounding box center [879, 15] width 74 height 16
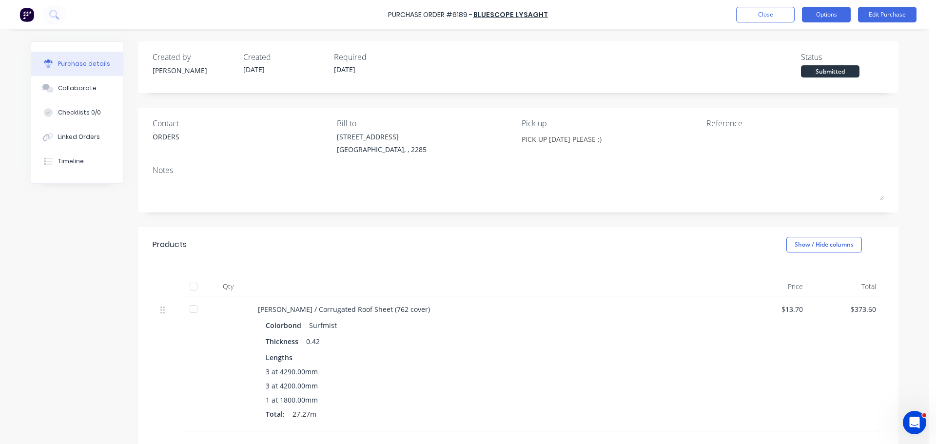
click at [827, 18] on button "Options" at bounding box center [826, 15] width 49 height 16
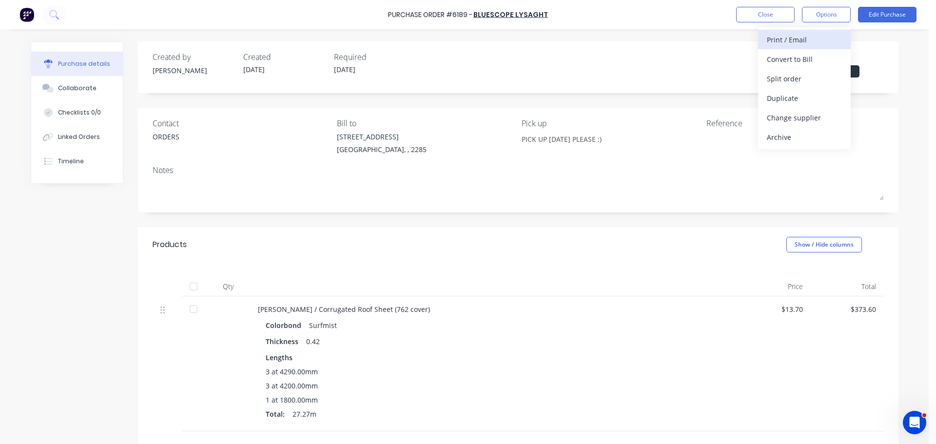
click at [793, 41] on div "Print / Email" at bounding box center [804, 40] width 75 height 14
click at [796, 81] on div "Without pricing" at bounding box center [804, 79] width 75 height 14
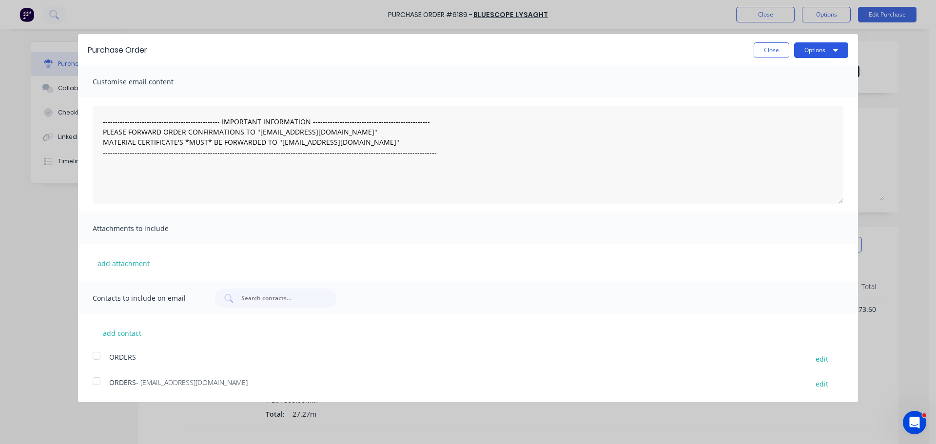
click at [836, 55] on button "Options" at bounding box center [821, 50] width 54 height 16
click at [799, 81] on div "Print" at bounding box center [801, 75] width 75 height 14
click at [758, 44] on button "Close" at bounding box center [772, 50] width 36 height 16
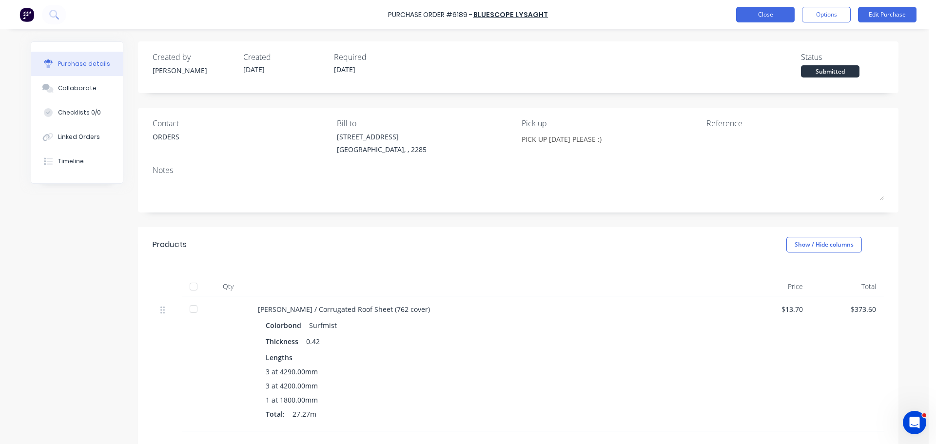
click at [767, 17] on button "Close" at bounding box center [765, 15] width 58 height 16
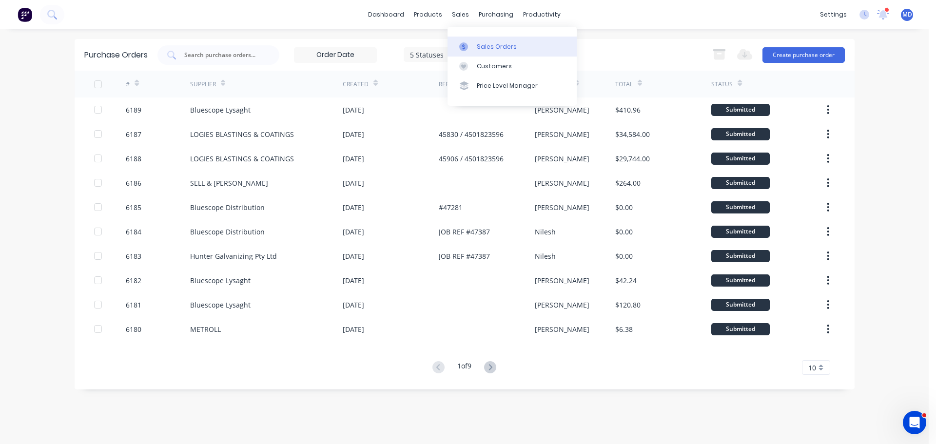
click at [468, 47] on div at bounding box center [466, 46] width 15 height 9
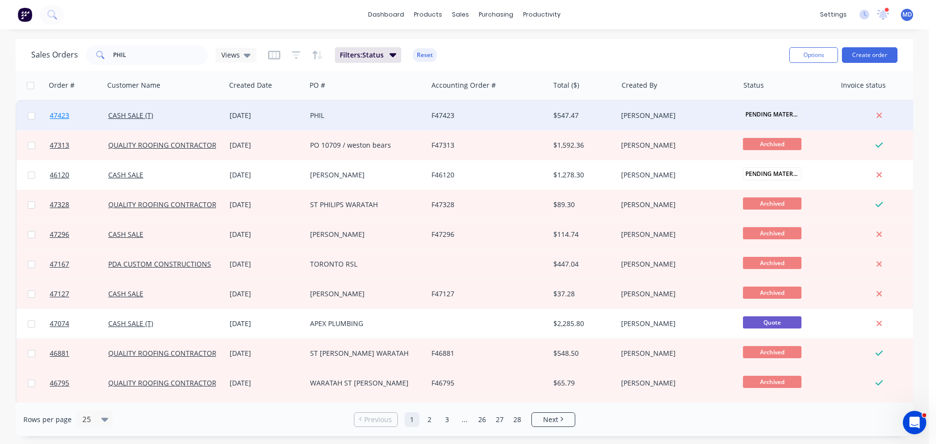
click at [65, 115] on span "47423" at bounding box center [59, 116] width 19 height 10
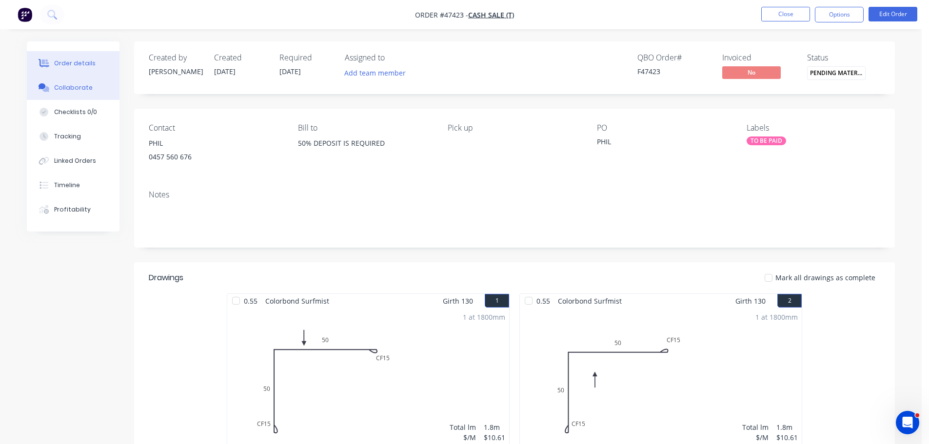
click at [68, 86] on div "Collaborate" at bounding box center [73, 87] width 39 height 9
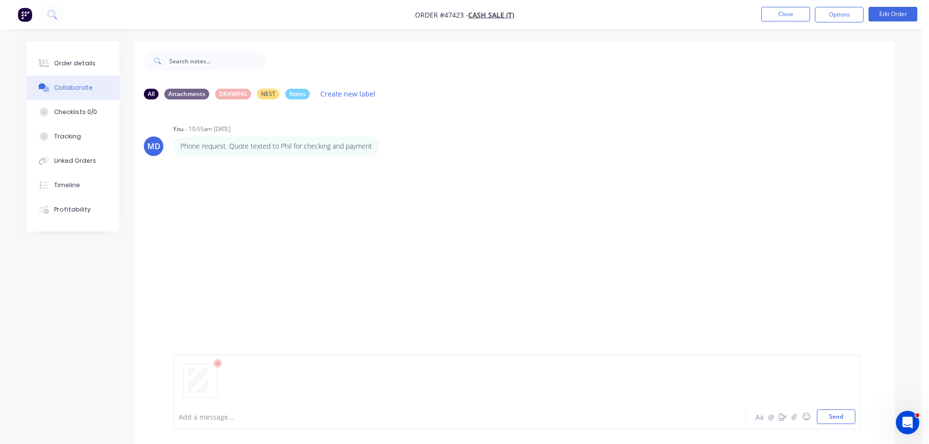
drag, startPoint x: 843, startPoint y: 417, endPoint x: 829, endPoint y: 407, distance: 17.5
click at [843, 417] on button "Send" at bounding box center [836, 416] width 39 height 15
click at [100, 59] on button "Order details" at bounding box center [73, 63] width 93 height 24
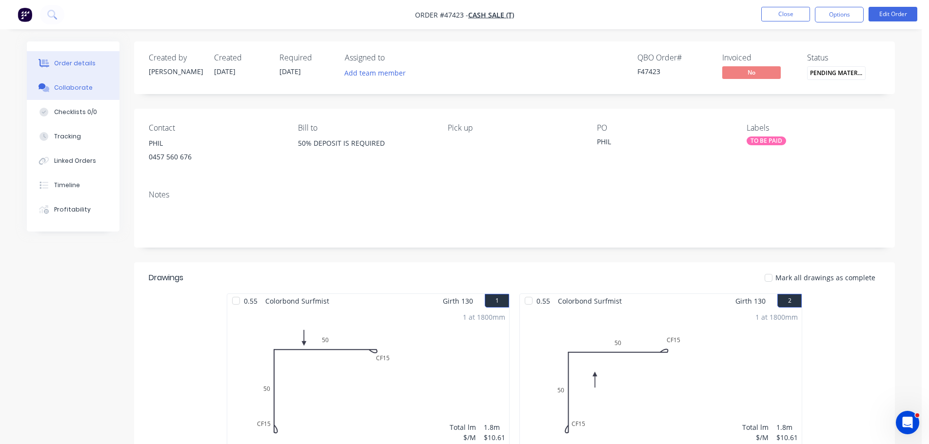
click at [80, 94] on button "Collaborate" at bounding box center [73, 88] width 93 height 24
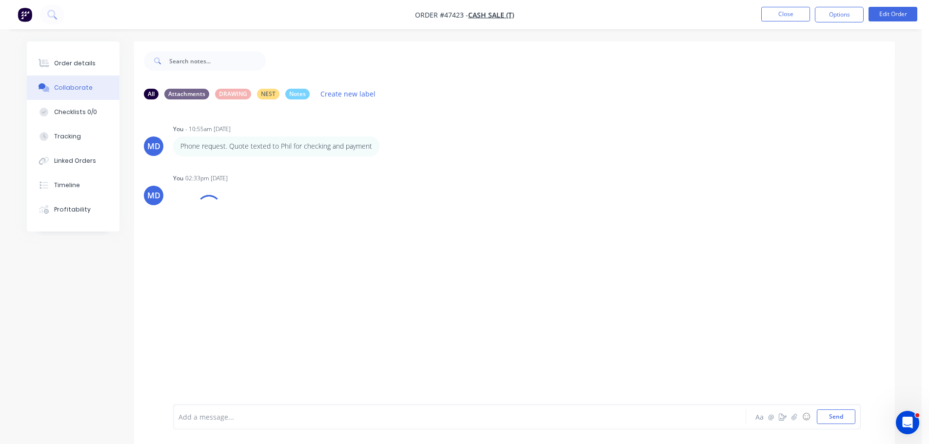
click at [205, 417] on div at bounding box center [432, 417] width 507 height 10
click at [825, 418] on button "Send" at bounding box center [836, 416] width 39 height 15
click at [60, 52] on button "Order details" at bounding box center [73, 63] width 93 height 24
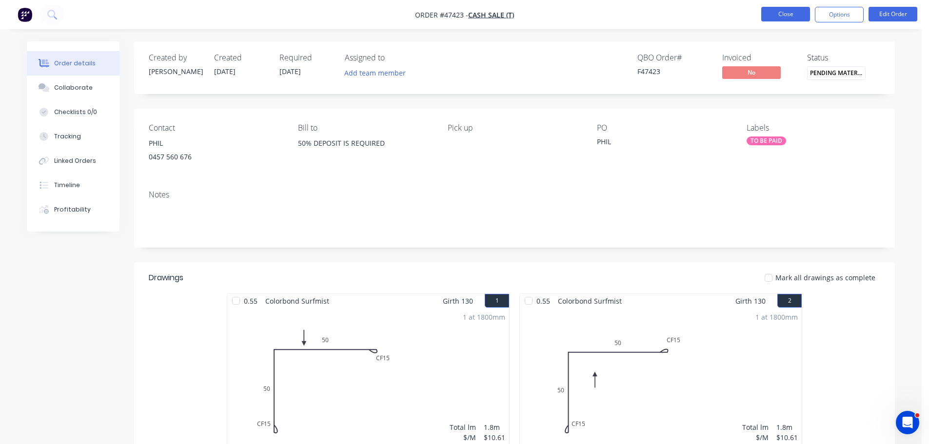
click at [775, 11] on button "Close" at bounding box center [785, 14] width 49 height 15
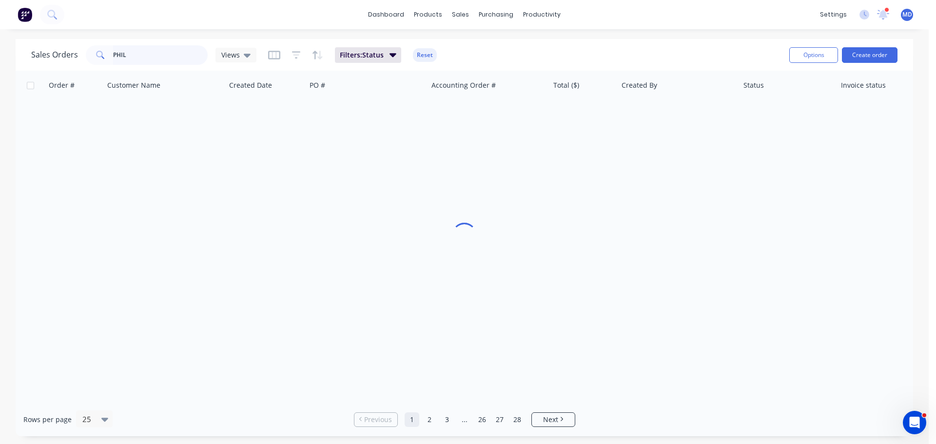
click at [140, 59] on input "PHIL" at bounding box center [160, 54] width 95 height 19
type input "P"
